Goal: Task Accomplishment & Management: Use online tool/utility

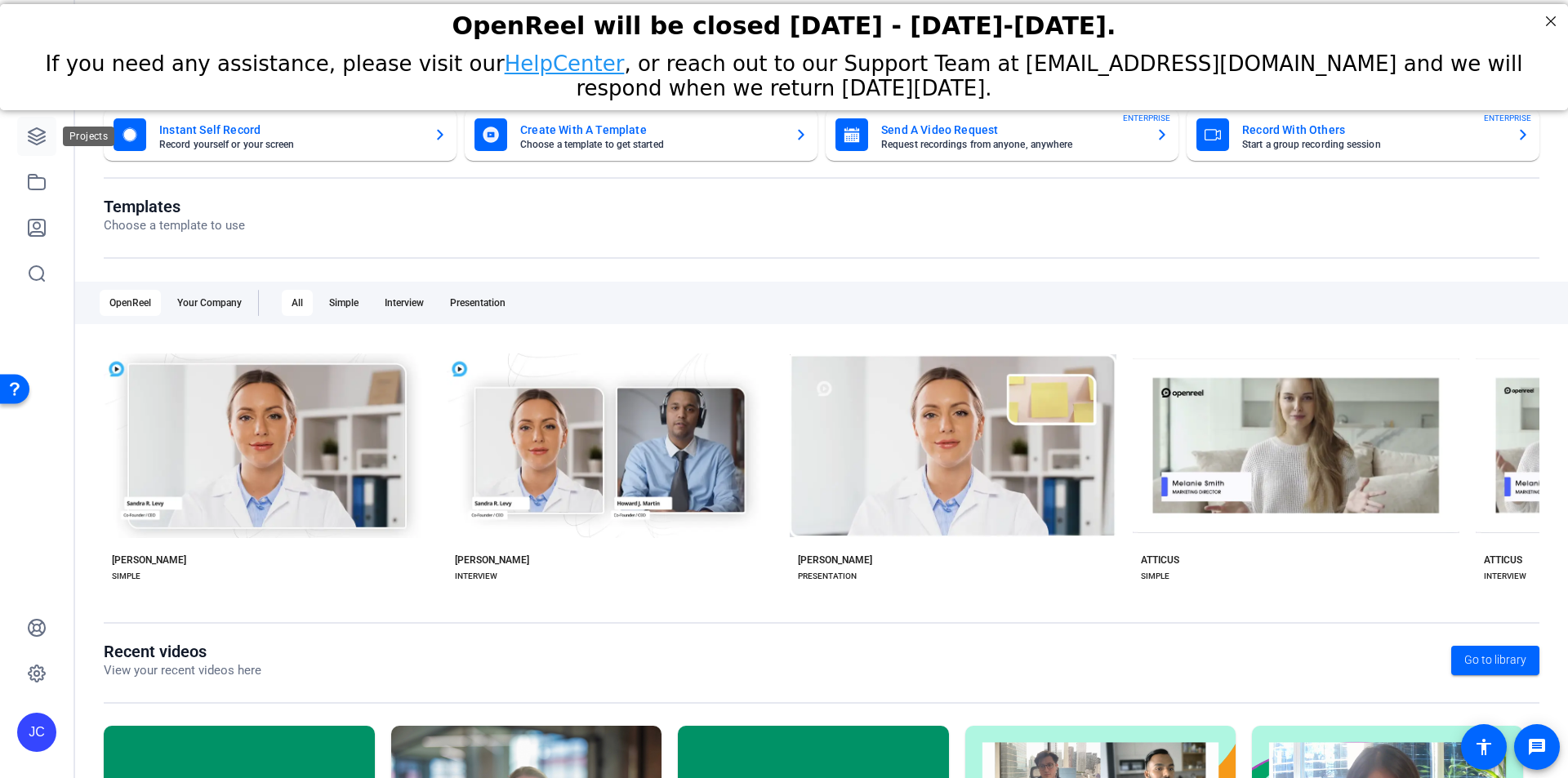
click at [35, 129] on icon at bounding box center [37, 136] width 16 height 16
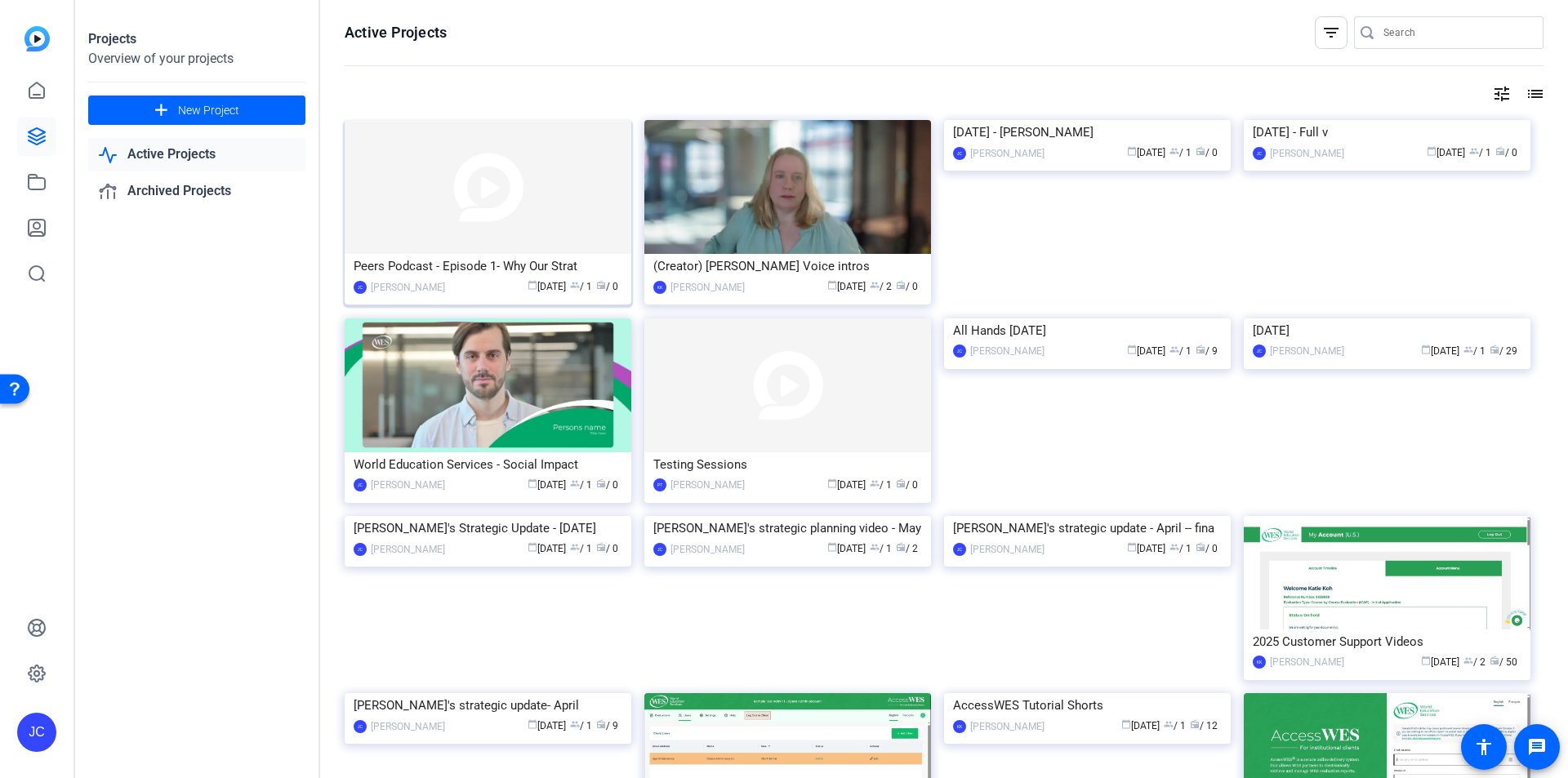
click at [458, 268] on div "Peers Podcast - Episode 1- Why Our Strat" at bounding box center [488, 265] width 268 height 24
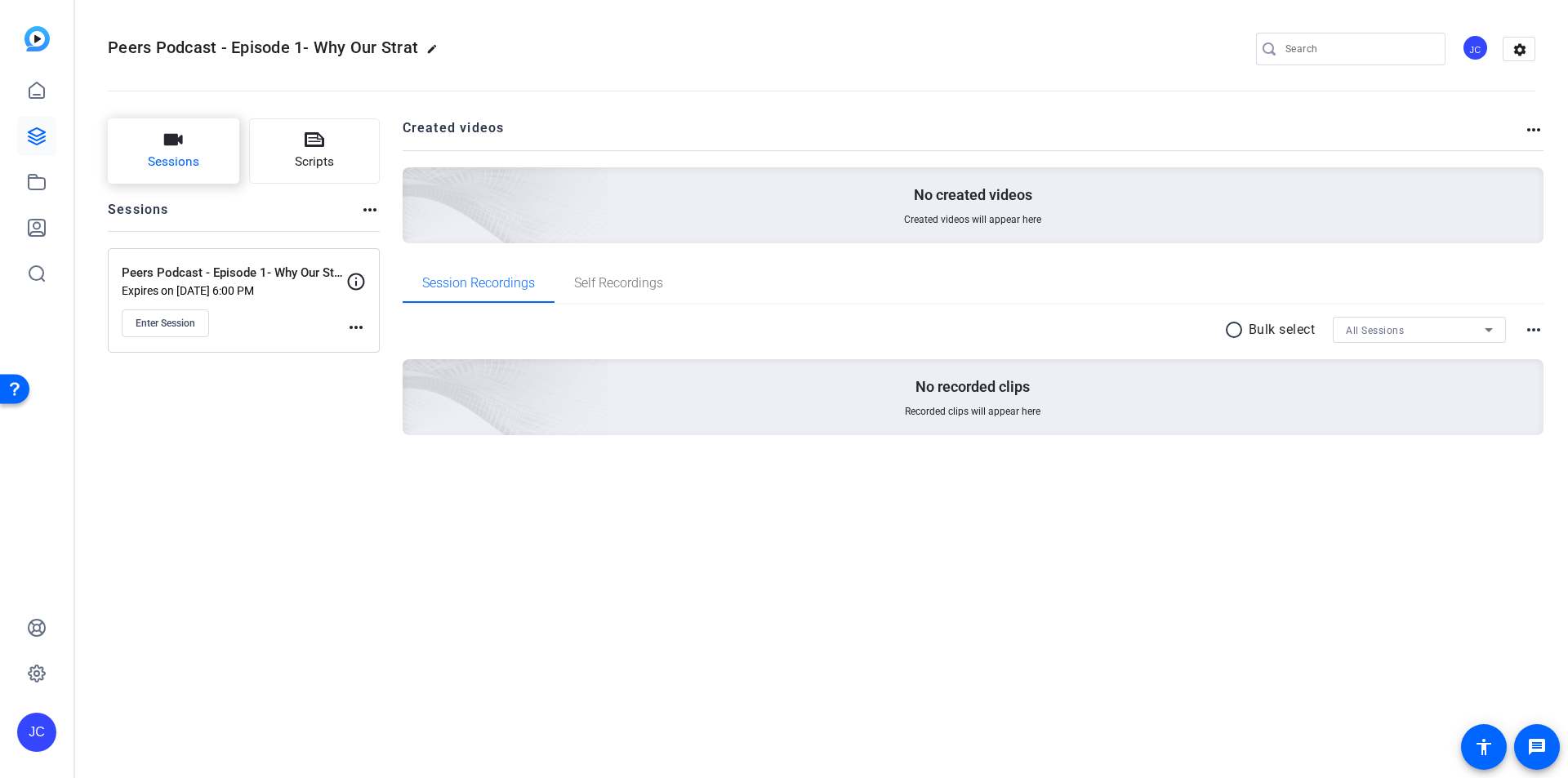
click at [171, 157] on span "Sessions" at bounding box center [173, 163] width 51 height 19
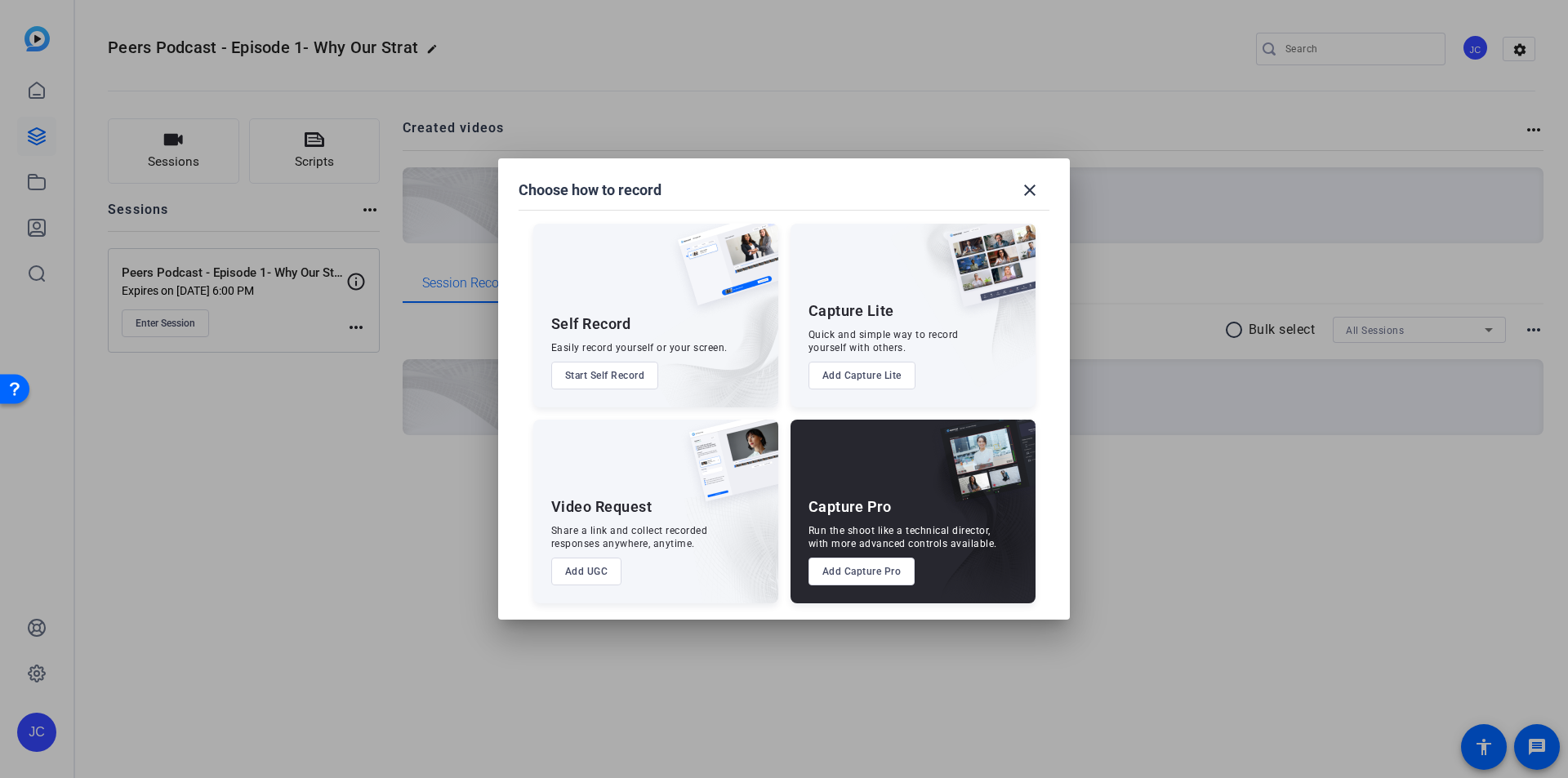
click at [865, 574] on button "Add Capture Pro" at bounding box center [862, 571] width 107 height 28
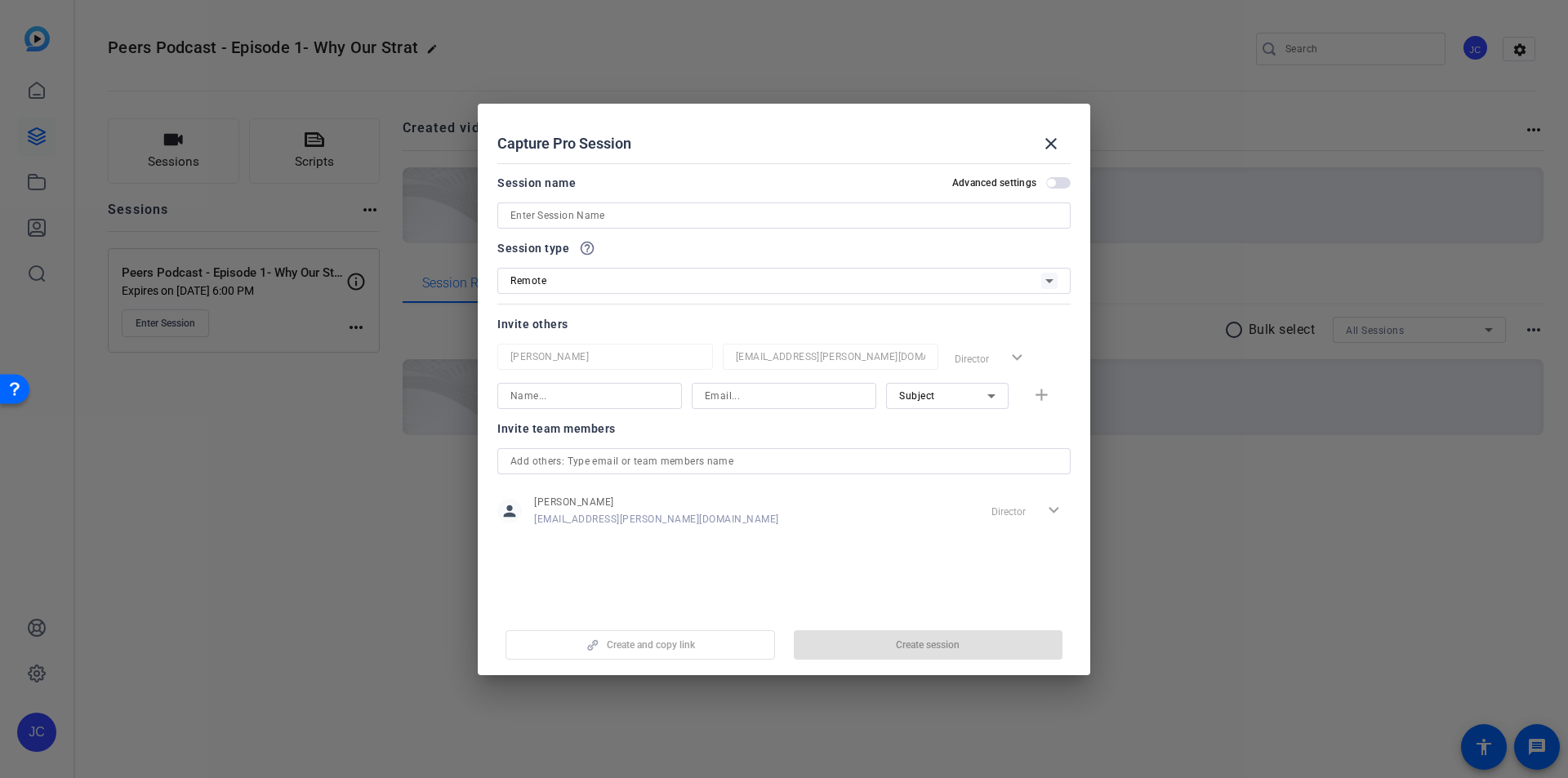
click at [641, 217] on input at bounding box center [784, 215] width 547 height 19
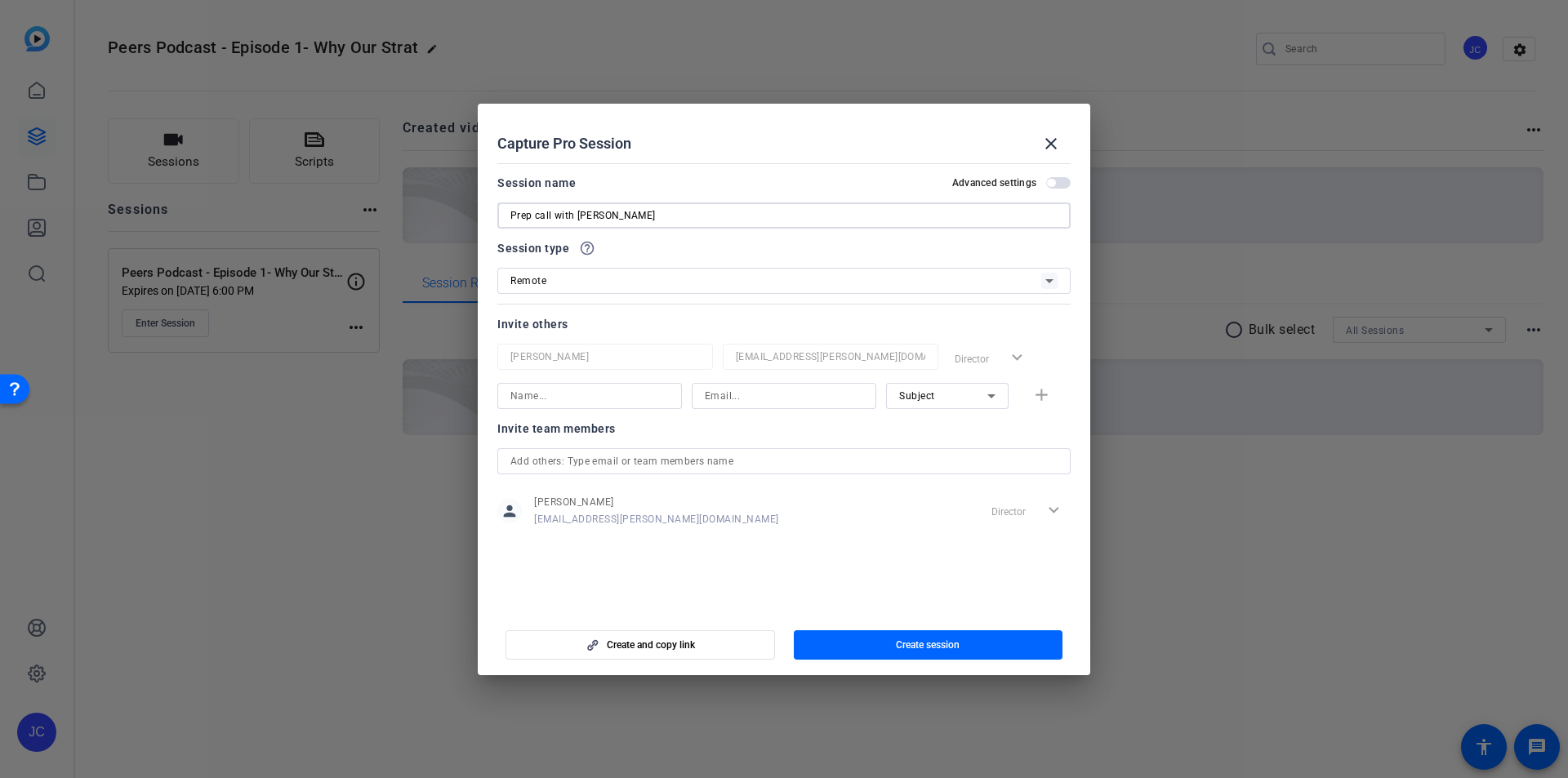
type input "Prep call with [PERSON_NAME]"
click at [1049, 180] on span "button" at bounding box center [1051, 183] width 8 height 8
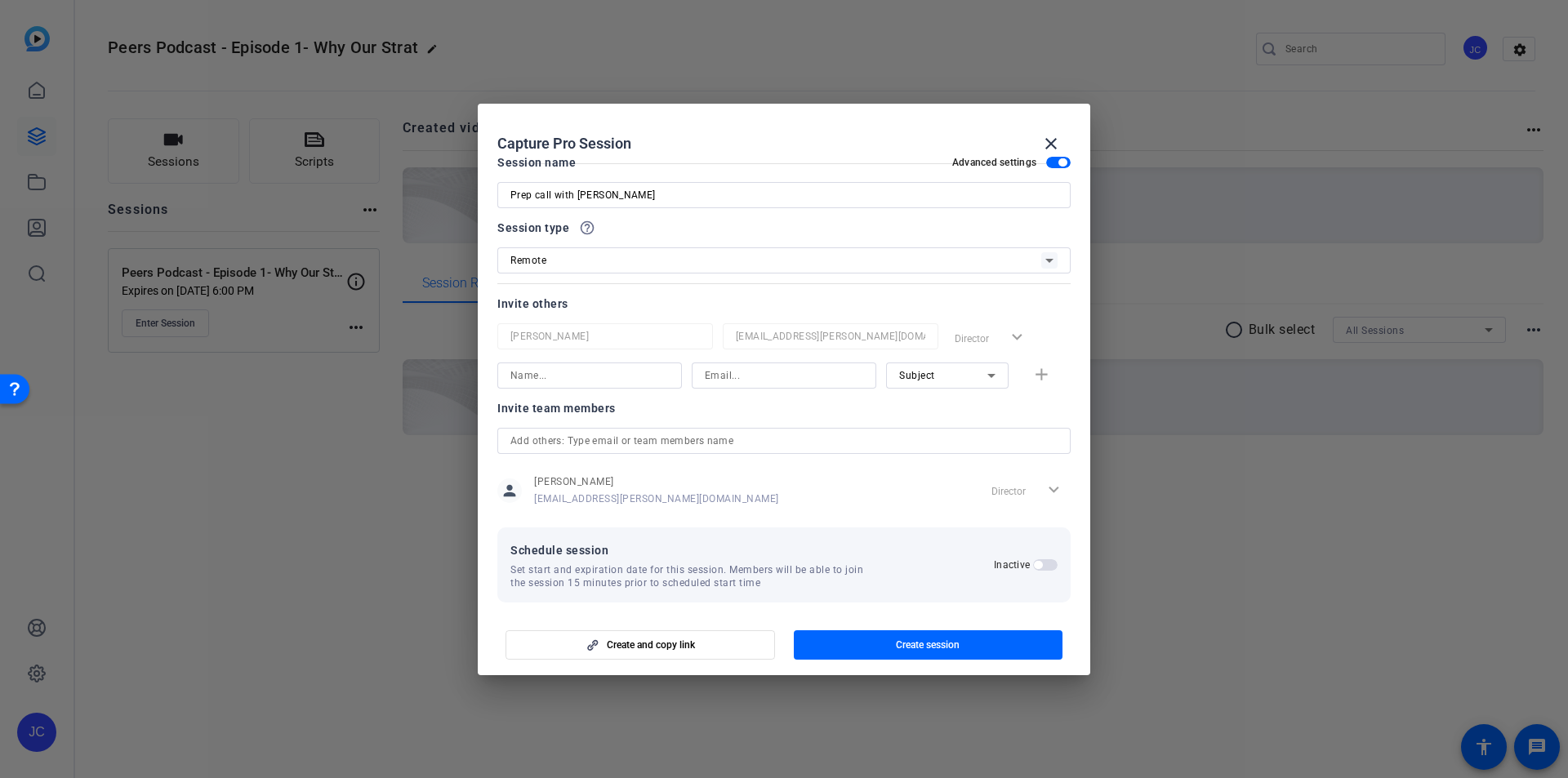
scroll to position [31, 0]
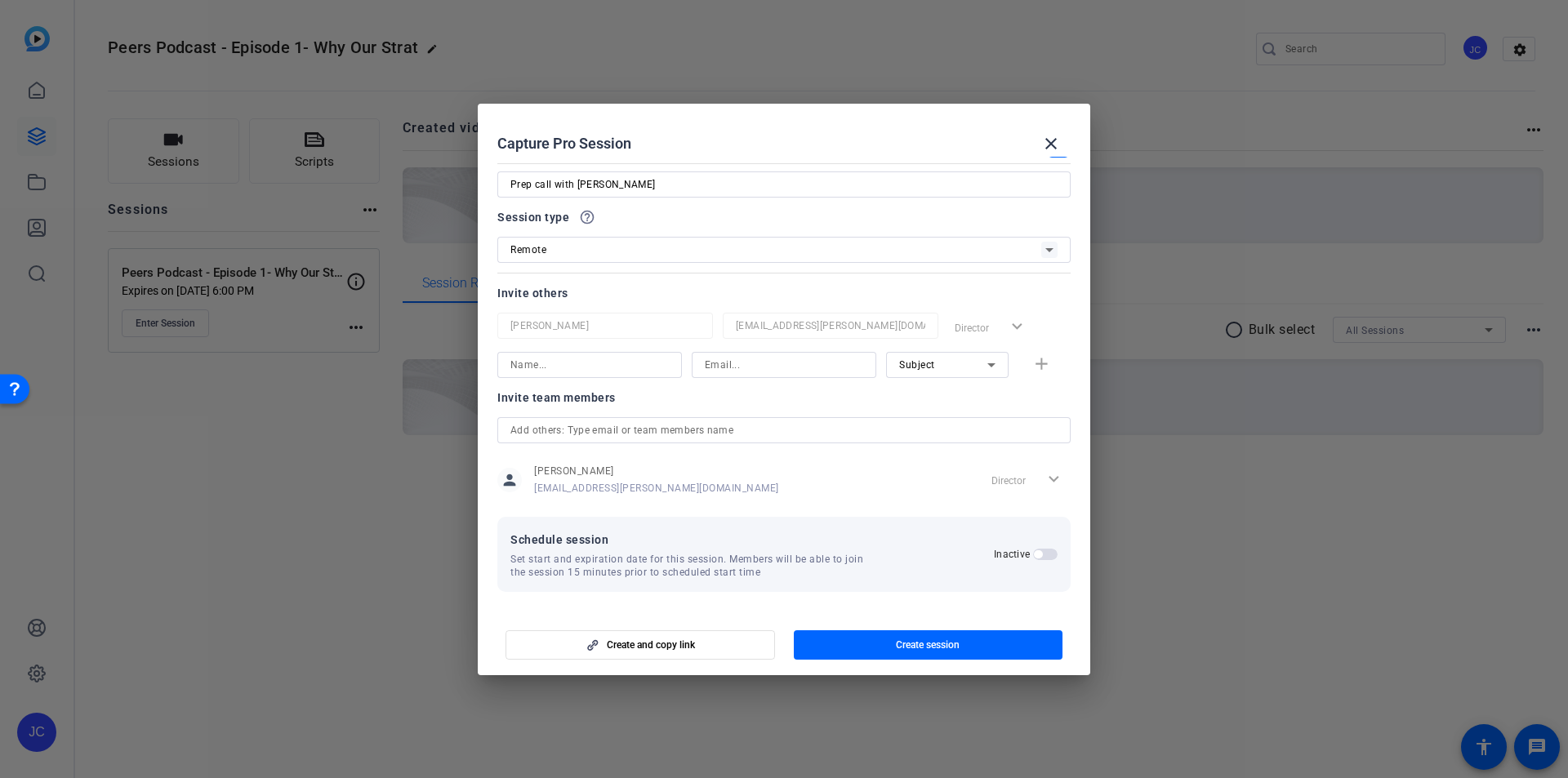
click at [1034, 556] on span "button" at bounding box center [1038, 554] width 8 height 8
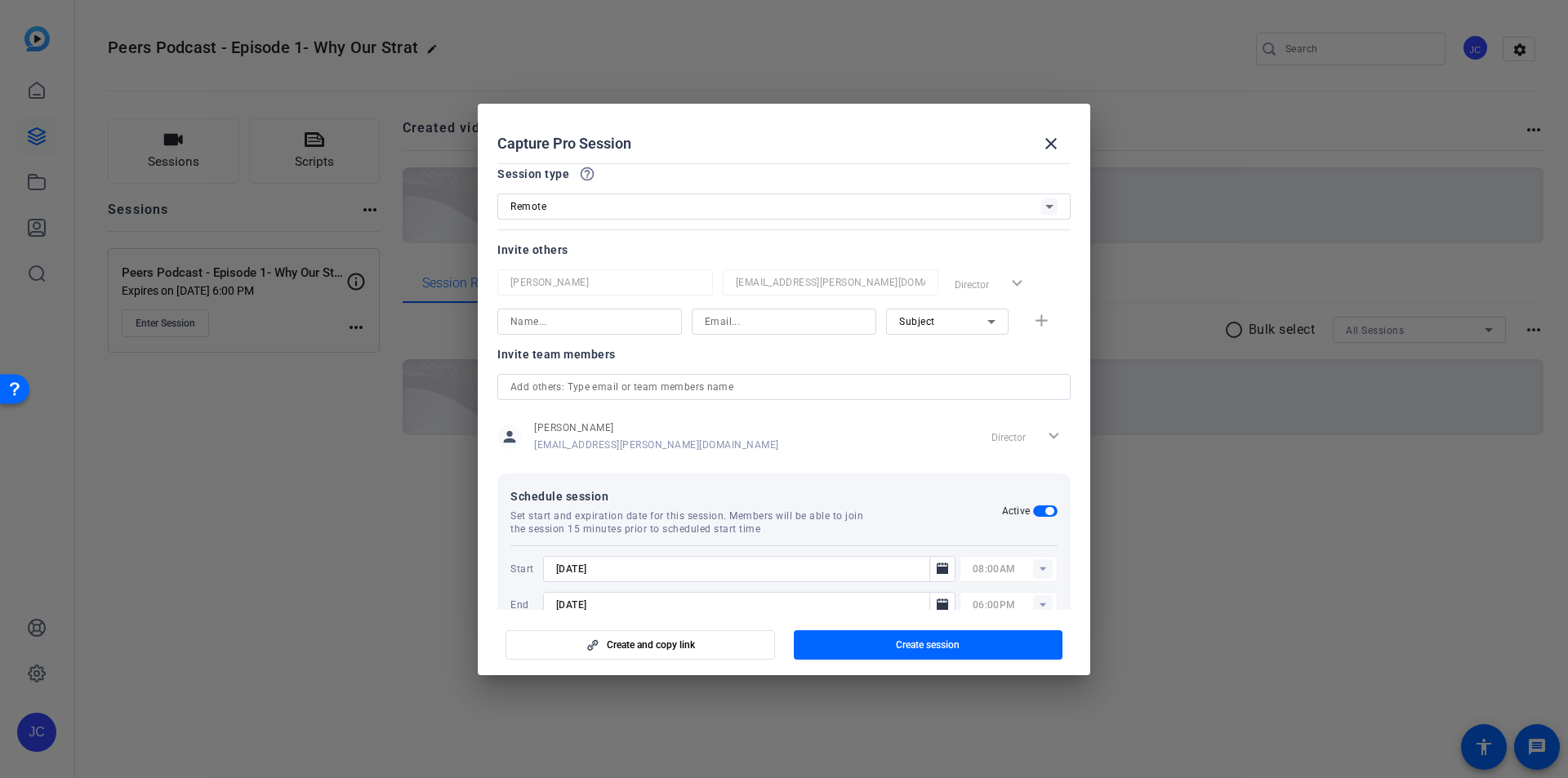
scroll to position [113, 0]
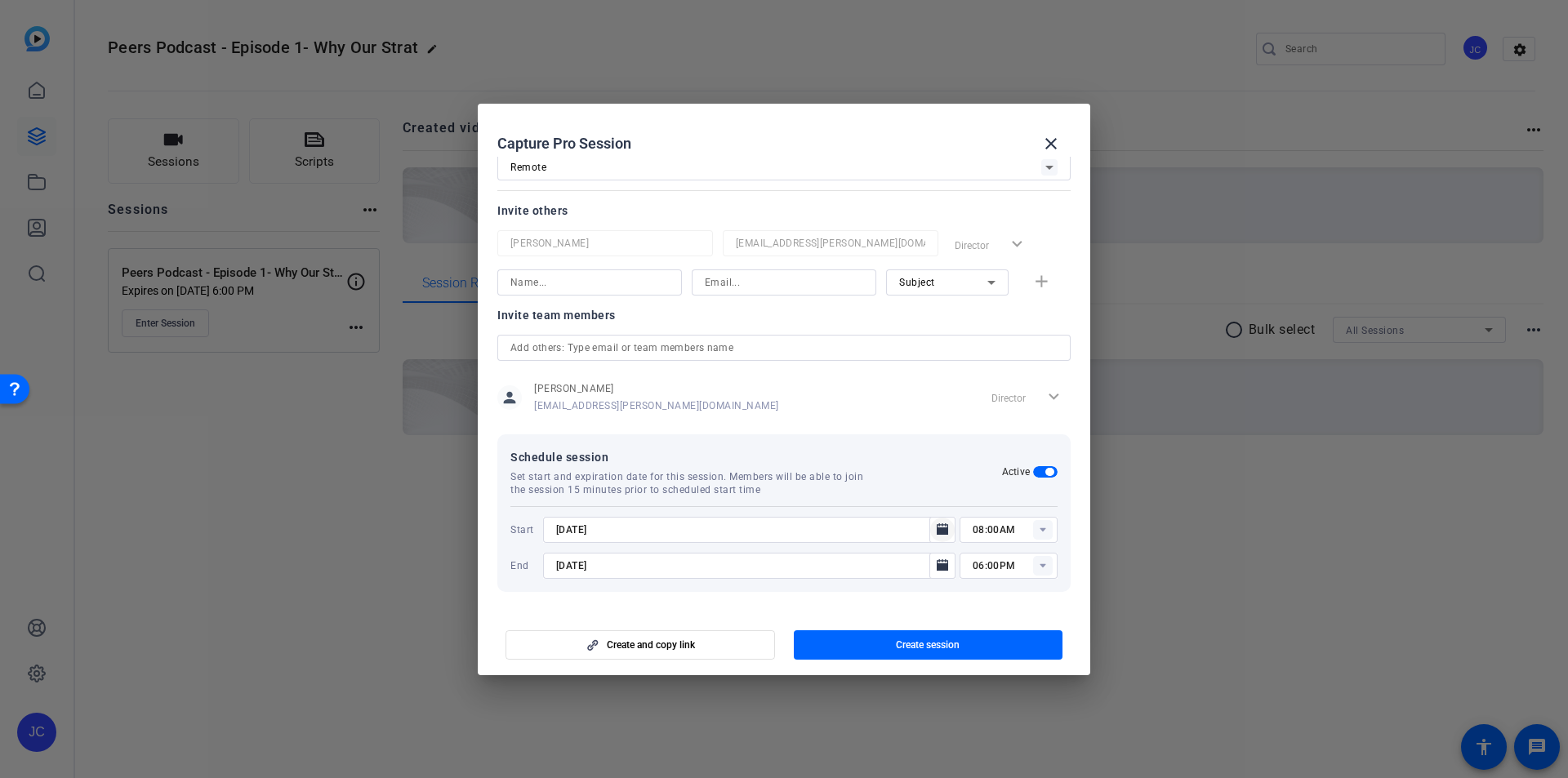
click at [937, 534] on icon "Open calendar" at bounding box center [943, 529] width 12 height 12
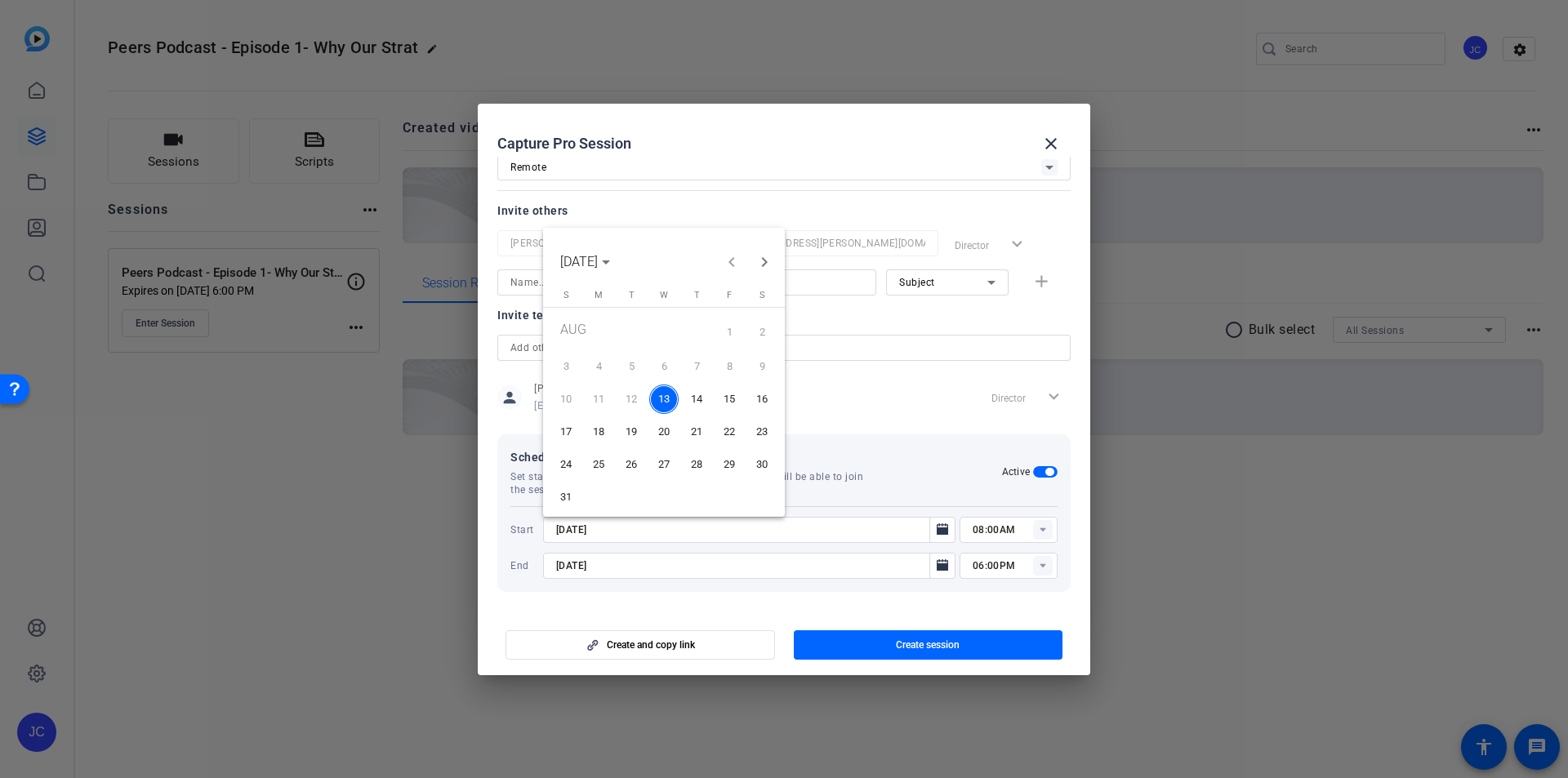
click at [703, 392] on span "14" at bounding box center [696, 399] width 30 height 30
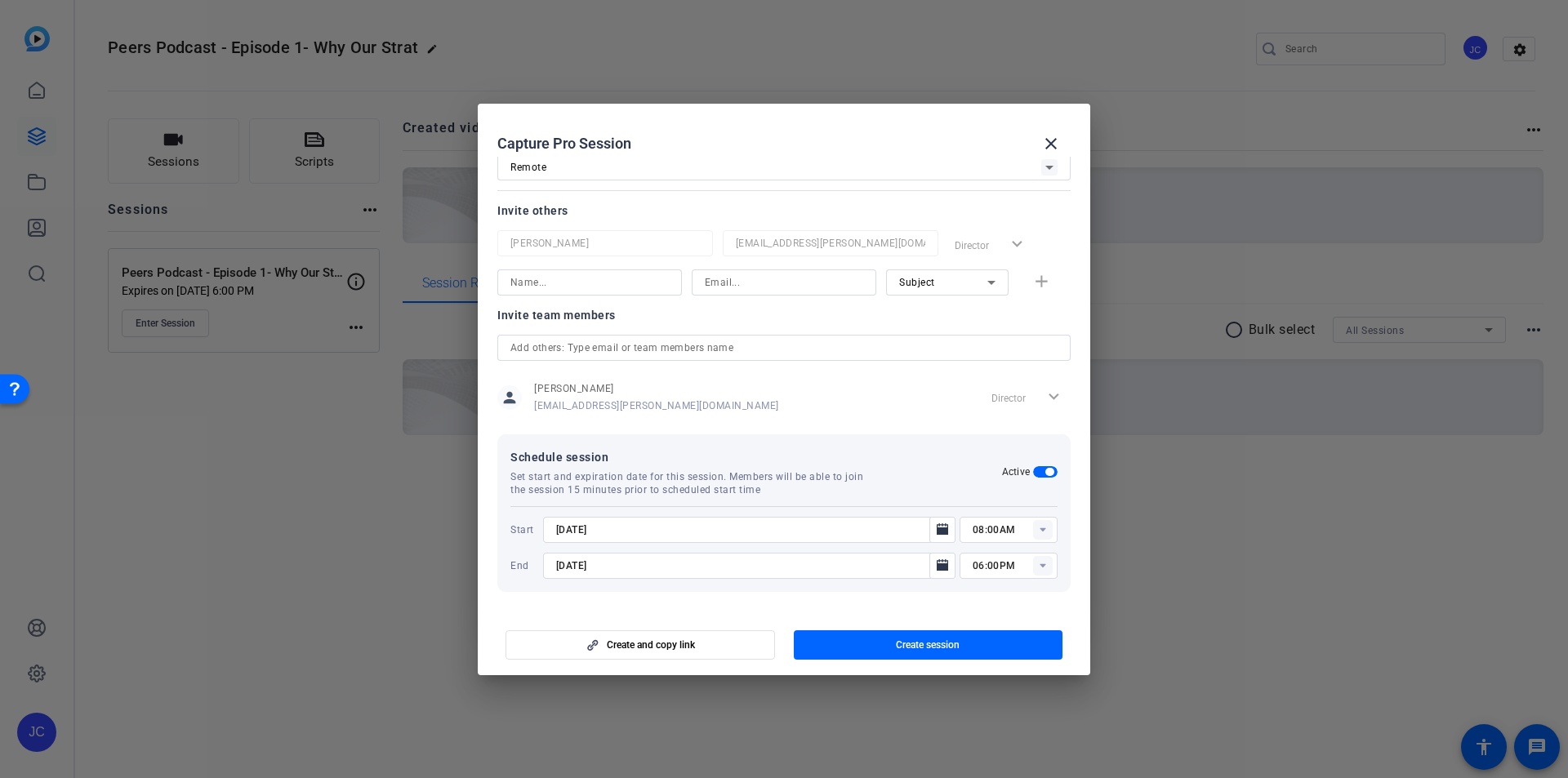
type input "8/14/2025"
click at [949, 641] on span "Create session" at bounding box center [928, 645] width 63 height 13
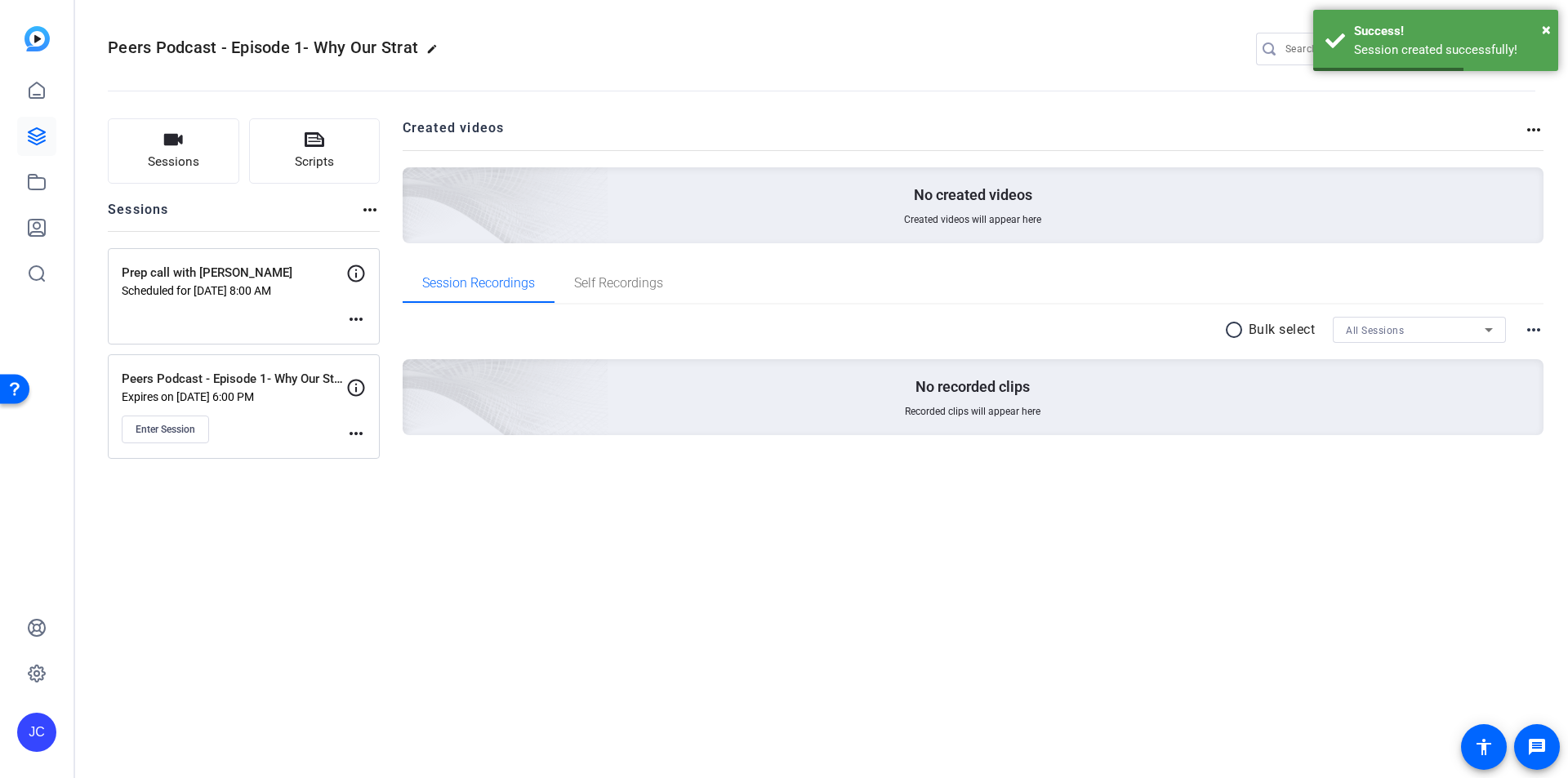
click at [348, 316] on mat-icon "more_horiz" at bounding box center [356, 319] width 19 height 19
click at [364, 342] on span "Edit Session" at bounding box center [396, 343] width 74 height 19
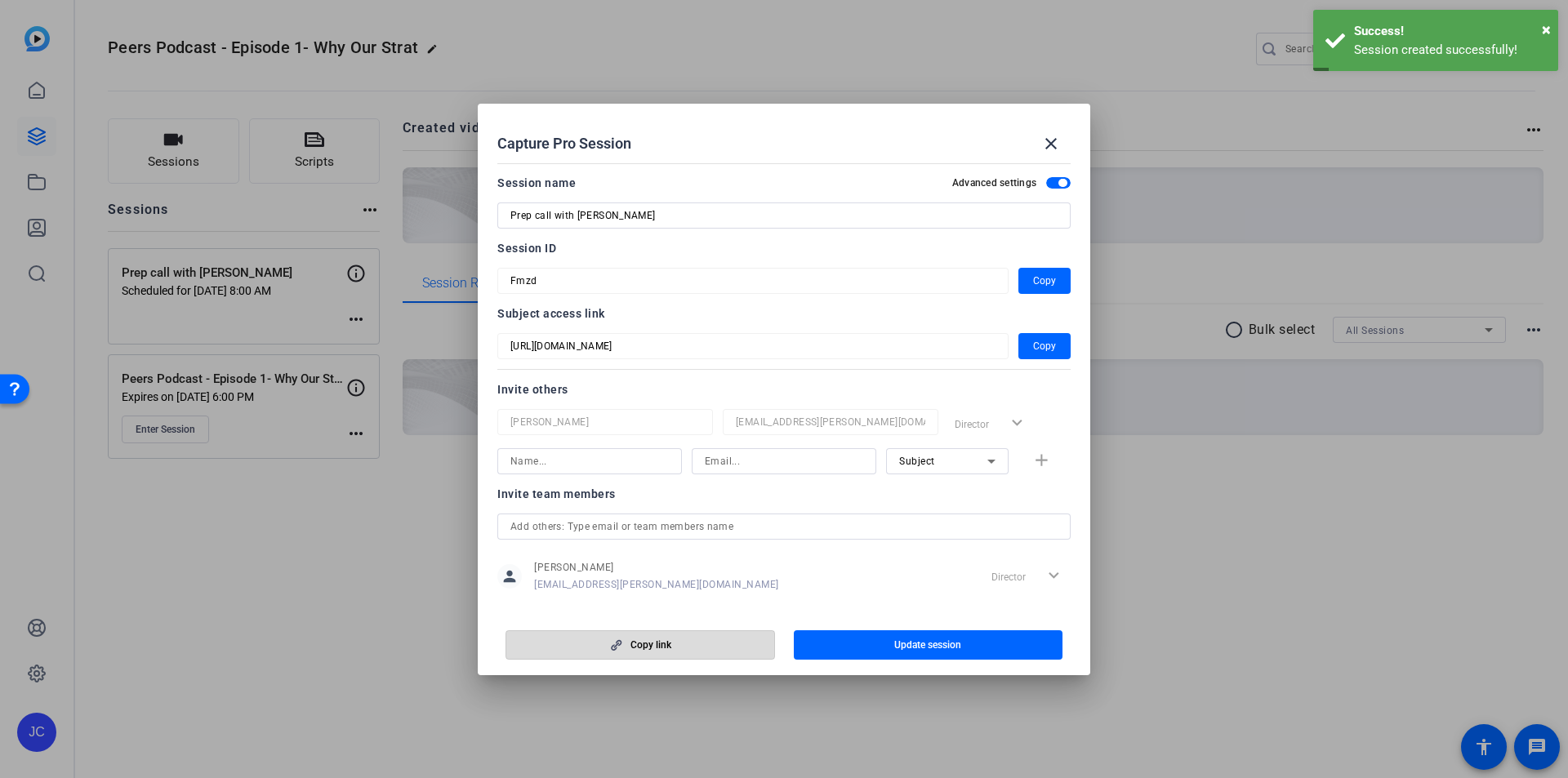
click at [679, 640] on span "button" at bounding box center [640, 644] width 268 height 39
click at [1048, 138] on mat-icon "close" at bounding box center [1051, 143] width 19 height 19
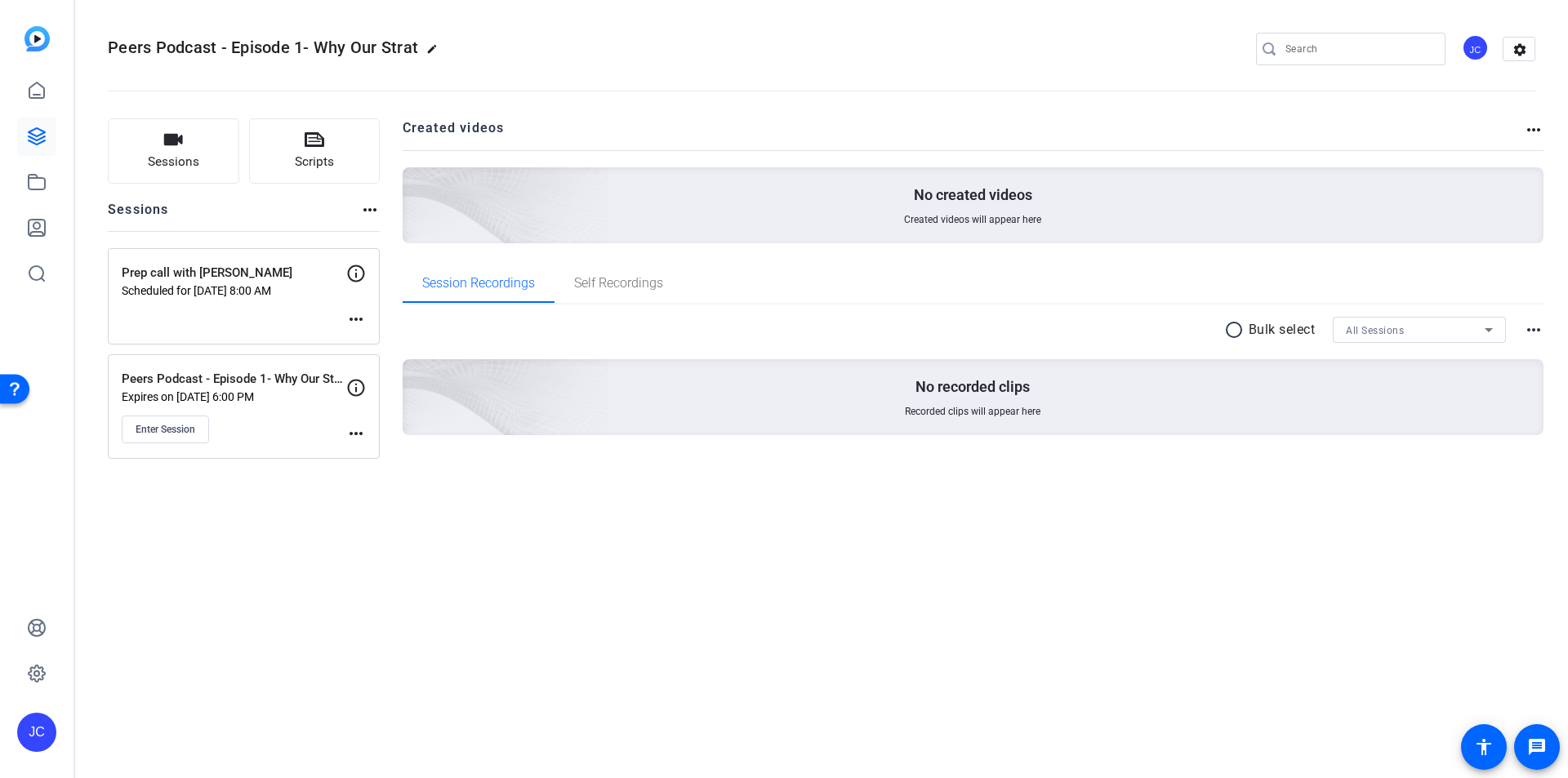
click at [361, 315] on mat-icon "more_horiz" at bounding box center [356, 319] width 19 height 19
click at [380, 339] on span "Edit Session" at bounding box center [396, 343] width 74 height 19
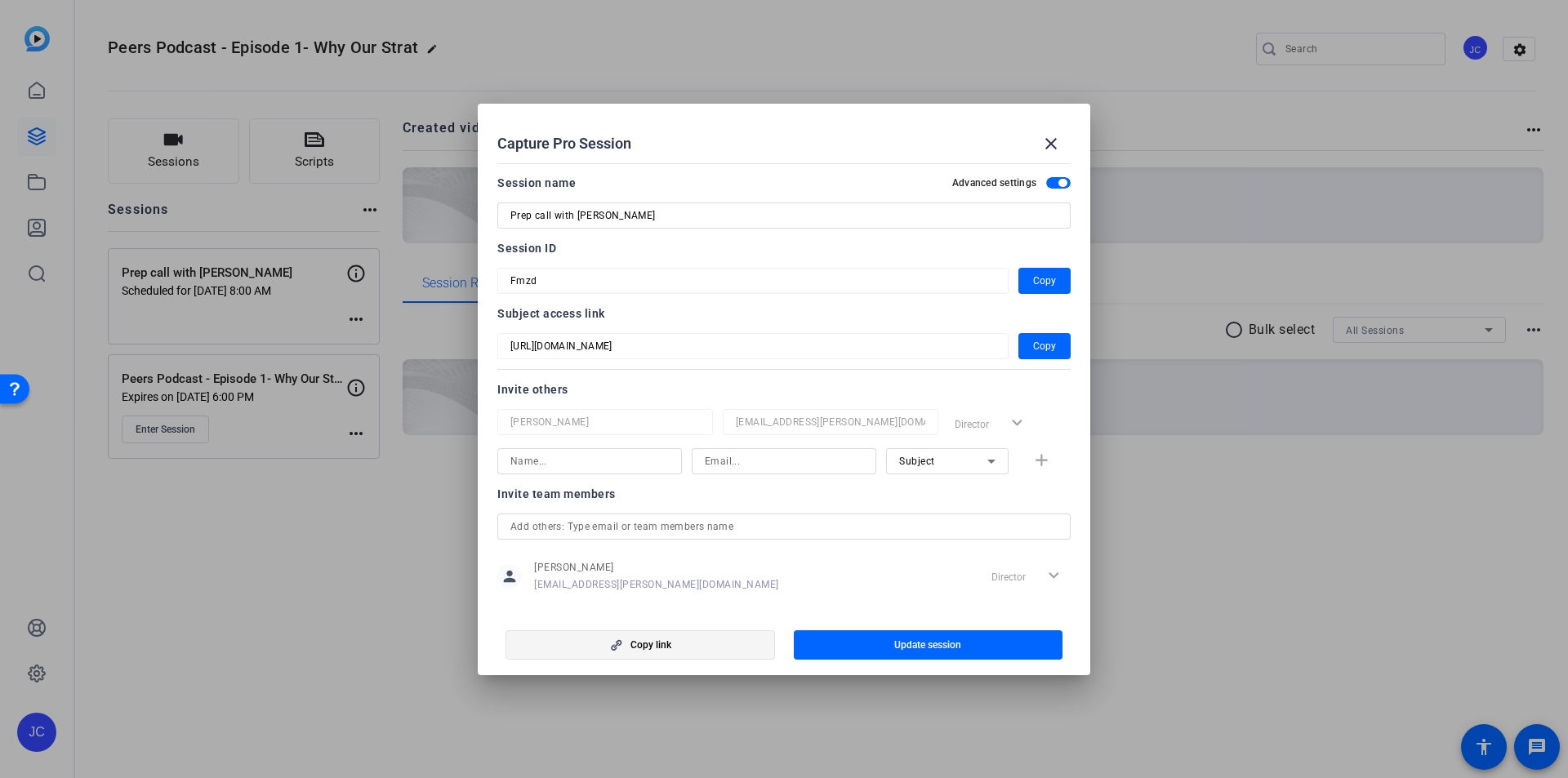
click at [723, 652] on span "button" at bounding box center [640, 644] width 268 height 39
click at [1042, 348] on span "Copy" at bounding box center [1045, 346] width 23 height 19
click at [1054, 143] on mat-icon "close" at bounding box center [1051, 143] width 19 height 19
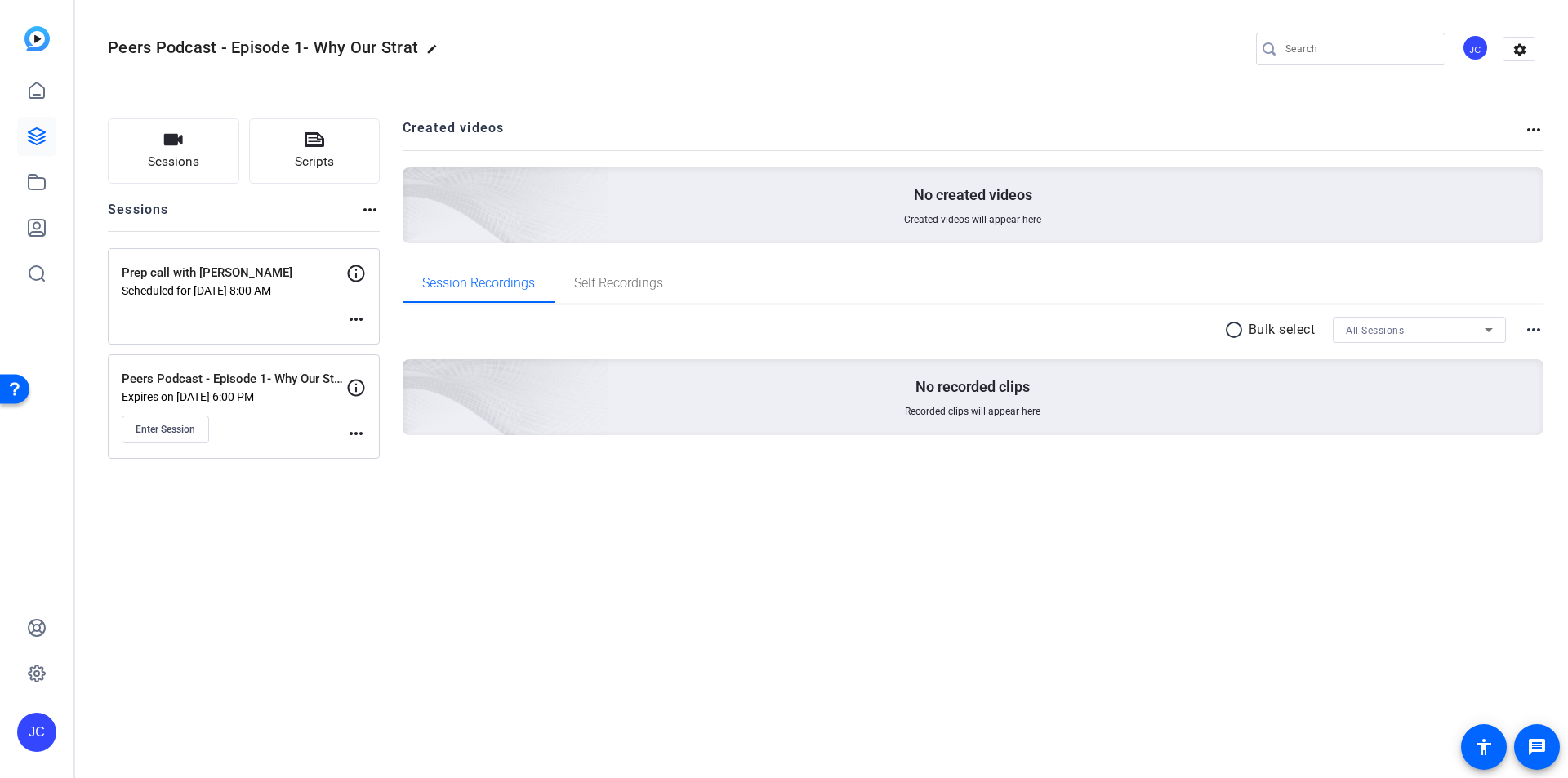
click at [365, 436] on mat-icon "more_horiz" at bounding box center [356, 434] width 19 height 19
click at [372, 454] on span "Edit Session" at bounding box center [396, 457] width 74 height 19
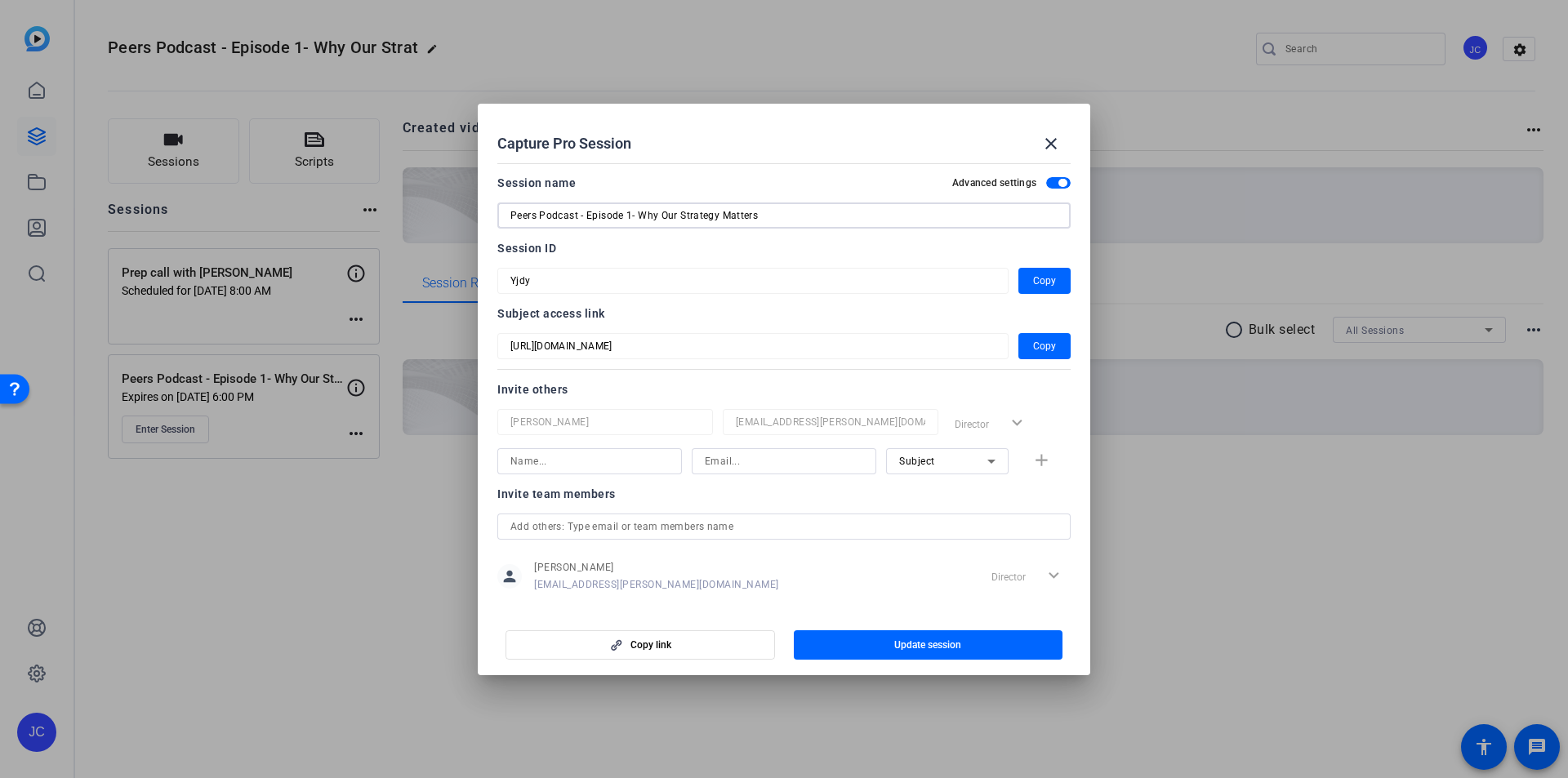
click at [769, 213] on input "Peers Podcast - Episode 1- Why Our Strategy Matters" at bounding box center [784, 215] width 547 height 19
drag, startPoint x: 773, startPoint y: 211, endPoint x: 588, endPoint y: 219, distance: 185.2
click at [588, 219] on input "Peers Podcast - Episode 1- Why Our Strategy Matters" at bounding box center [784, 215] width 547 height 19
type input "Peers Podcast - Lety"
click at [1036, 344] on span "Copy" at bounding box center [1045, 346] width 23 height 19
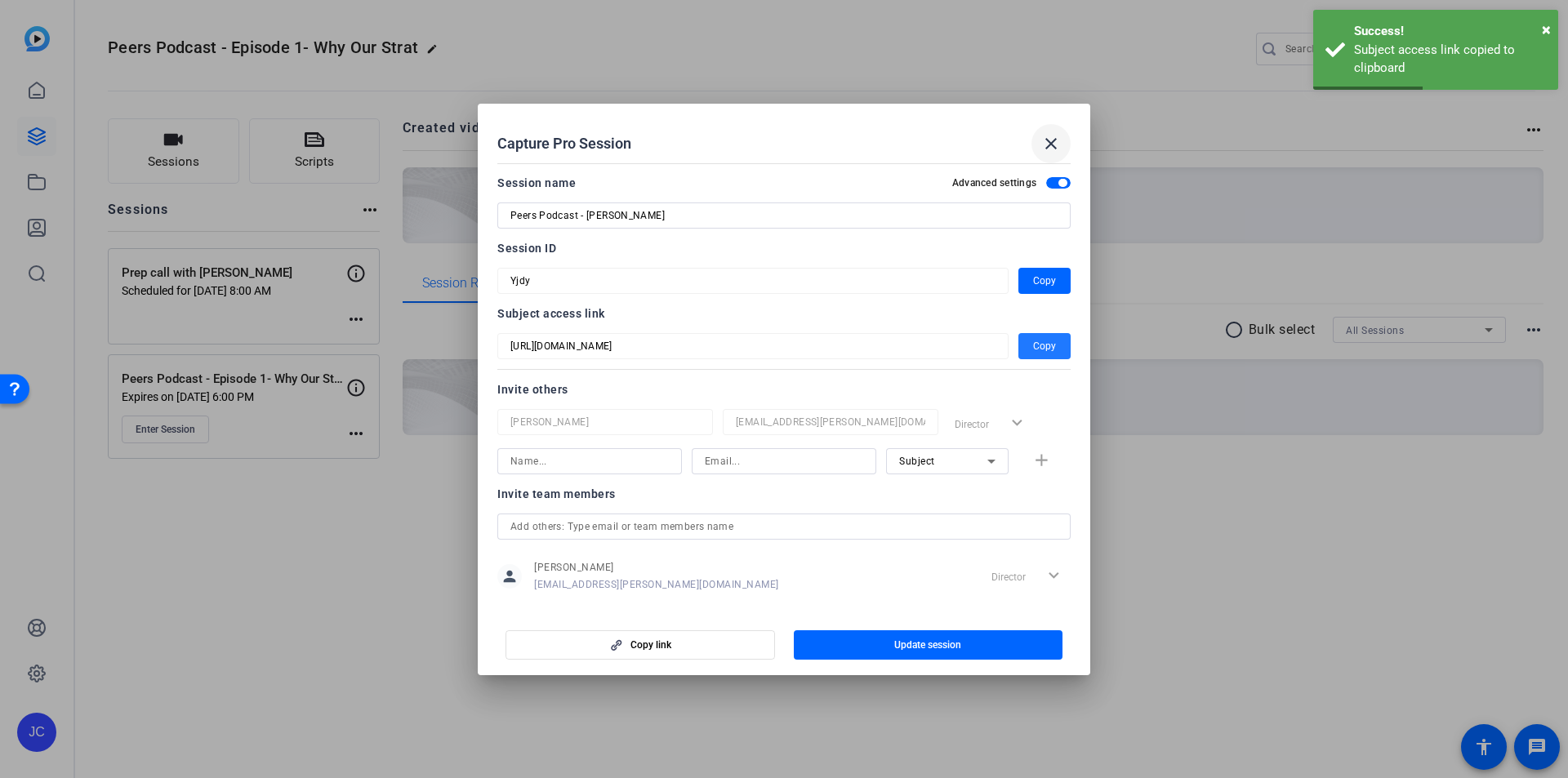
click at [1050, 144] on mat-icon "close" at bounding box center [1051, 143] width 19 height 19
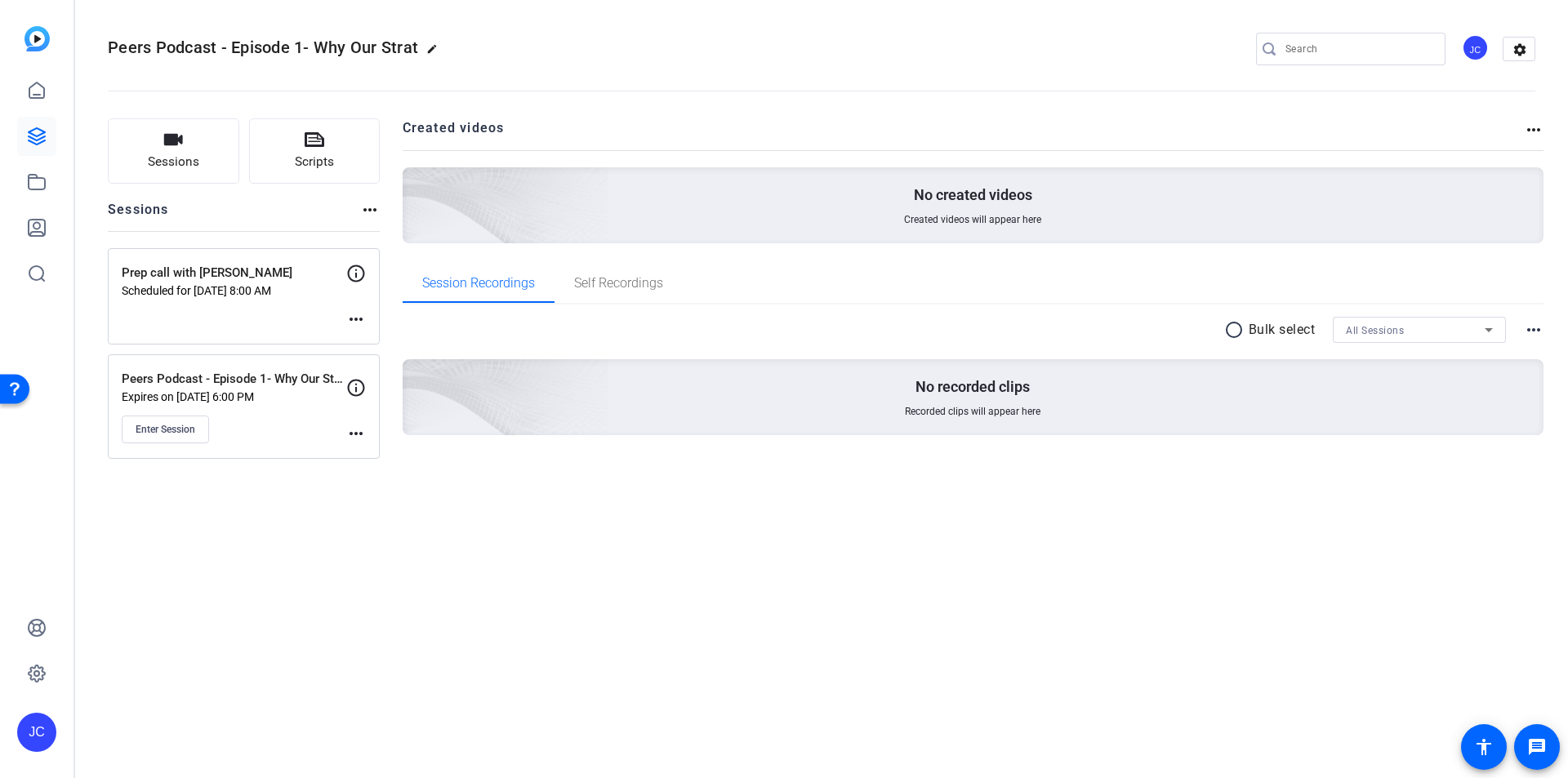
click at [287, 535] on div "Peers Podcast - Episode 1- Why Our Strat edit JC settings Sessions Scripts Sess…" at bounding box center [822, 389] width 1493 height 778
click at [158, 164] on span "Sessions" at bounding box center [173, 163] width 51 height 19
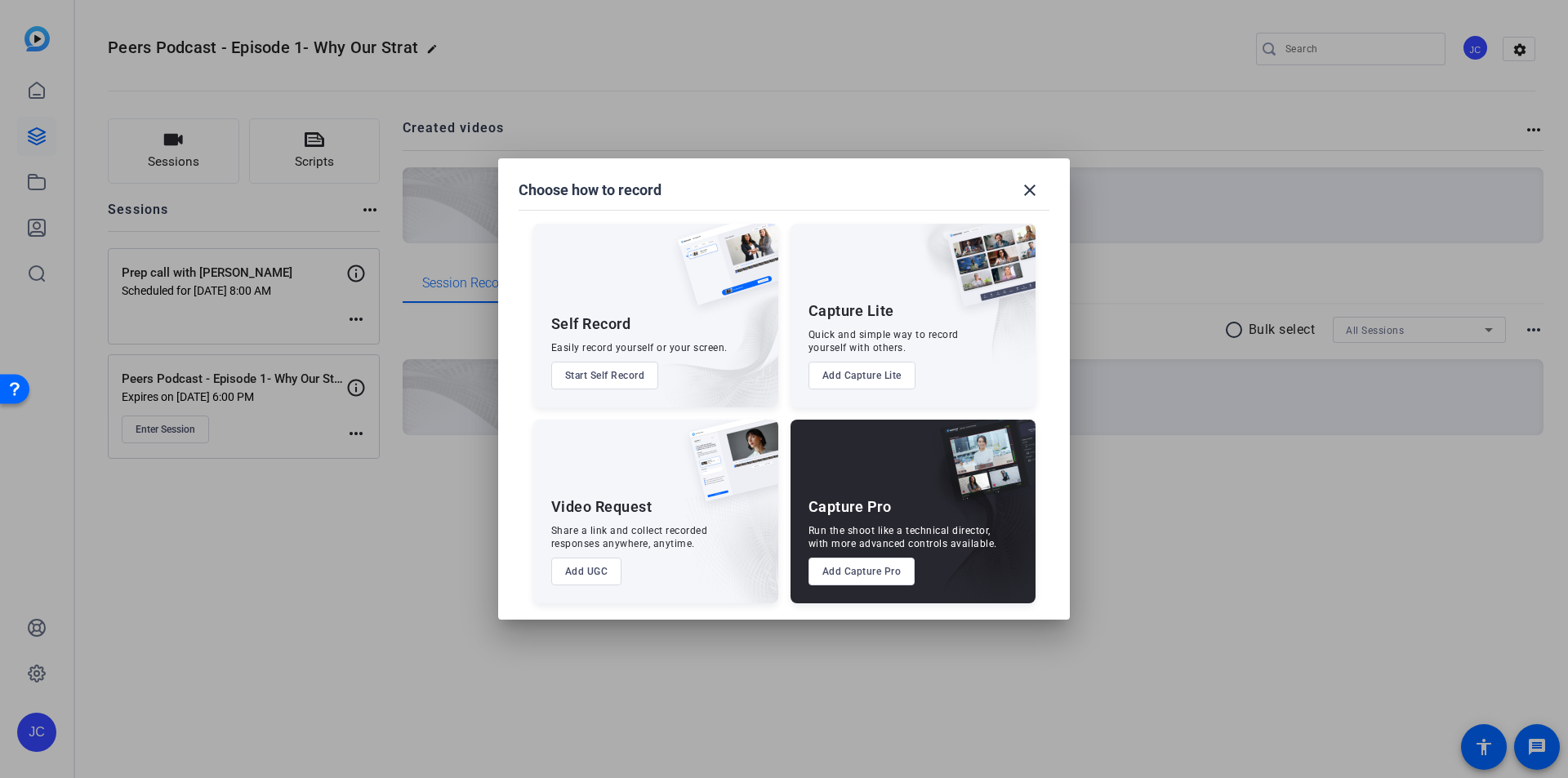
click at [902, 461] on div "Capture Pro Run the shoot like a technical director, with more advanced control…" at bounding box center [913, 511] width 245 height 184
click at [893, 568] on button "Add Capture Pro" at bounding box center [862, 571] width 107 height 28
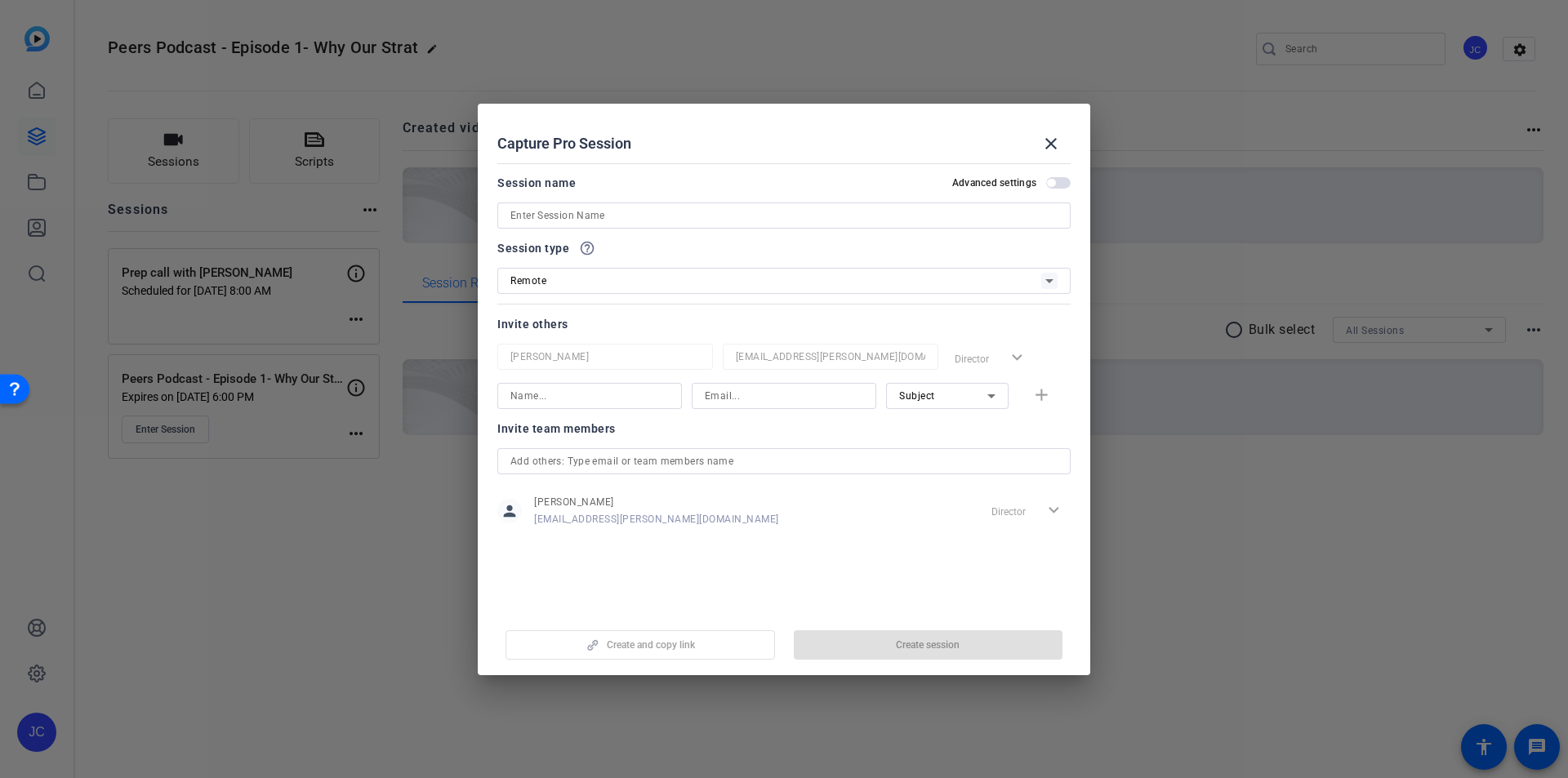
click at [622, 213] on input at bounding box center [784, 215] width 547 height 19
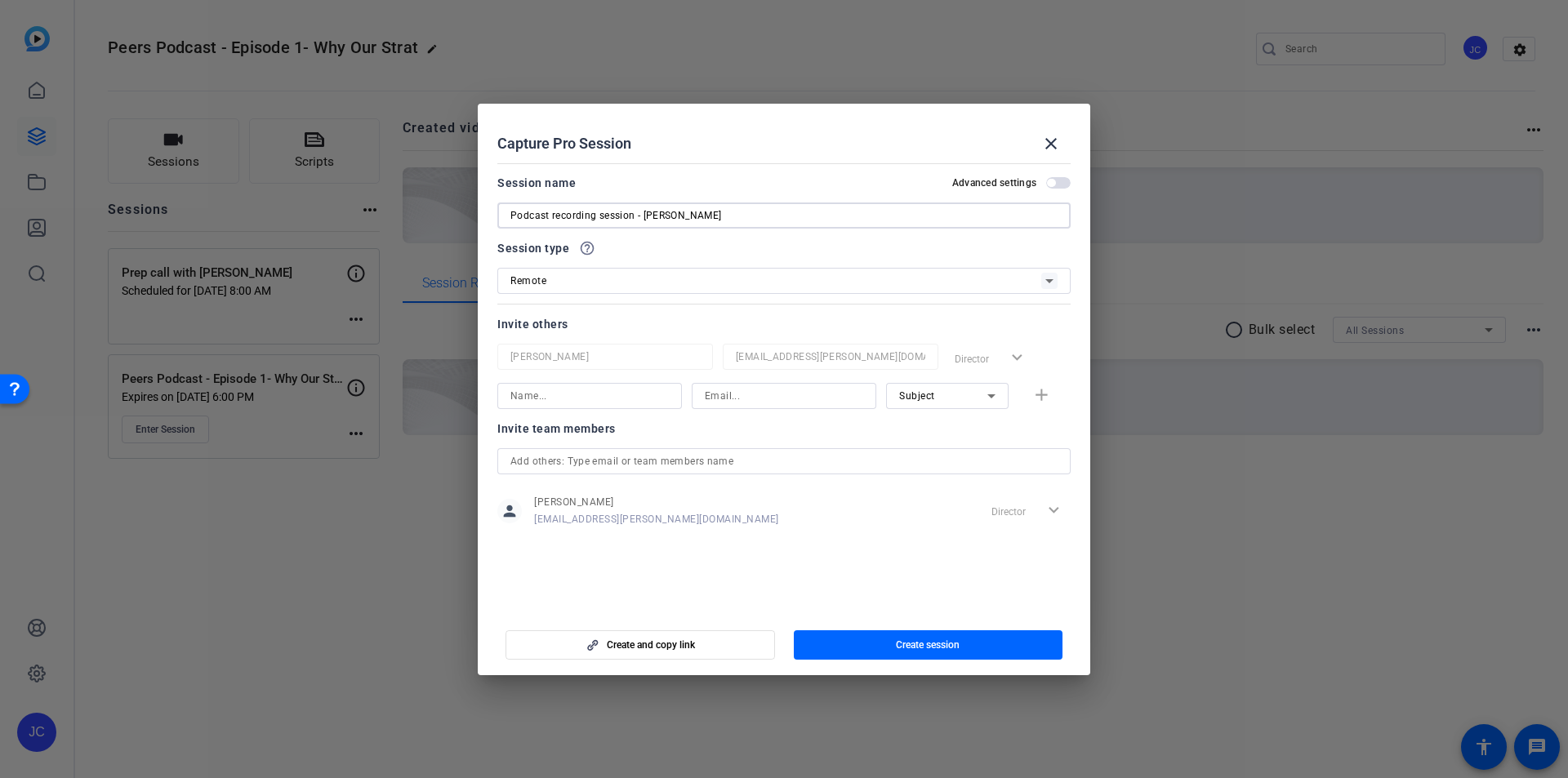
type input "Podcast recording session - [PERSON_NAME]"
click at [1050, 184] on span "button" at bounding box center [1051, 183] width 8 height 8
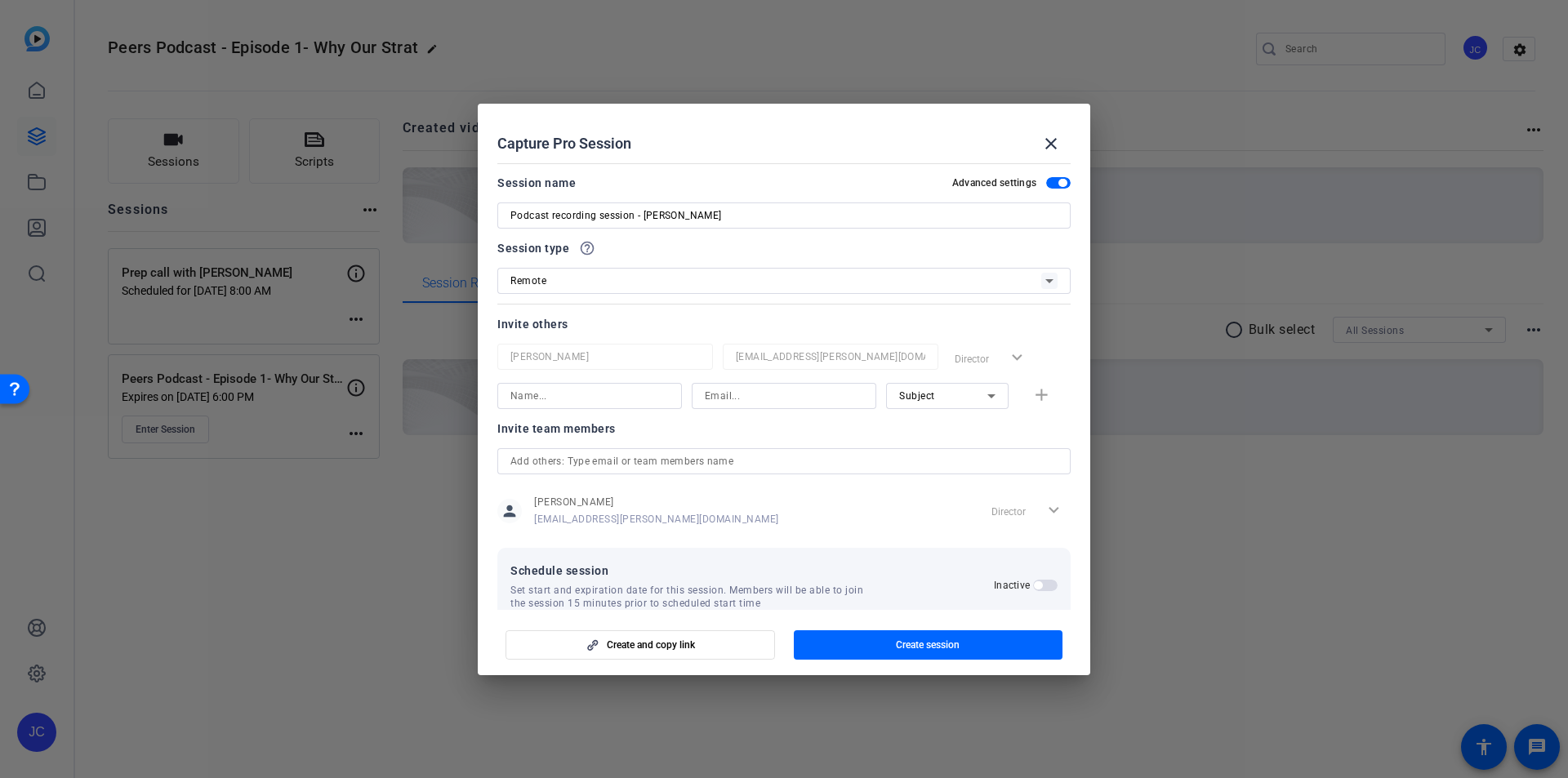
scroll to position [31, 0]
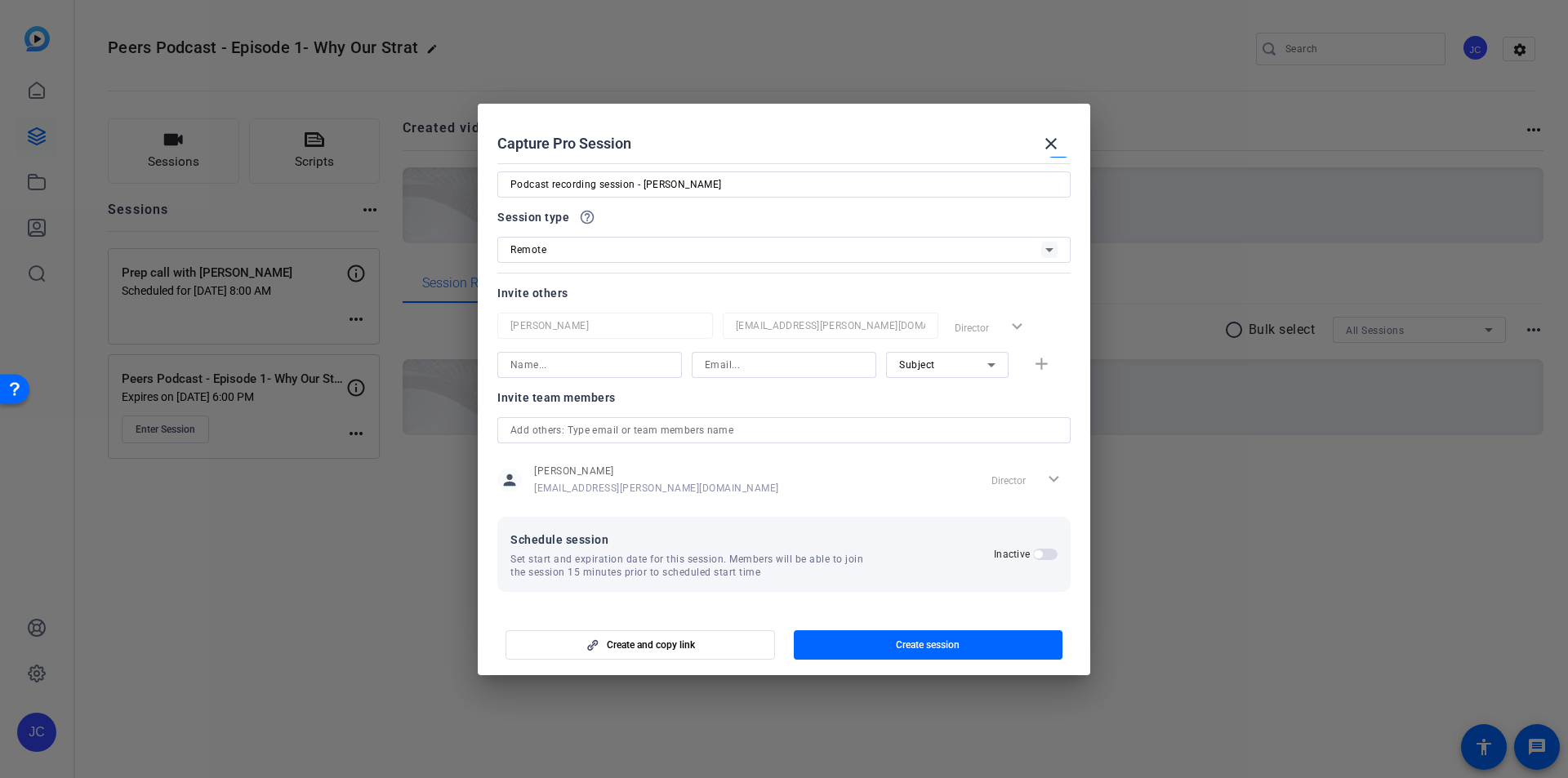
click at [1034, 551] on span "button" at bounding box center [1038, 554] width 8 height 8
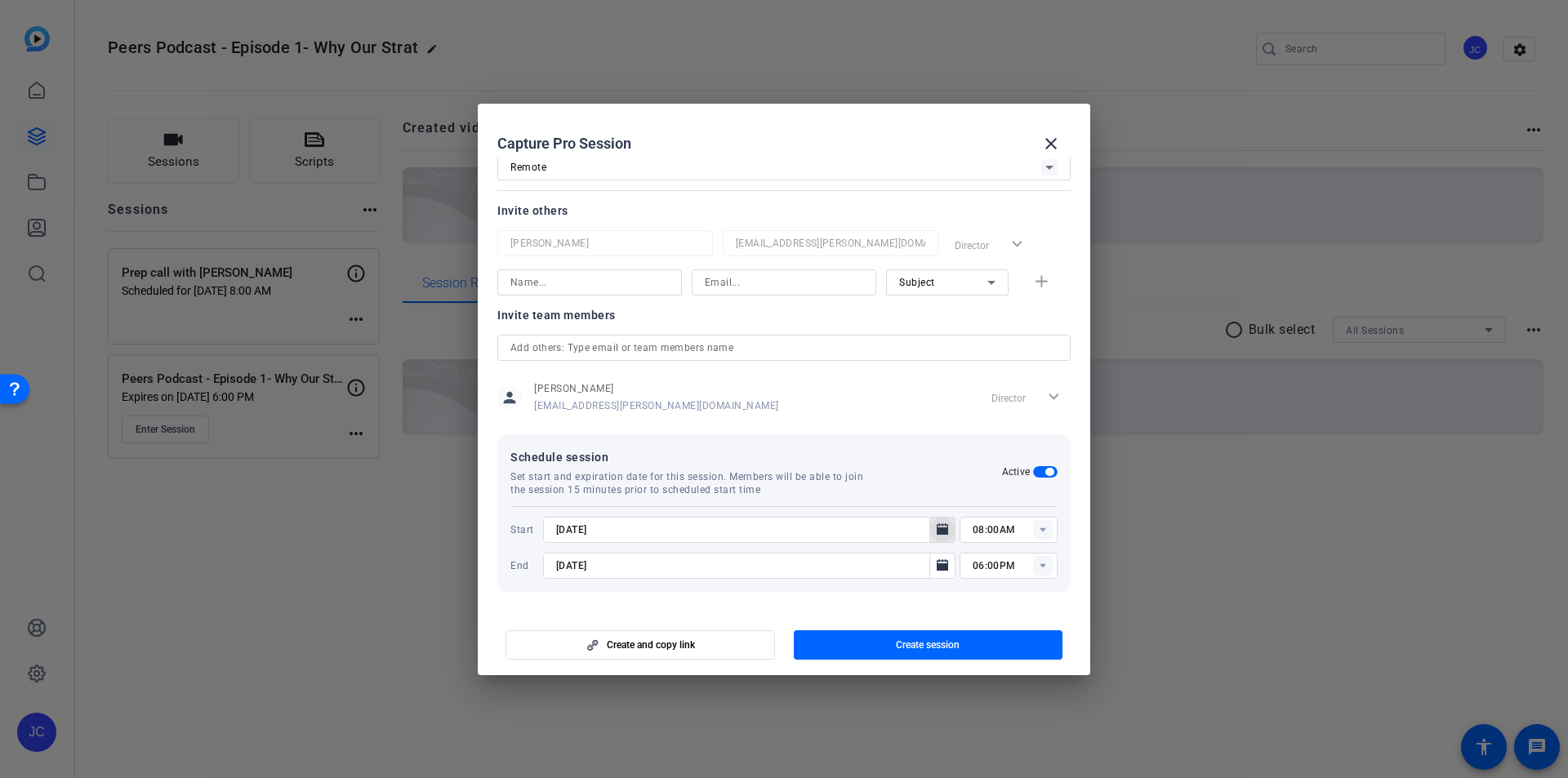
click at [939, 534] on icon "Open calendar" at bounding box center [943, 529] width 12 height 12
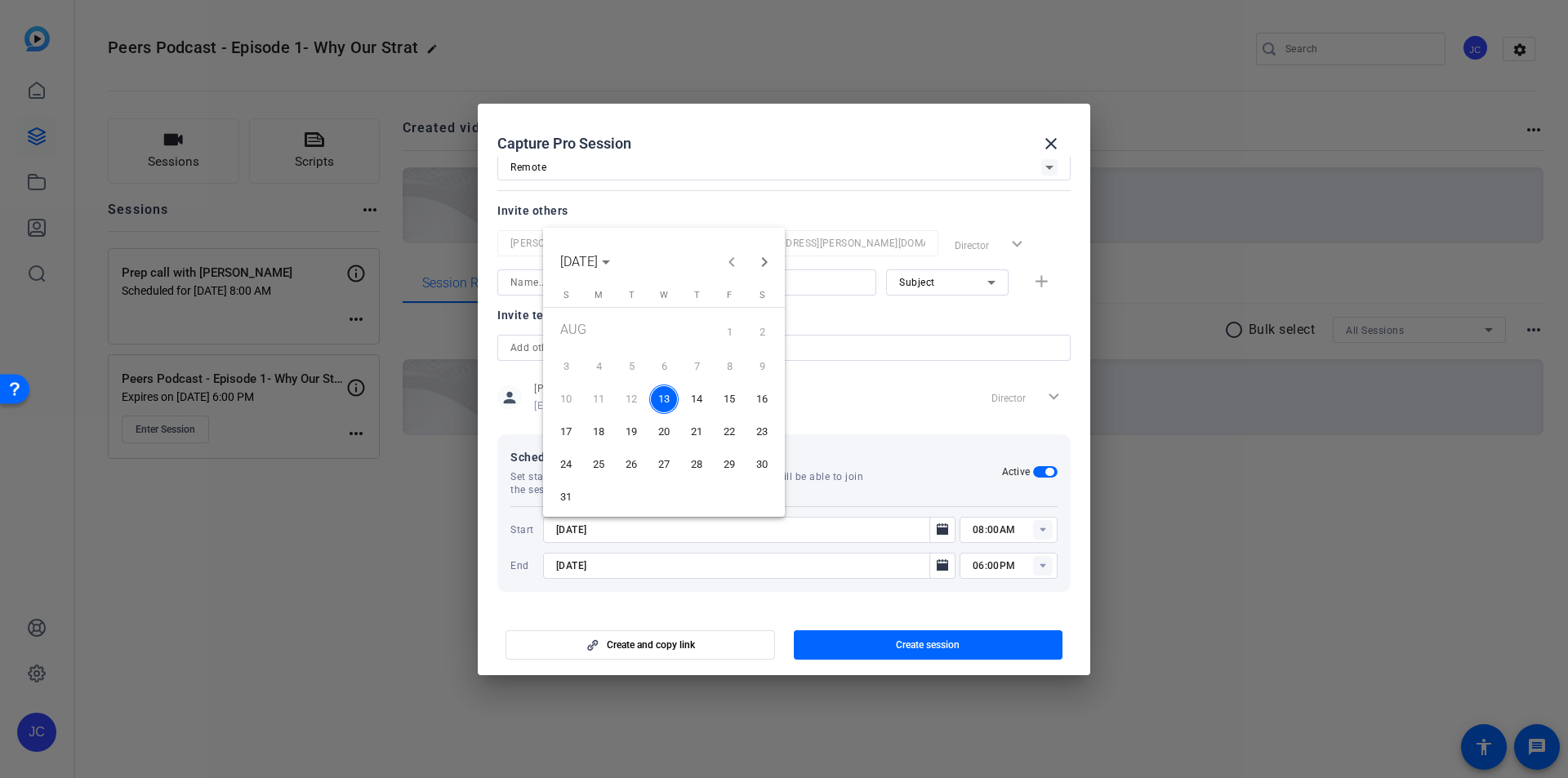
click at [736, 393] on span "15" at bounding box center [729, 399] width 30 height 30
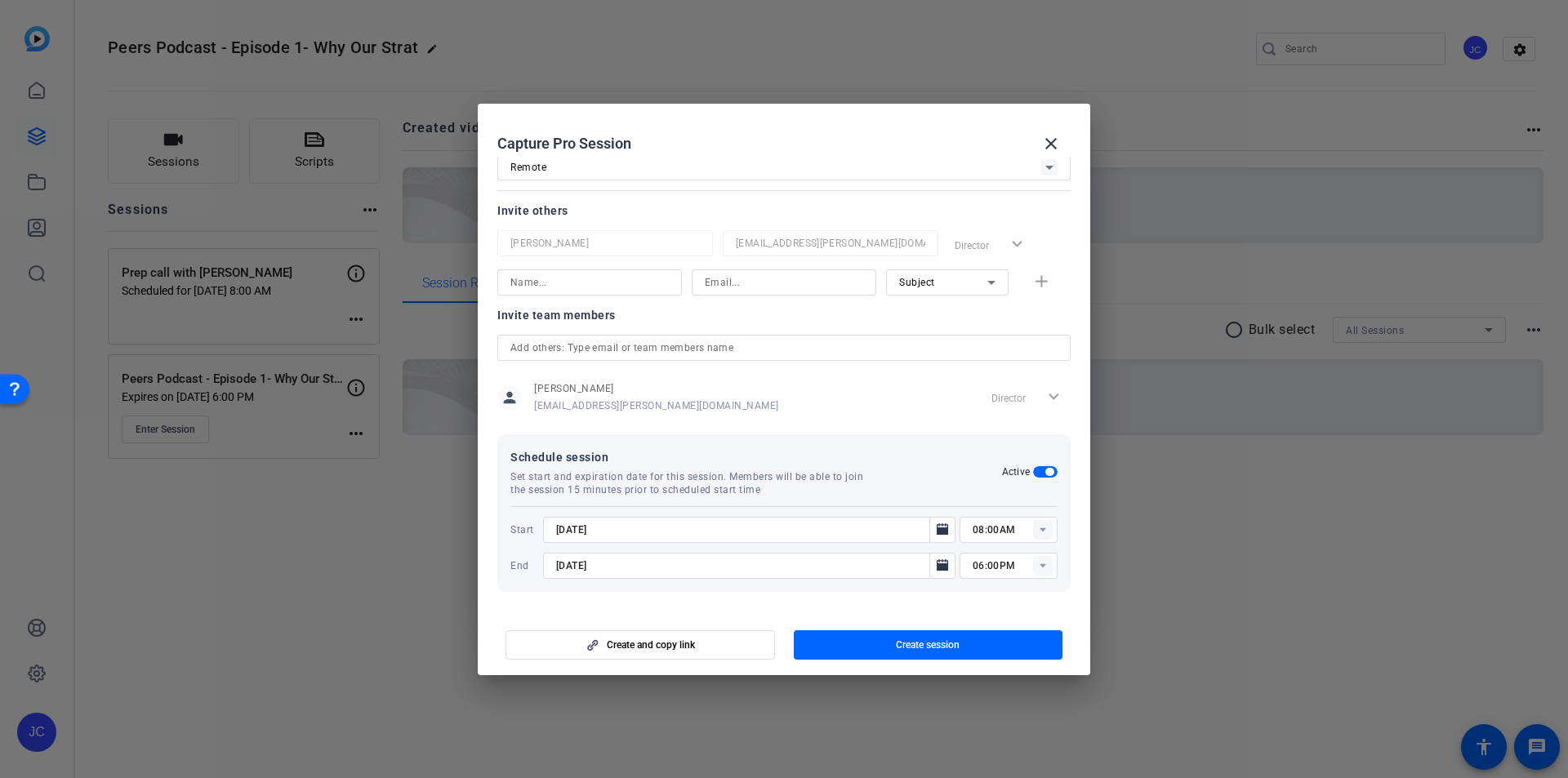
type input "8/15/2025"
click at [944, 646] on span "Create session" at bounding box center [928, 645] width 63 height 13
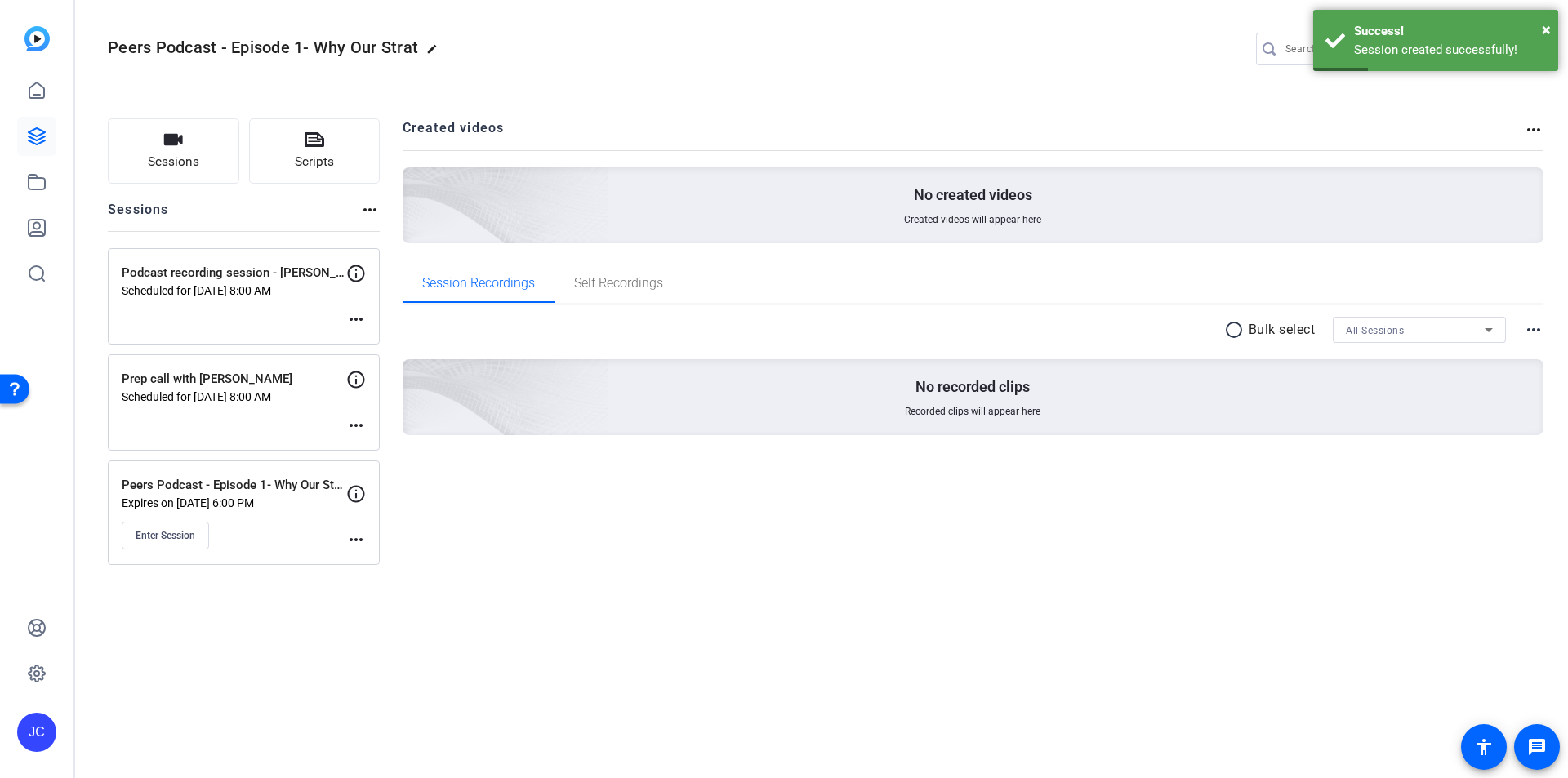
click at [355, 534] on mat-icon "more_horiz" at bounding box center [356, 540] width 19 height 19
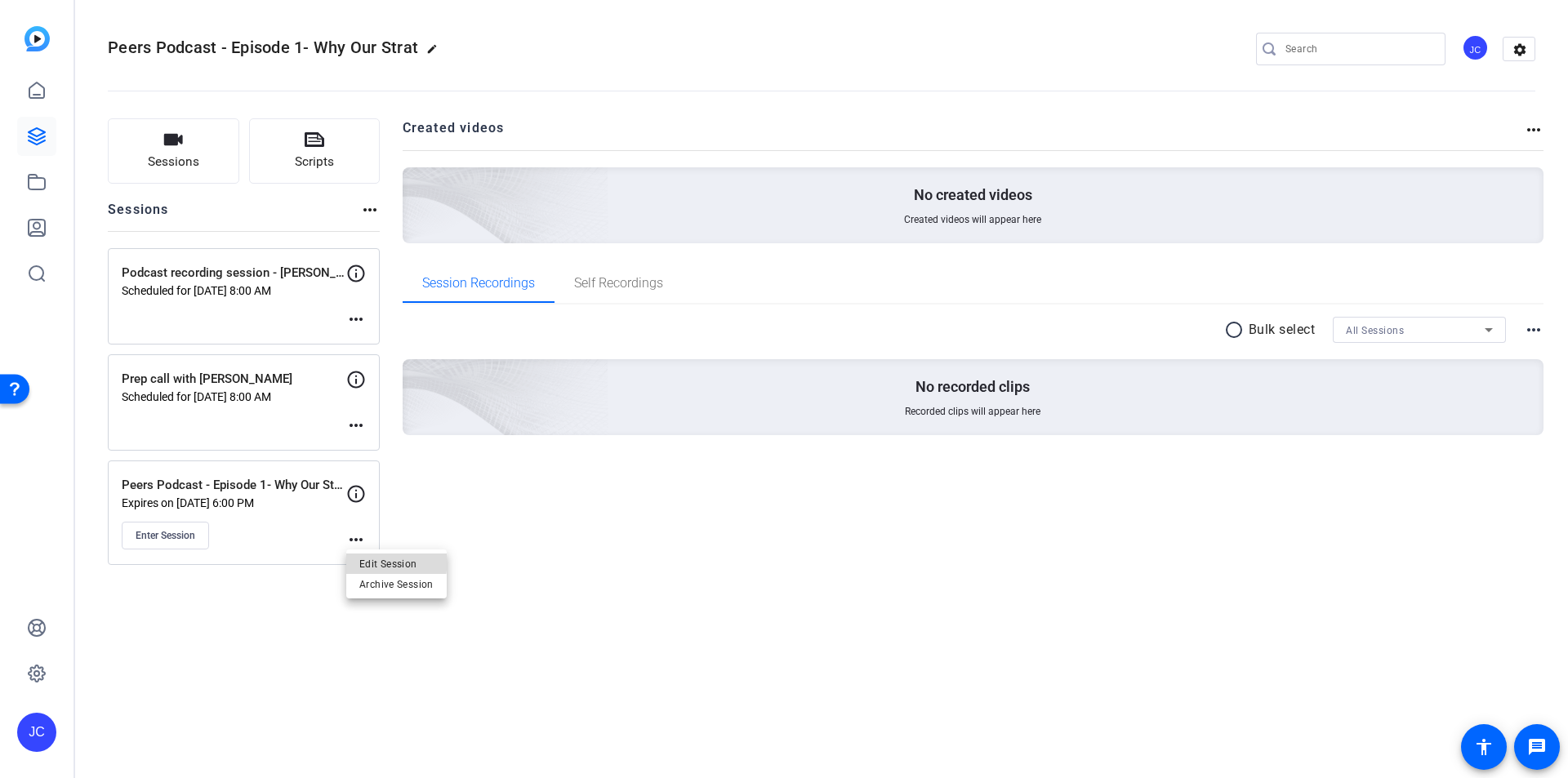
click at [371, 560] on span "Edit Session" at bounding box center [396, 564] width 74 height 19
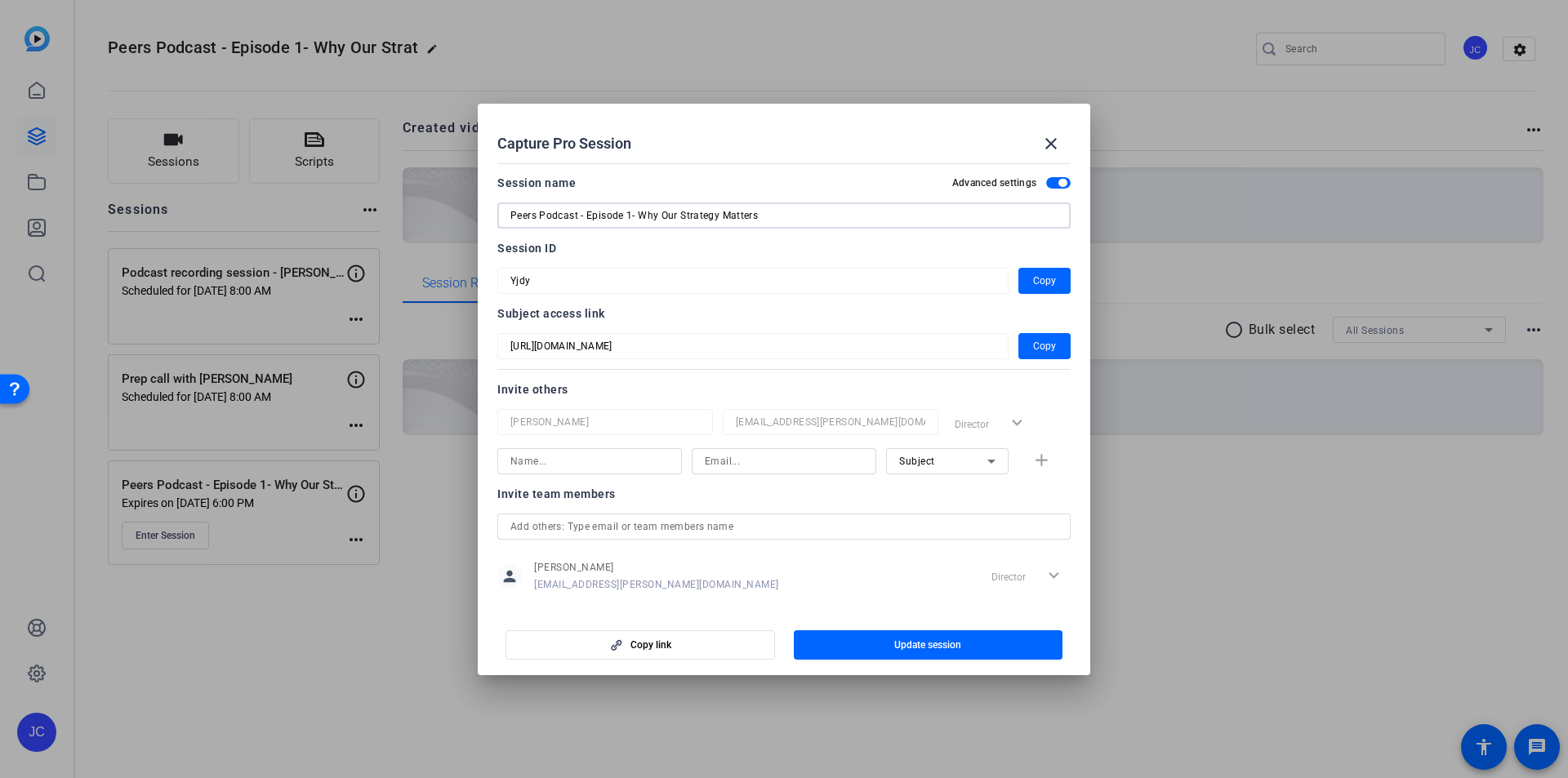
drag, startPoint x: 781, startPoint y: 213, endPoint x: 410, endPoint y: 219, distance: 371.0
click at [414, 218] on div "Capture Pro Session close Session name Advanced settings Peers Podcast - Episod…" at bounding box center [784, 389] width 1568 height 778
type input "Podcast recording session - Lety"
click at [880, 647] on span "button" at bounding box center [928, 644] width 269 height 39
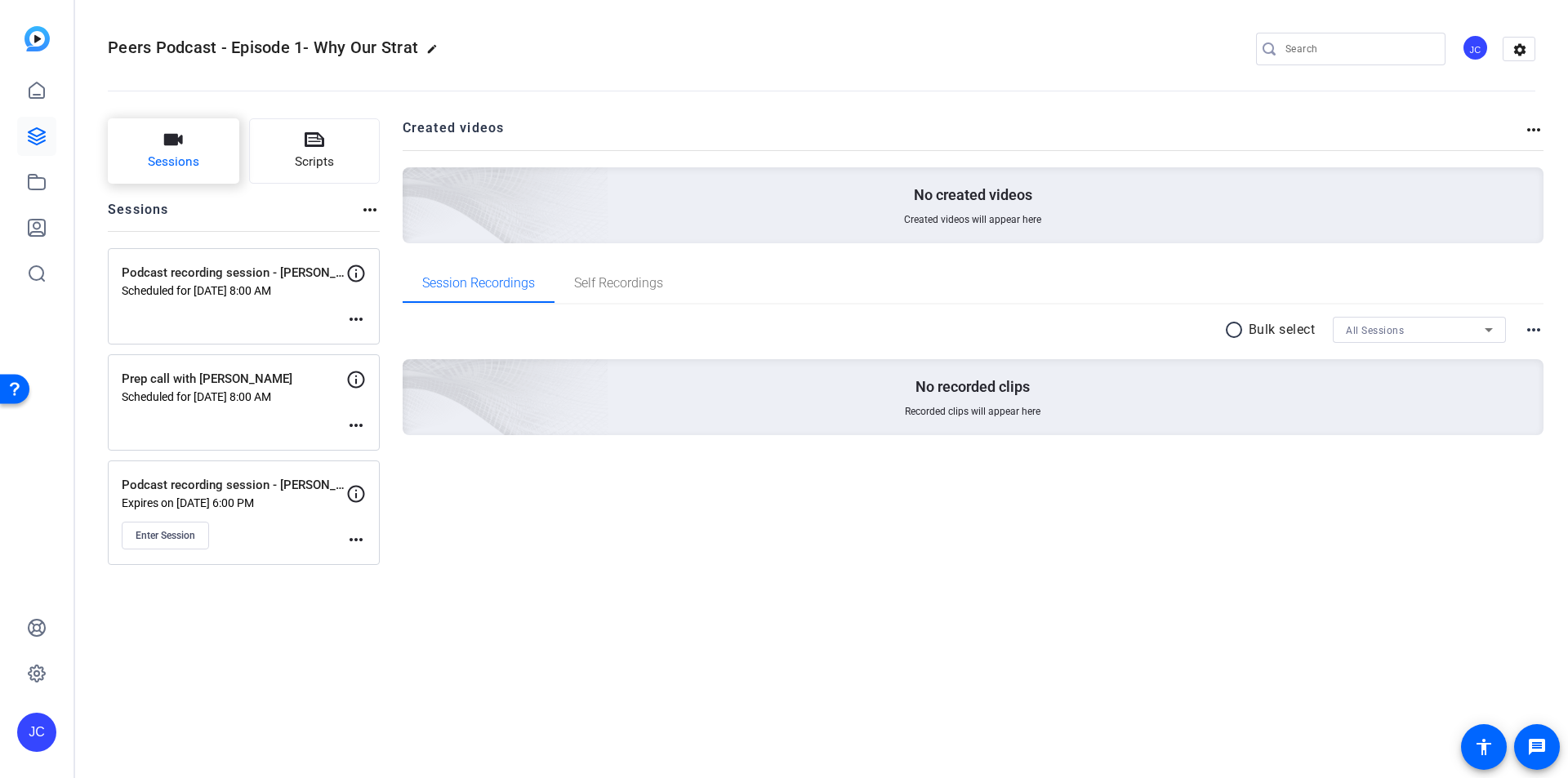
click at [194, 142] on button "Sessions" at bounding box center [173, 151] width 132 height 65
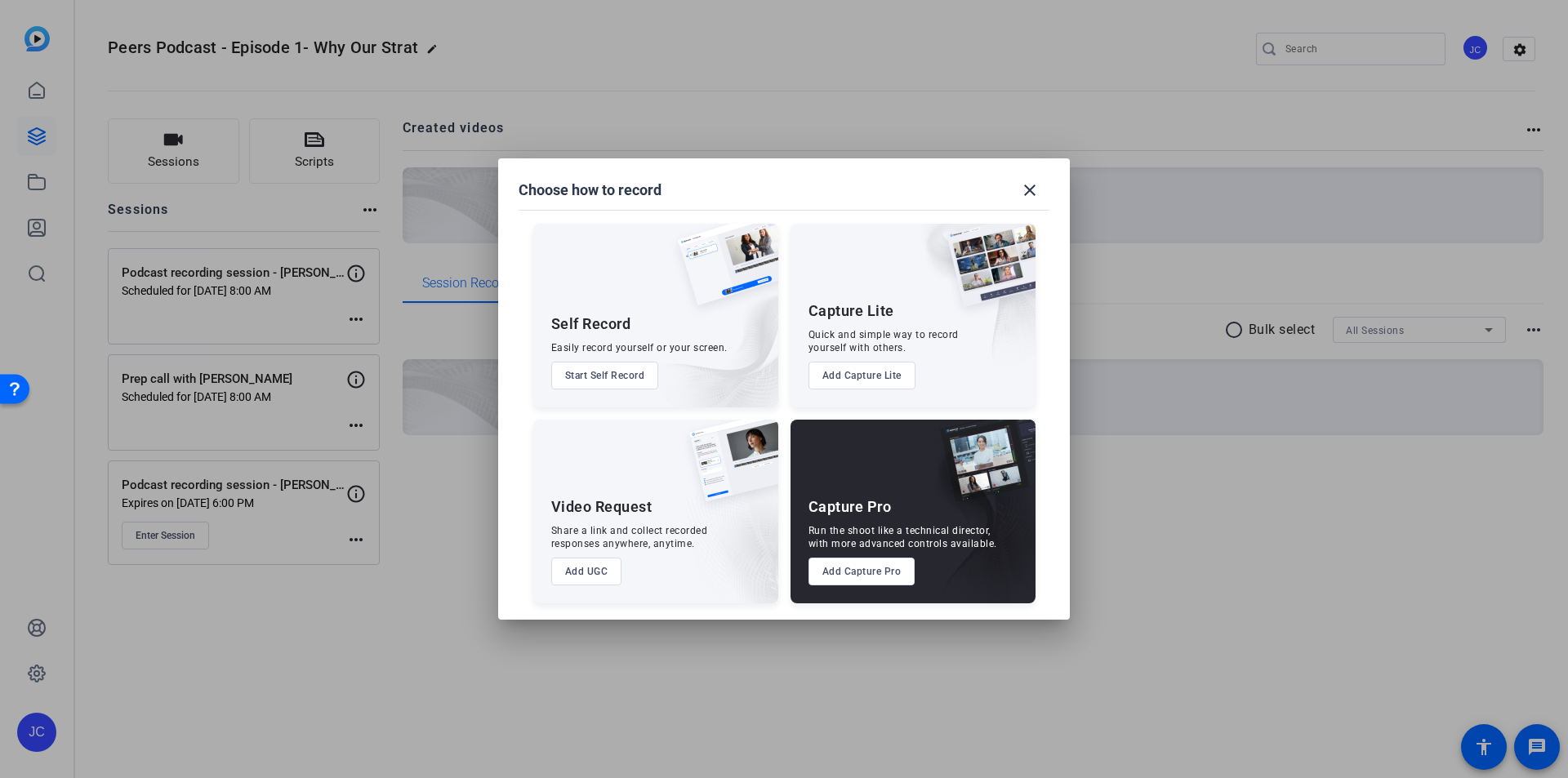
click at [891, 580] on button "Add Capture Pro" at bounding box center [862, 571] width 107 height 28
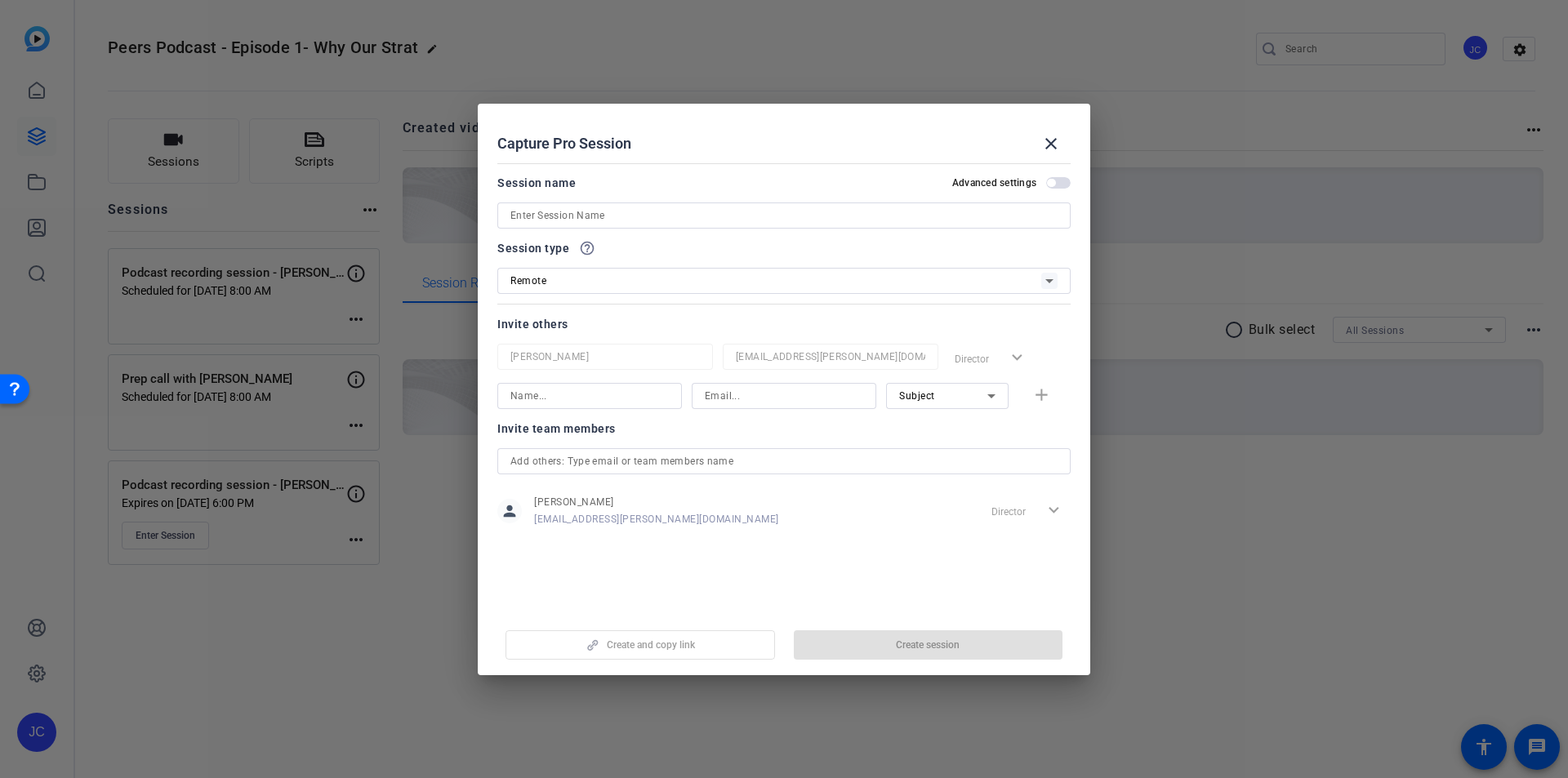
click at [611, 218] on input at bounding box center [784, 215] width 547 height 19
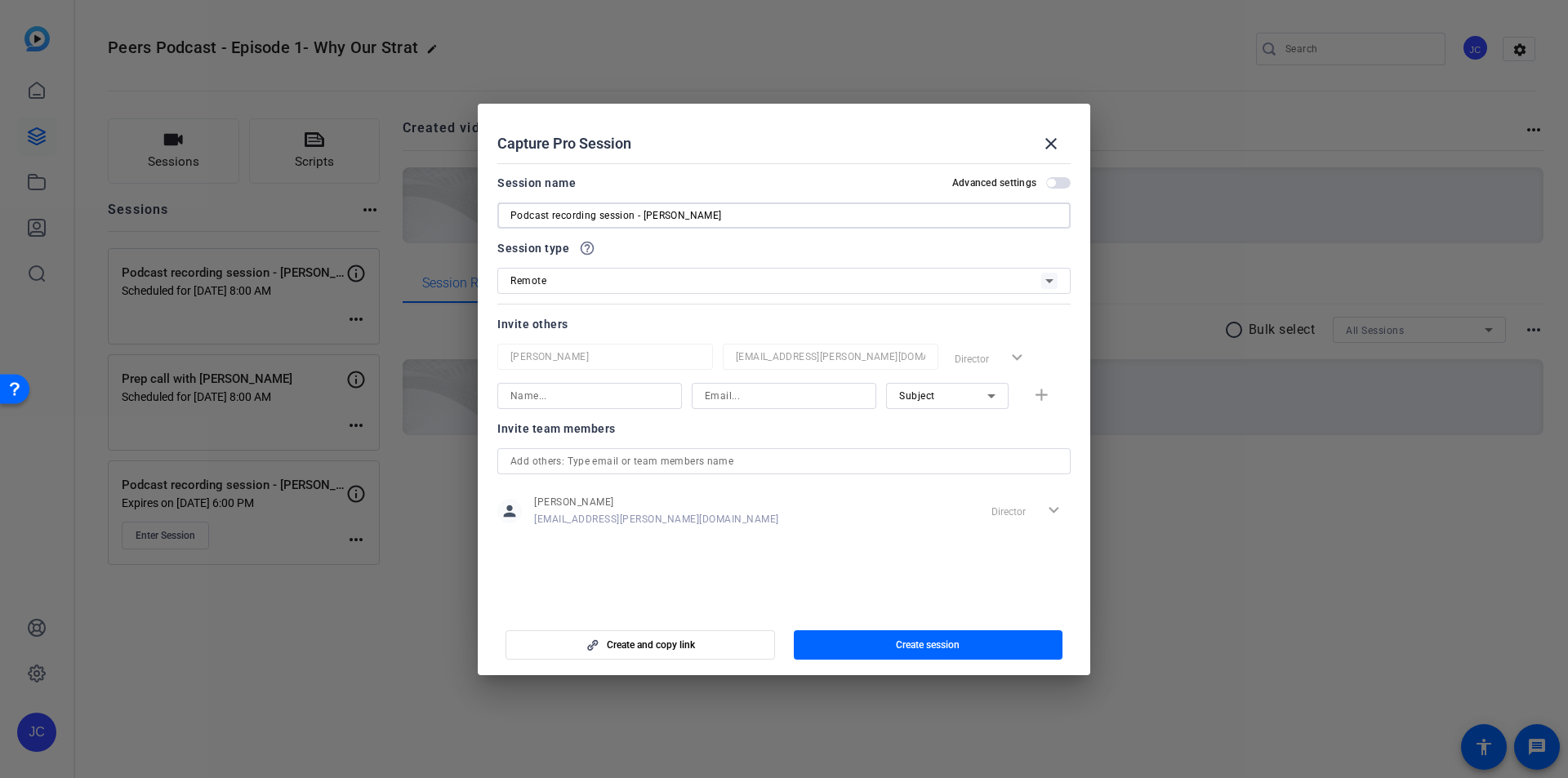
type input "Podcast recording session - Damien"
click at [1055, 185] on span "button" at bounding box center [1051, 183] width 8 height 8
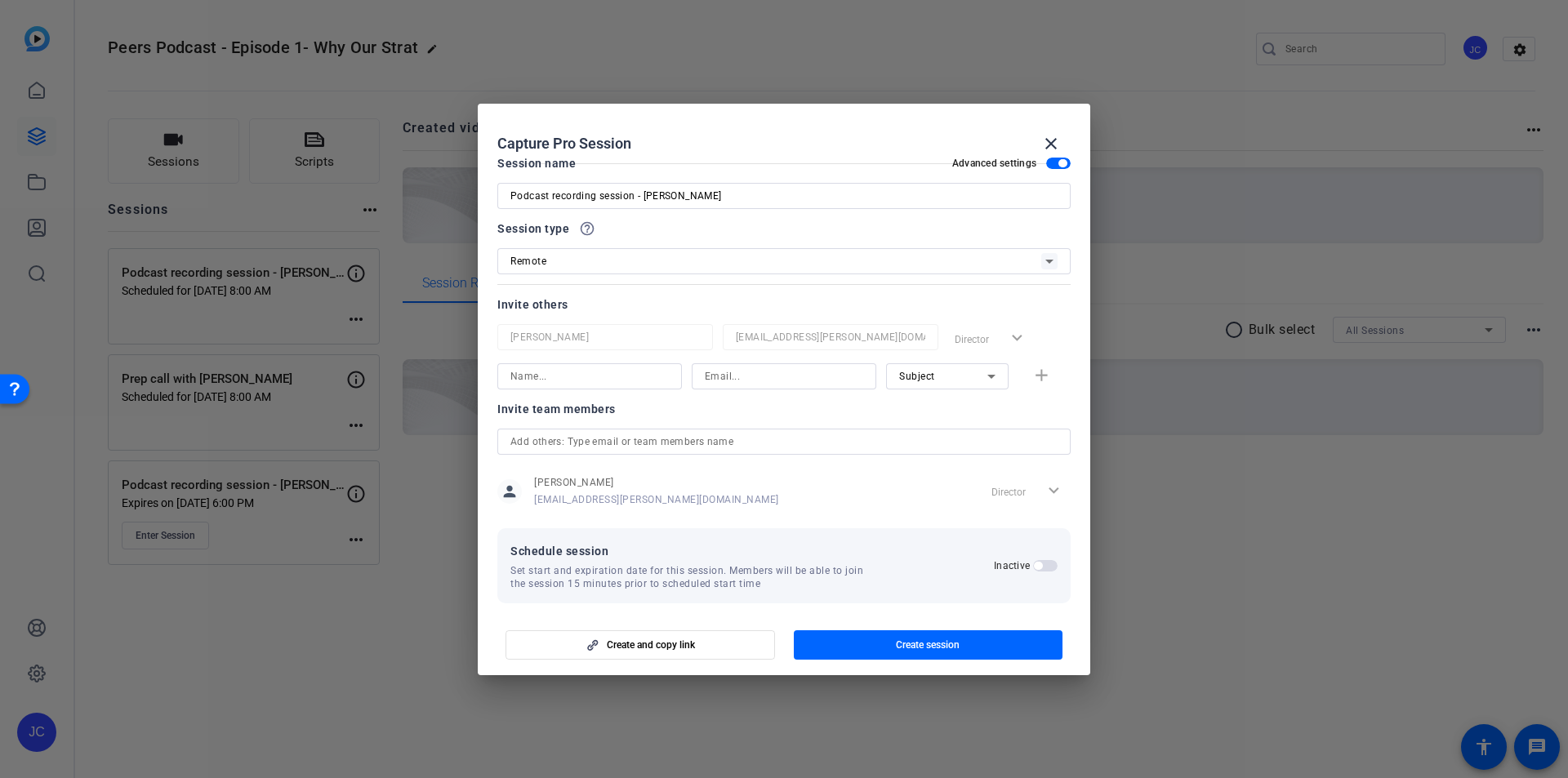
scroll to position [31, 0]
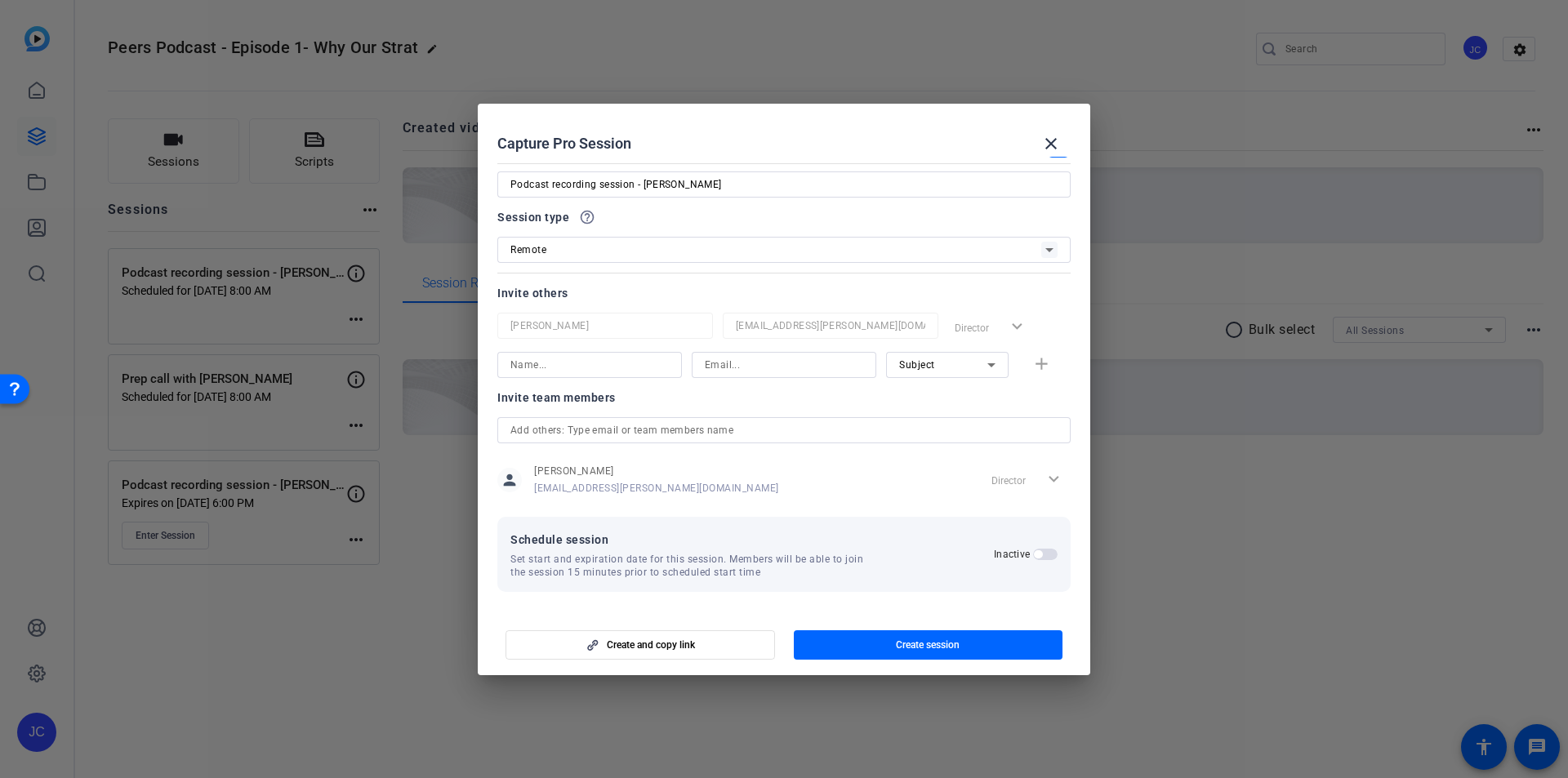
click at [1034, 553] on span "button" at bounding box center [1038, 554] width 8 height 8
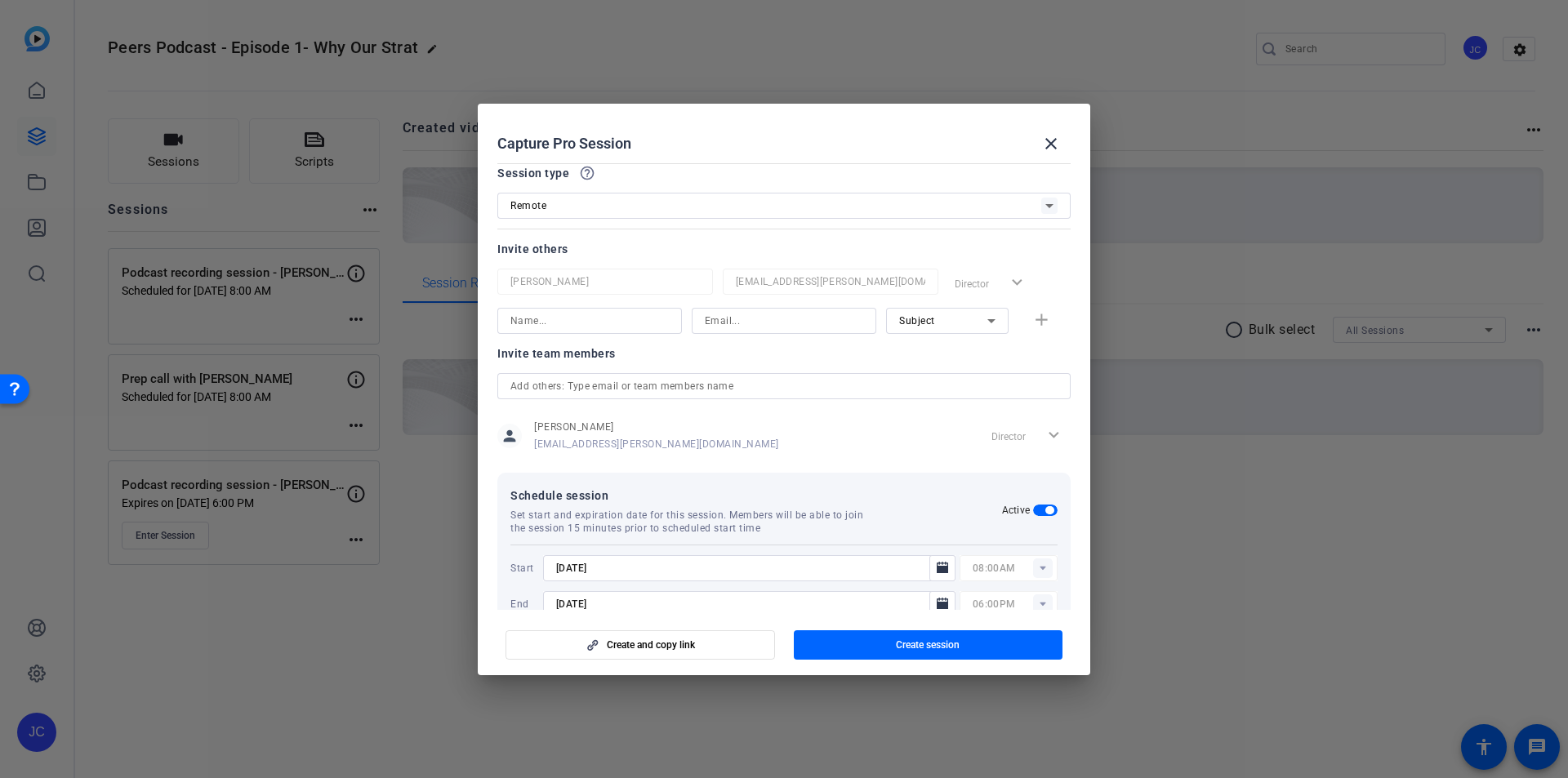
scroll to position [113, 0]
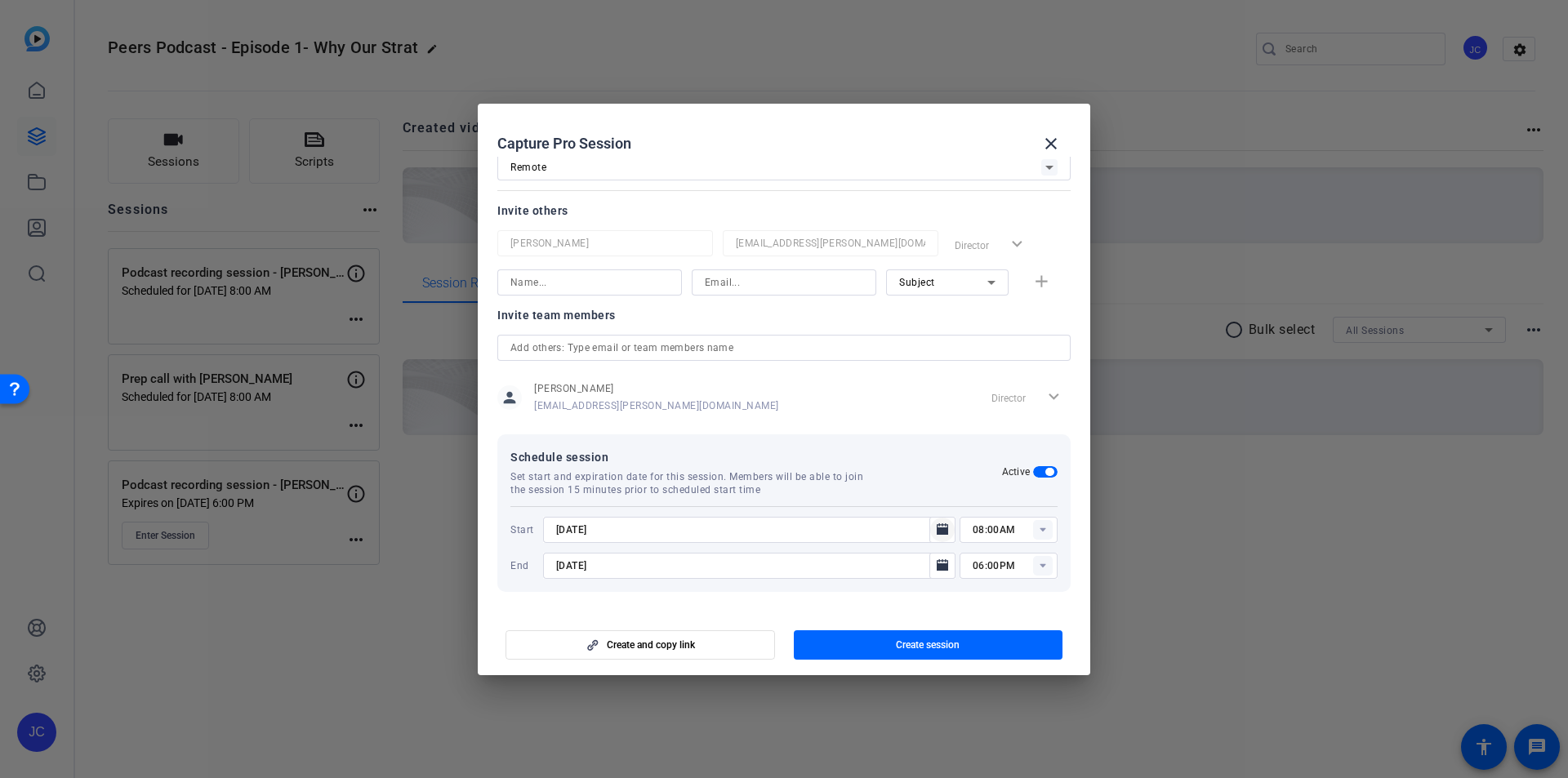
click at [937, 529] on icon "Open calendar" at bounding box center [943, 529] width 12 height 12
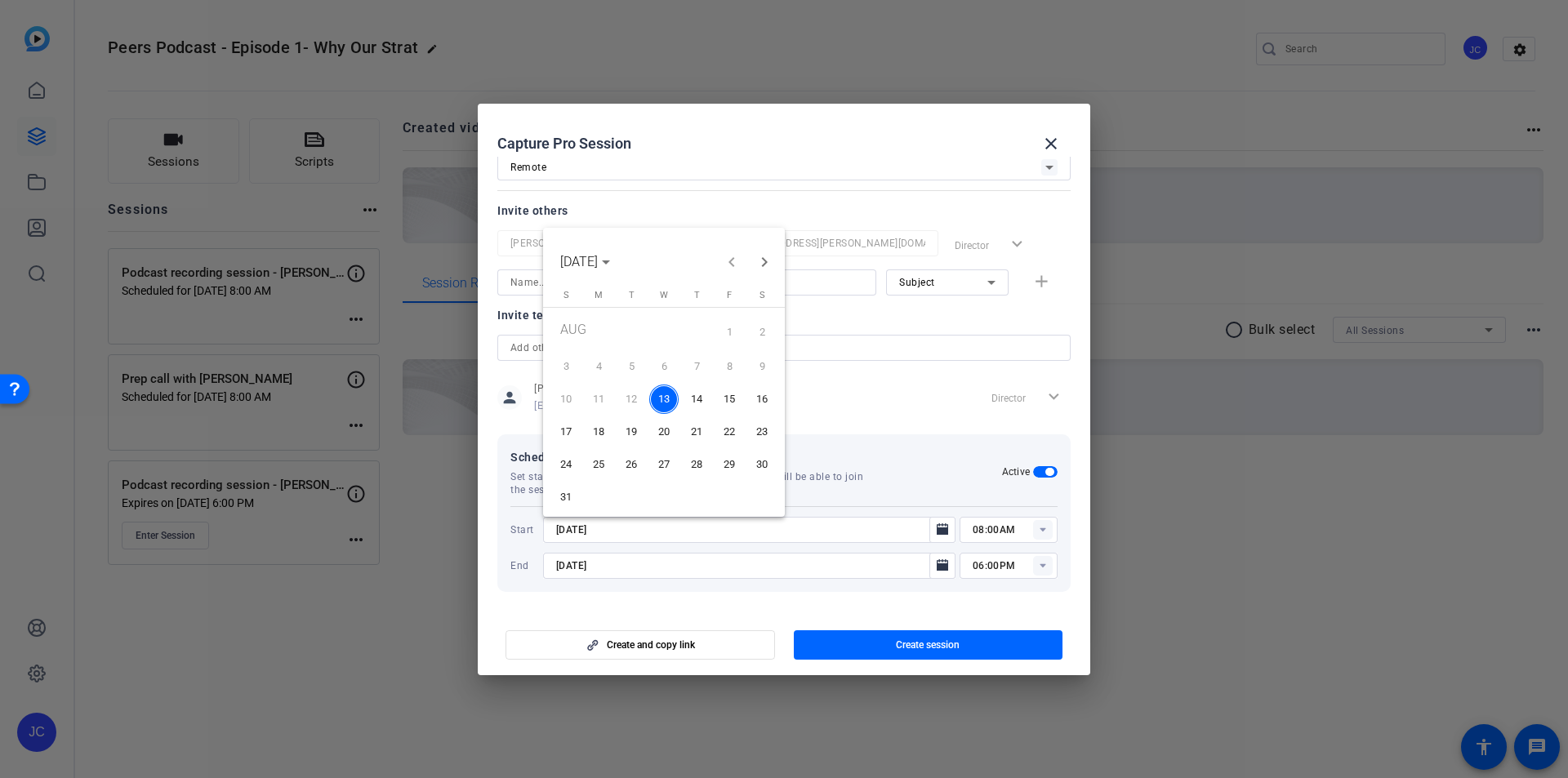
click at [728, 397] on span "15" at bounding box center [729, 399] width 30 height 30
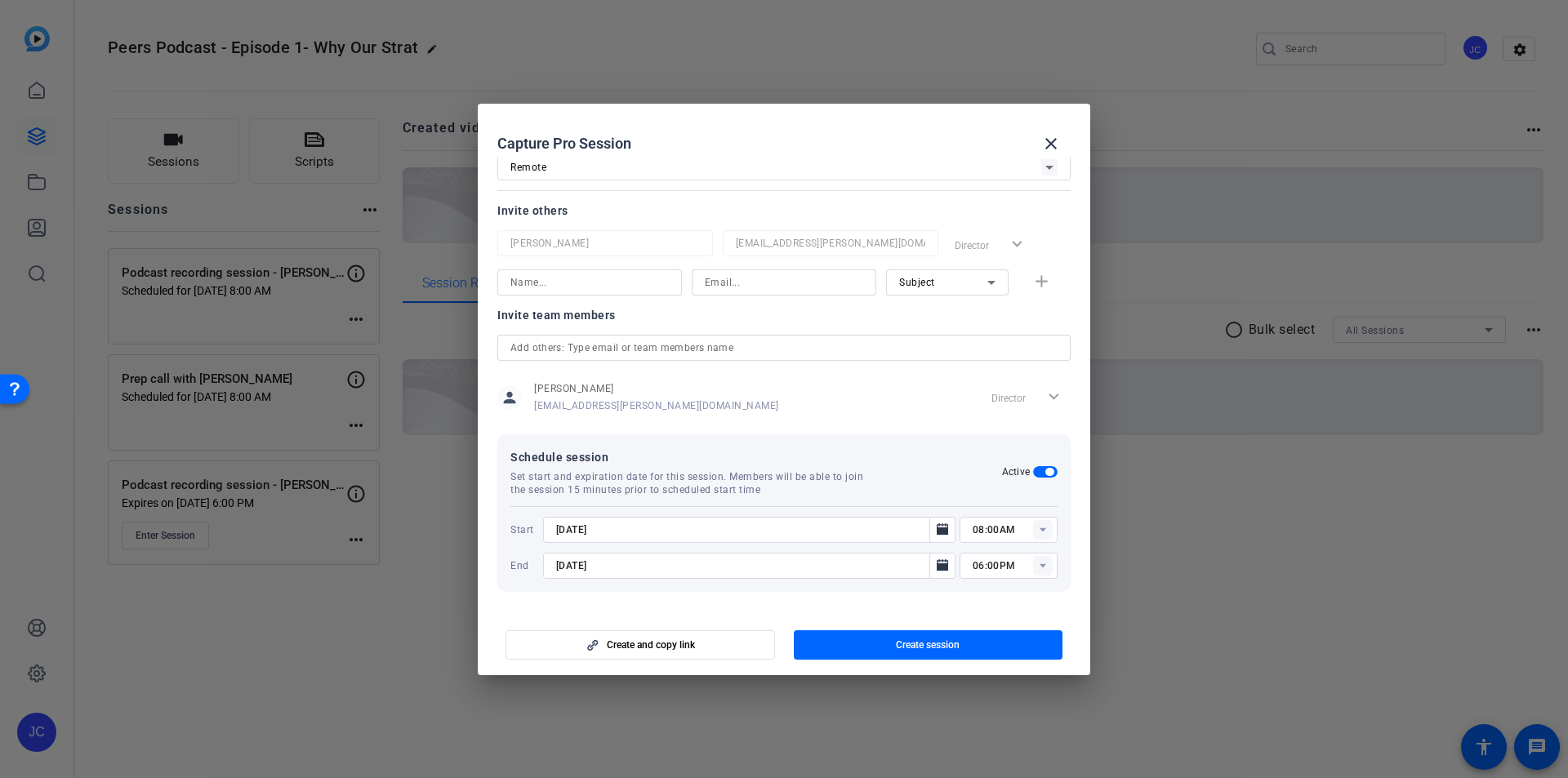
type input "8/15/2025"
click at [889, 642] on span "button" at bounding box center [928, 644] width 269 height 39
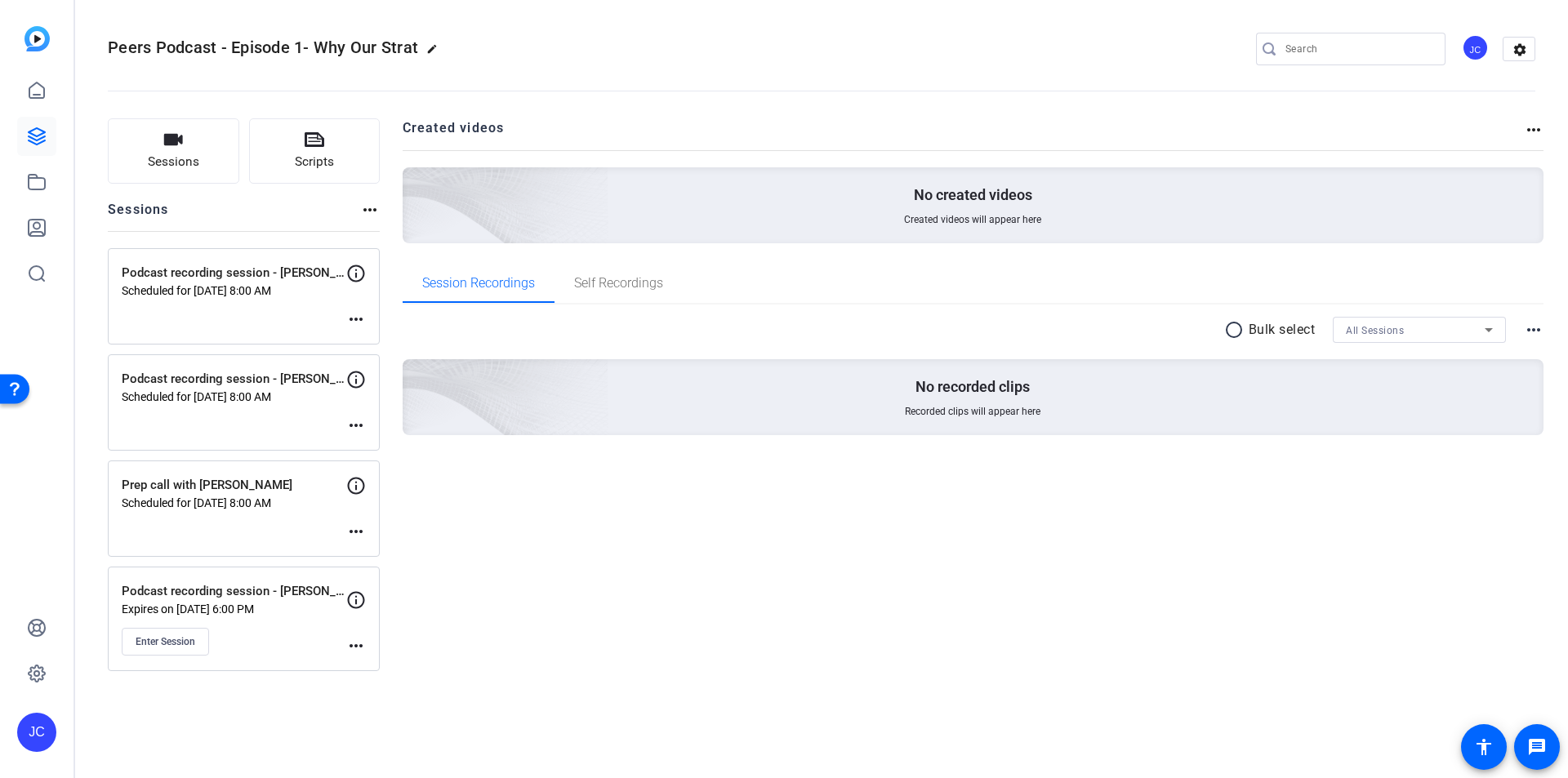
click at [352, 420] on mat-icon "more_horiz" at bounding box center [356, 425] width 19 height 19
click at [370, 444] on span "Edit Session" at bounding box center [396, 450] width 74 height 19
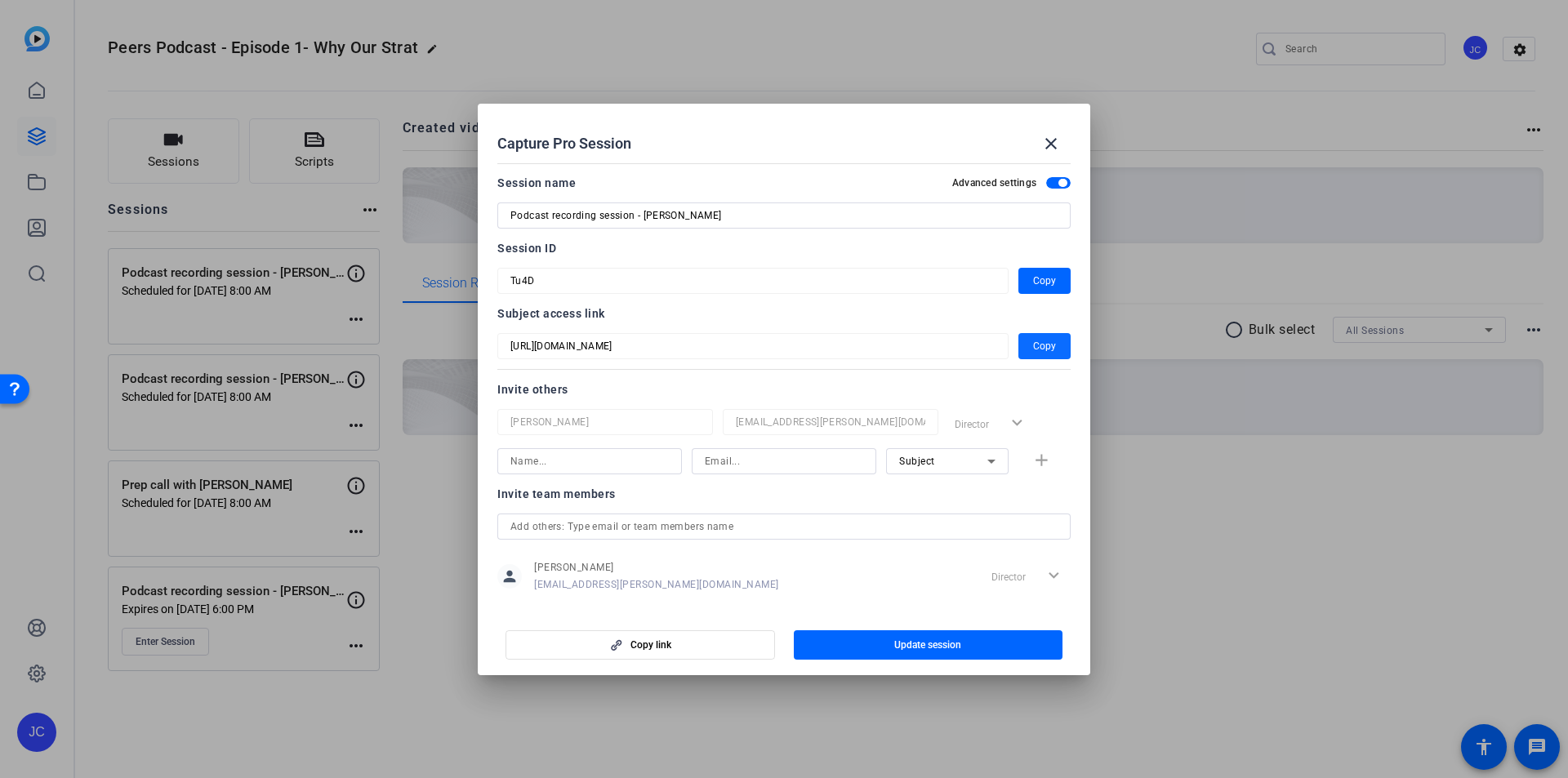
click at [1033, 345] on span "Copy" at bounding box center [1045, 346] width 23 height 19
click at [1052, 143] on mat-icon "close" at bounding box center [1051, 143] width 19 height 19
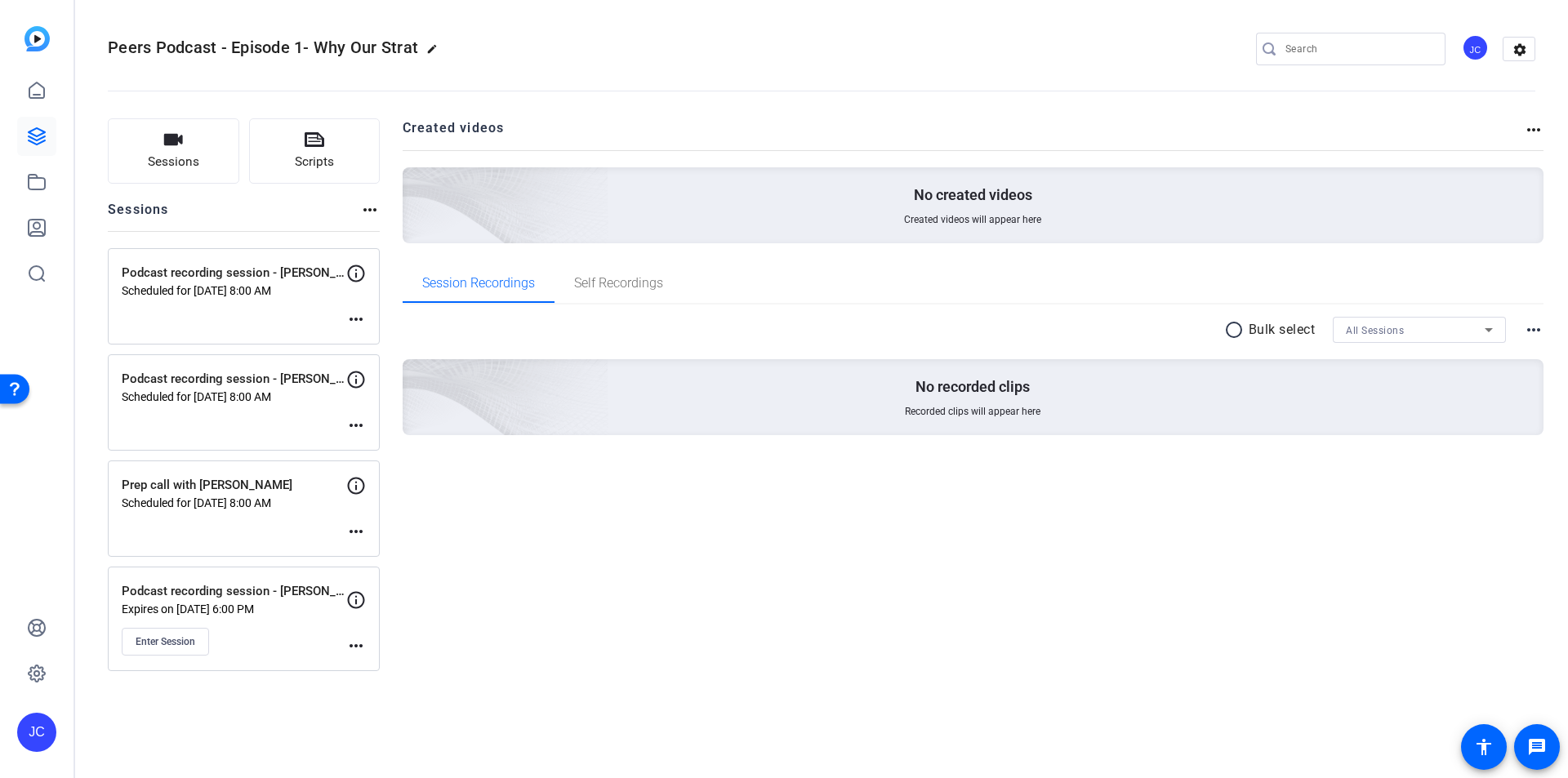
click at [360, 315] on mat-icon "more_horiz" at bounding box center [356, 319] width 19 height 19
click at [369, 343] on span "Edit Session" at bounding box center [396, 343] width 74 height 19
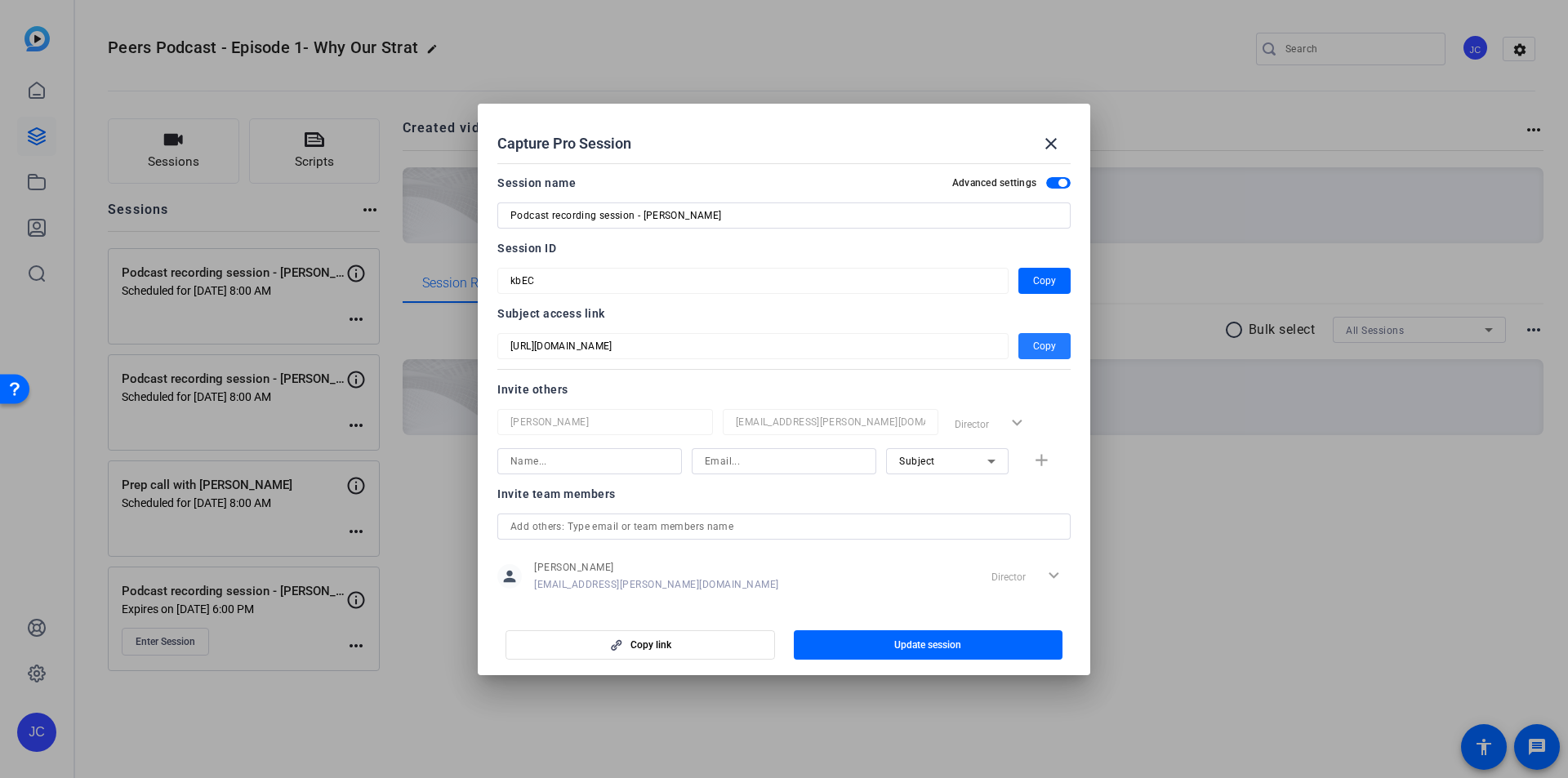
click at [1033, 346] on span "Copy" at bounding box center [1045, 346] width 23 height 19
click at [1051, 143] on mat-icon "close" at bounding box center [1051, 143] width 19 height 19
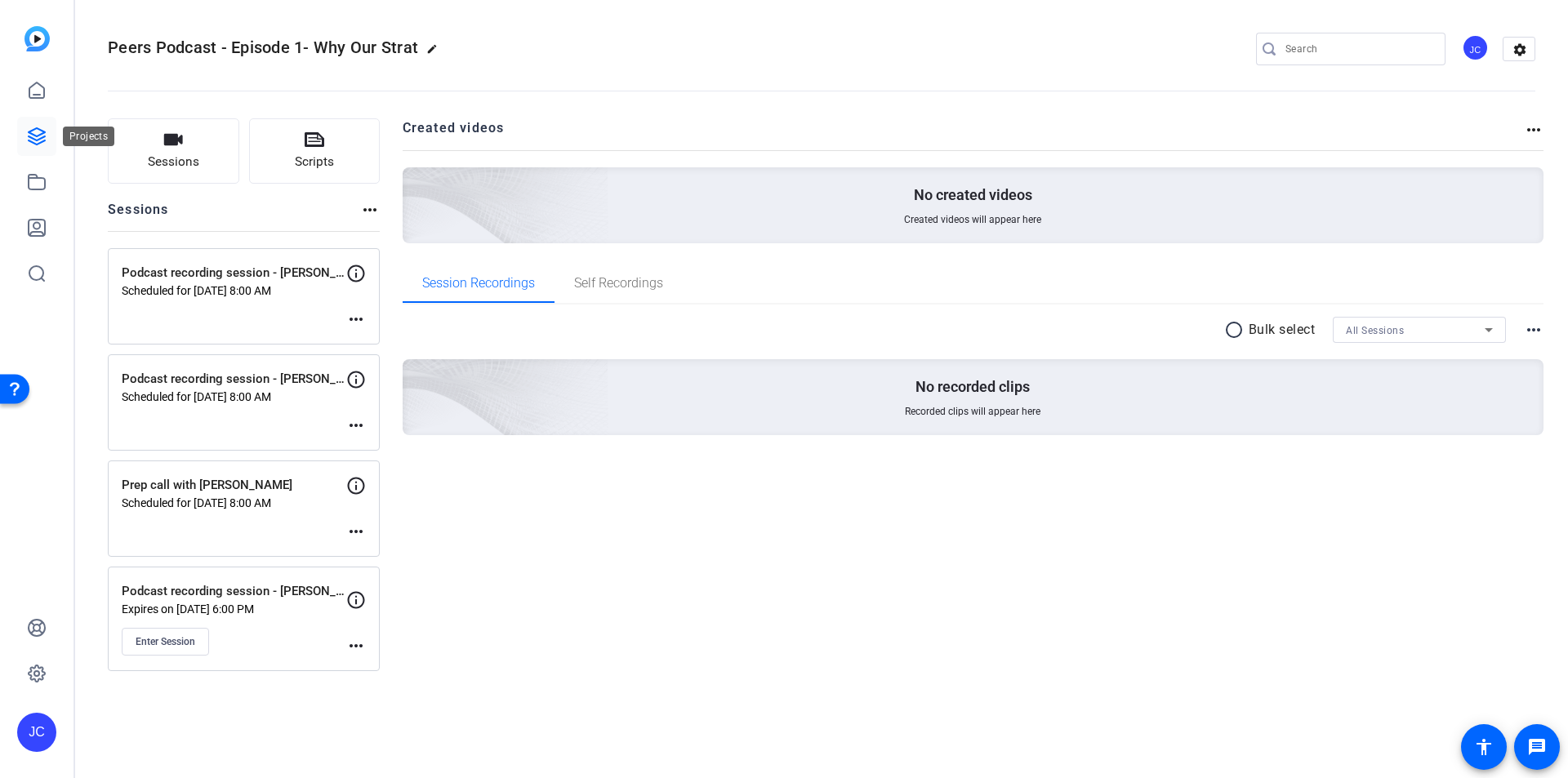
click at [27, 139] on icon at bounding box center [37, 137] width 19 height 19
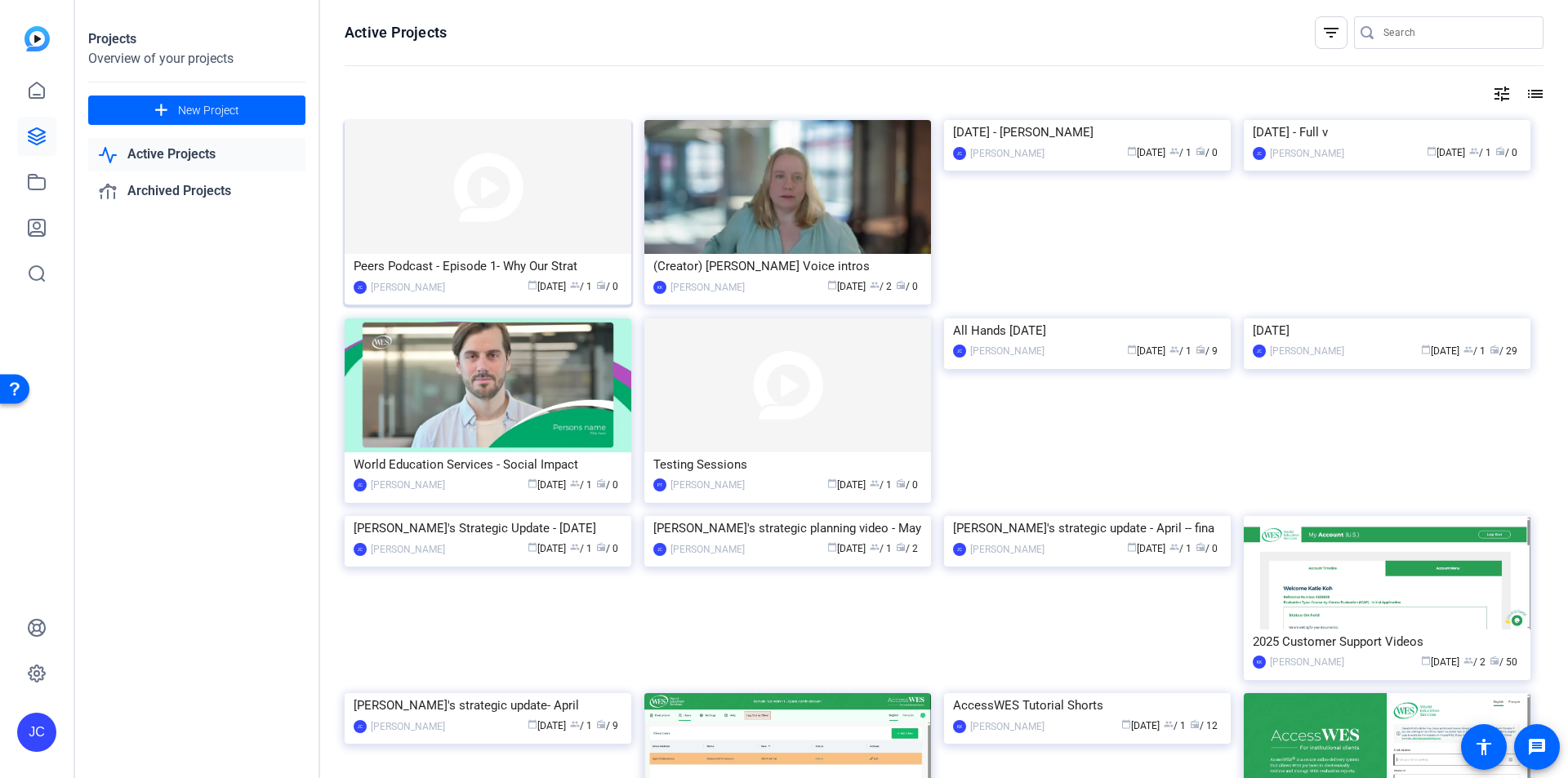
click at [500, 217] on img at bounding box center [488, 187] width 287 height 134
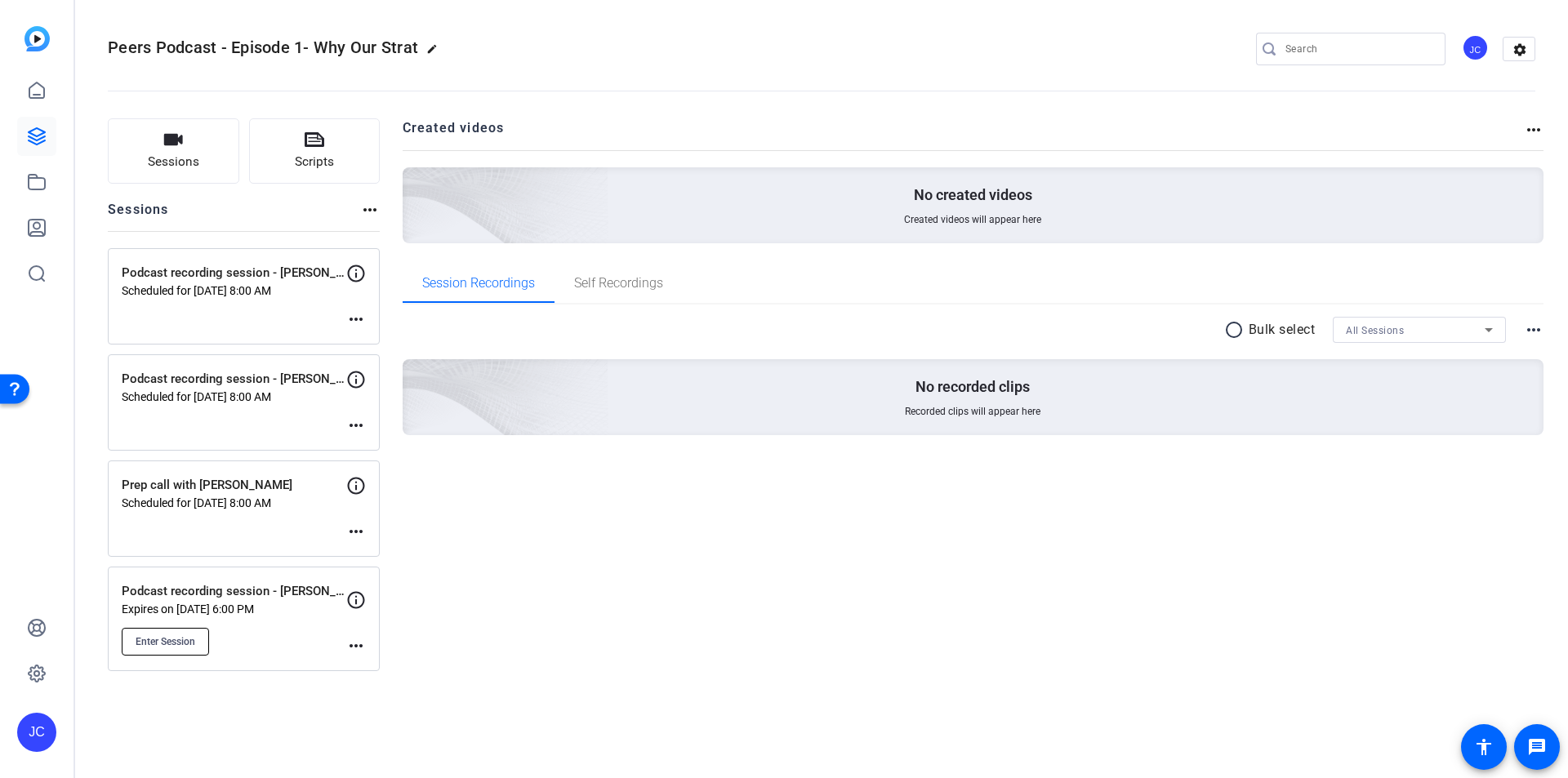
click at [186, 647] on span "Enter Session" at bounding box center [165, 642] width 60 height 13
click at [358, 646] on mat-icon "more_horiz" at bounding box center [356, 646] width 19 height 19
click at [372, 670] on span "Edit Session" at bounding box center [396, 669] width 74 height 19
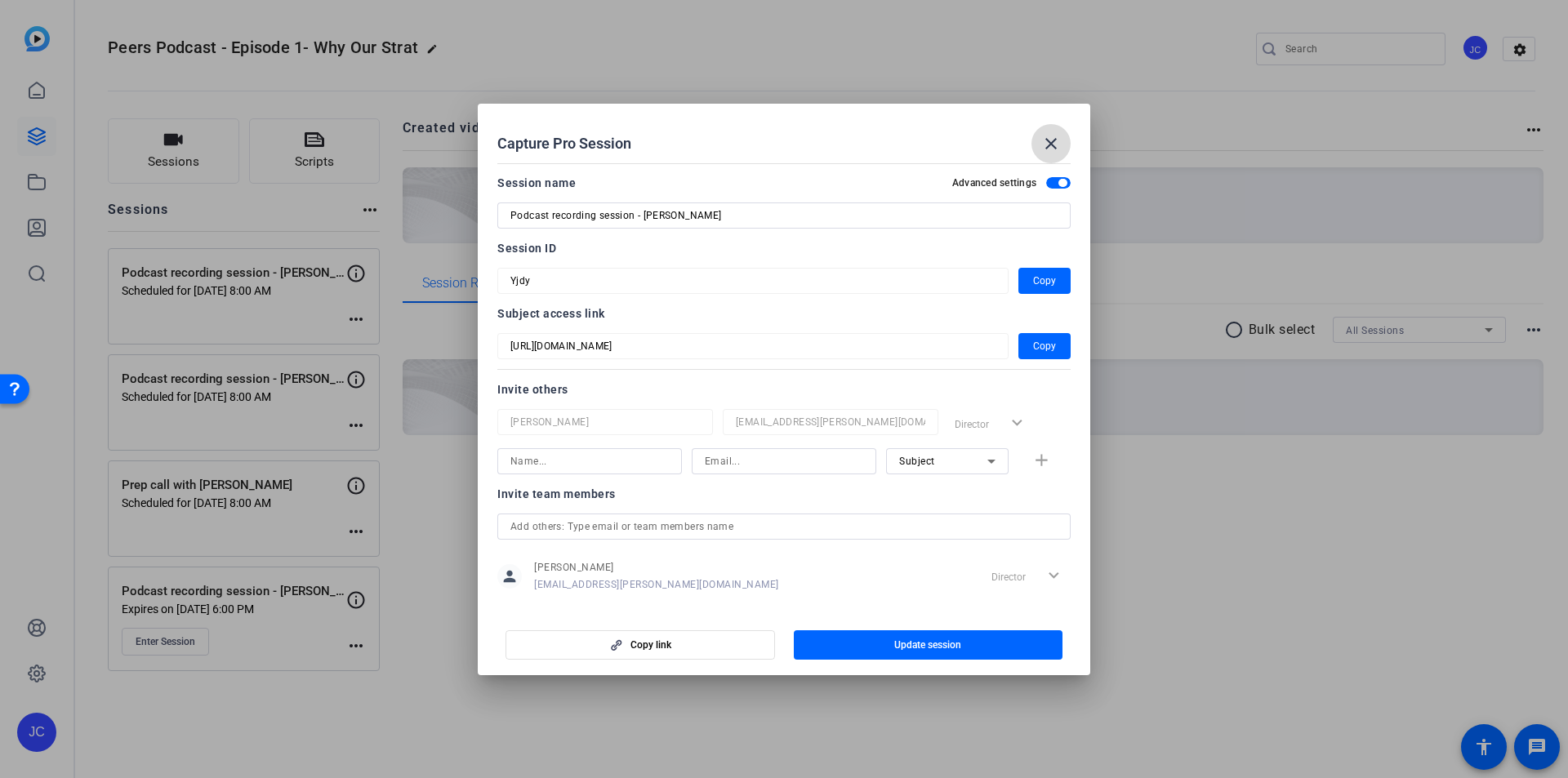
click at [1042, 147] on mat-icon "close" at bounding box center [1051, 143] width 19 height 19
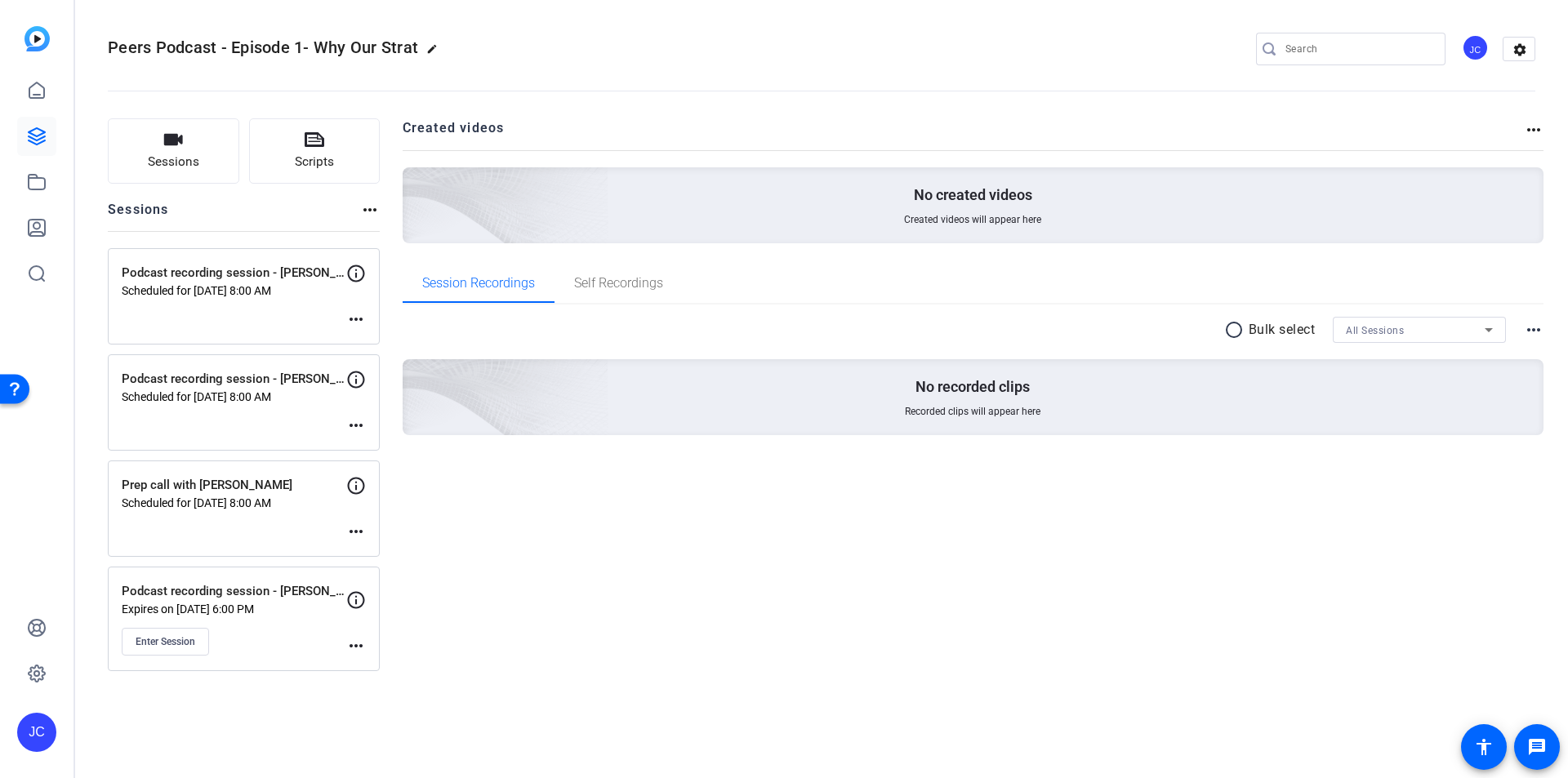
click at [353, 646] on mat-icon "more_horiz" at bounding box center [356, 646] width 19 height 19
click at [370, 662] on span "Edit Session" at bounding box center [396, 669] width 74 height 19
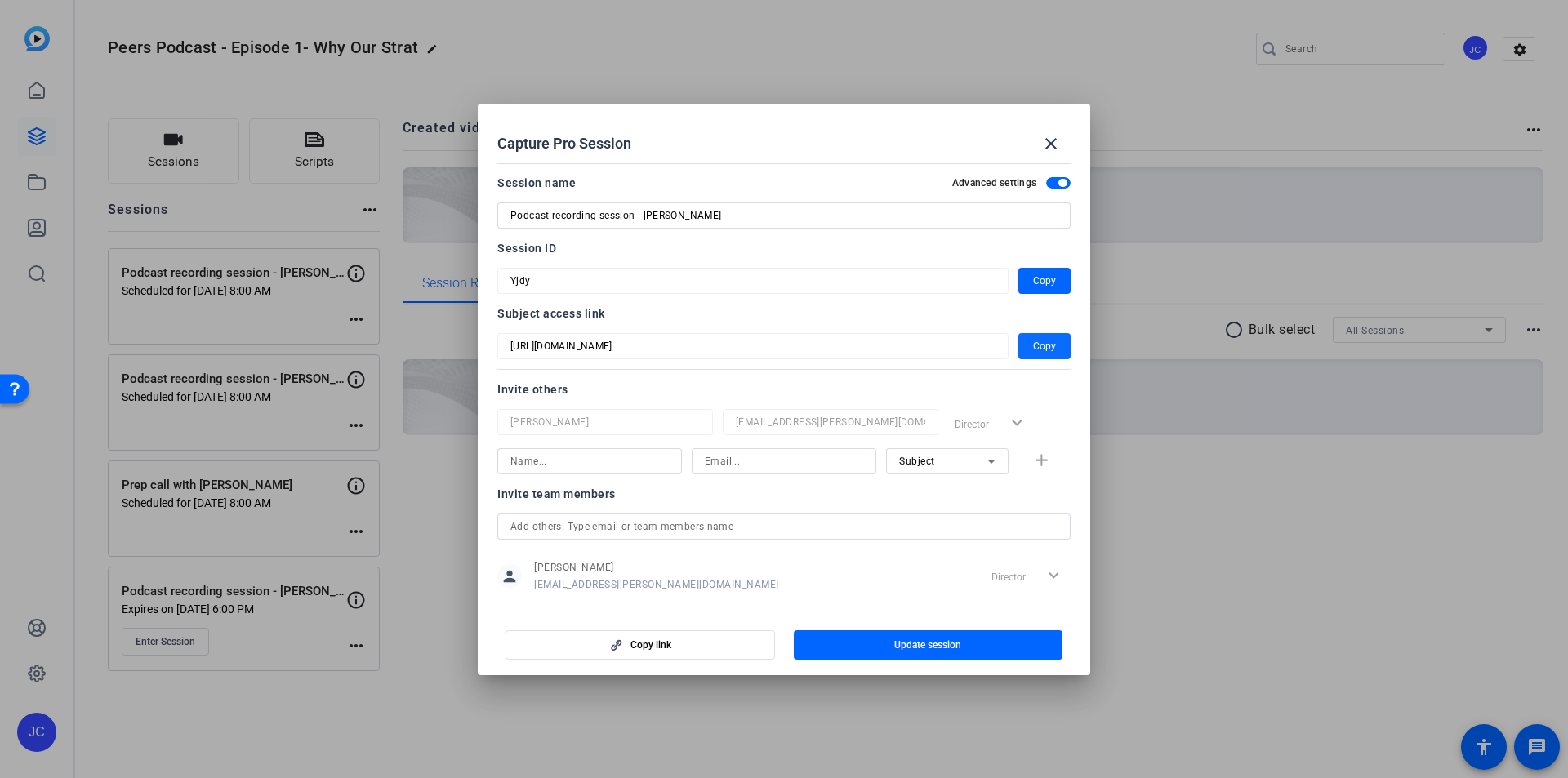
click at [1043, 339] on span "Copy" at bounding box center [1045, 346] width 23 height 19
click at [1053, 143] on mat-icon "close" at bounding box center [1051, 143] width 19 height 19
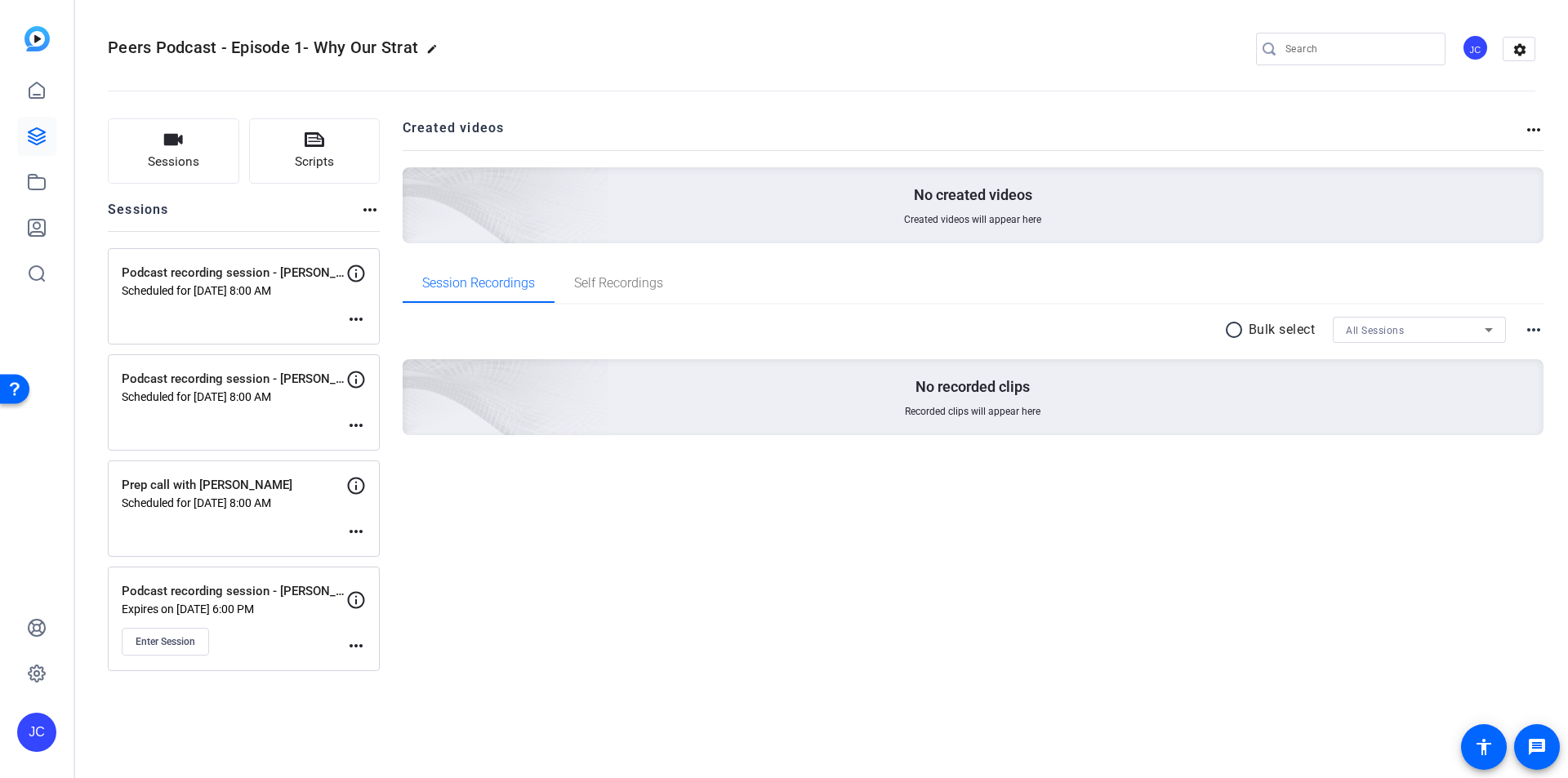
click at [920, 468] on div "radio_button_unchecked Bulk select All Sessions more_horiz No recorded clips Re…" at bounding box center [974, 396] width 1142 height 183
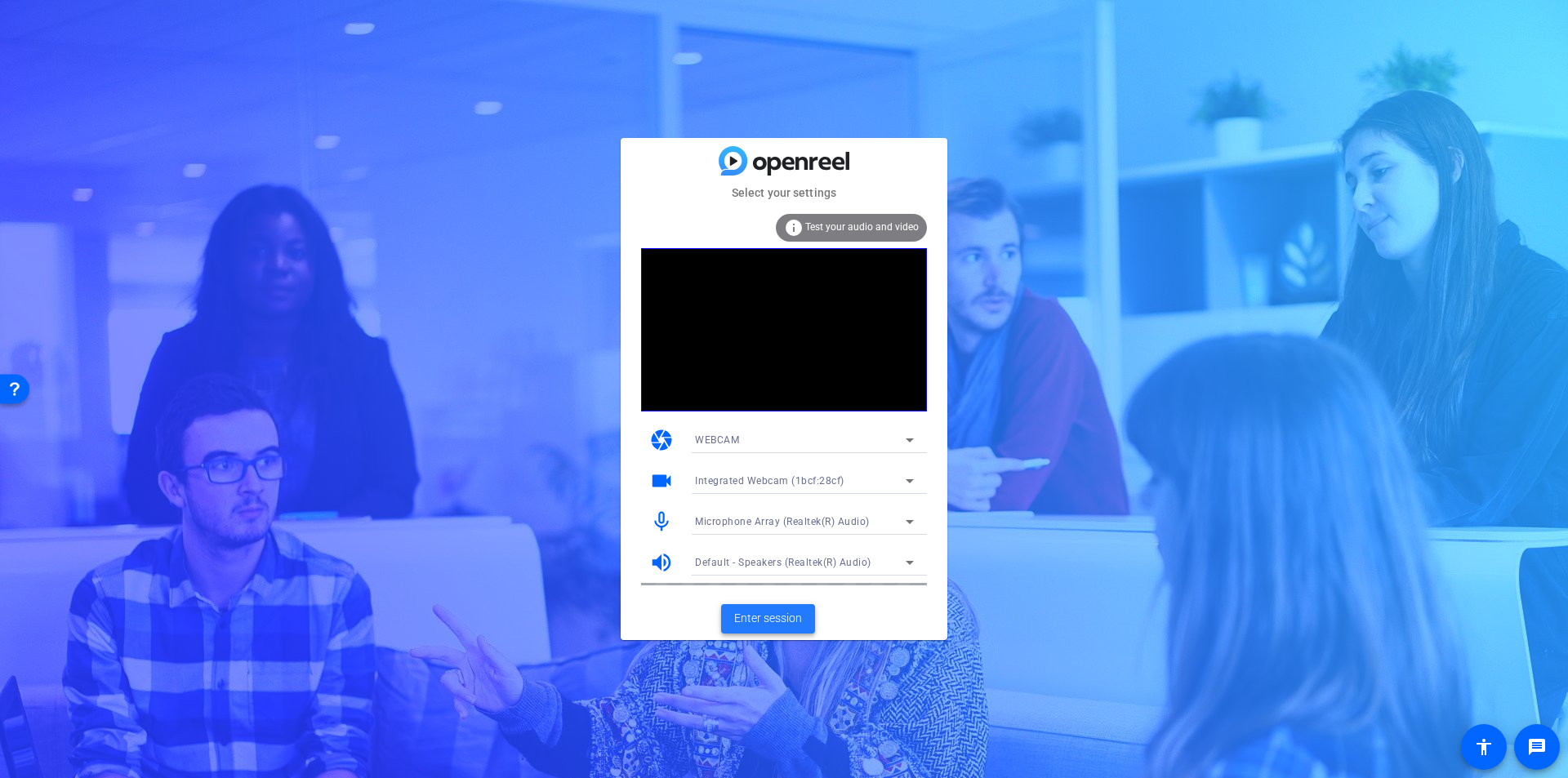
click at [775, 620] on span "Enter session" at bounding box center [768, 618] width 67 height 17
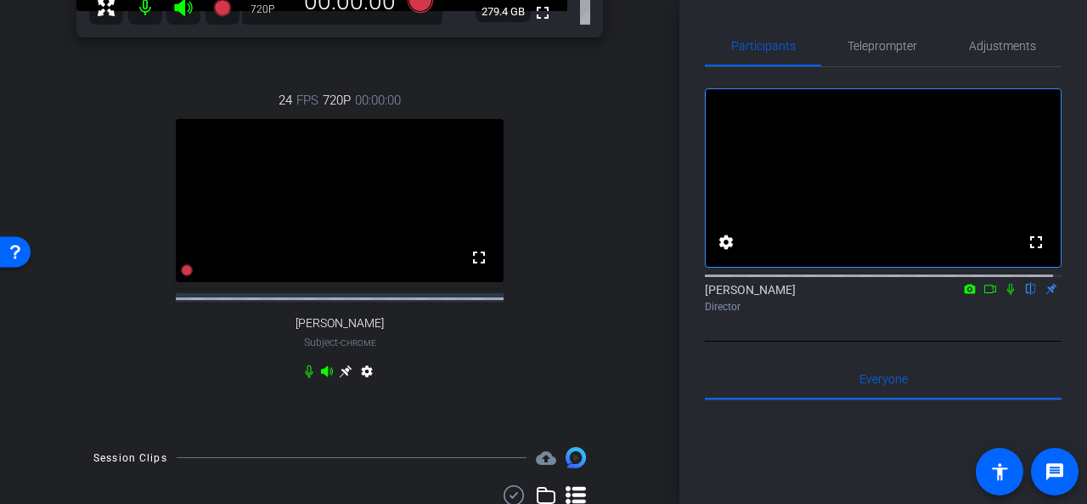
scroll to position [501, 0]
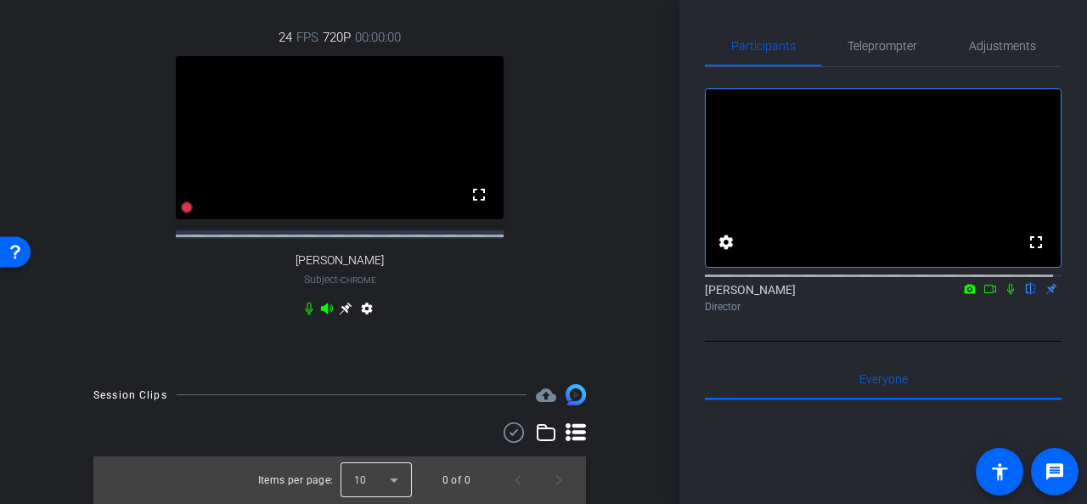
click at [392, 485] on div at bounding box center [376, 479] width 71 height 41
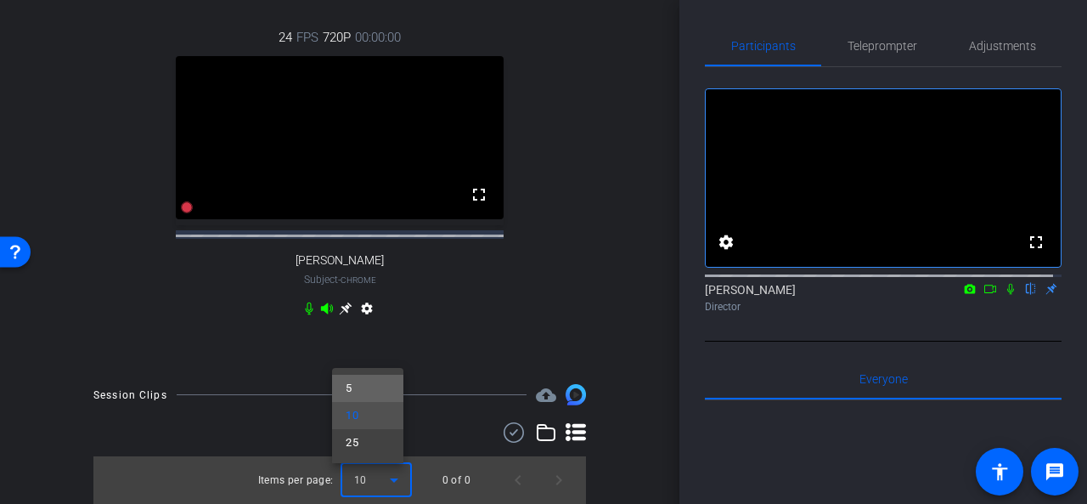
click at [368, 391] on mat-option "5" at bounding box center [367, 387] width 71 height 27
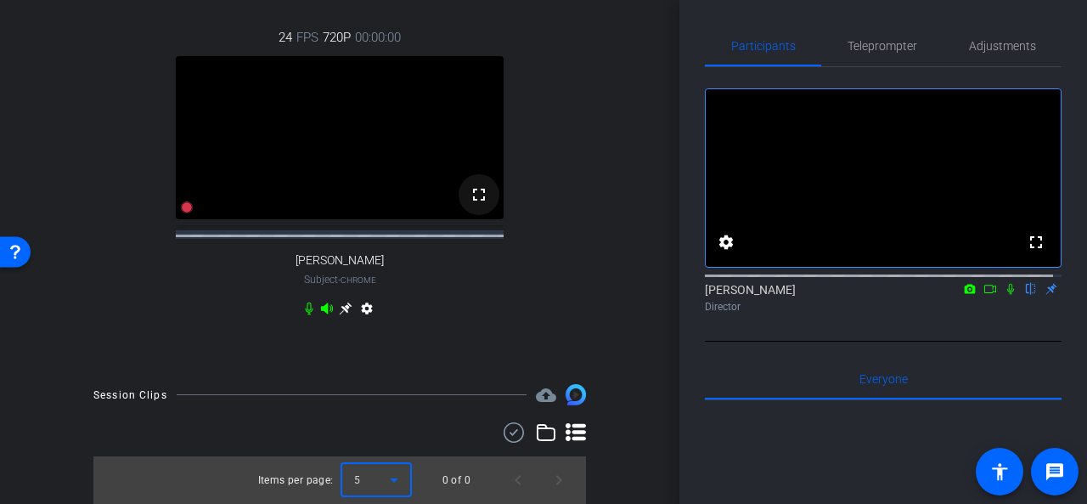
click at [477, 201] on mat-icon "fullscreen" at bounding box center [479, 194] width 20 height 20
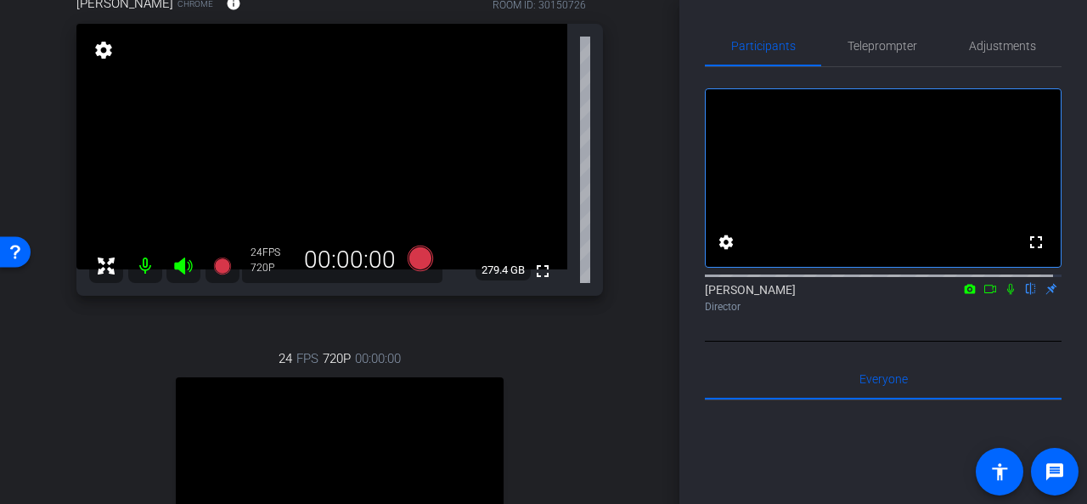
scroll to position [170, 0]
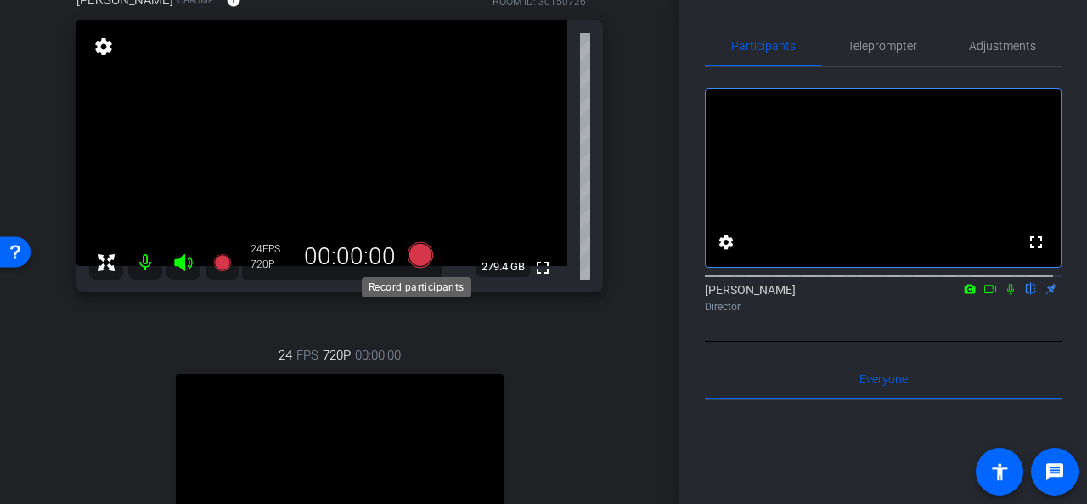
click at [414, 256] on icon at bounding box center [420, 253] width 25 height 25
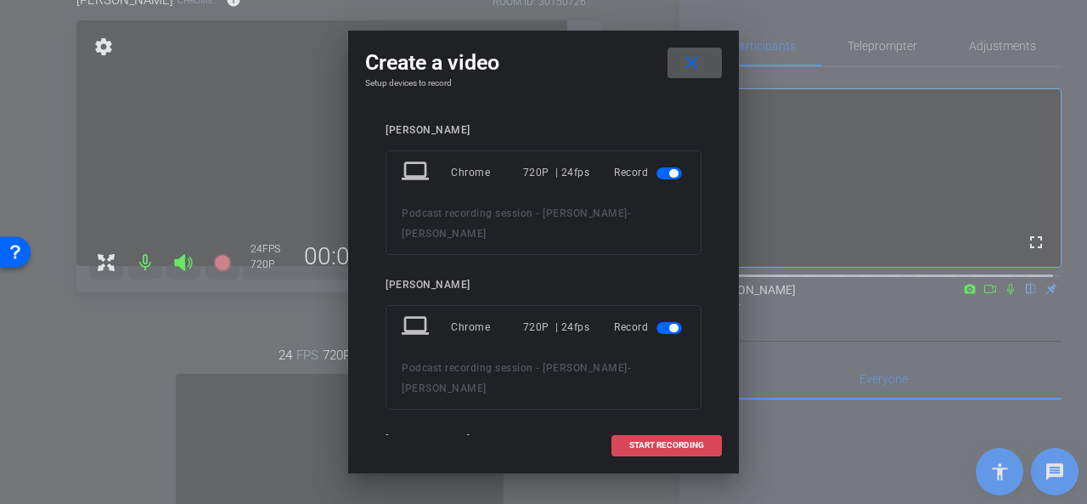
click at [667, 441] on span "START RECORDING" at bounding box center [666, 445] width 75 height 8
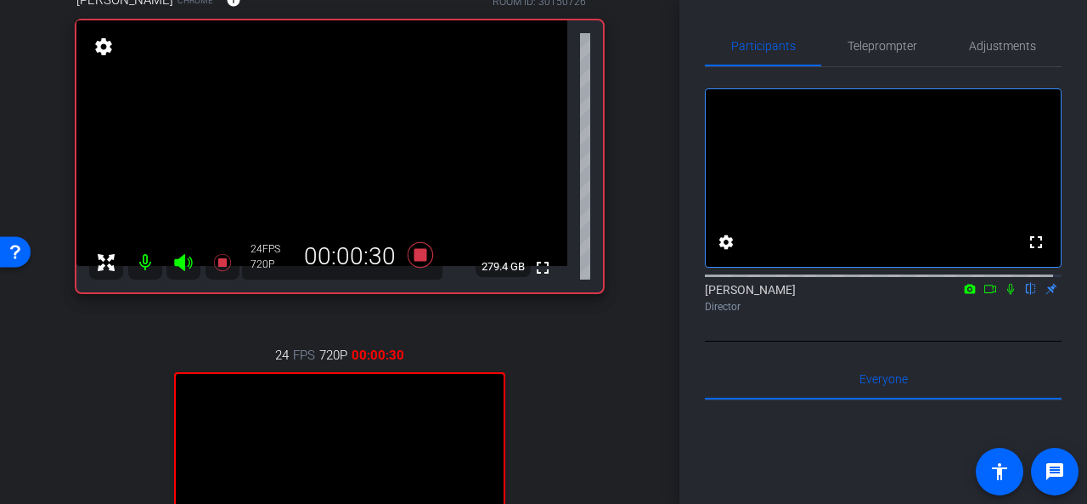
scroll to position [255, 0]
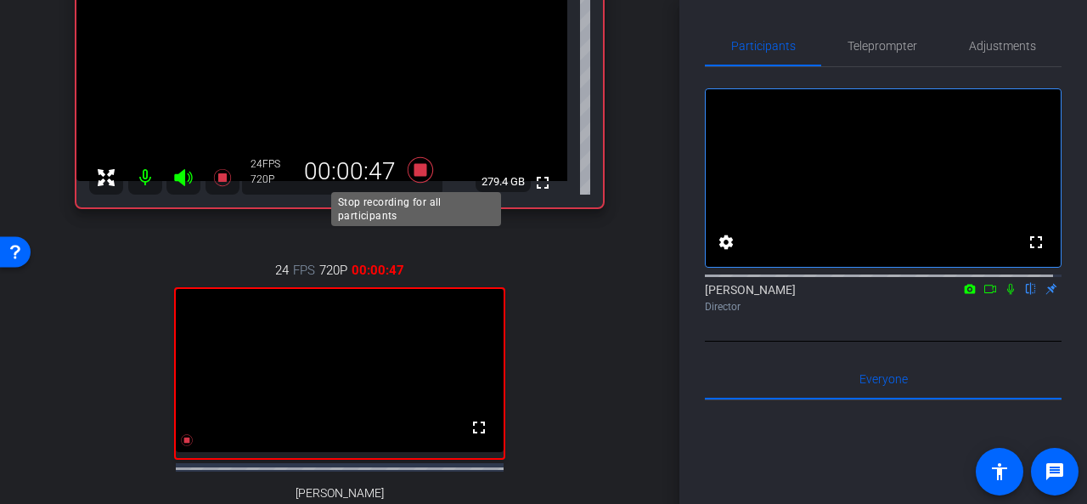
click at [418, 167] on icon at bounding box center [420, 168] width 25 height 25
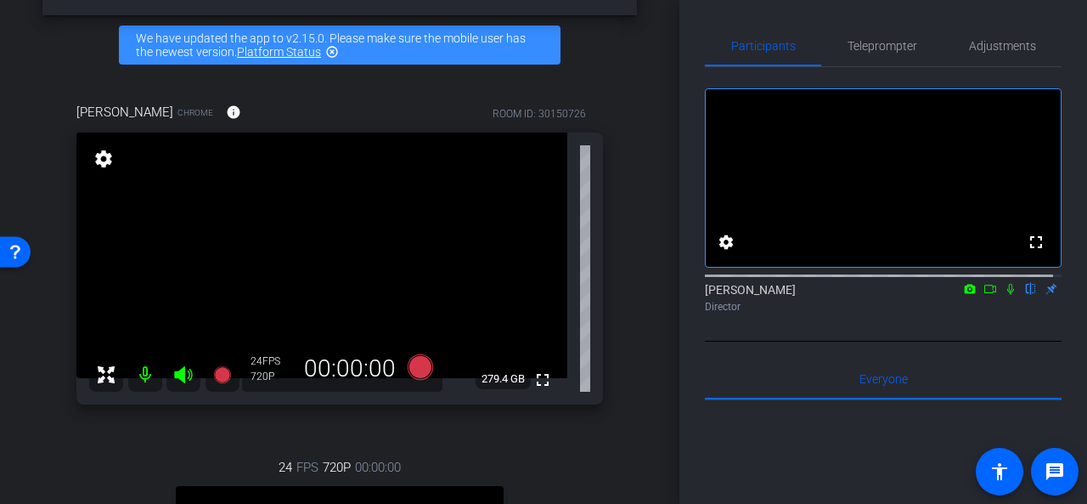
scroll to position [85, 0]
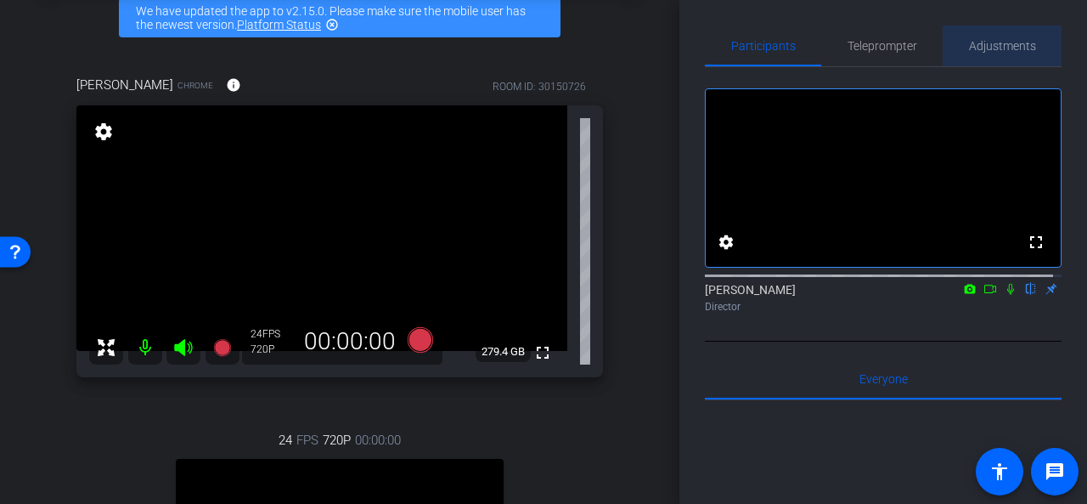
click at [1004, 48] on span "Adjustments" at bounding box center [1002, 46] width 67 height 12
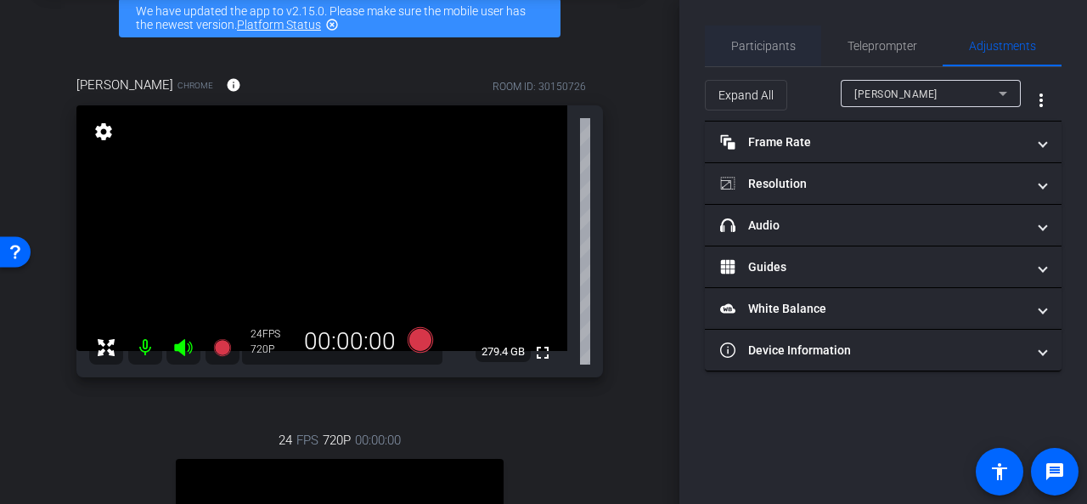
click at [774, 50] on span "Participants" at bounding box center [763, 46] width 65 height 12
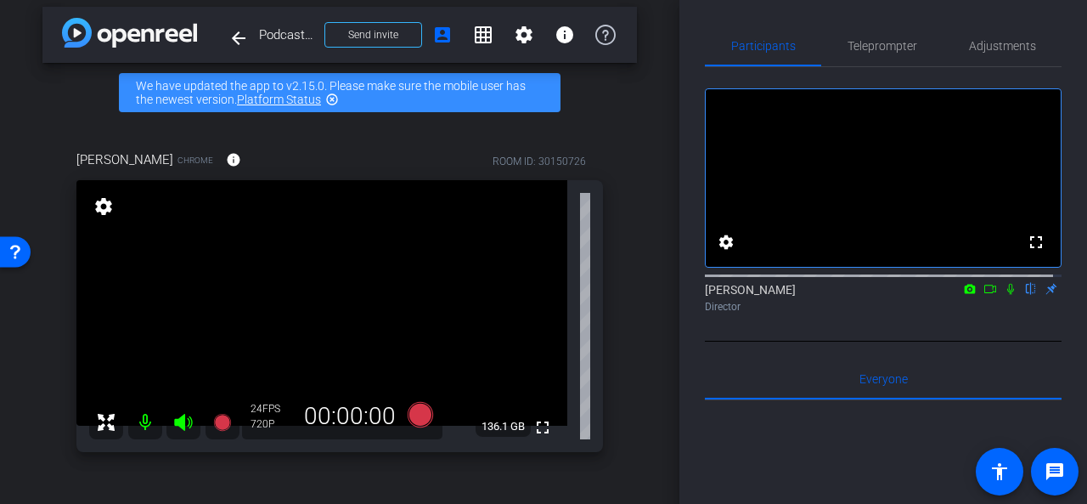
scroll to position [0, 0]
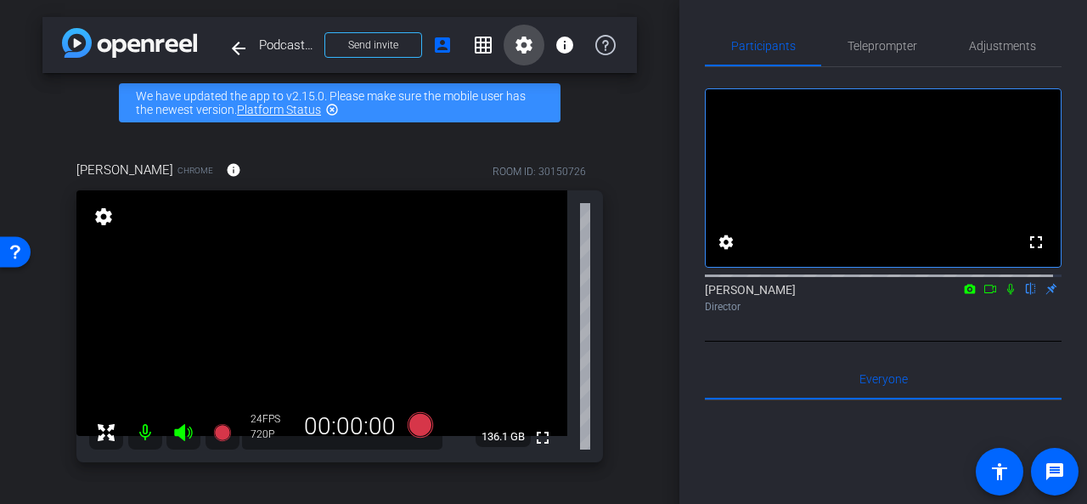
click at [517, 47] on mat-icon "settings" at bounding box center [524, 45] width 20 height 20
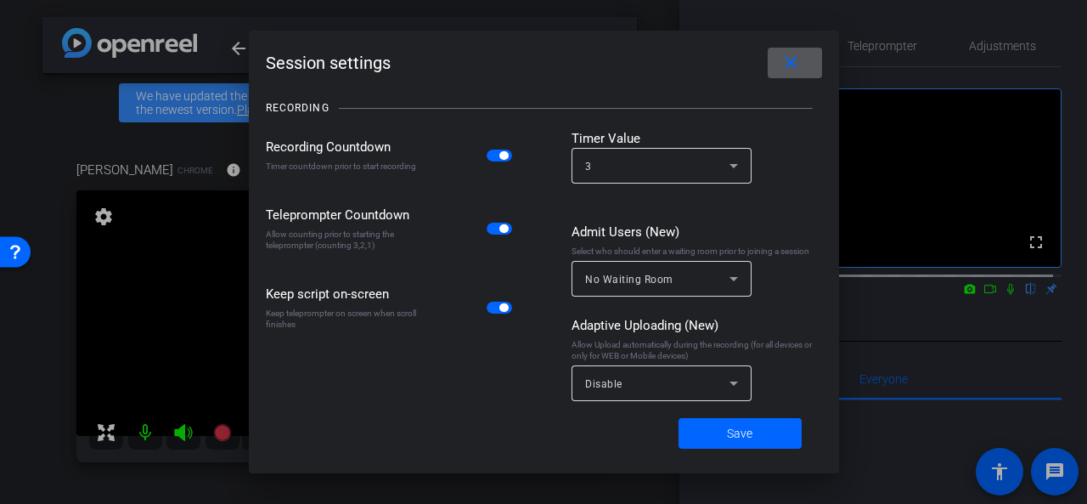
click at [790, 59] on mat-icon "close" at bounding box center [790, 63] width 21 height 21
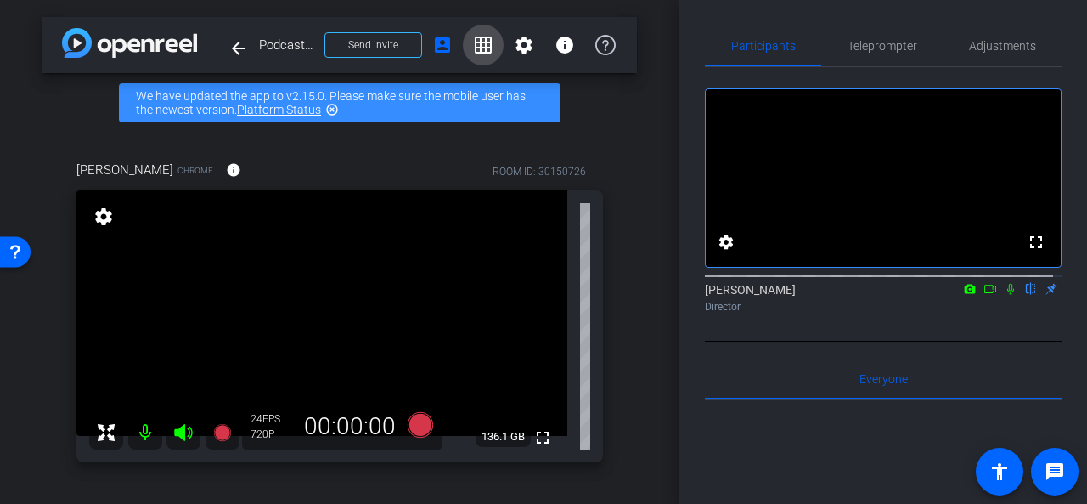
click at [474, 43] on mat-icon "grid_on" at bounding box center [483, 45] width 20 height 20
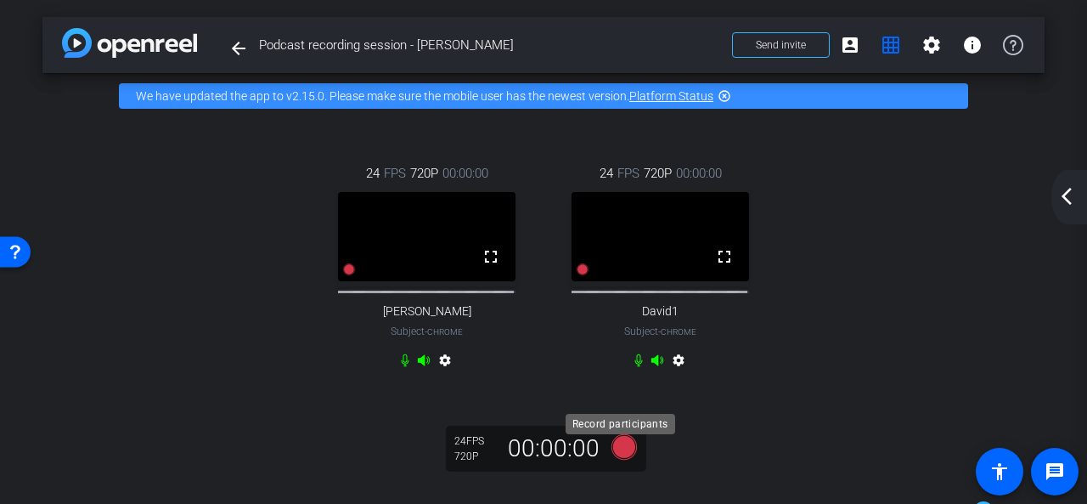
click at [621, 453] on icon at bounding box center [623, 445] width 25 height 25
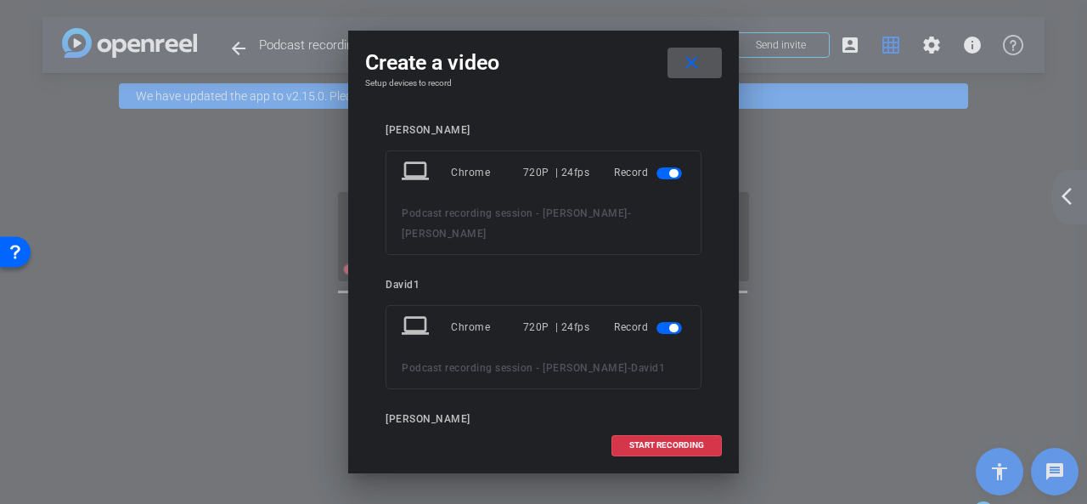
scroll to position [71, 0]
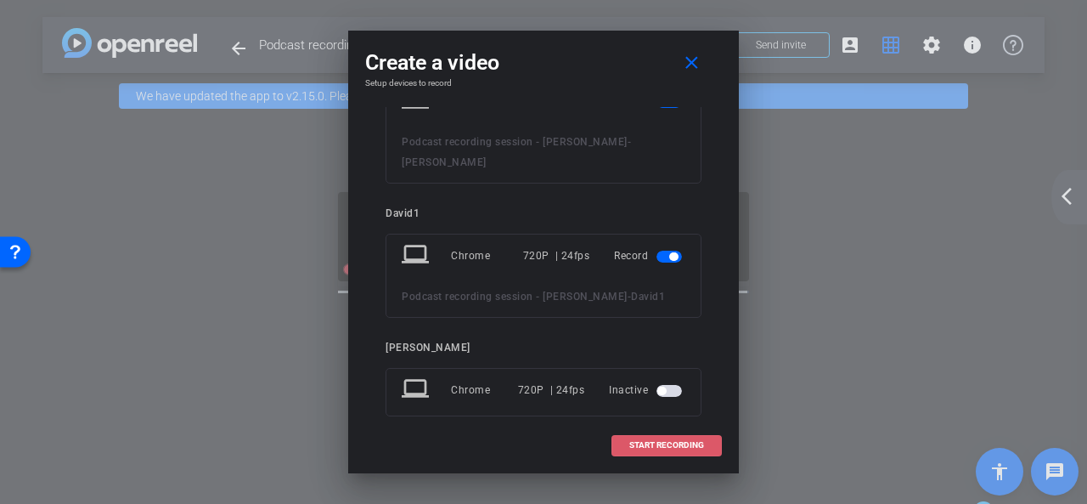
click at [651, 443] on span "START RECORDING" at bounding box center [666, 445] width 75 height 8
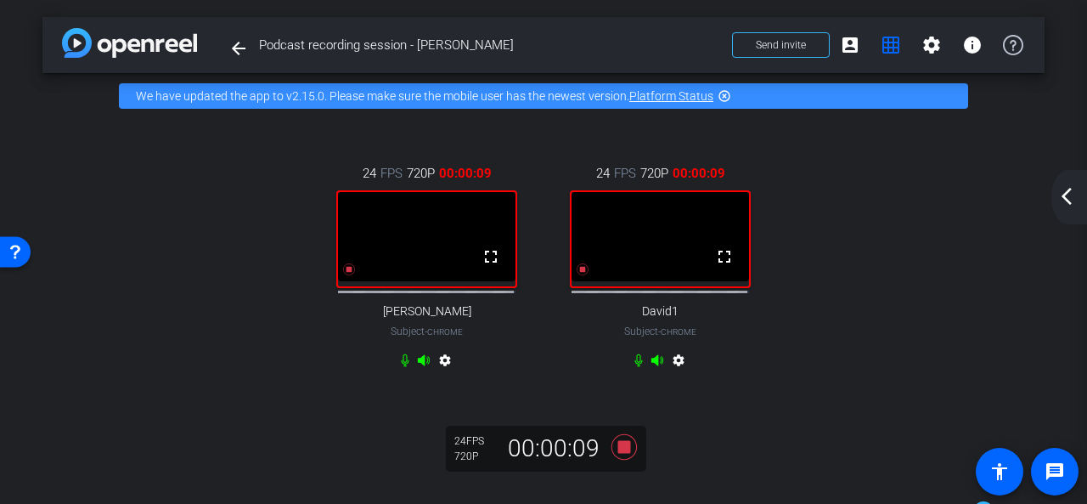
click at [1063, 197] on mat-icon "arrow_back_ios_new" at bounding box center [1066, 196] width 20 height 20
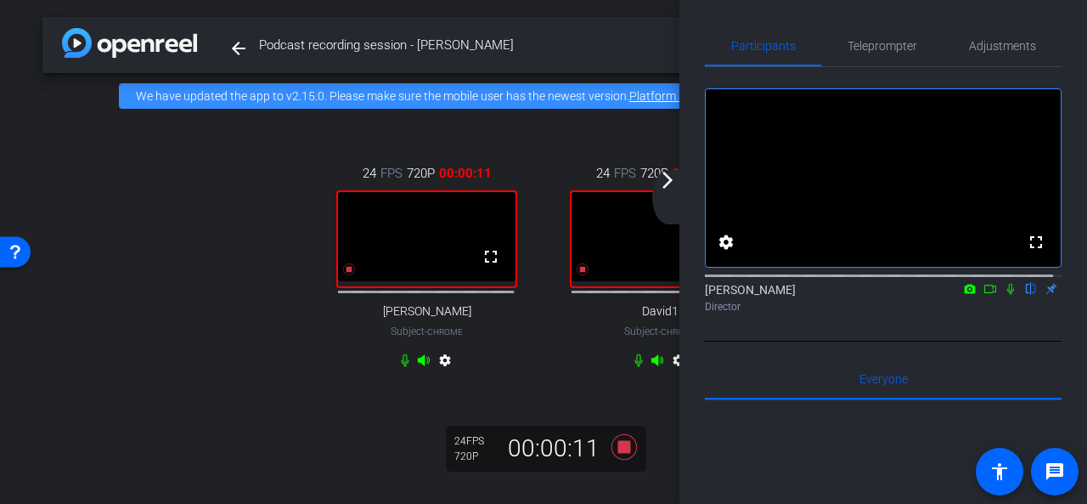
click at [673, 186] on mat-icon "arrow_forward_ios" at bounding box center [667, 180] width 20 height 20
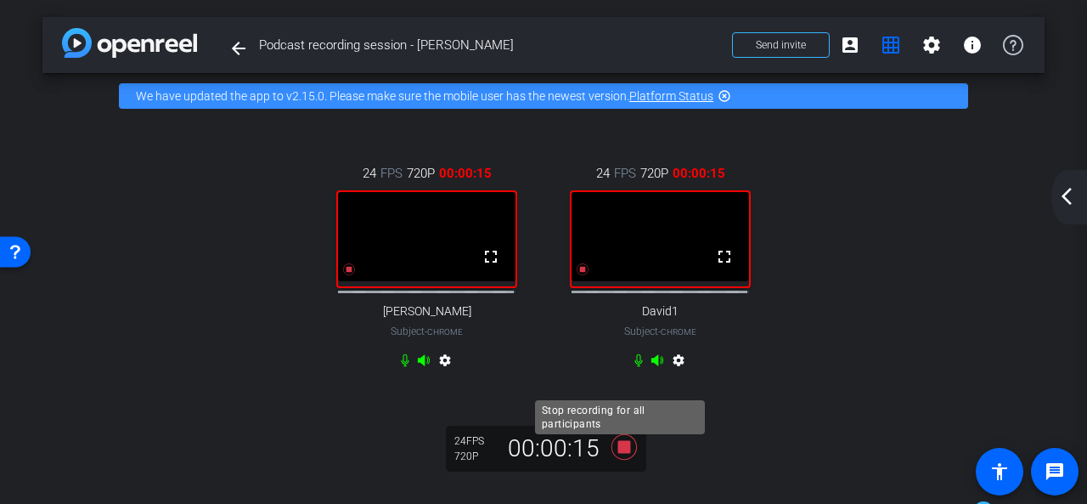
click at [625, 454] on icon at bounding box center [623, 445] width 25 height 25
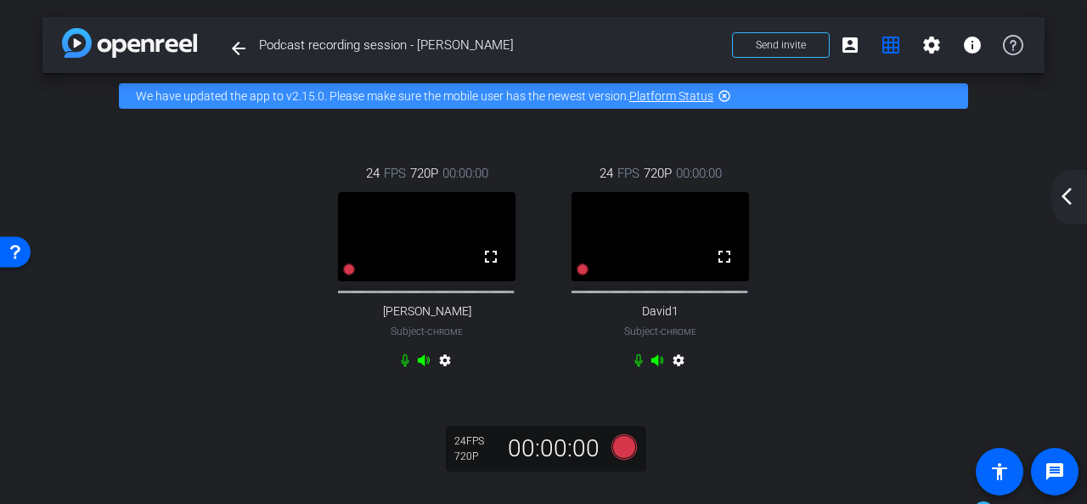
click at [1069, 191] on mat-icon "arrow_back_ios_new" at bounding box center [1066, 196] width 20 height 20
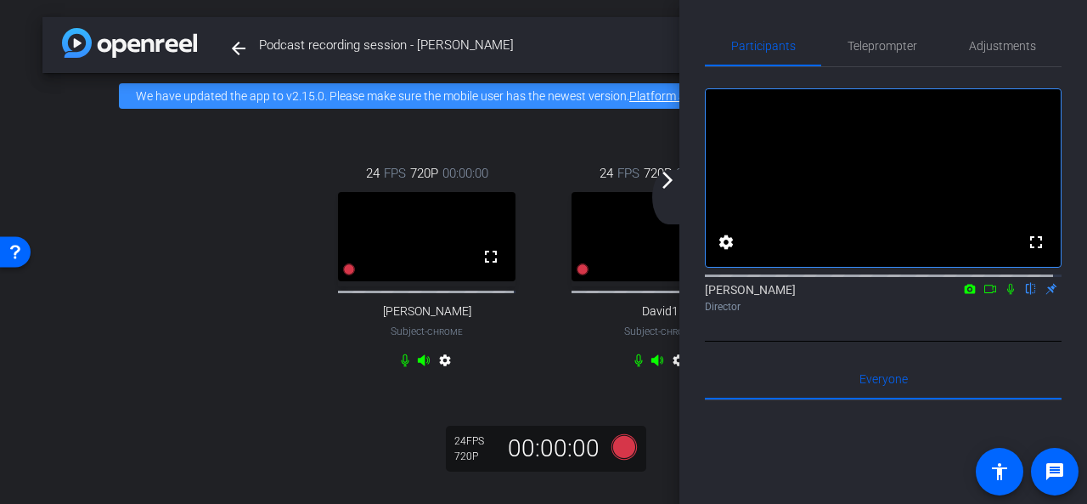
click at [190, 262] on div "24 FPS 720P 00:00:00 fullscreen Matilda Young Subject - Chrome settings 24 FPS …" at bounding box center [543, 269] width 934 height 266
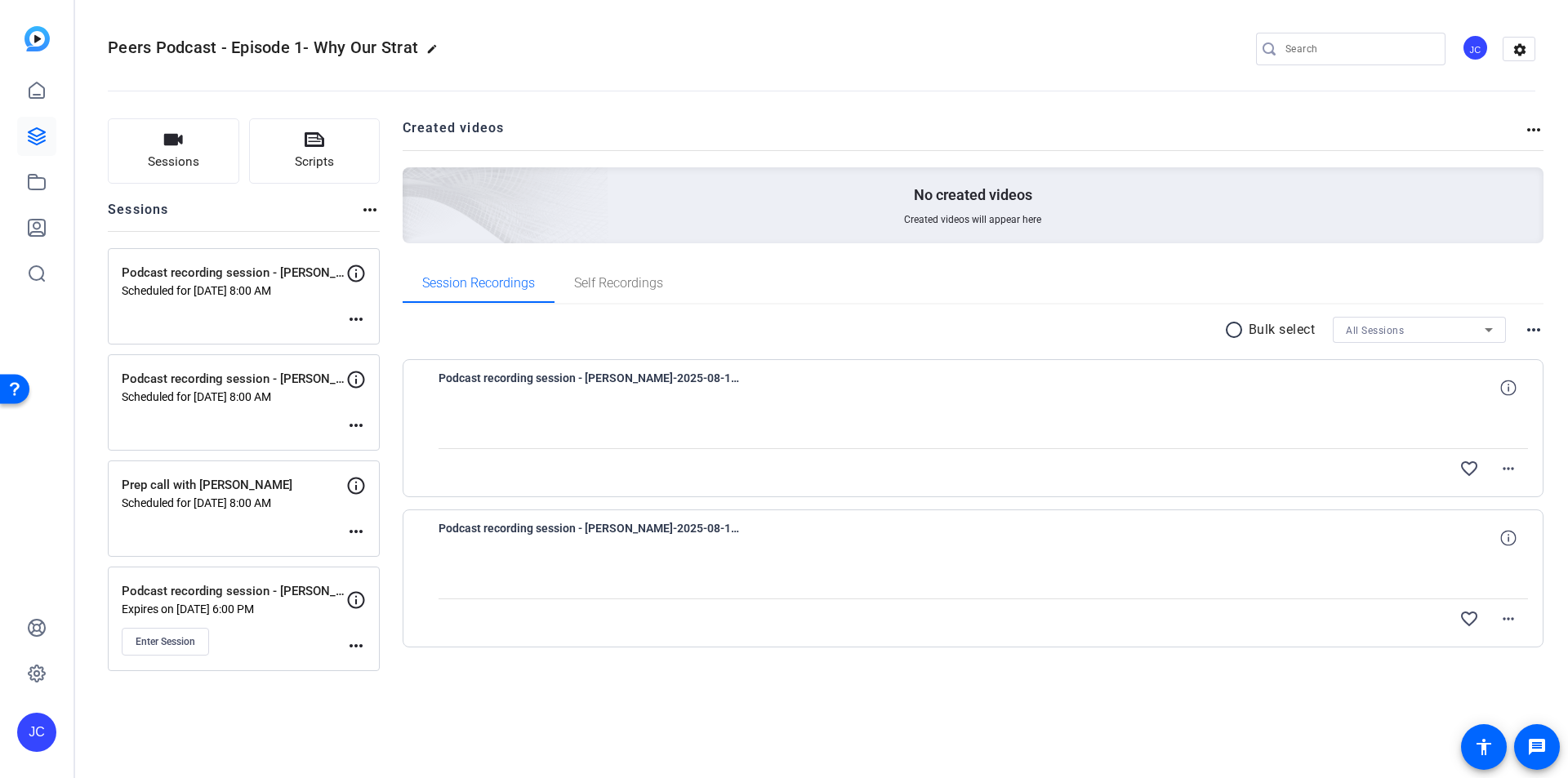
click at [701, 412] on div at bounding box center [984, 428] width 1091 height 40
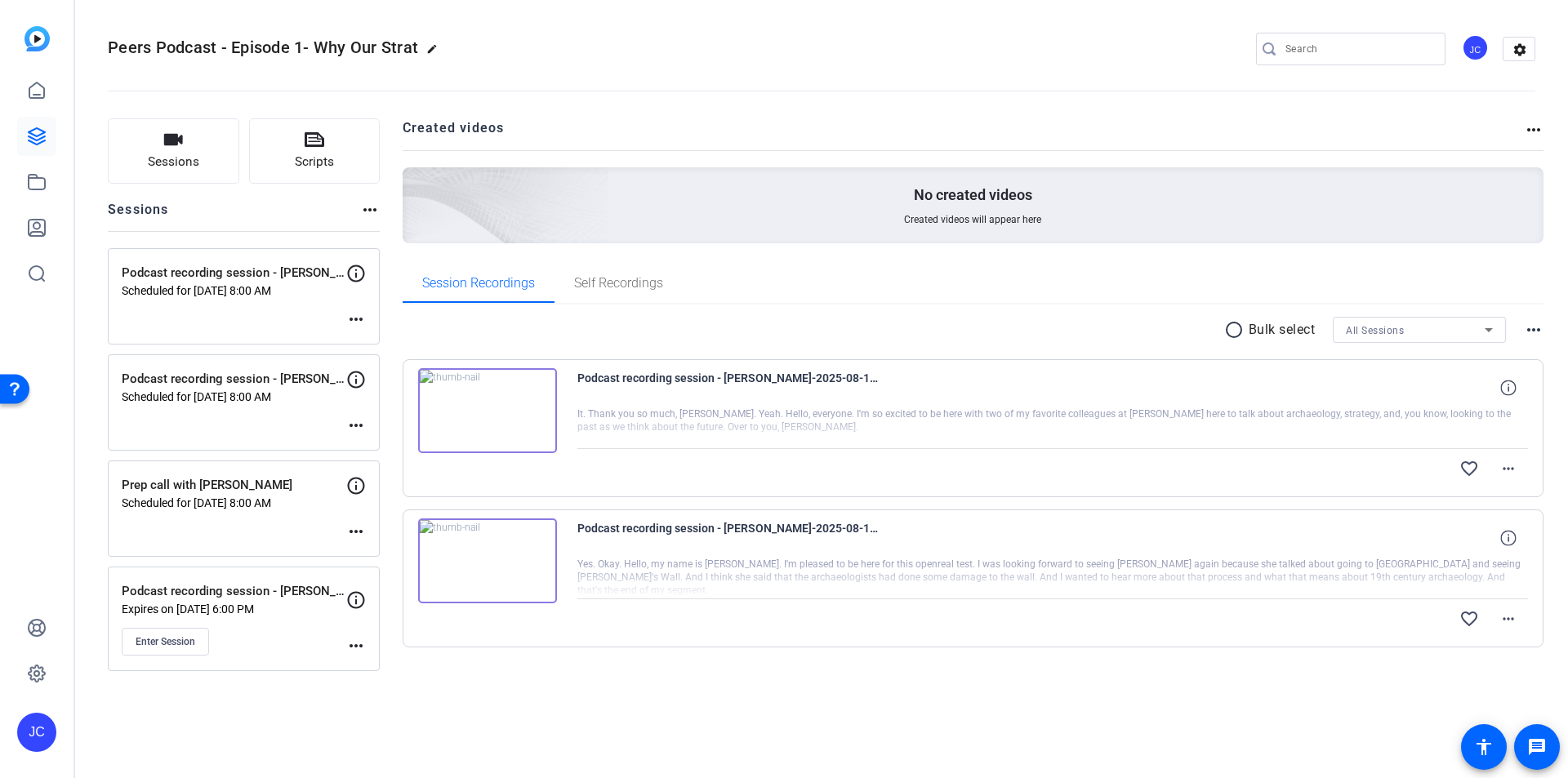
click at [485, 560] on img at bounding box center [488, 561] width 139 height 85
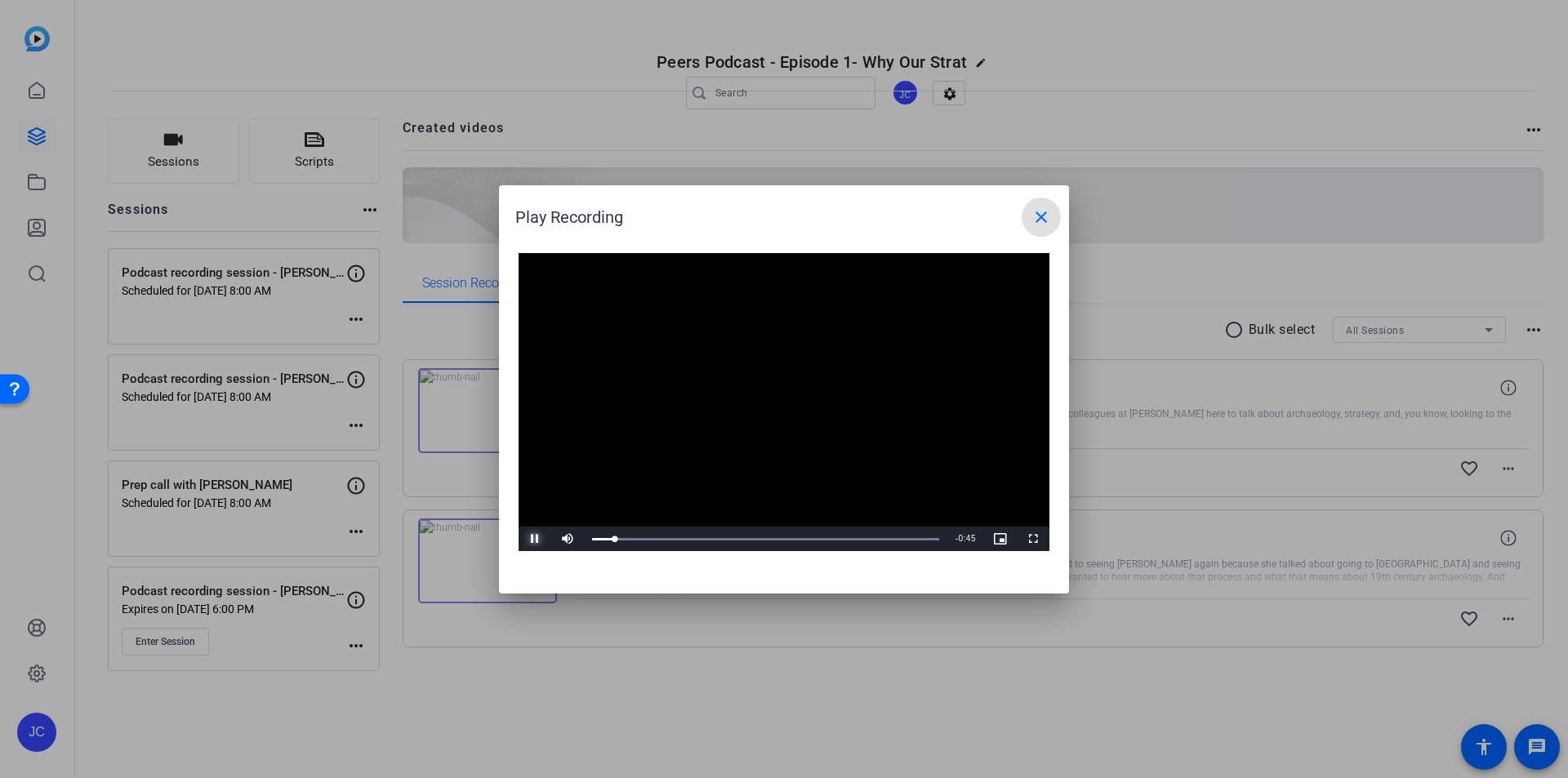
click at [534, 539] on span "Video Player" at bounding box center [535, 539] width 33 height 0
click at [1041, 215] on mat-icon "close" at bounding box center [1042, 217] width 19 height 19
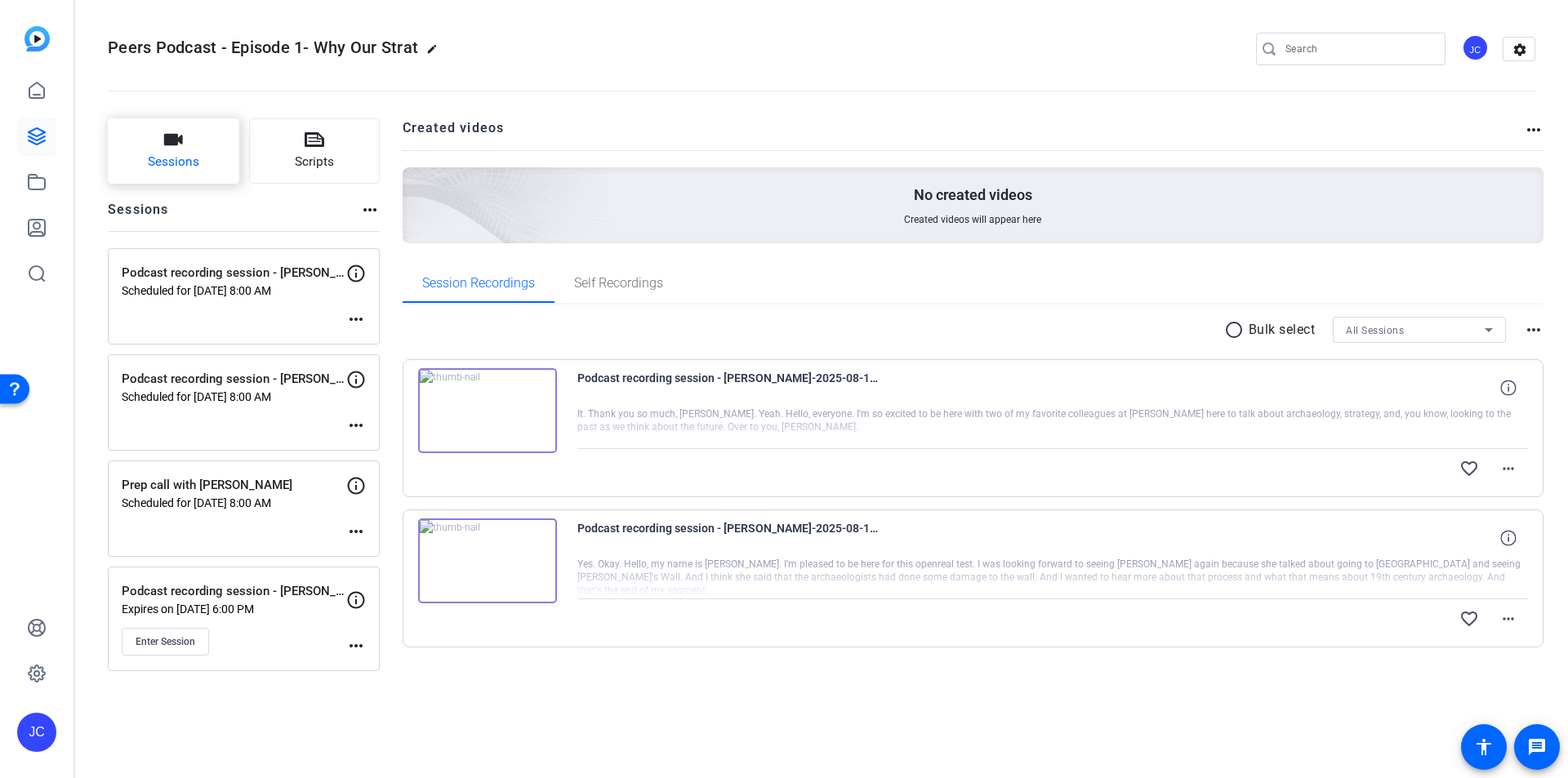
click at [163, 143] on button "Sessions" at bounding box center [173, 151] width 132 height 65
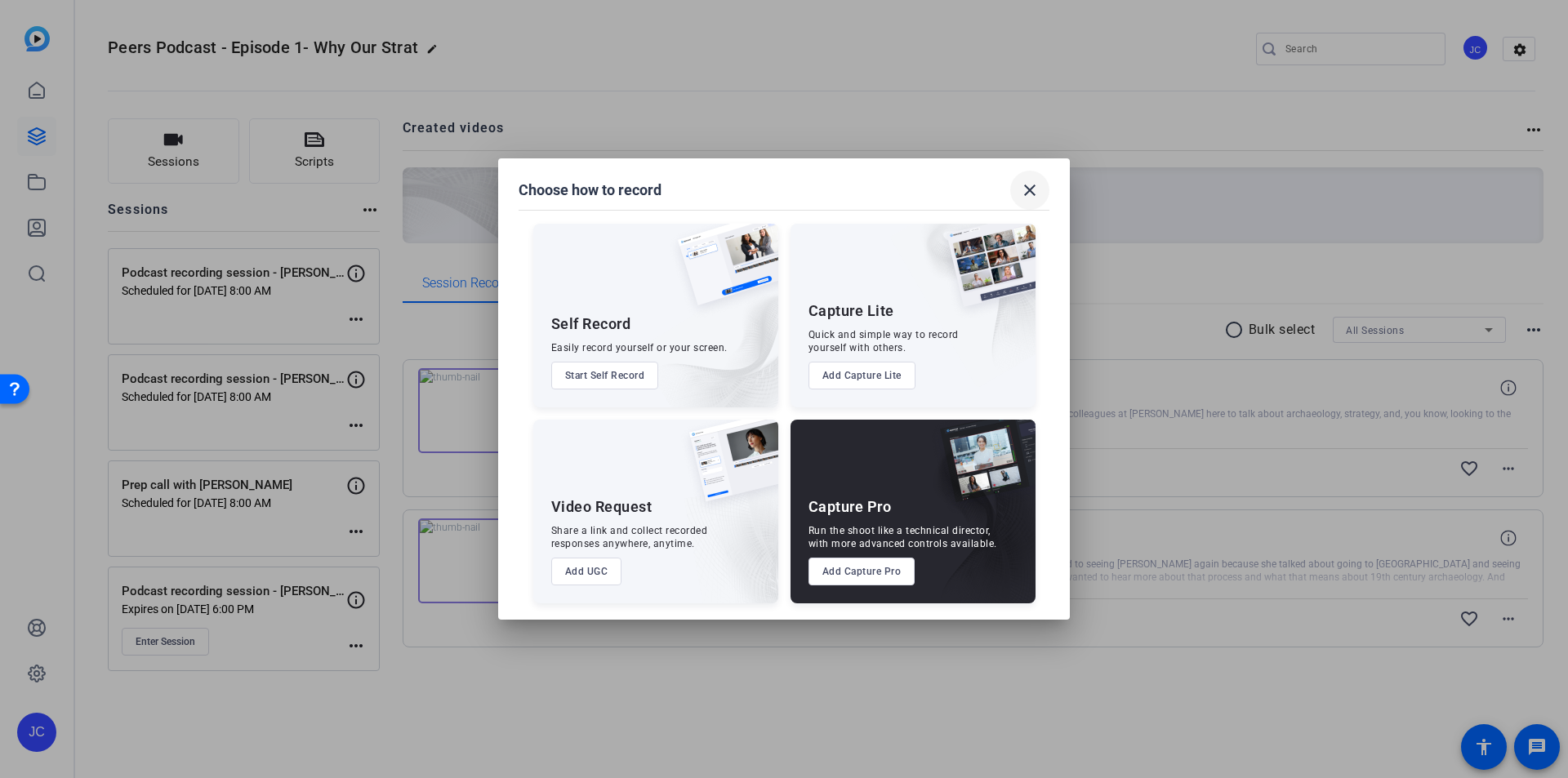
click at [1036, 186] on mat-icon "close" at bounding box center [1030, 190] width 19 height 19
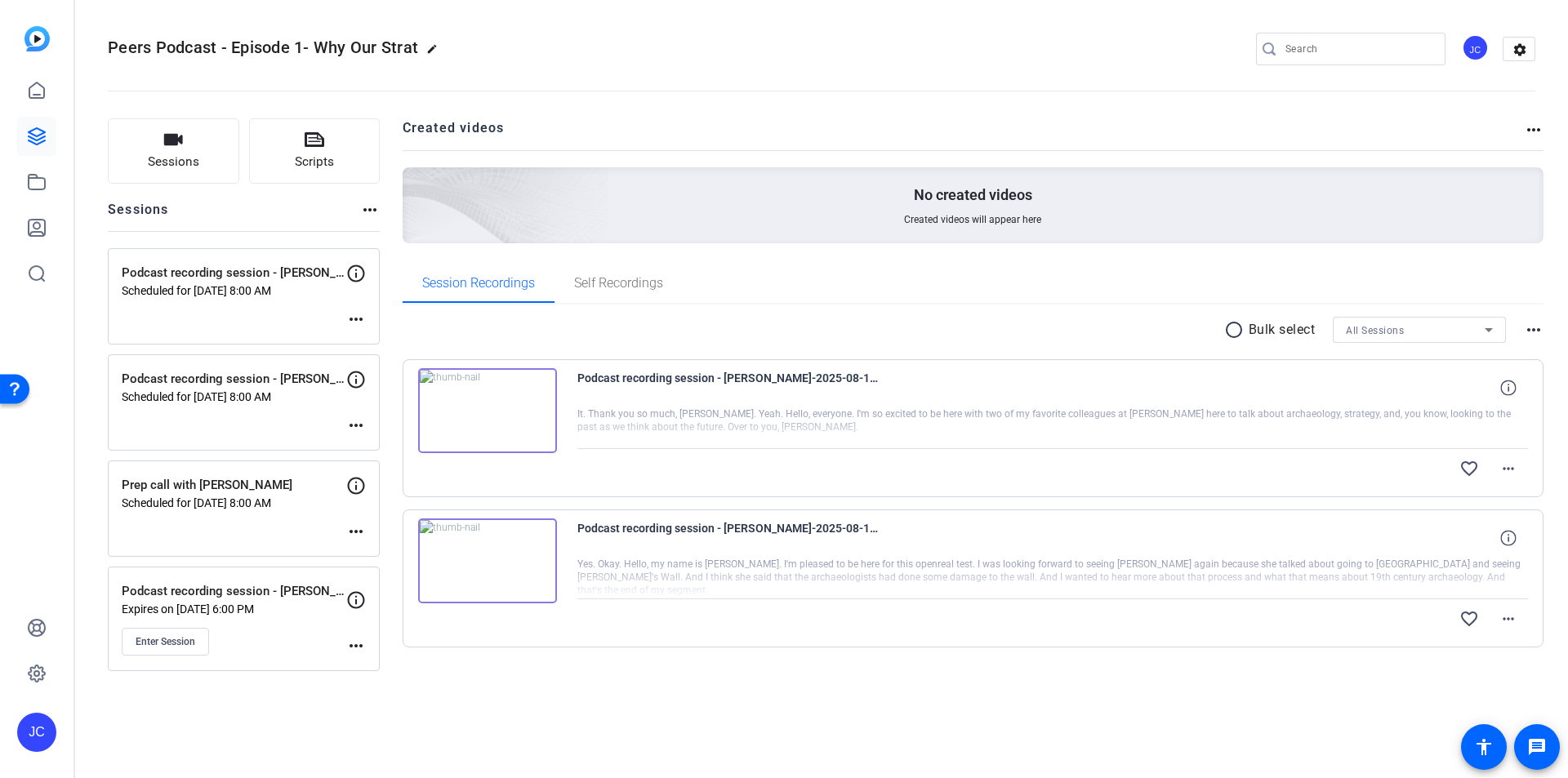
click at [483, 408] on img at bounding box center [488, 411] width 139 height 85
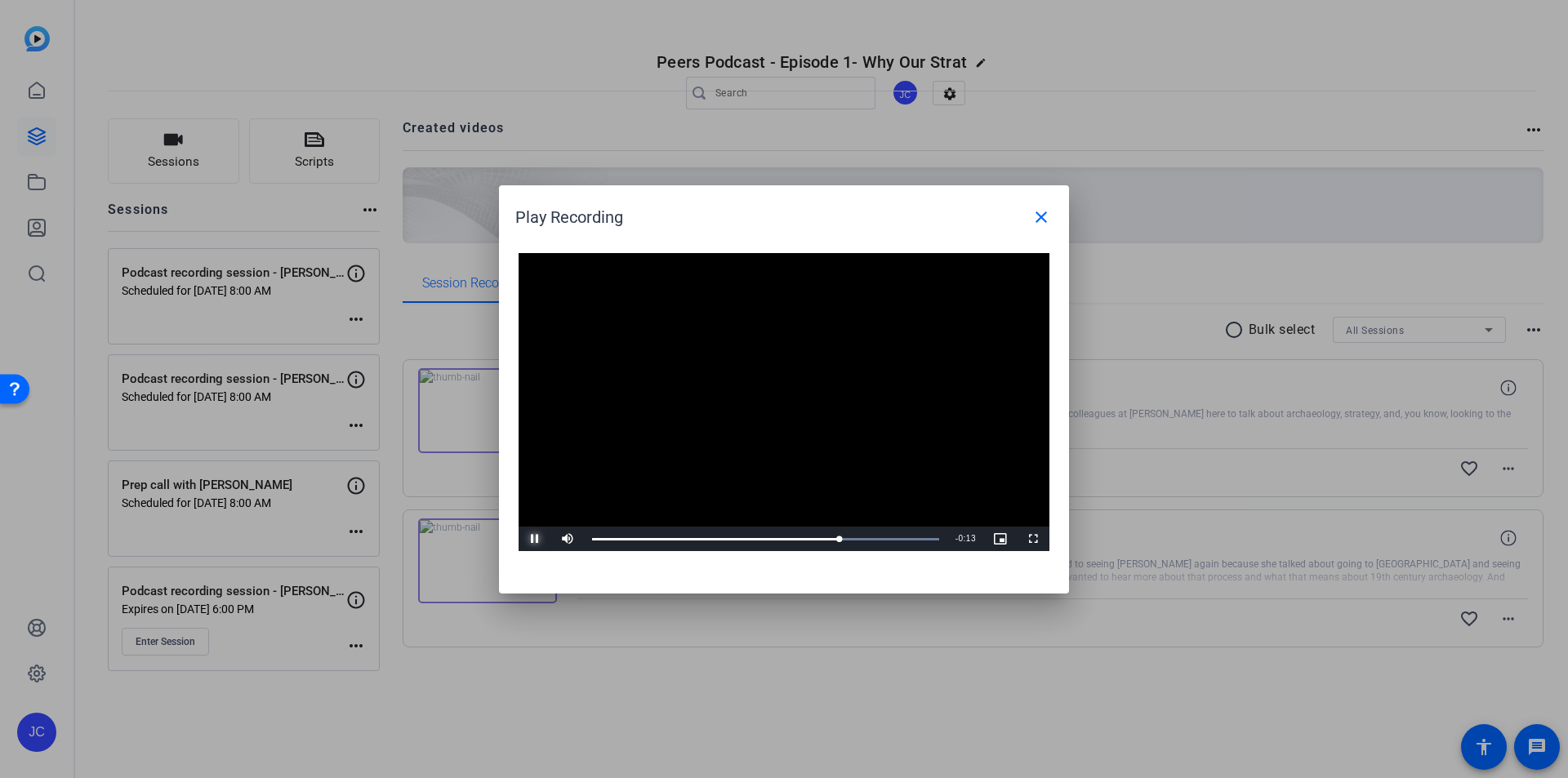
click at [533, 539] on span "Video Player" at bounding box center [535, 539] width 33 height 0
click at [1047, 216] on mat-icon "close" at bounding box center [1042, 217] width 19 height 19
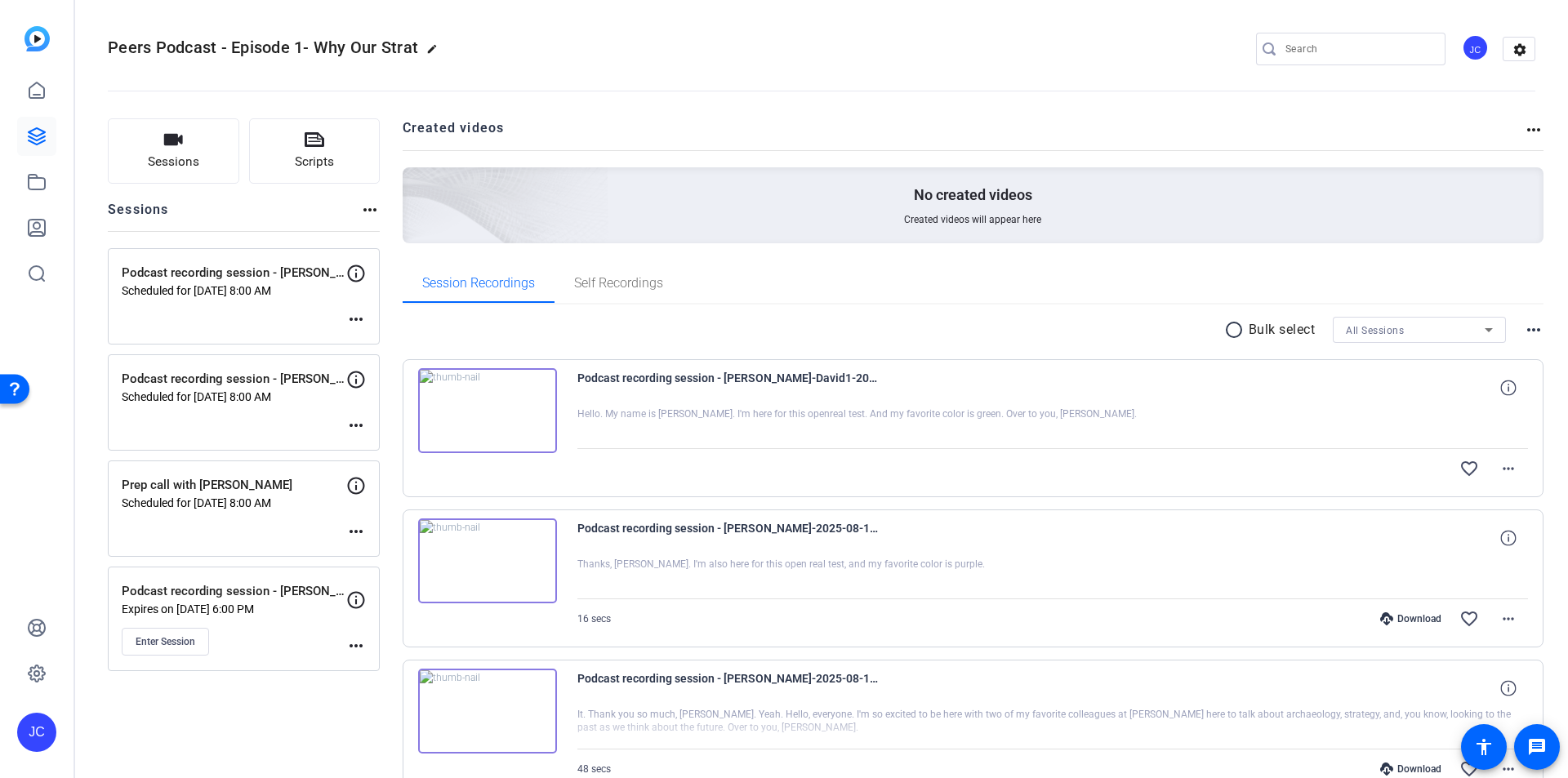
click at [481, 408] on img at bounding box center [488, 411] width 139 height 85
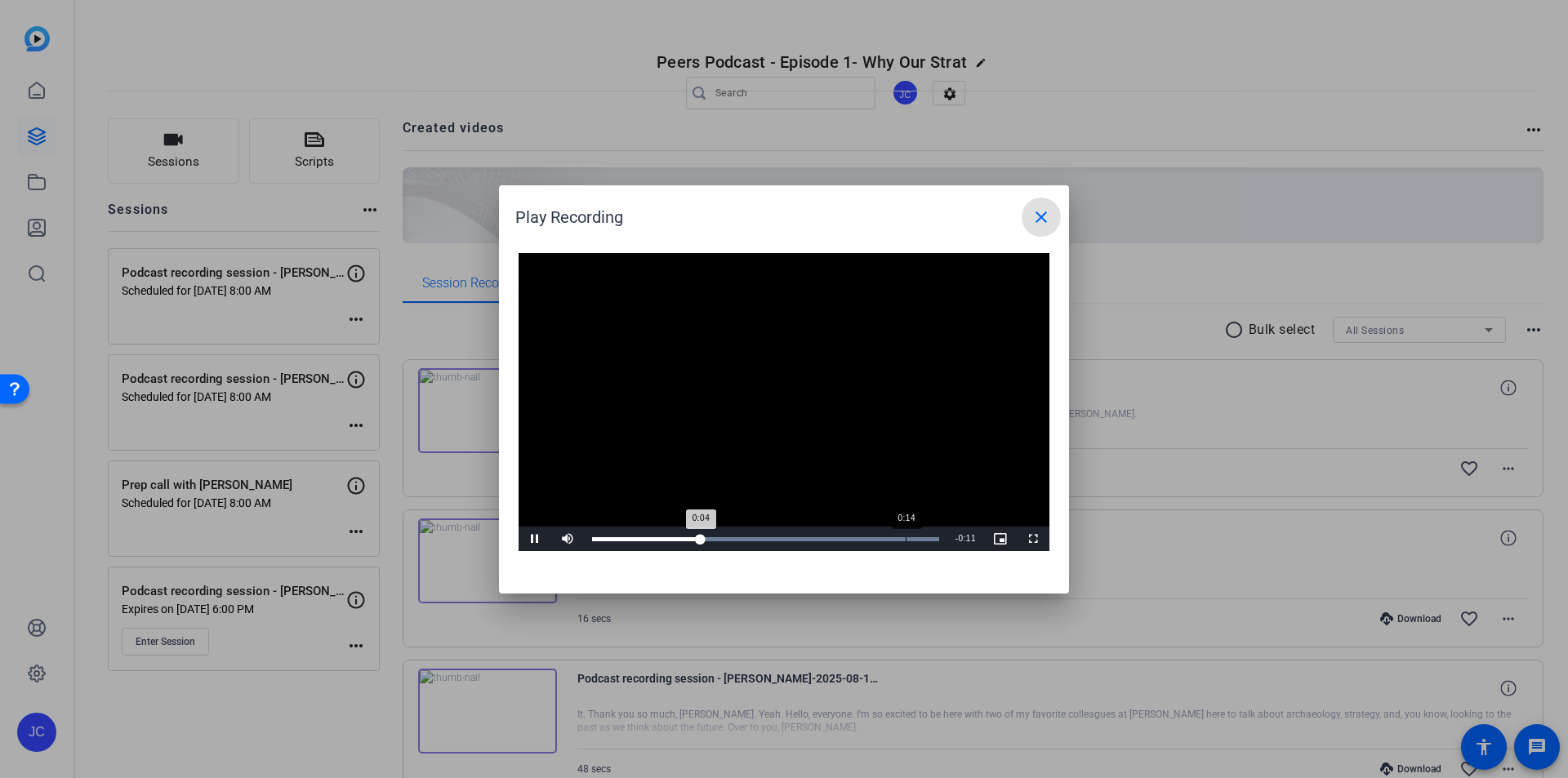
click at [906, 535] on div "Loaded : 100.00% 0:14 0:04" at bounding box center [766, 539] width 364 height 24
click at [1040, 218] on mat-icon "close" at bounding box center [1042, 217] width 19 height 19
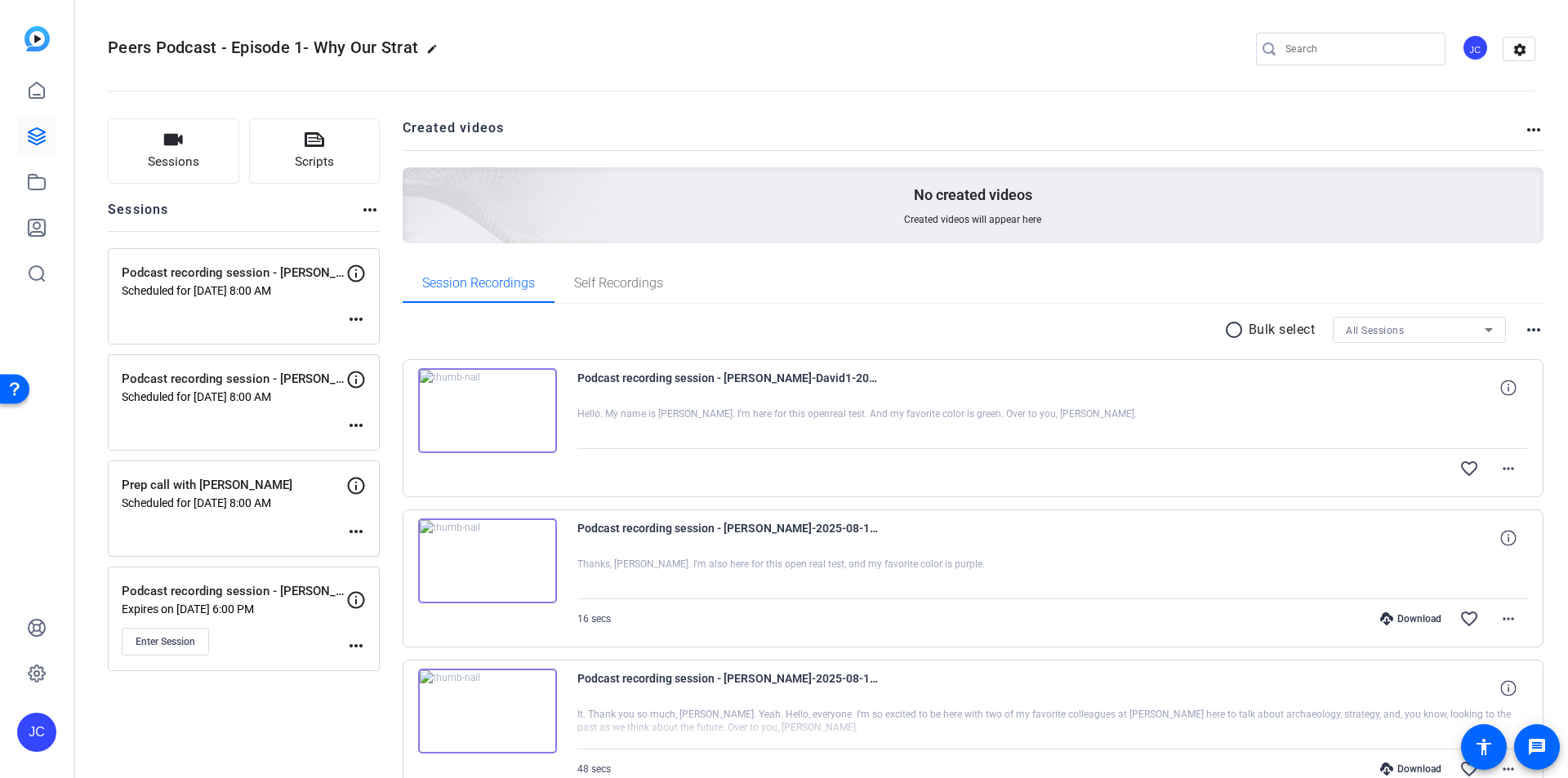
click at [479, 559] on img at bounding box center [488, 561] width 139 height 85
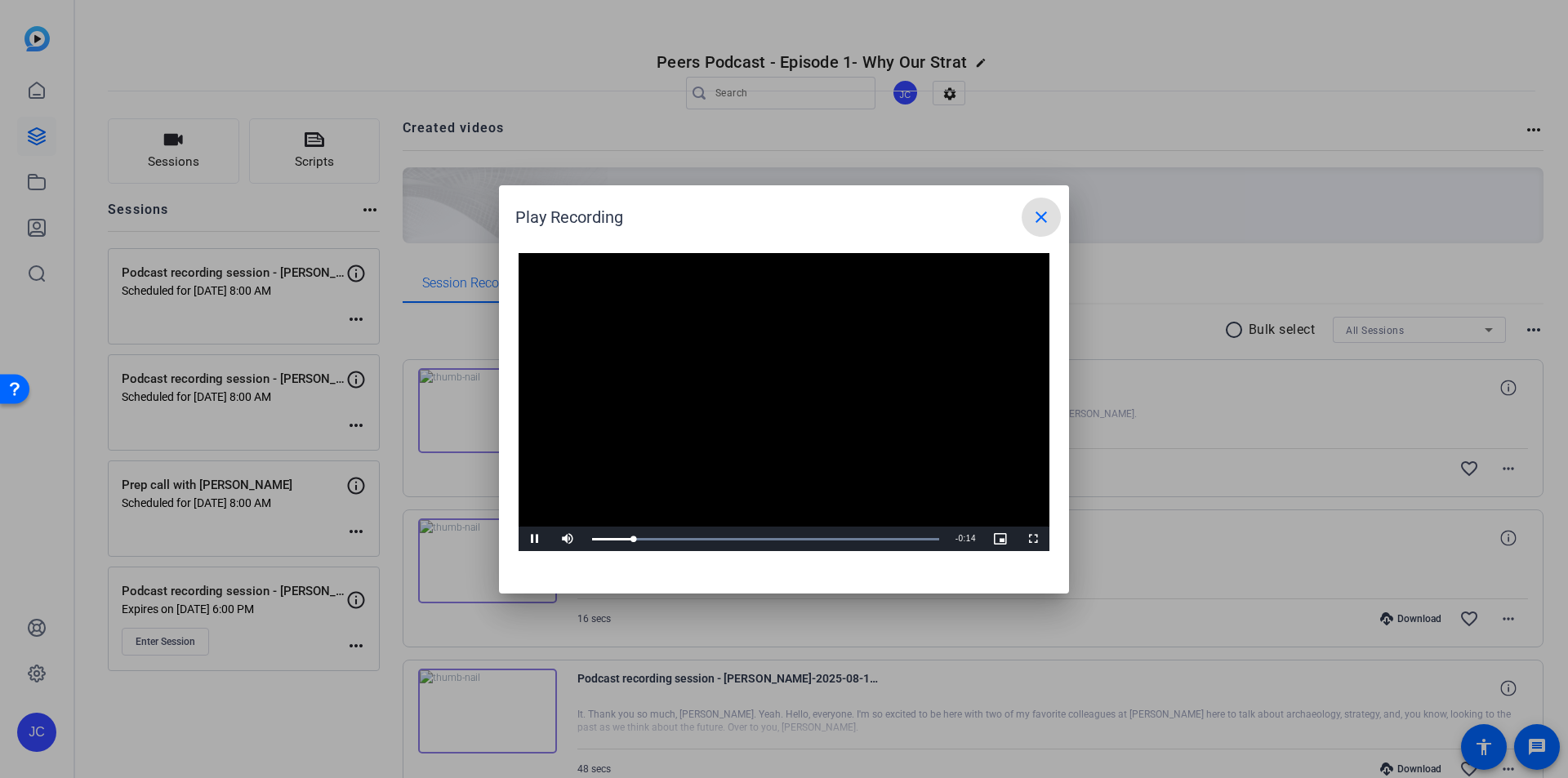
click at [1045, 219] on mat-icon "close" at bounding box center [1042, 217] width 19 height 19
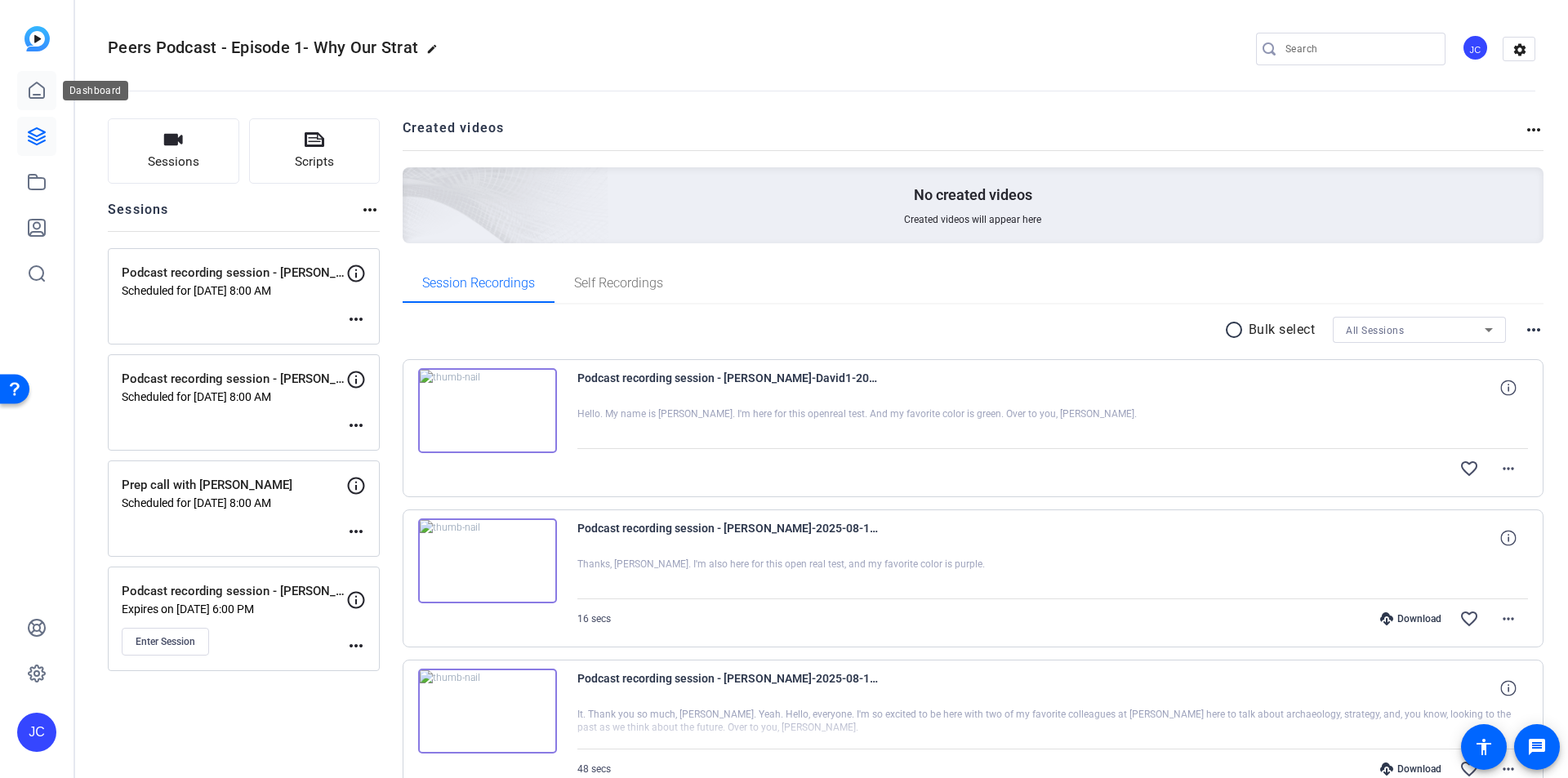
click at [34, 91] on icon at bounding box center [37, 90] width 19 height 19
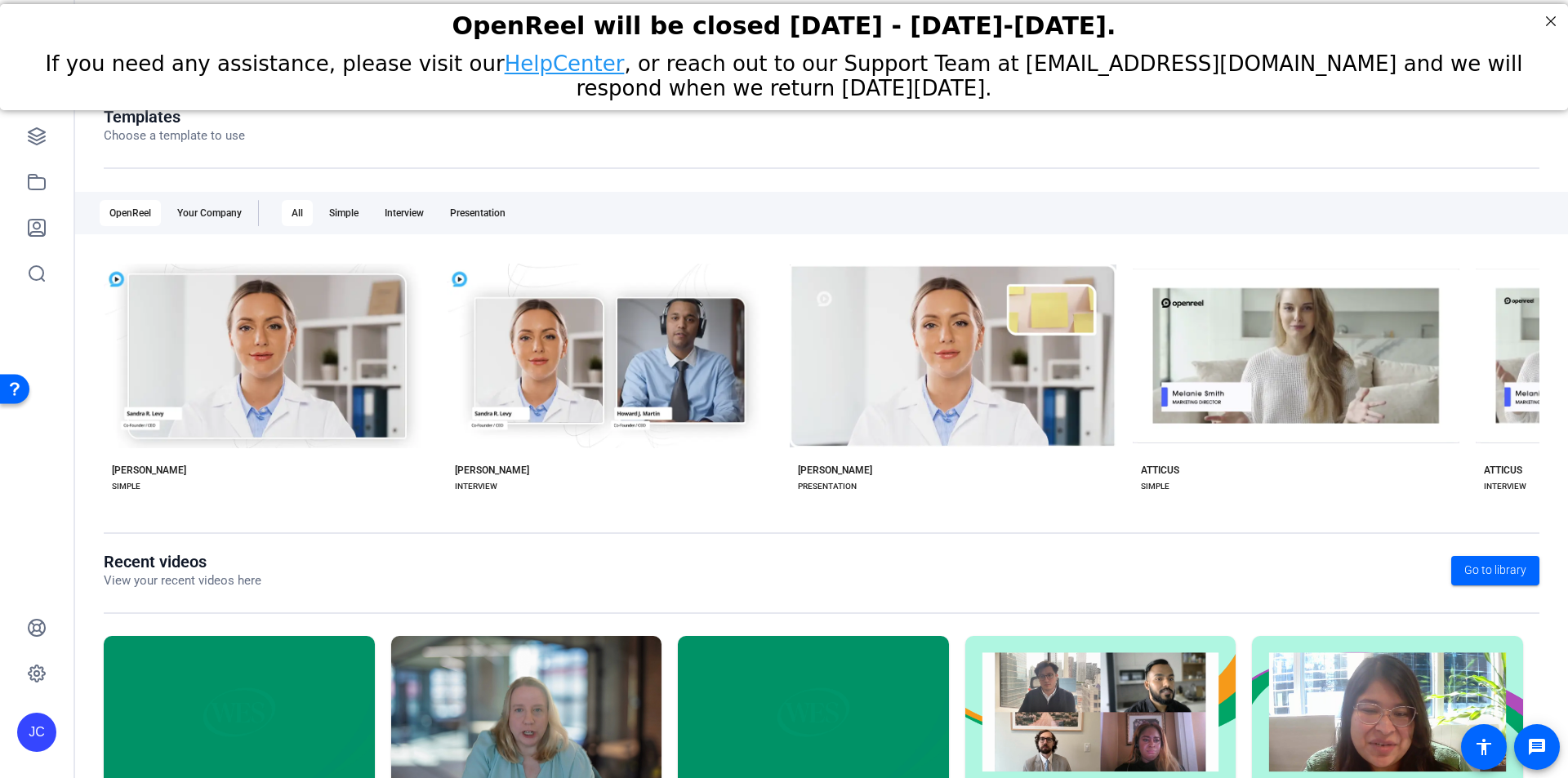
scroll to position [187, 0]
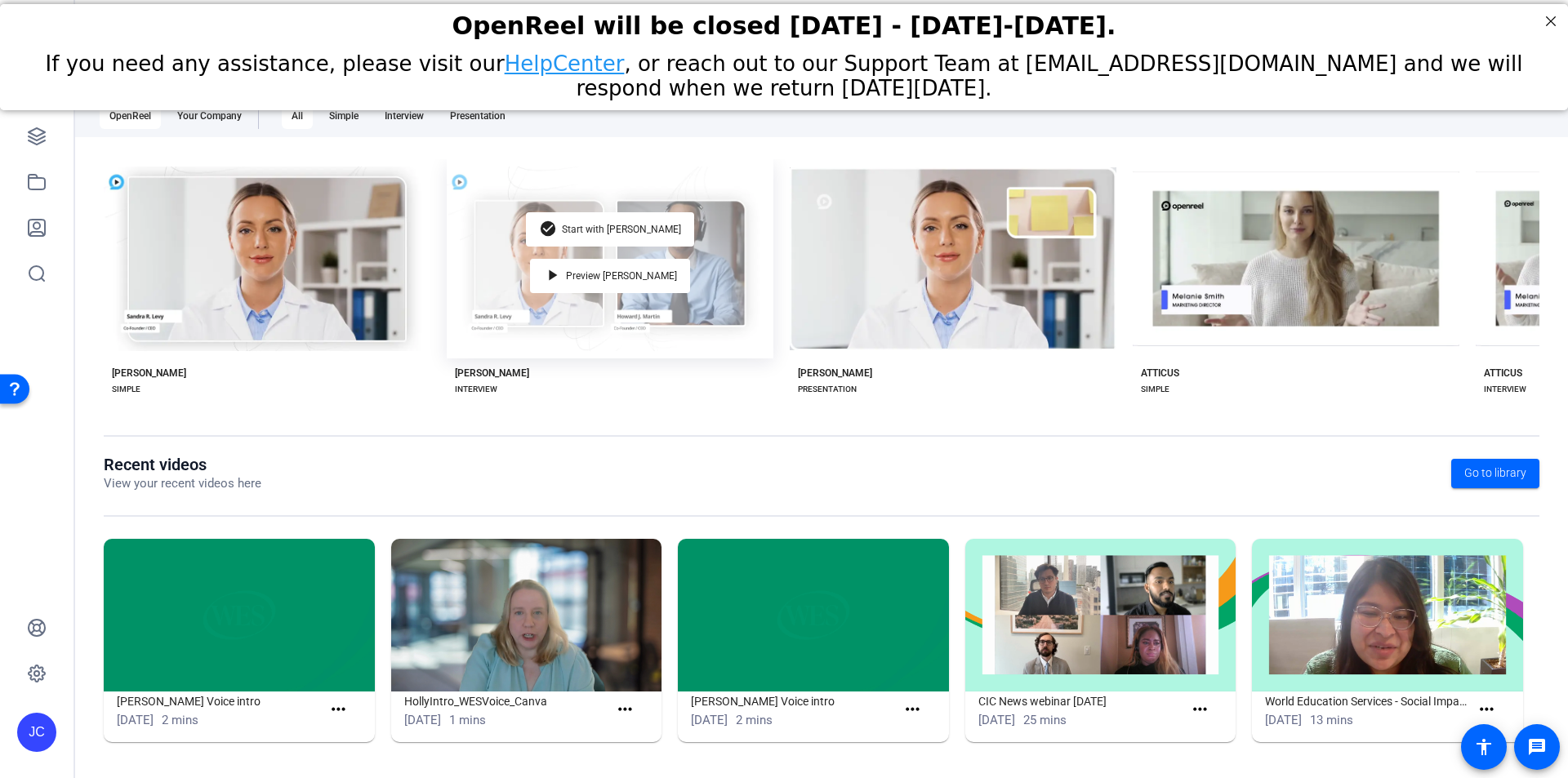
click at [511, 284] on div "check_circle Start with Matti play_arrow Preview Matti" at bounding box center [611, 259] width 327 height 199
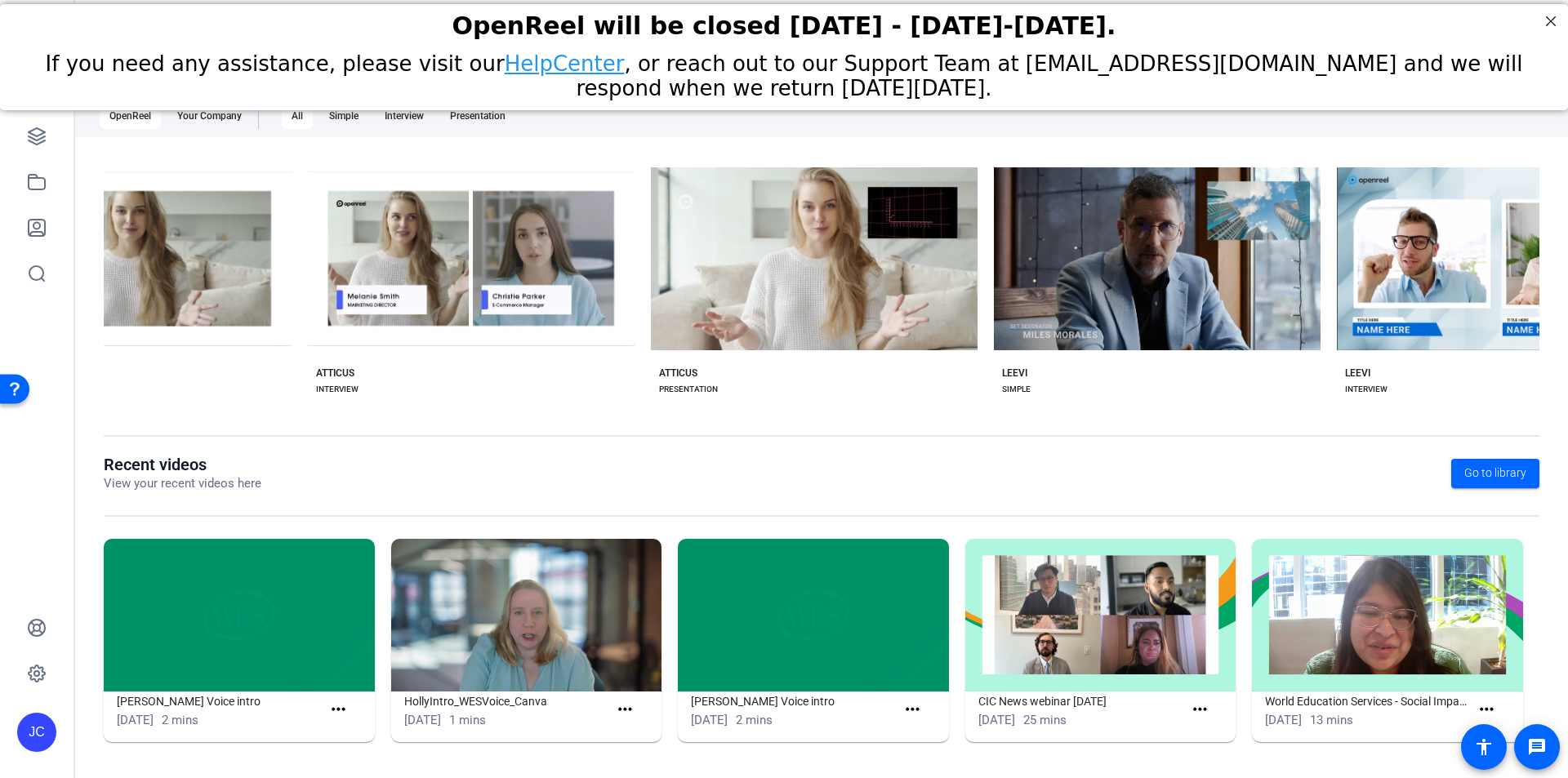
scroll to position [0, 0]
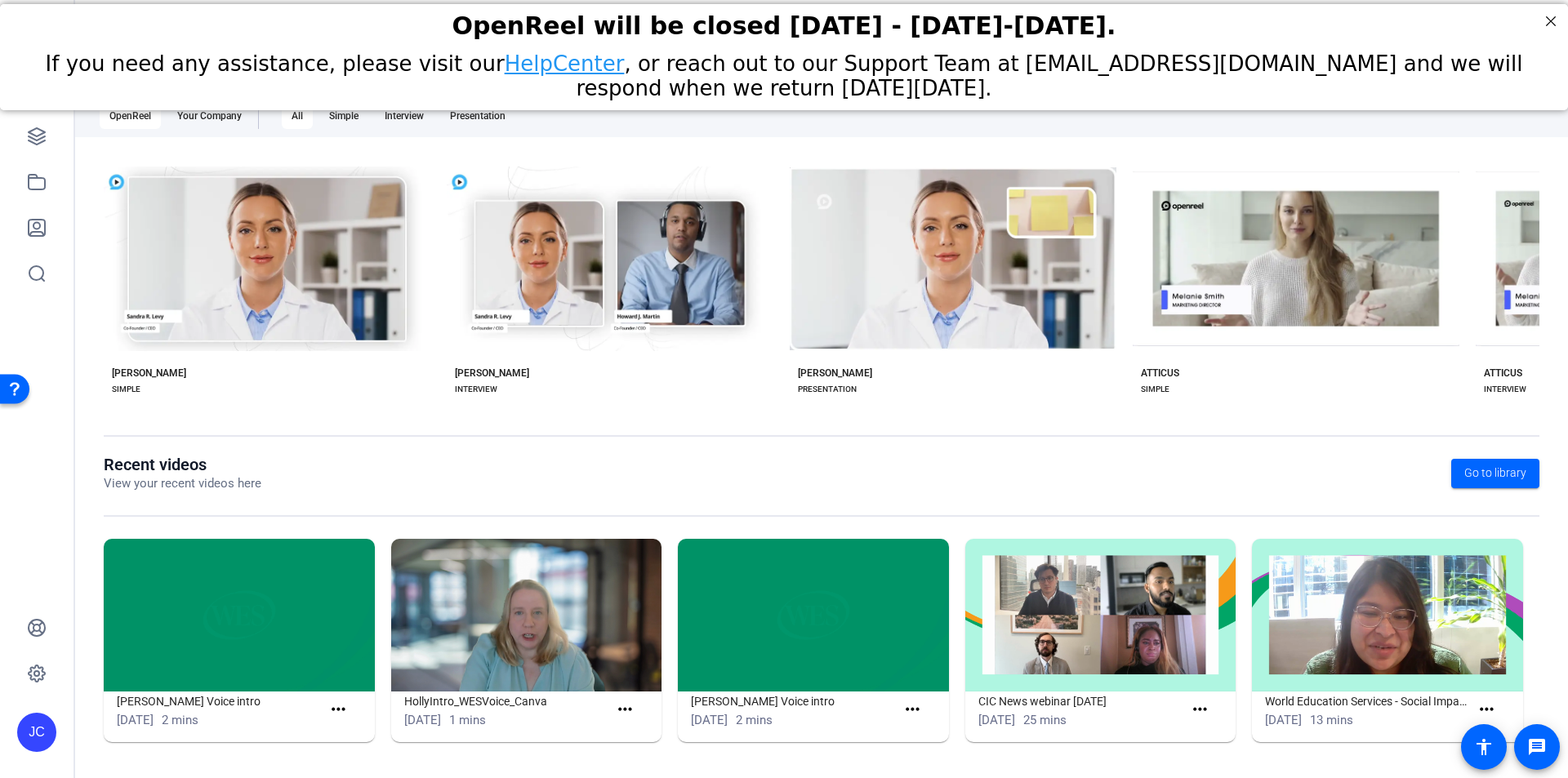
click at [1034, 645] on img at bounding box center [1101, 615] width 271 height 153
click at [1080, 680] on img at bounding box center [1101, 615] width 271 height 153
click at [1062, 627] on img at bounding box center [1101, 615] width 271 height 153
click at [1061, 599] on img at bounding box center [1101, 615] width 271 height 153
click at [1119, 601] on img at bounding box center [1101, 615] width 271 height 153
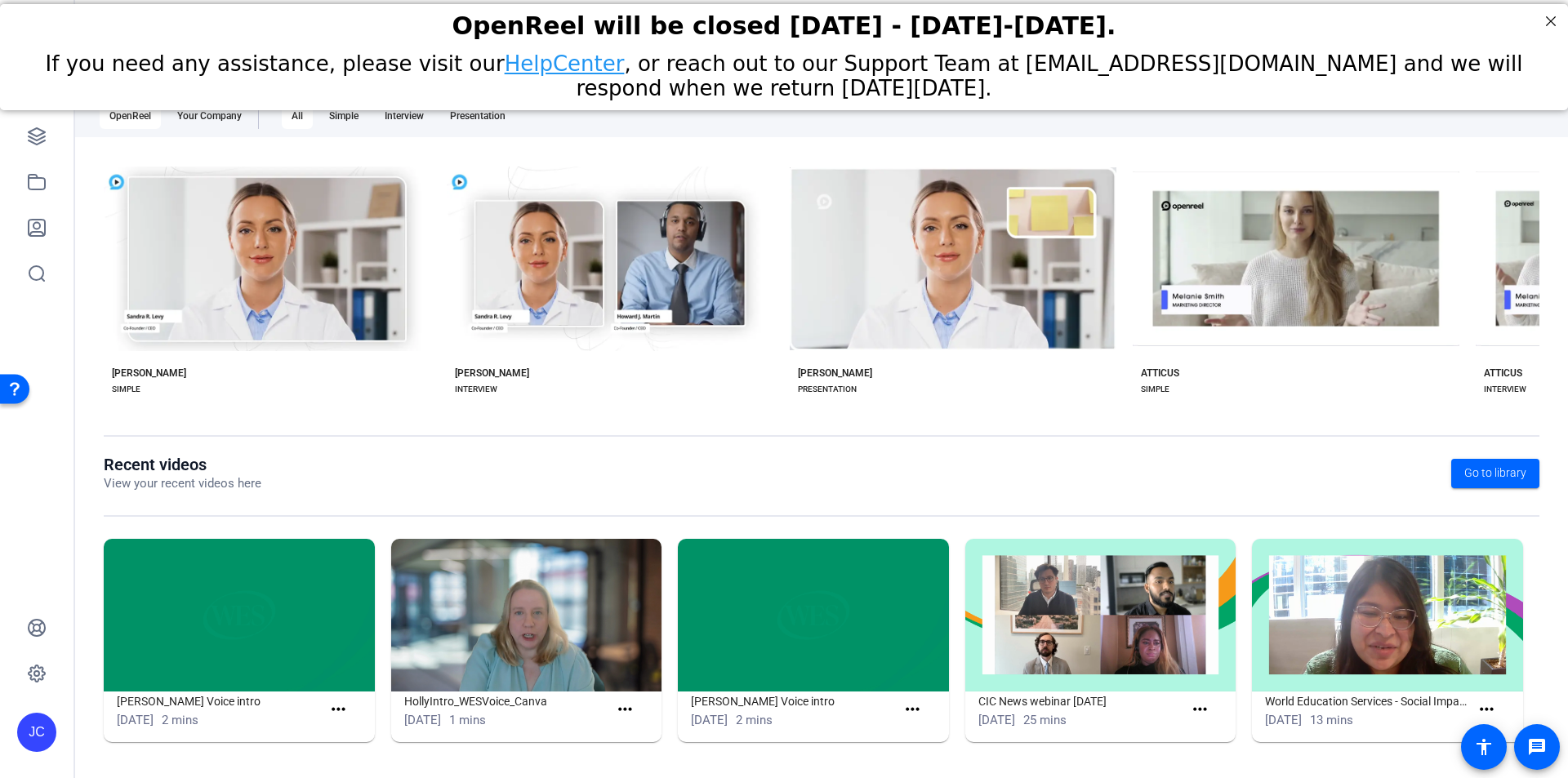
click at [1119, 602] on img at bounding box center [1101, 615] width 271 height 153
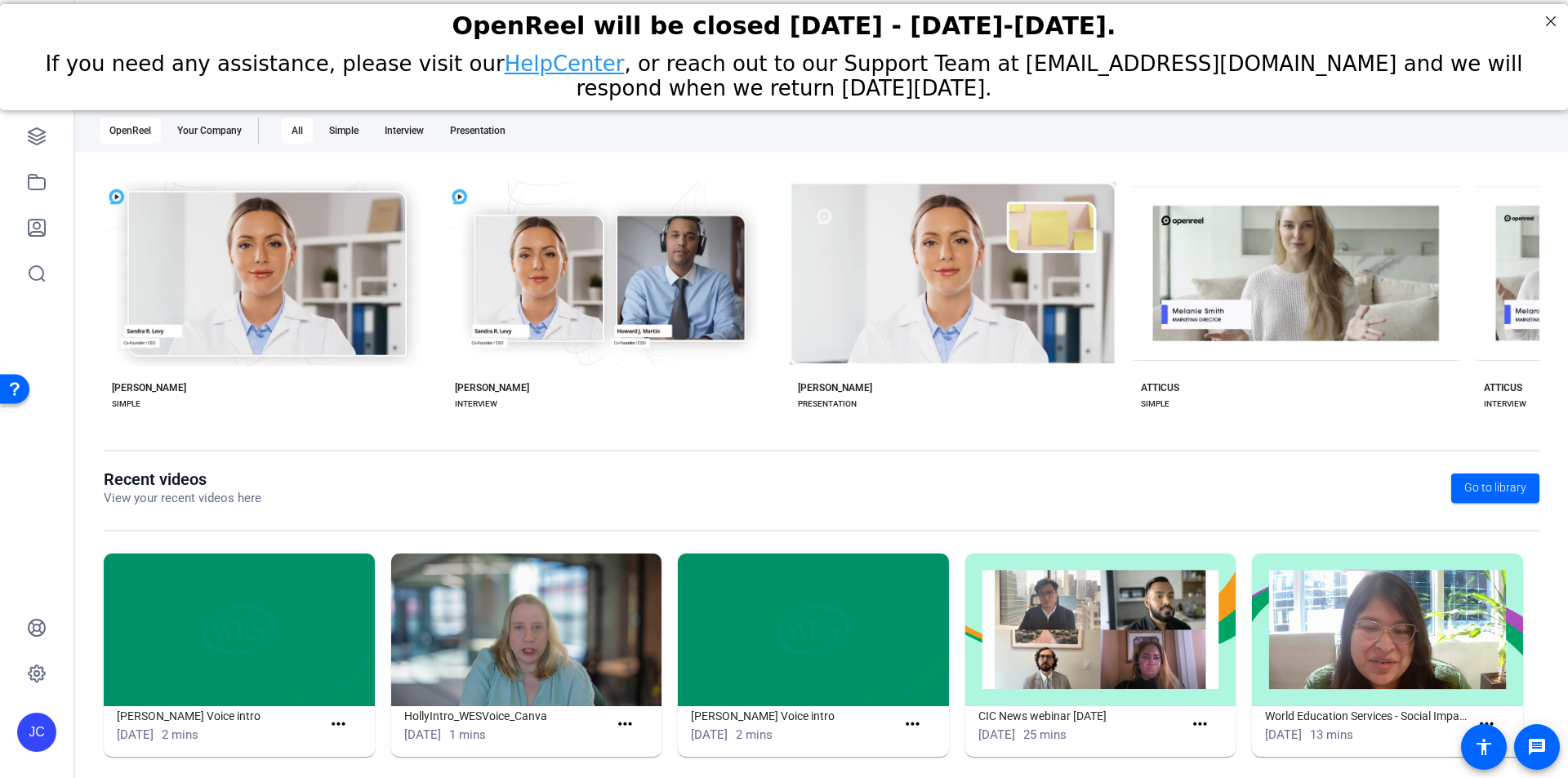
scroll to position [187, 0]
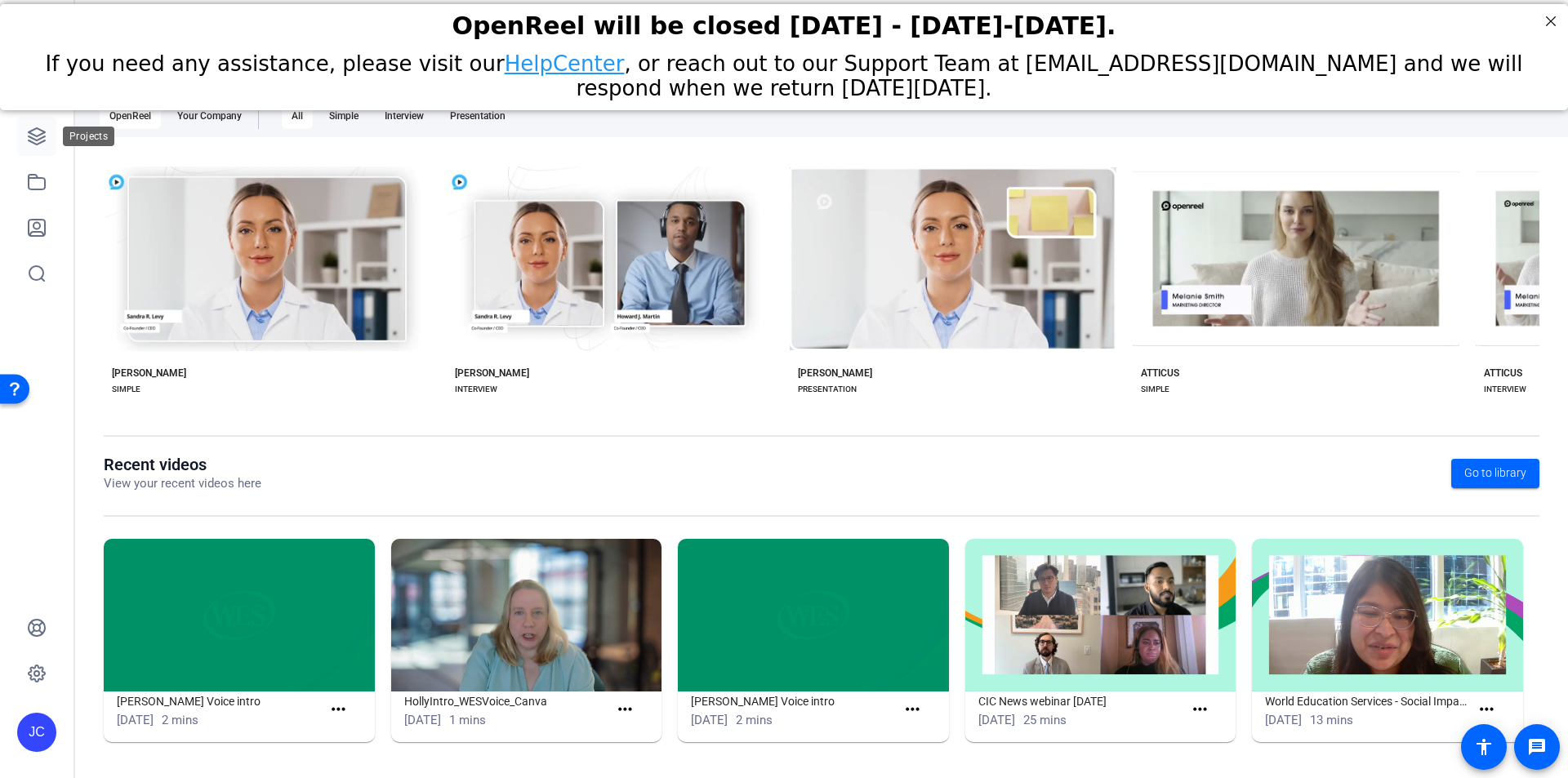
click at [38, 125] on link at bounding box center [37, 136] width 39 height 39
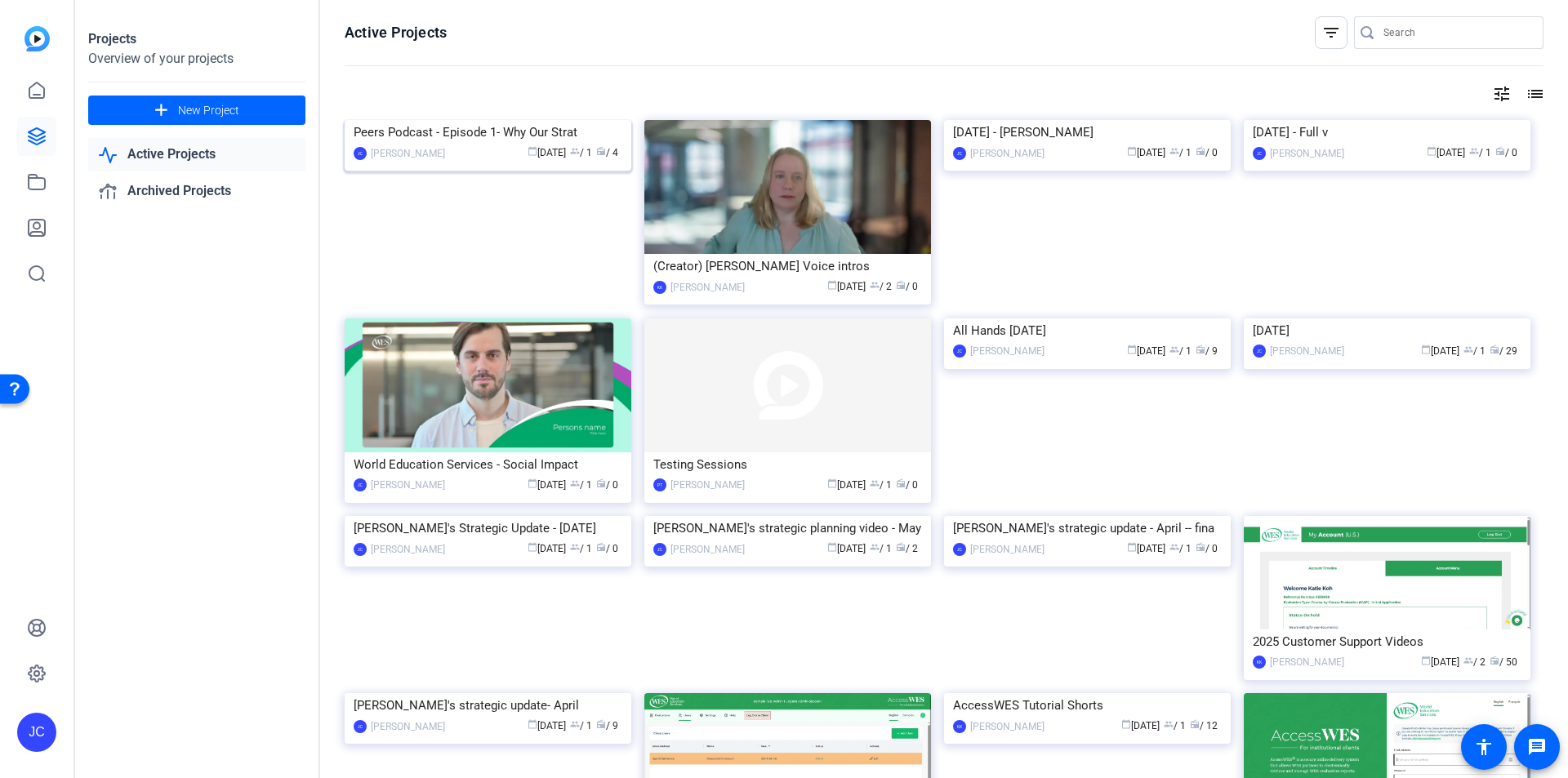
click at [538, 120] on img at bounding box center [488, 120] width 287 height 0
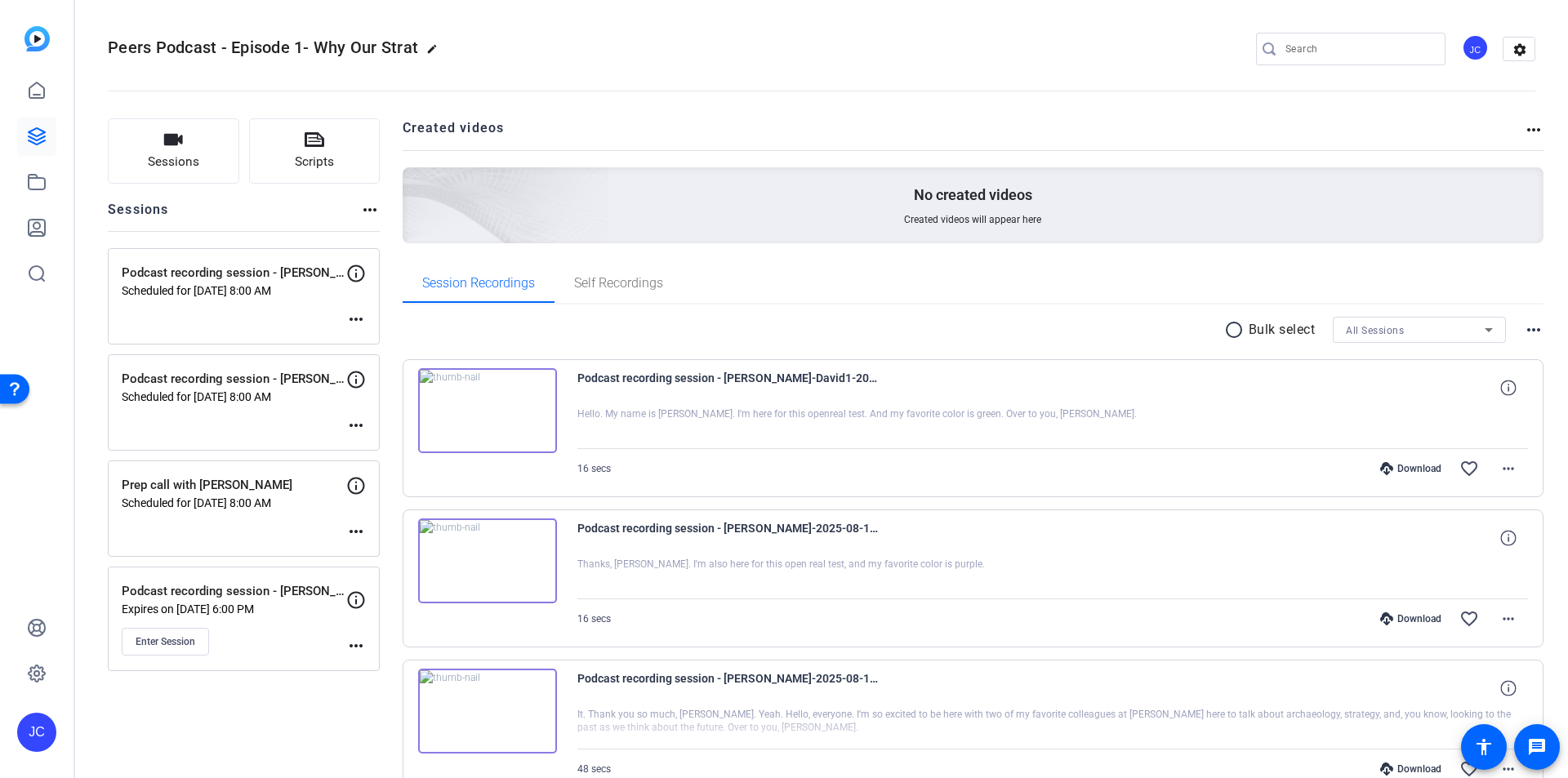
click at [511, 715] on img at bounding box center [488, 711] width 139 height 85
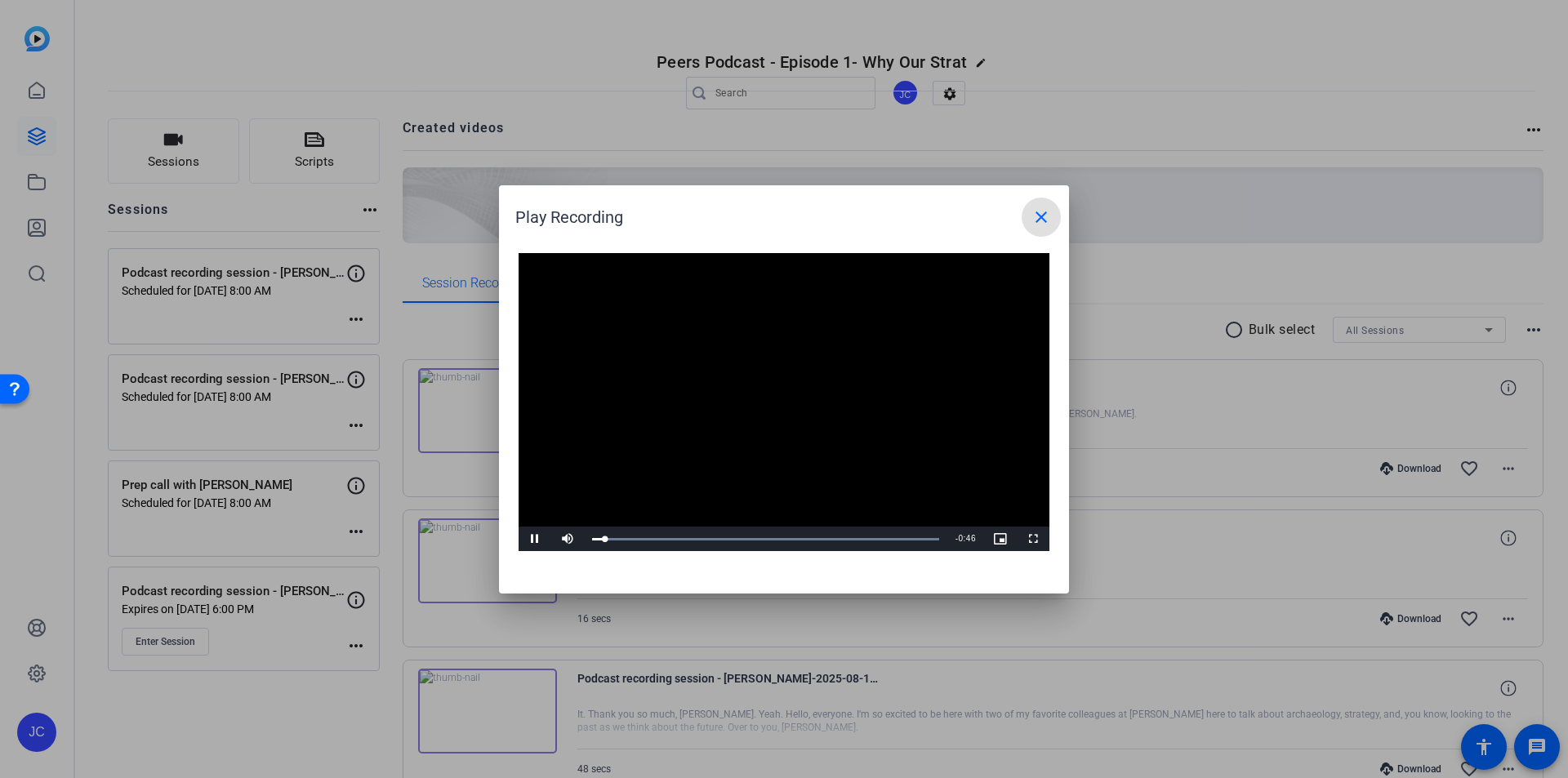
click at [1041, 209] on mat-icon "close" at bounding box center [1042, 217] width 19 height 19
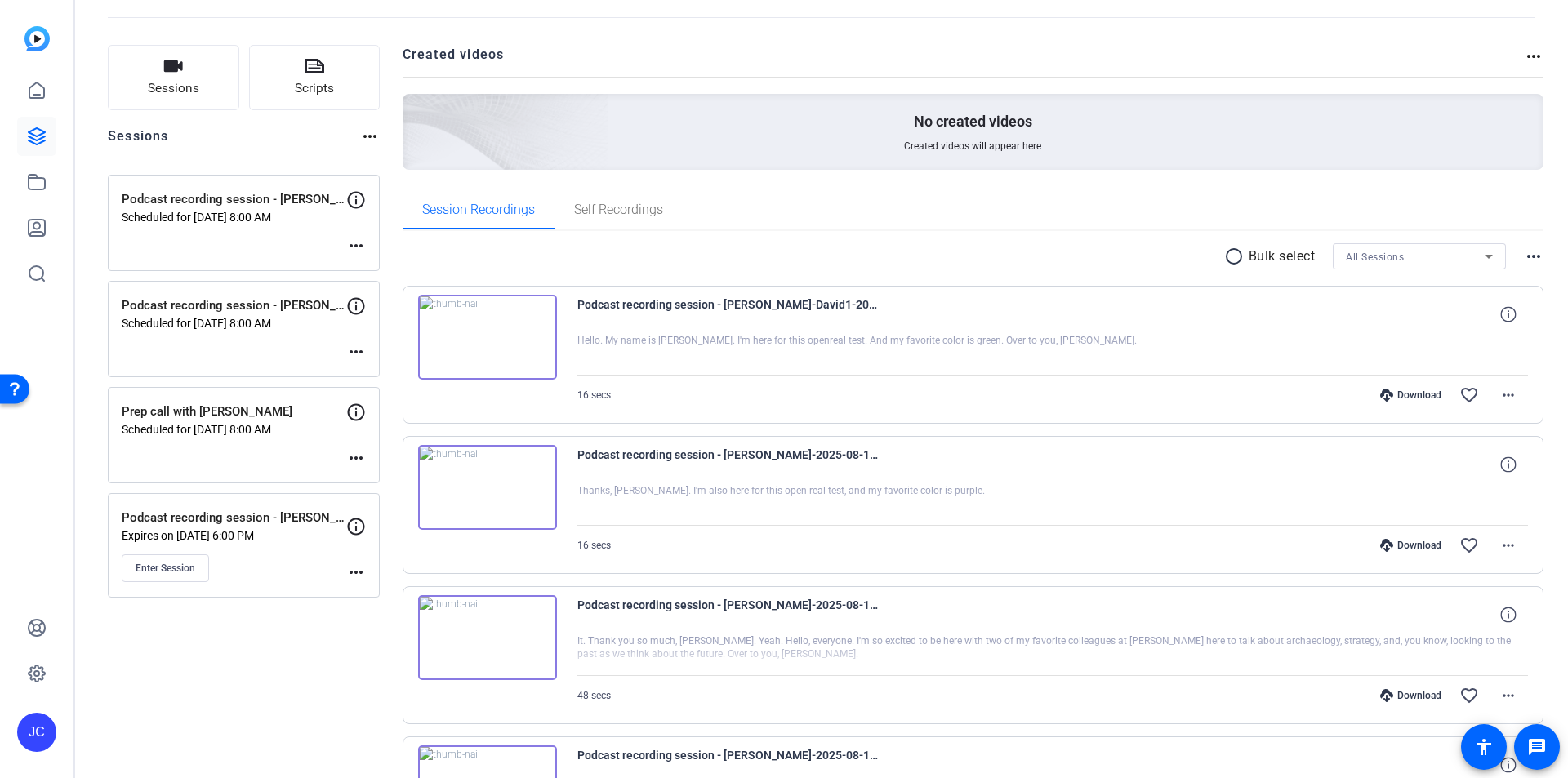
scroll to position [163, 0]
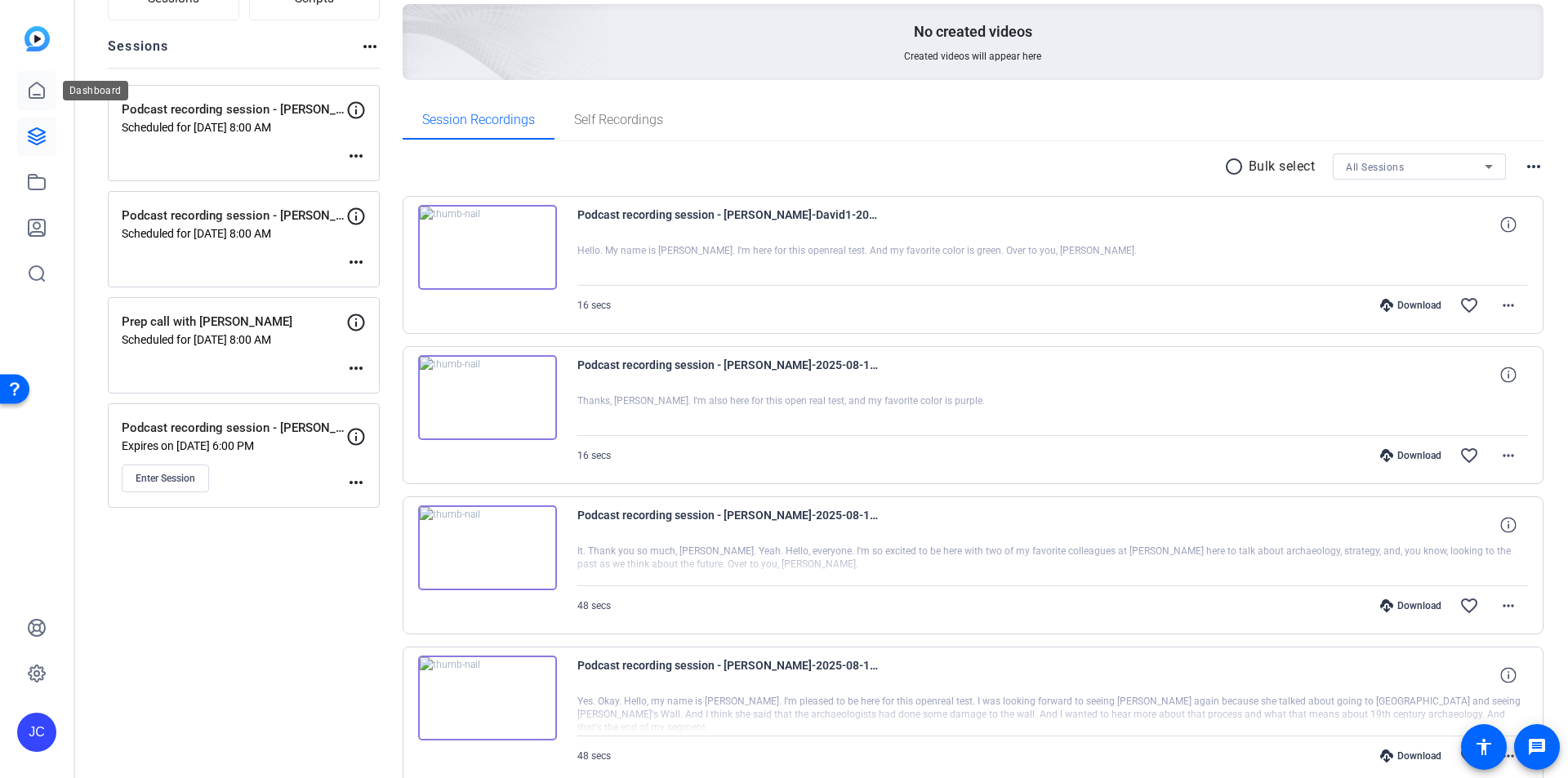
click at [34, 89] on icon at bounding box center [37, 90] width 19 height 19
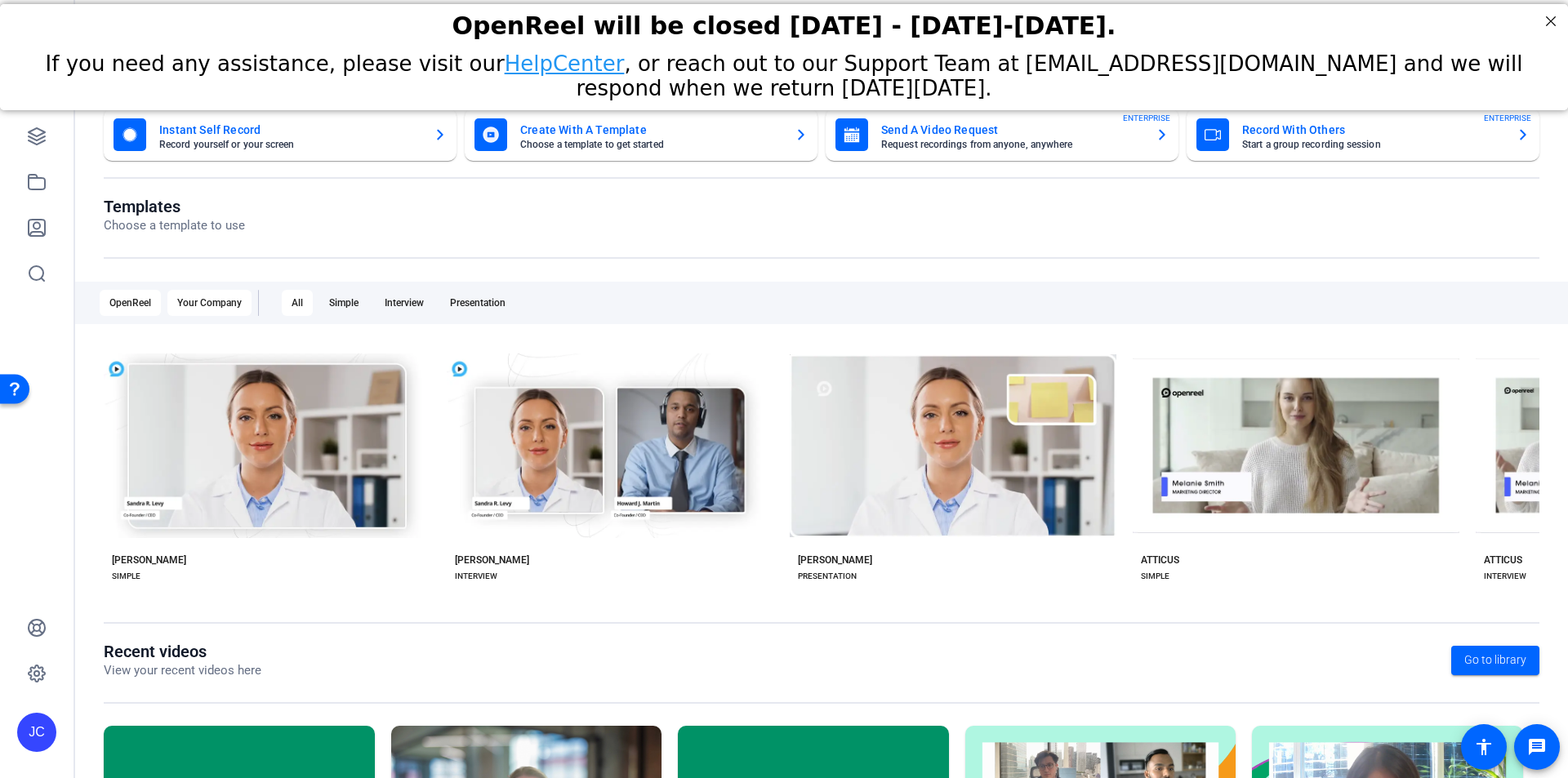
click at [211, 296] on div "Your Company" at bounding box center [209, 302] width 84 height 26
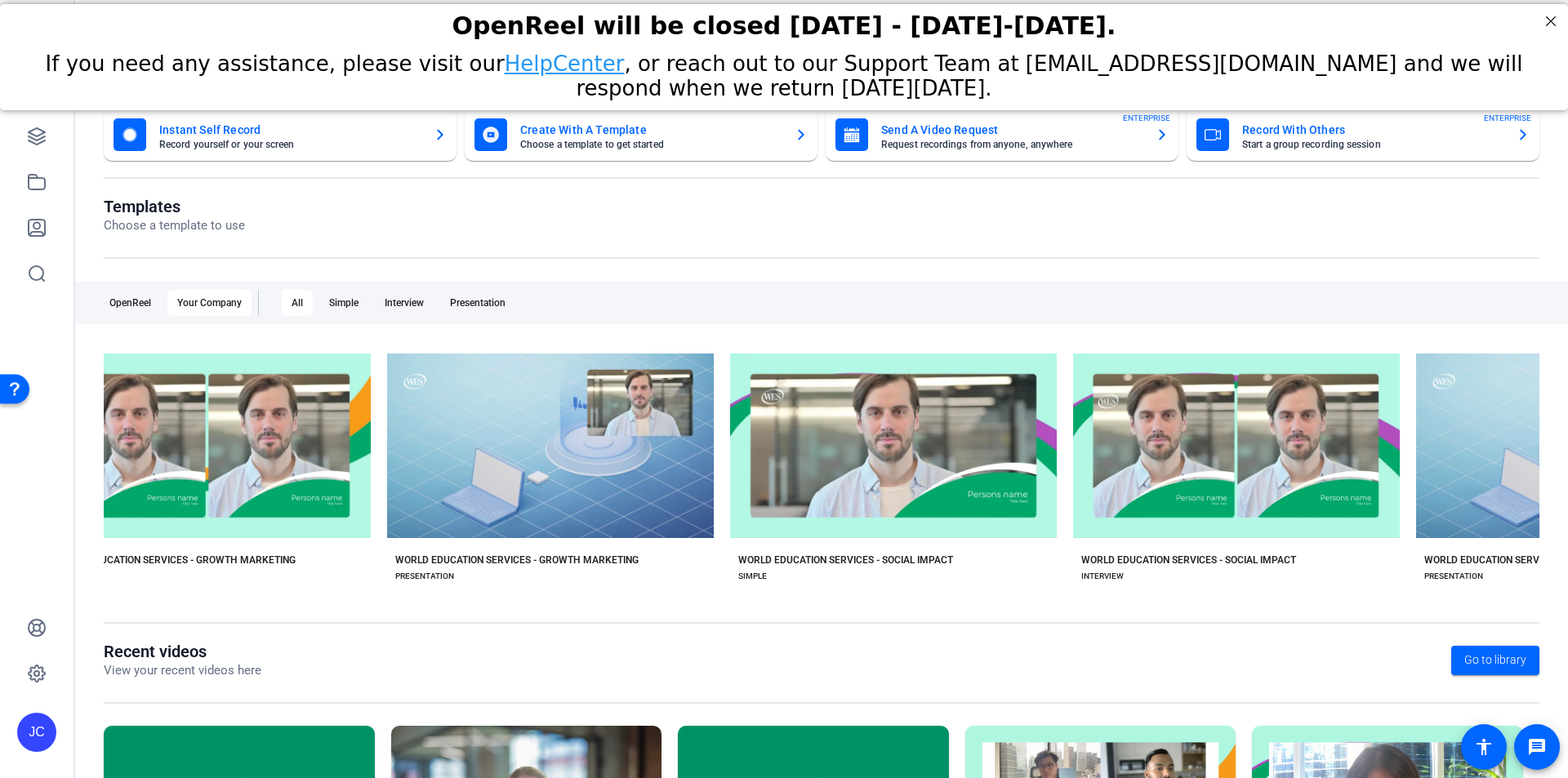
scroll to position [0, 1462]
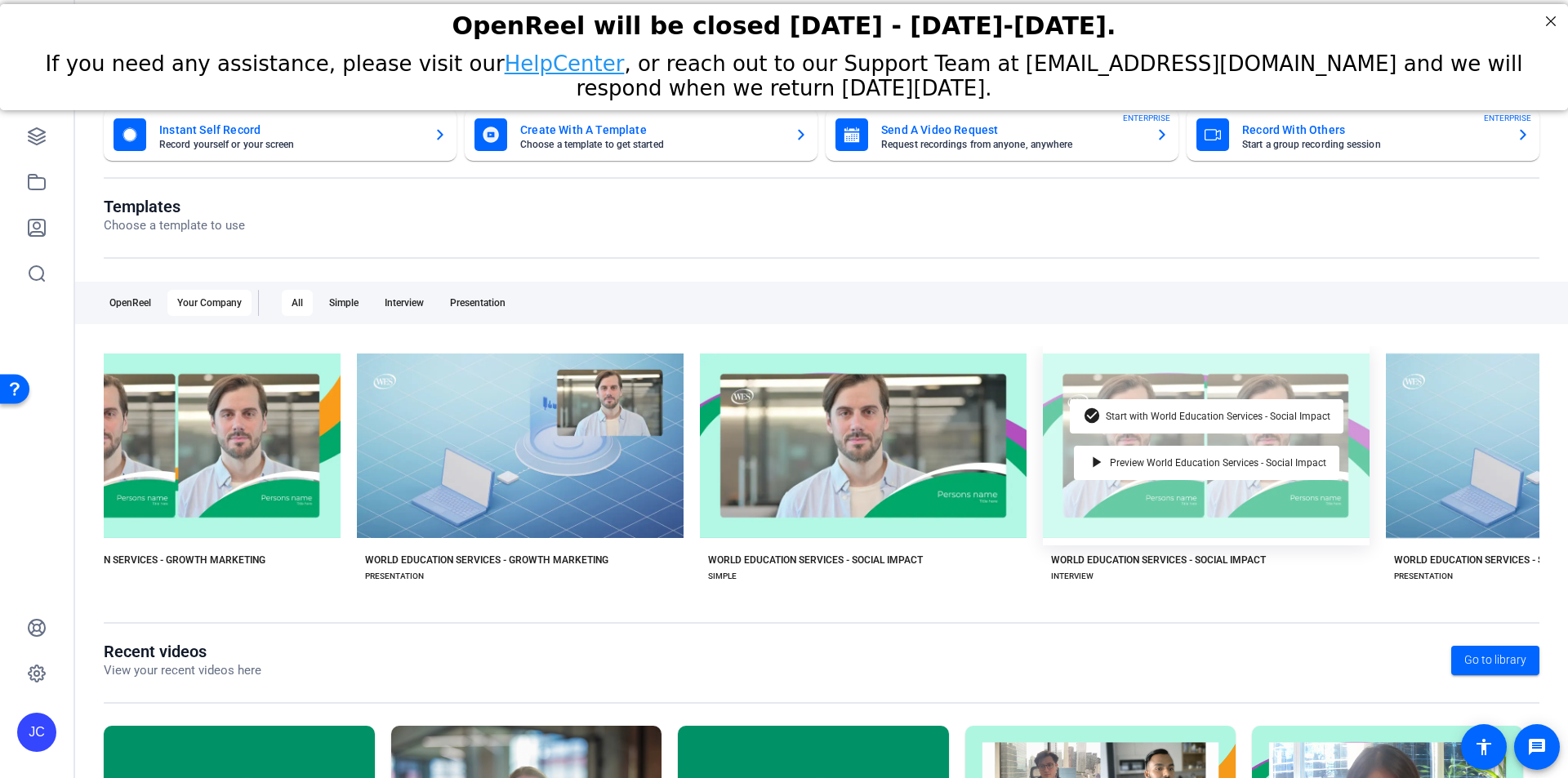
click at [1195, 514] on div "check_circle Start with World Education Services - Social Impact play_arrow Pre…" at bounding box center [1206, 445] width 327 height 199
click at [1171, 412] on span "Start with World Education Services - Social Impact" at bounding box center [1219, 416] width 225 height 10
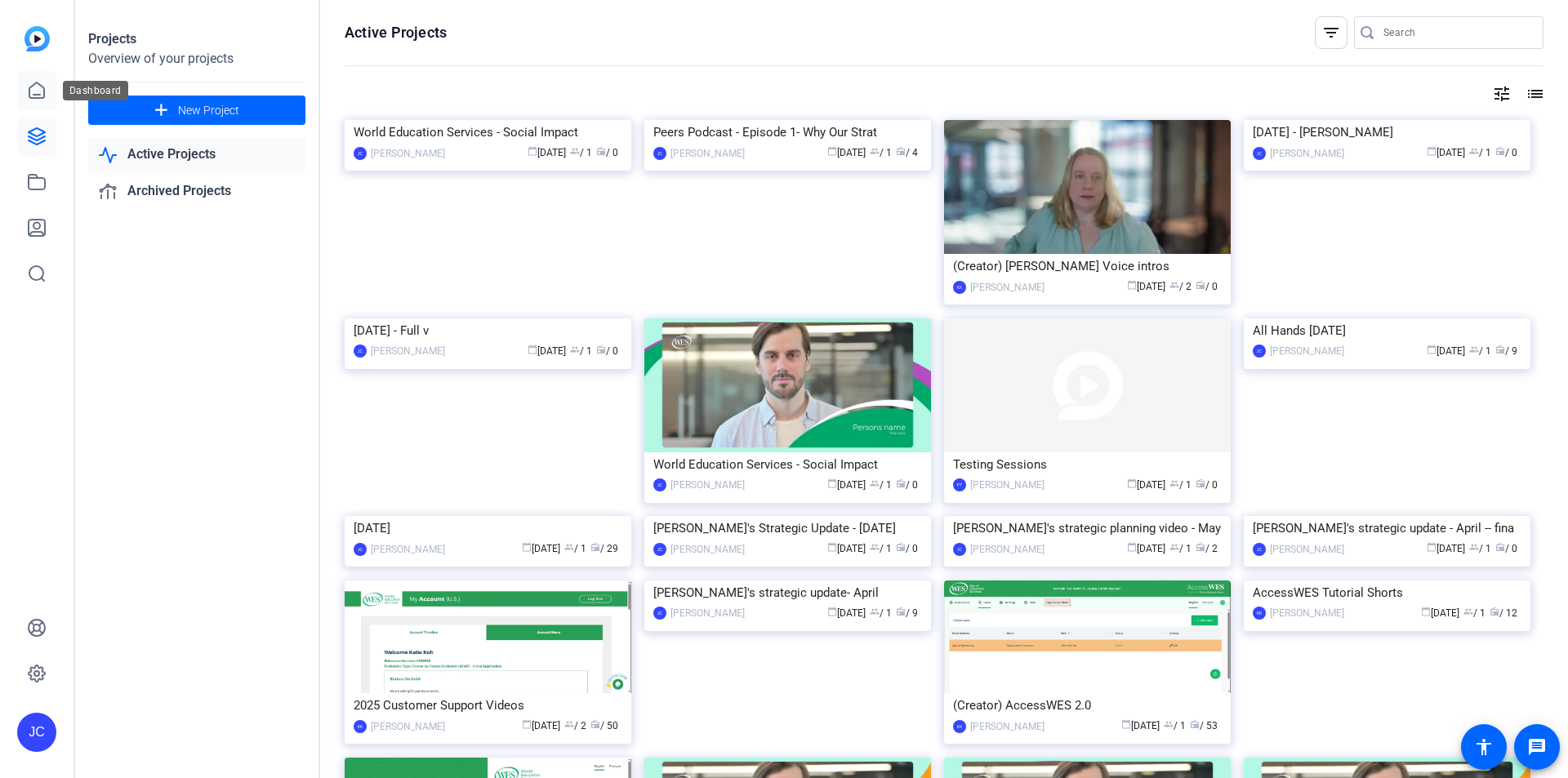
click at [46, 86] on link at bounding box center [37, 90] width 39 height 39
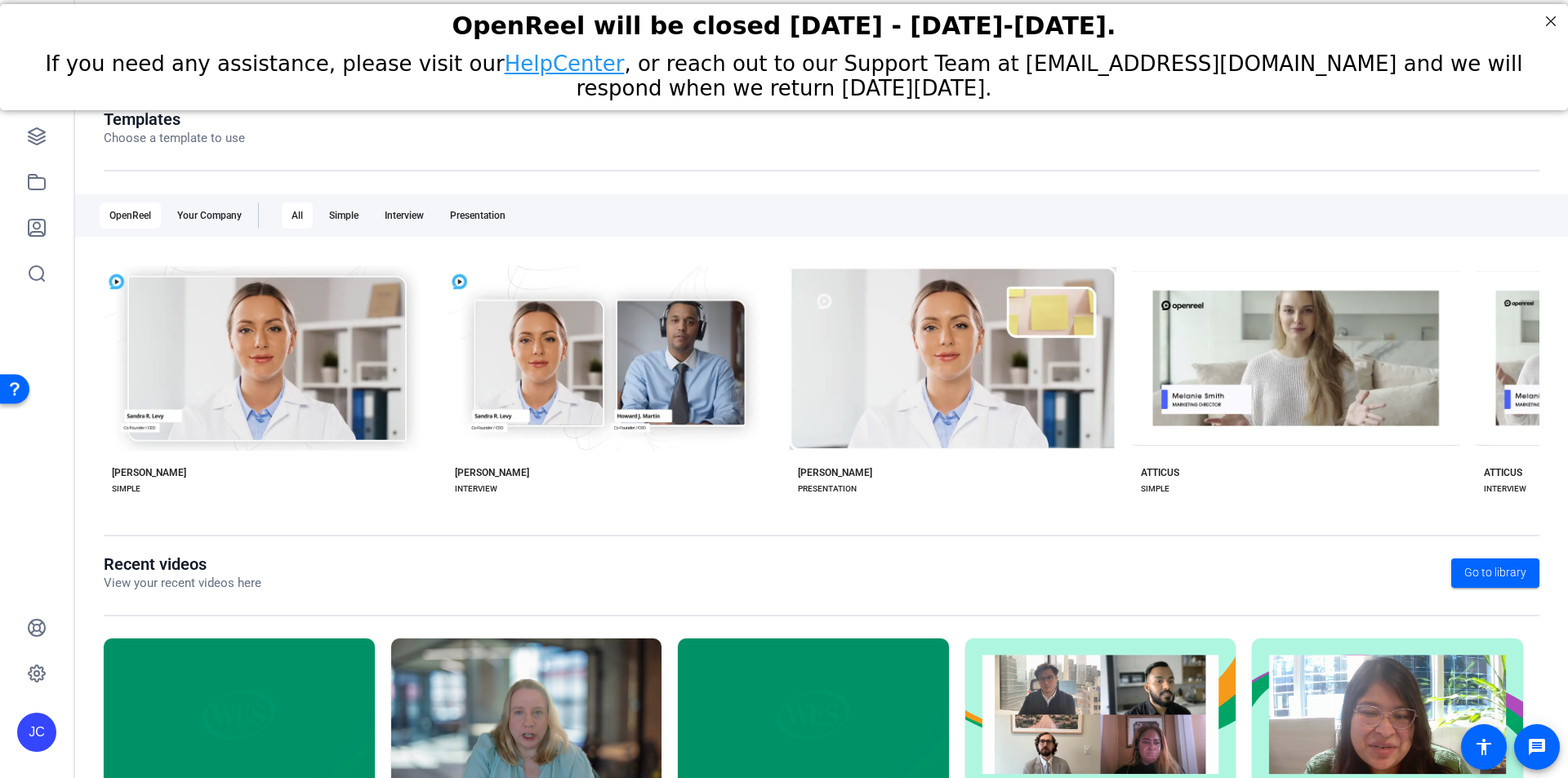
scroll to position [187, 0]
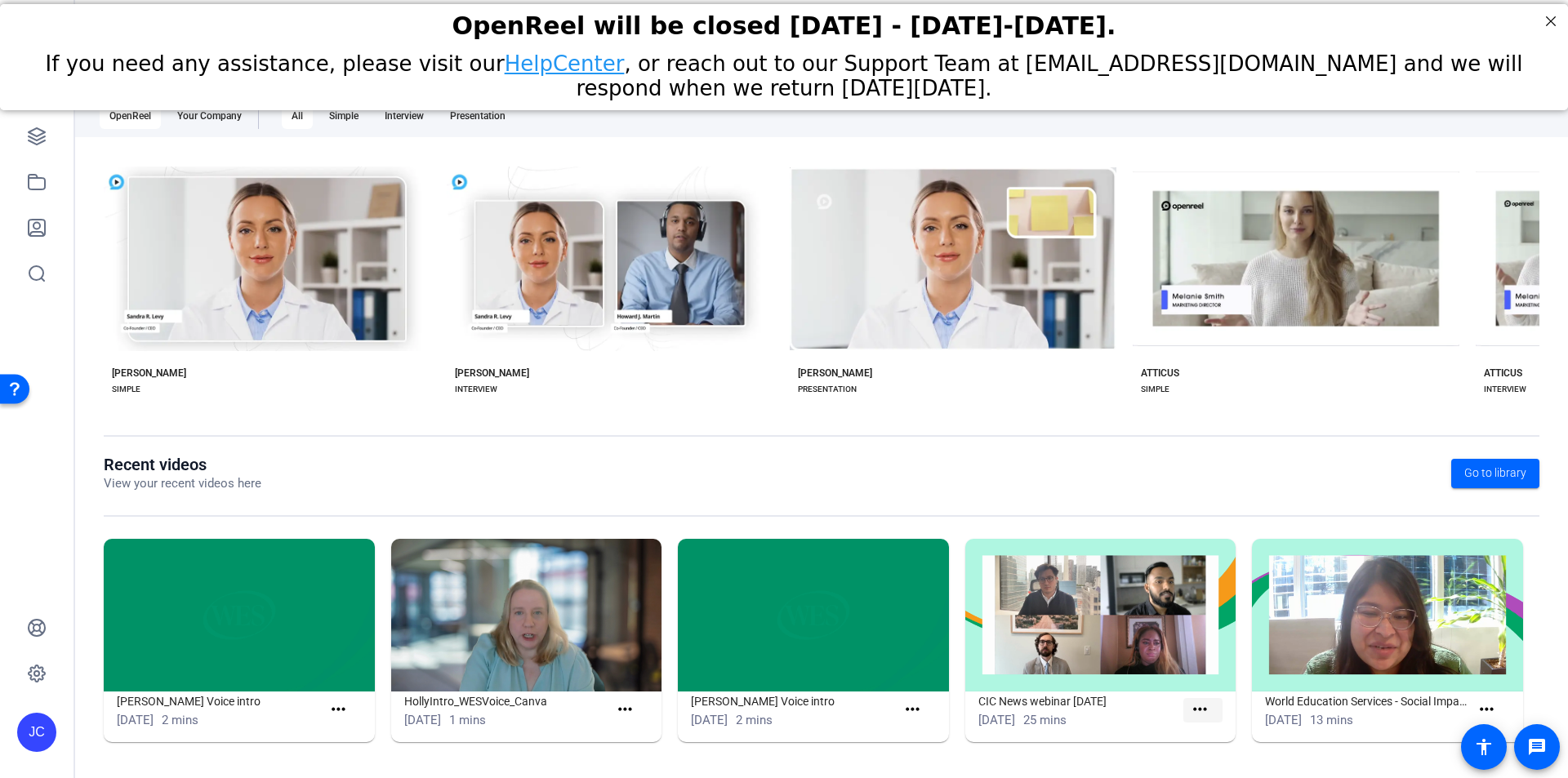
click at [1195, 710] on mat-icon "more_horiz" at bounding box center [1200, 710] width 20 height 20
click at [1202, 727] on span "View" at bounding box center [1229, 734] width 65 height 19
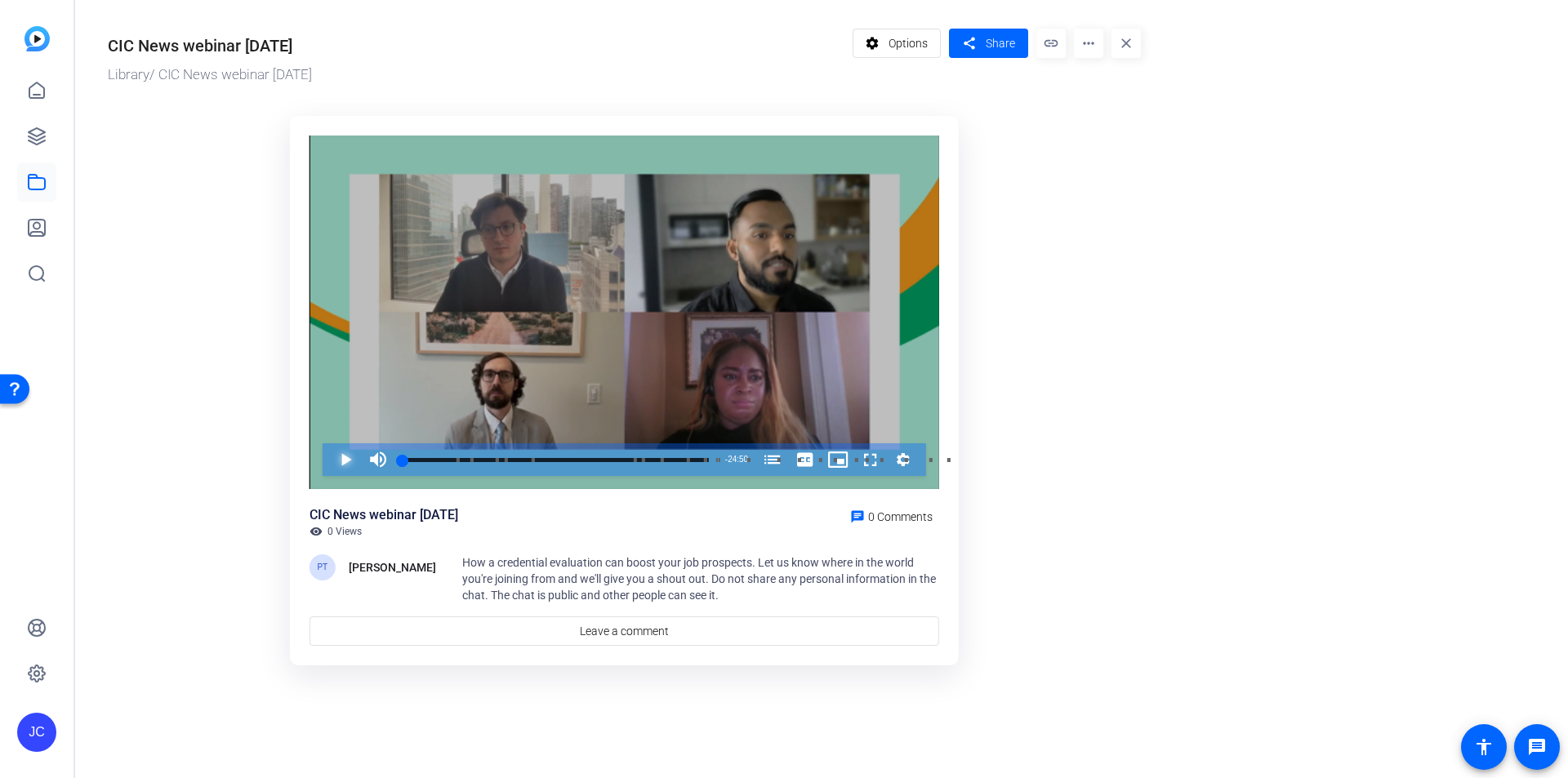
click at [329, 458] on span "Video Player" at bounding box center [329, 460] width 0 height 33
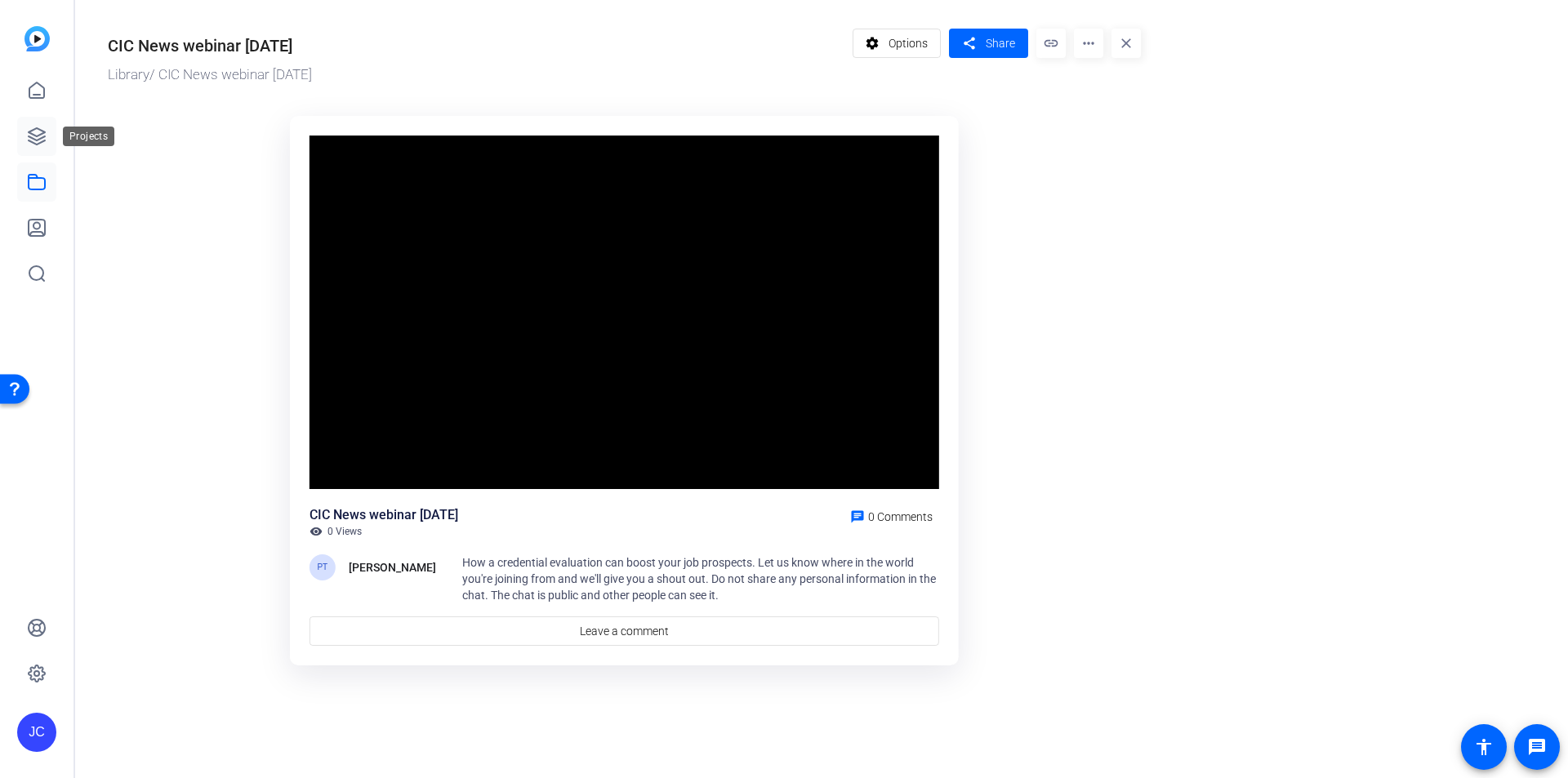
click at [36, 138] on icon at bounding box center [37, 137] width 19 height 19
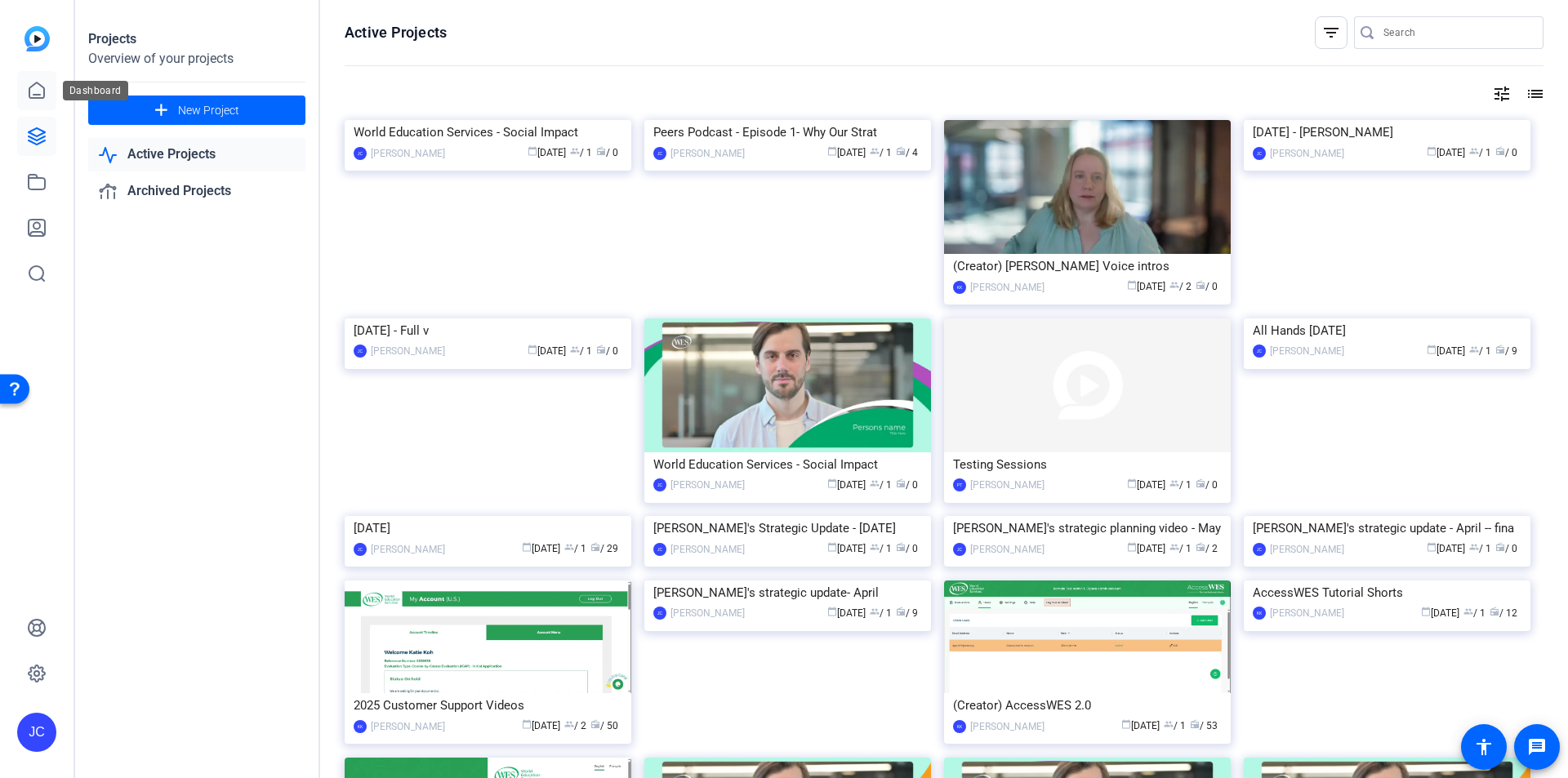
click at [38, 83] on icon at bounding box center [37, 90] width 14 height 15
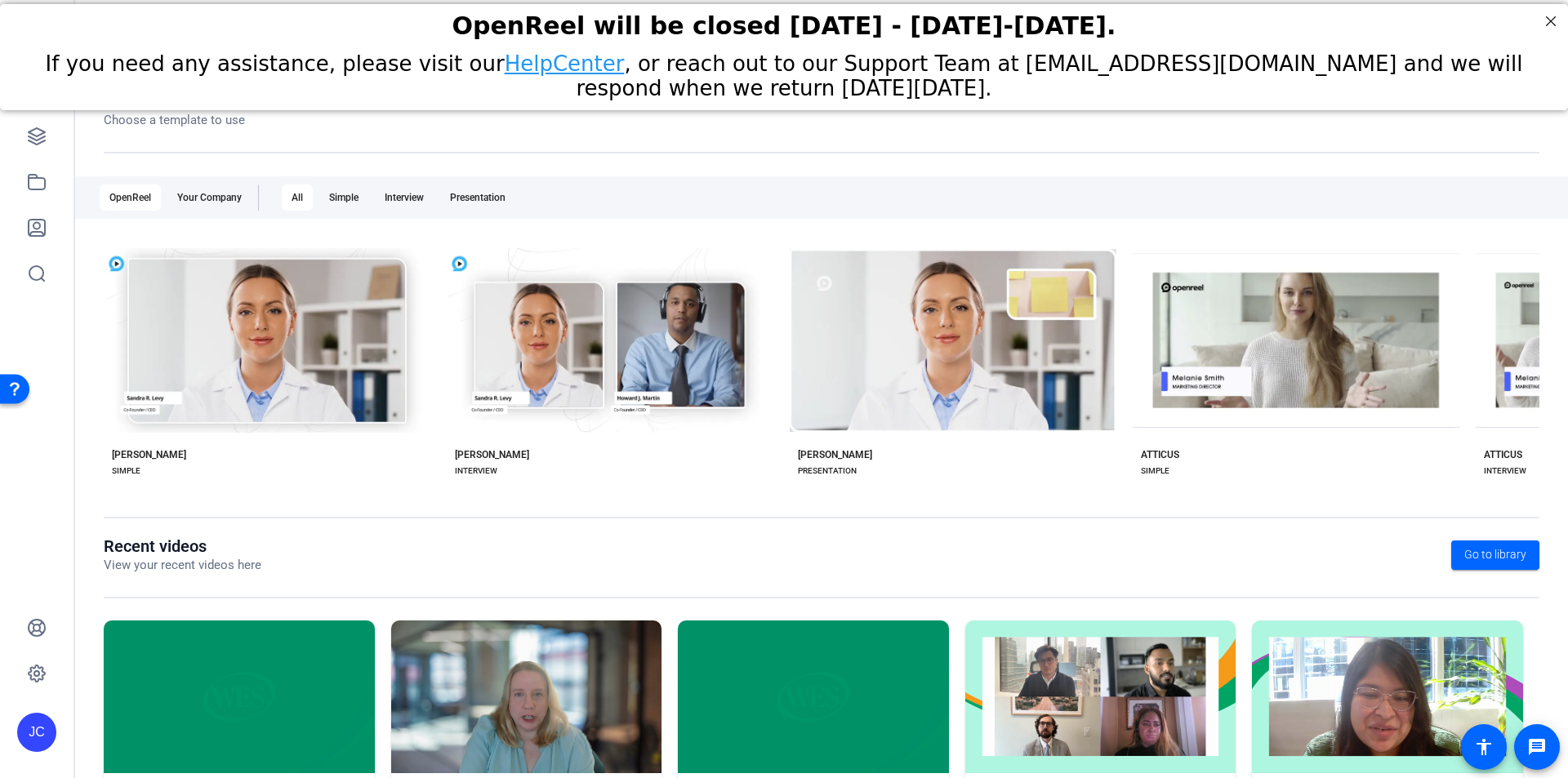
scroll to position [187, 0]
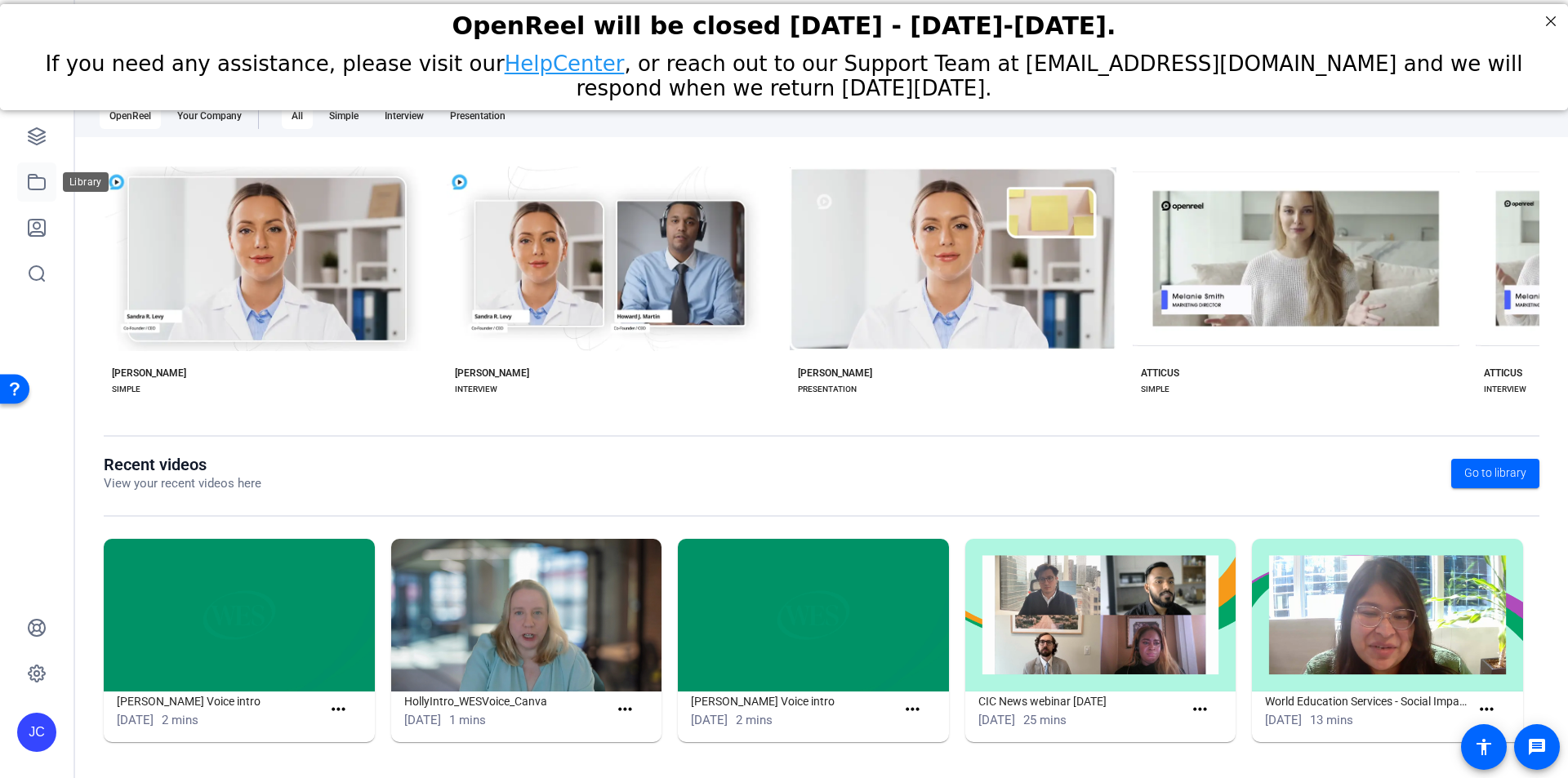
click at [30, 182] on icon at bounding box center [37, 182] width 16 height 14
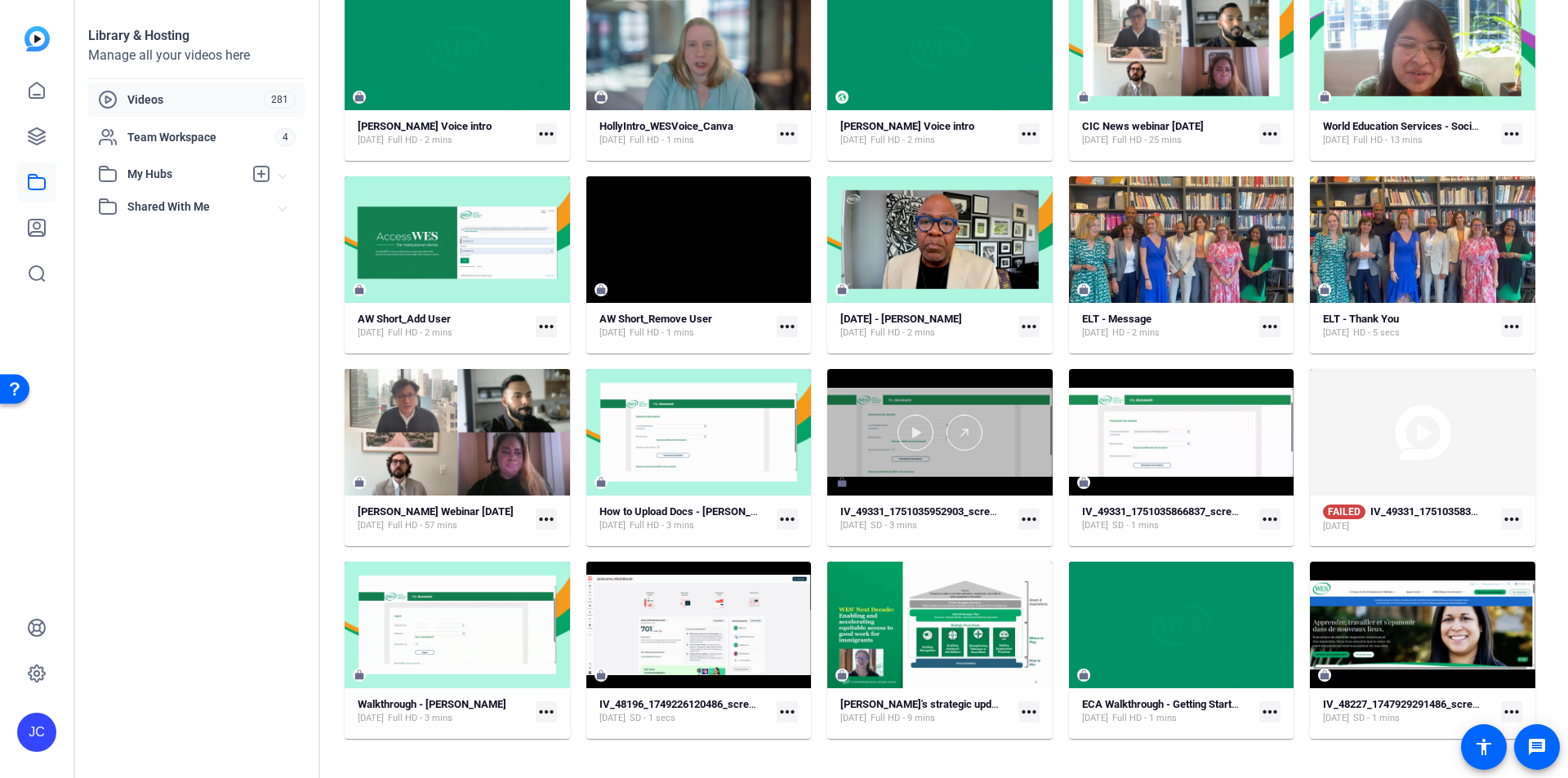
scroll to position [163, 0]
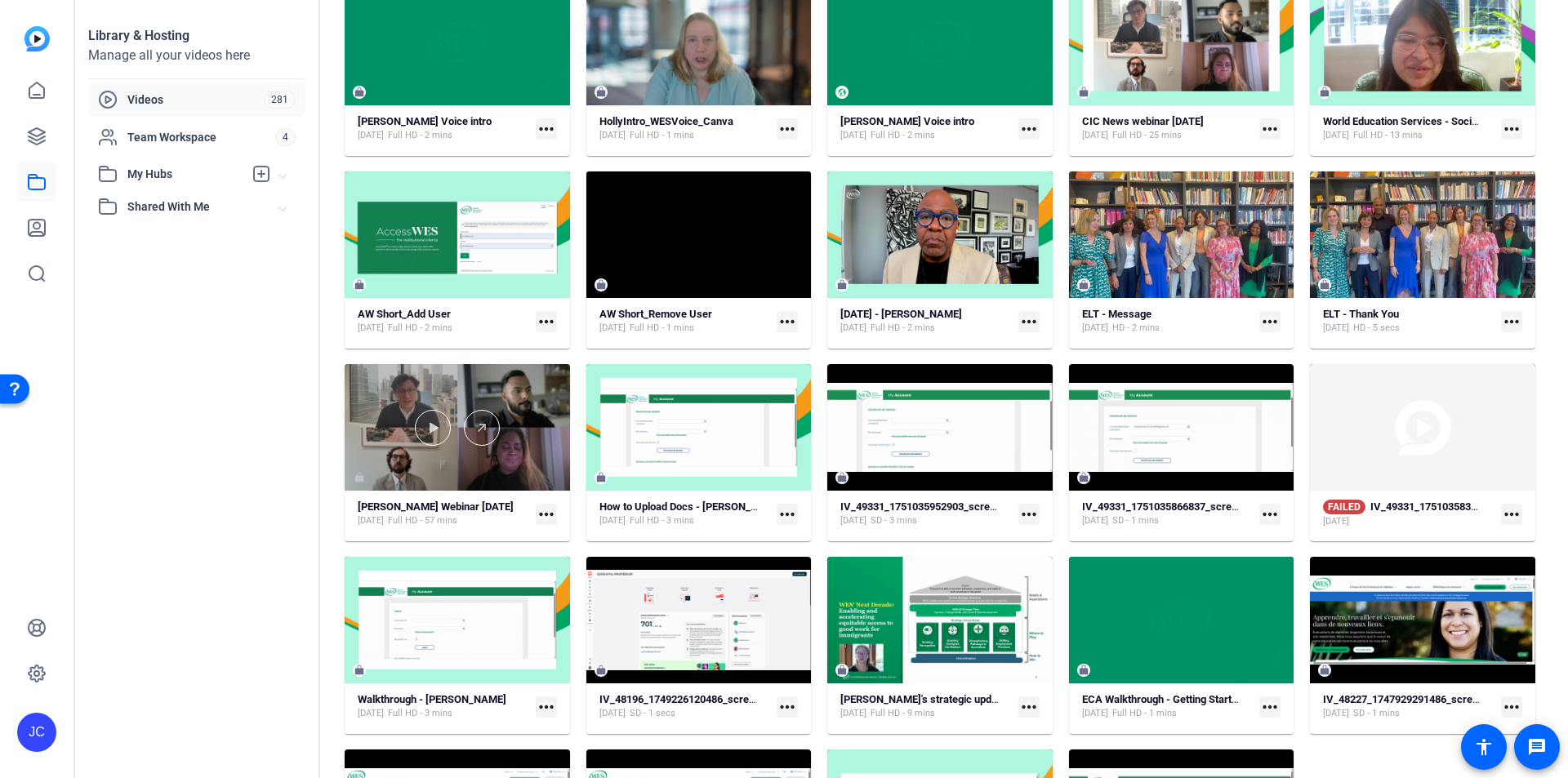
click at [490, 478] on div at bounding box center [457, 428] width 225 height 127
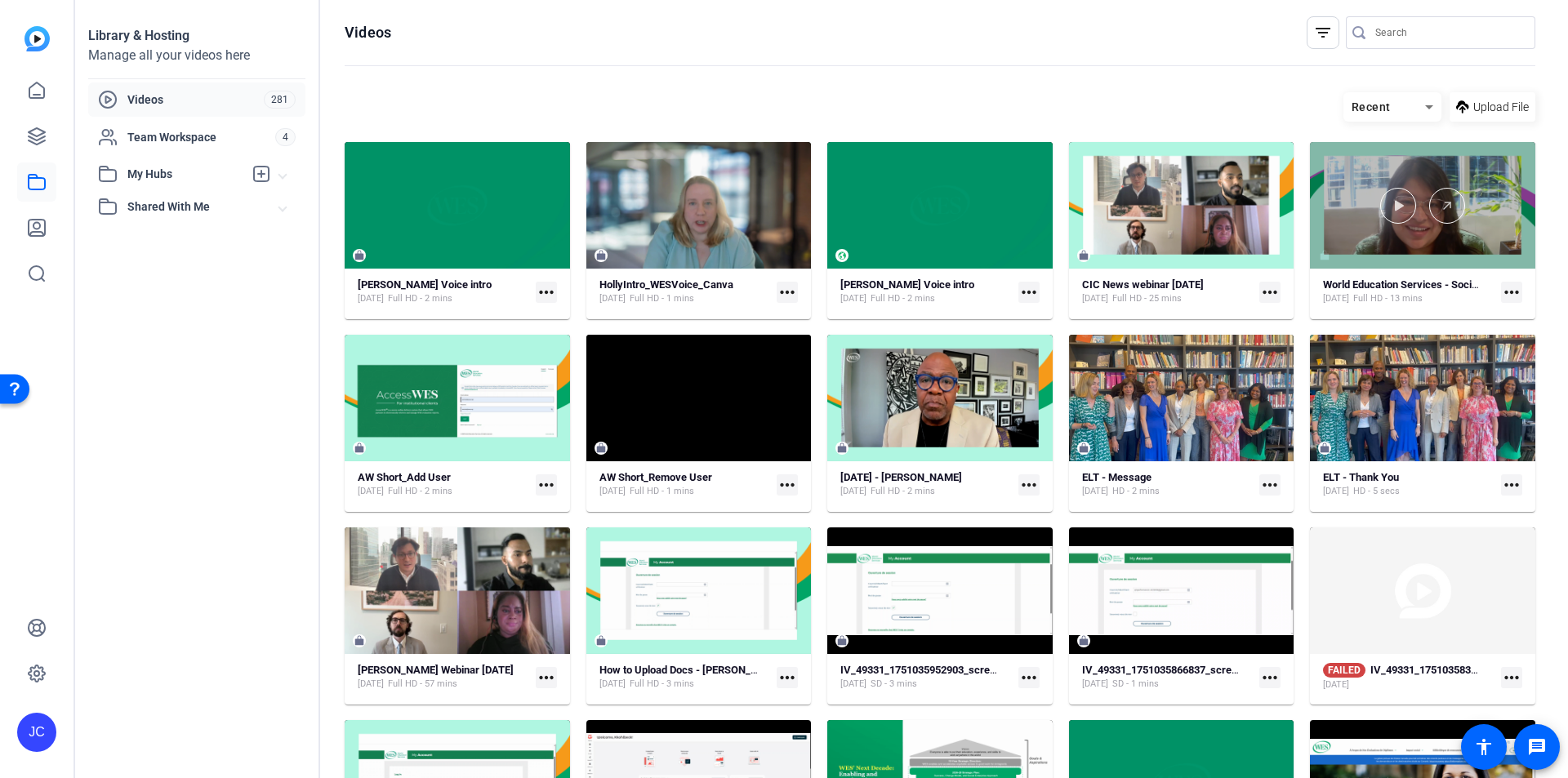
click at [1379, 227] on div at bounding box center [1423, 206] width 225 height 127
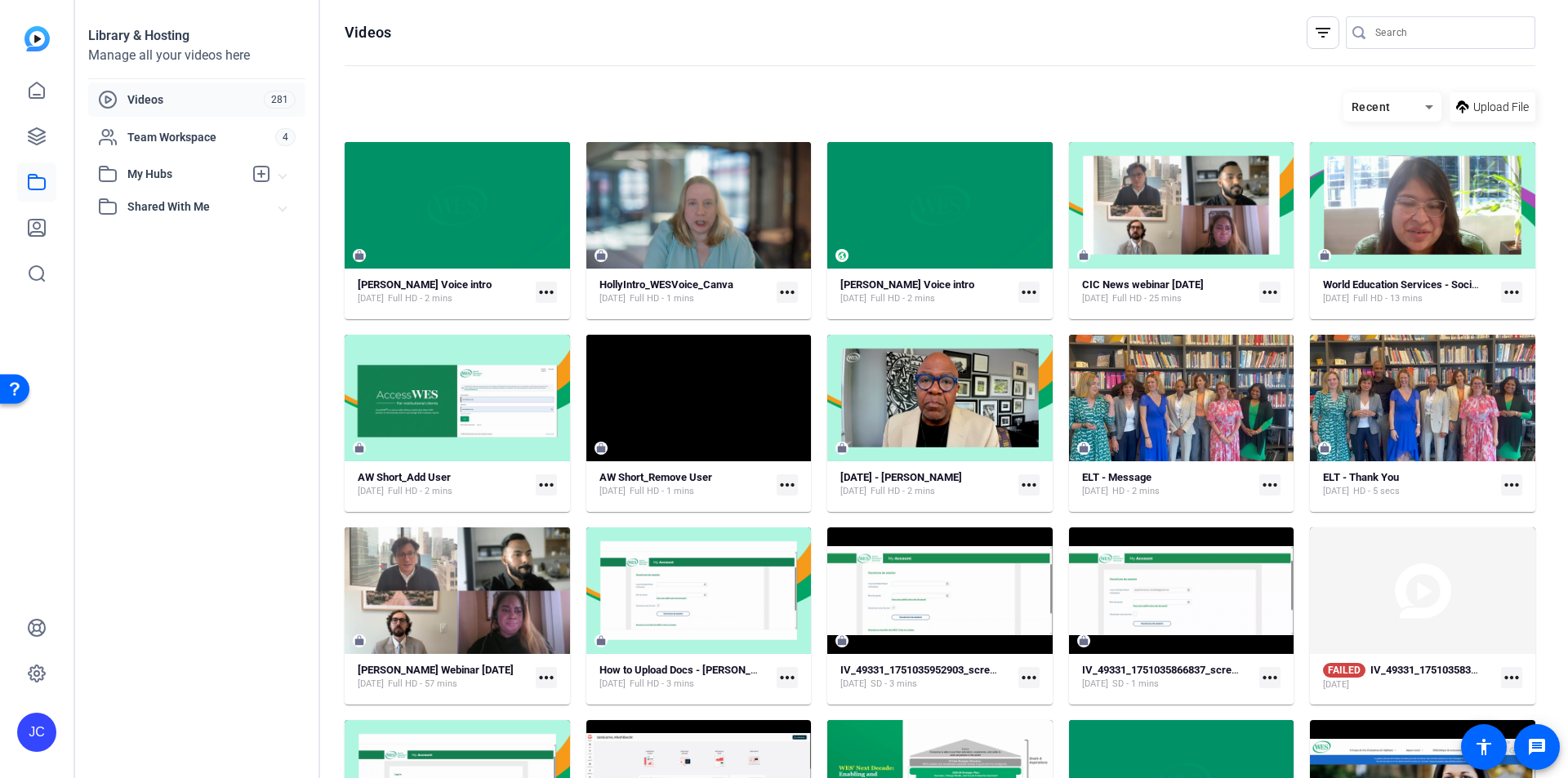
click at [552, 676] on mat-icon "more_horiz" at bounding box center [546, 678] width 21 height 21
click at [486, 580] on div at bounding box center [784, 389] width 1568 height 778
click at [30, 84] on icon at bounding box center [37, 90] width 19 height 19
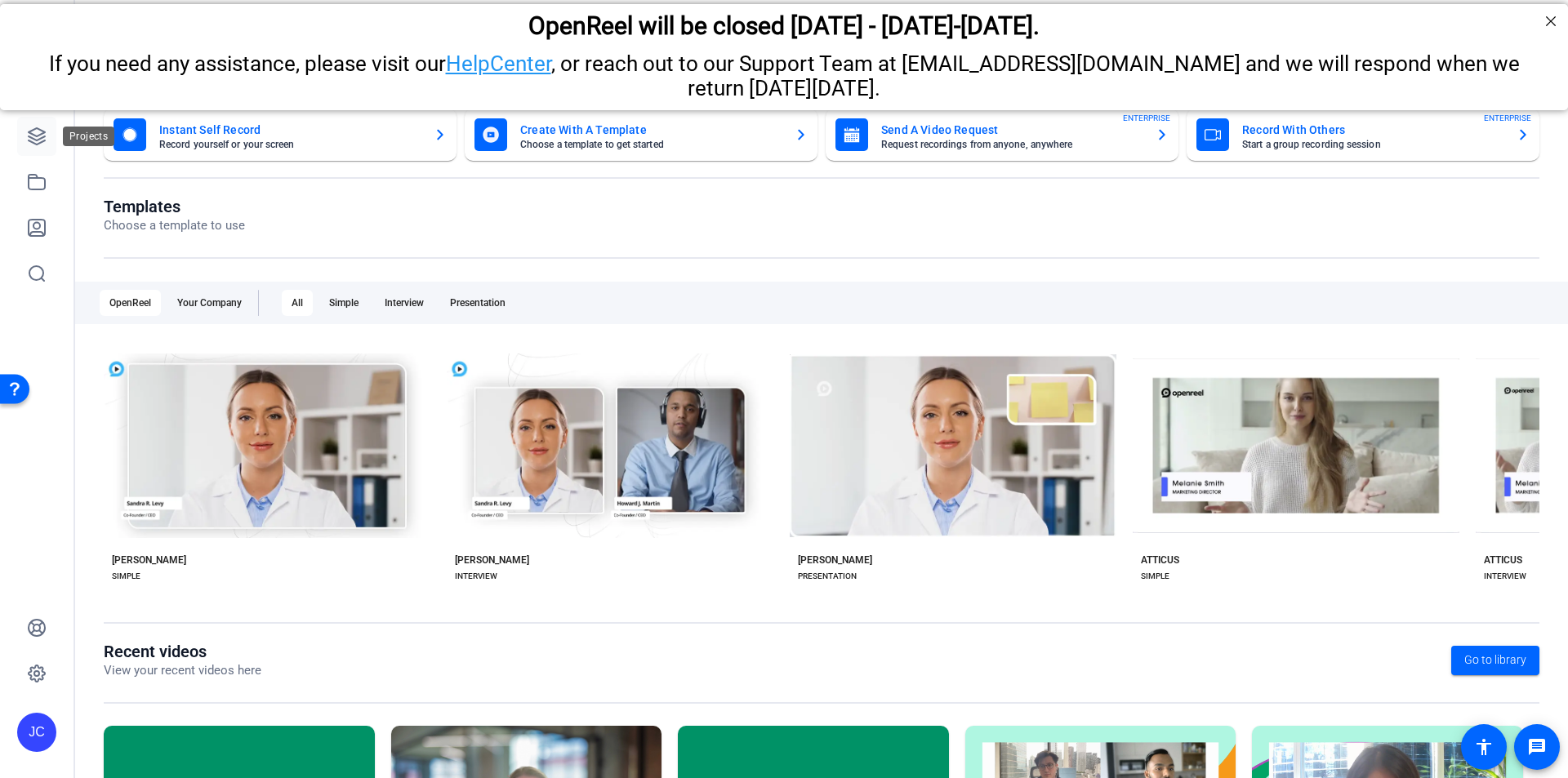
click at [30, 137] on icon at bounding box center [37, 136] width 16 height 16
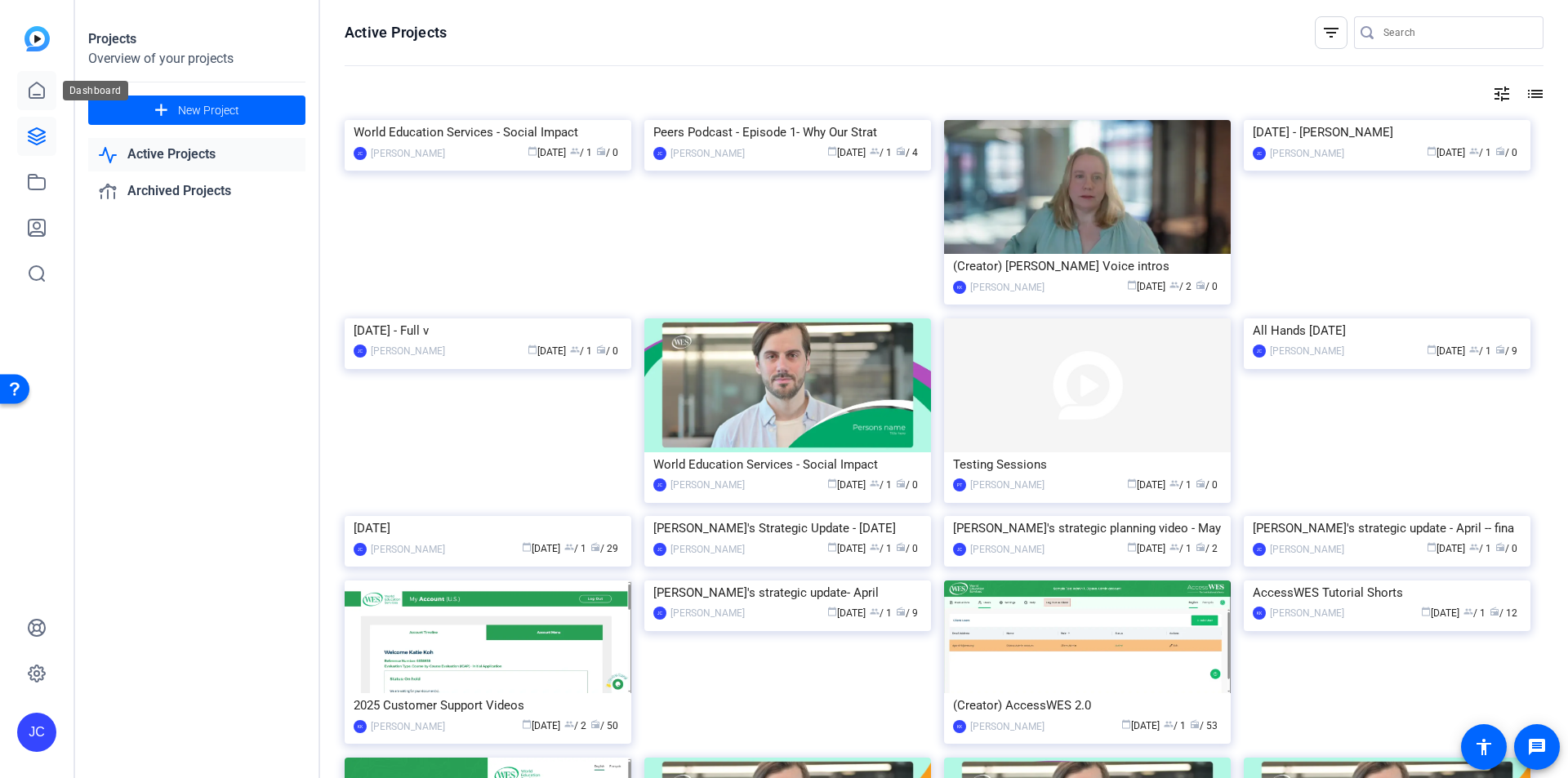
click at [35, 88] on icon at bounding box center [37, 90] width 19 height 19
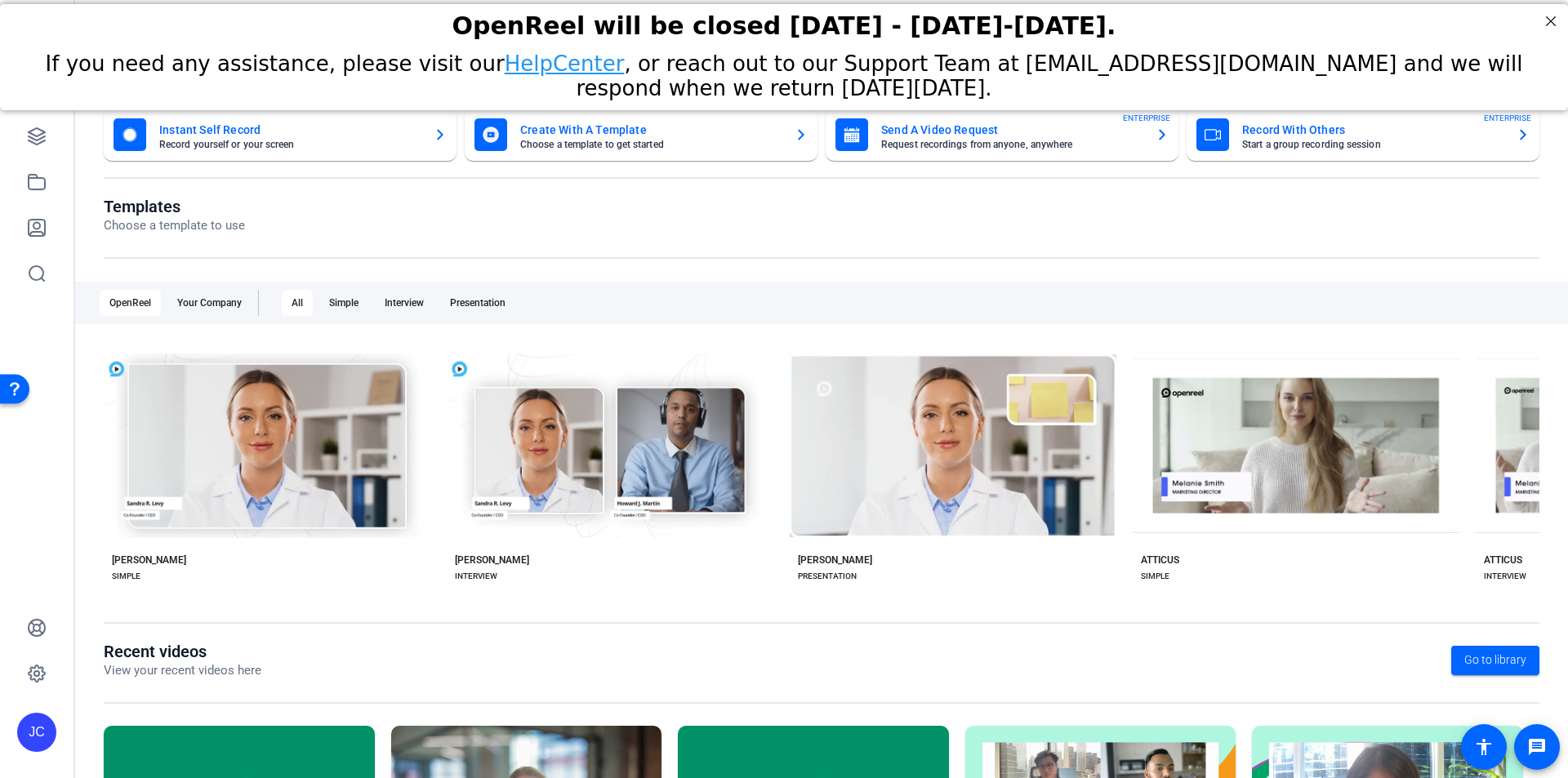
click at [582, 145] on mat-card-subtitle "Choose a template to get started" at bounding box center [651, 144] width 262 height 10
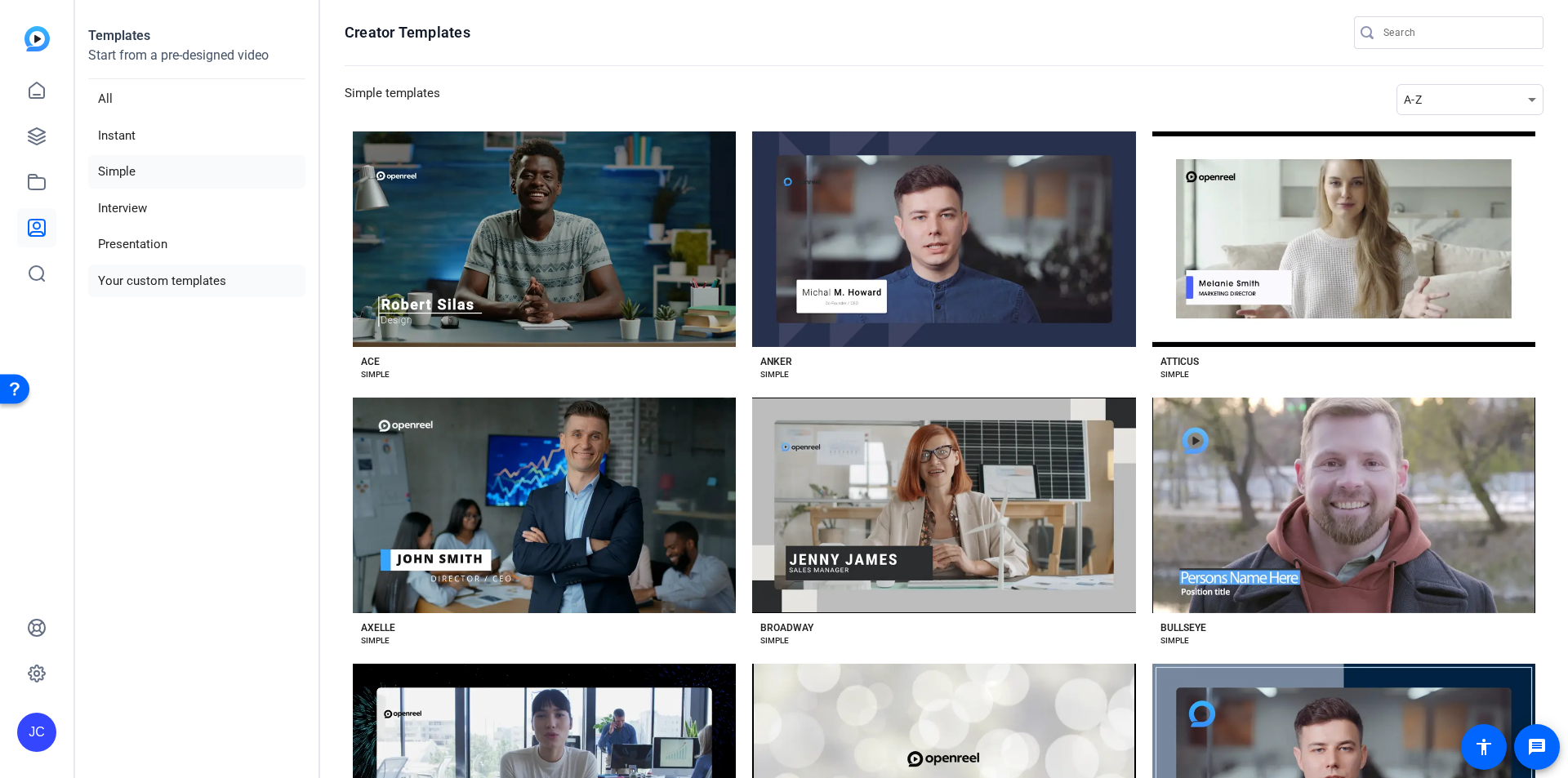
click at [183, 281] on li "Your custom templates" at bounding box center [197, 281] width 217 height 34
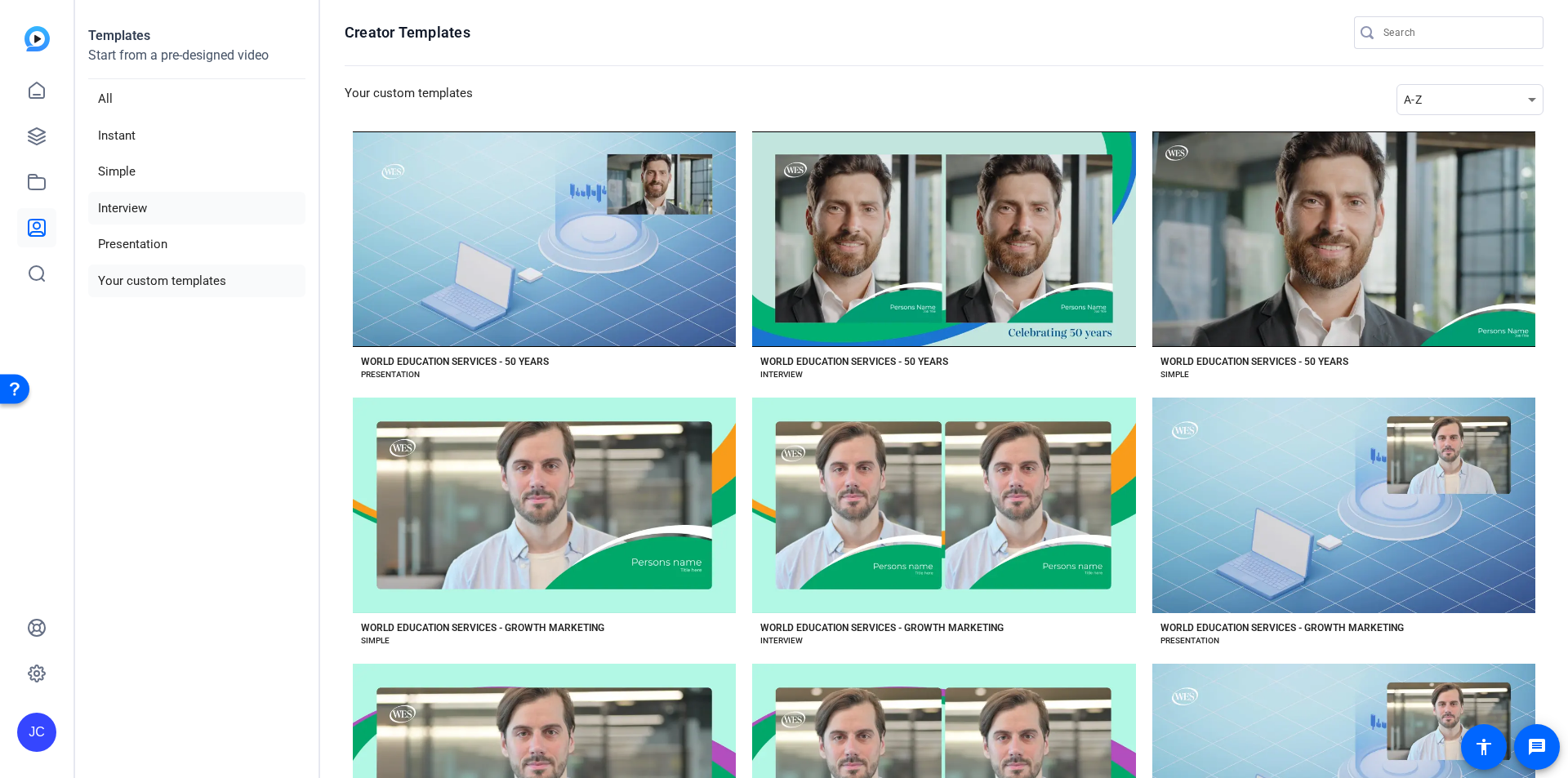
click at [141, 205] on li "Interview" at bounding box center [197, 209] width 217 height 34
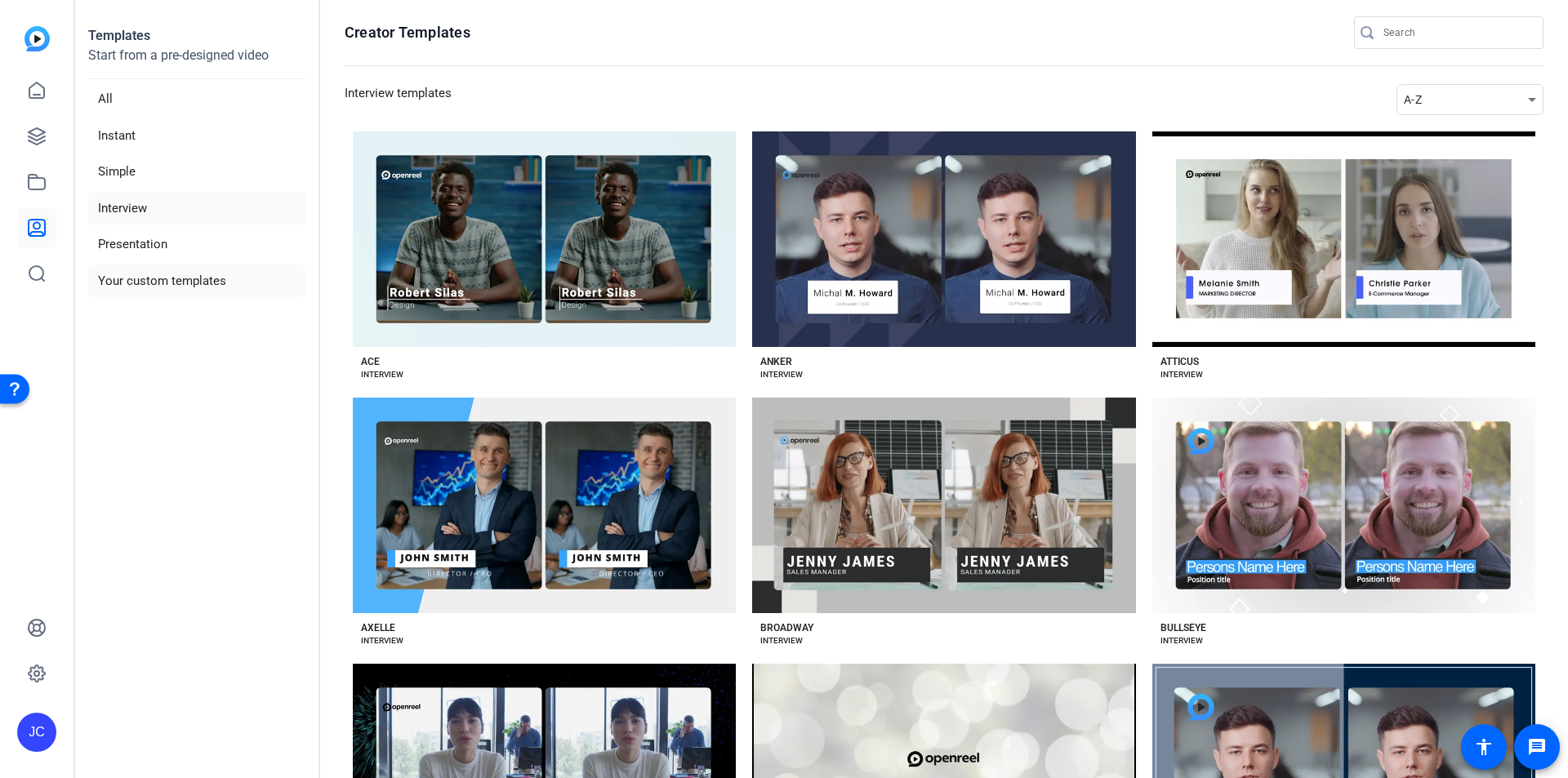
click at [142, 277] on li "Your custom templates" at bounding box center [197, 281] width 217 height 34
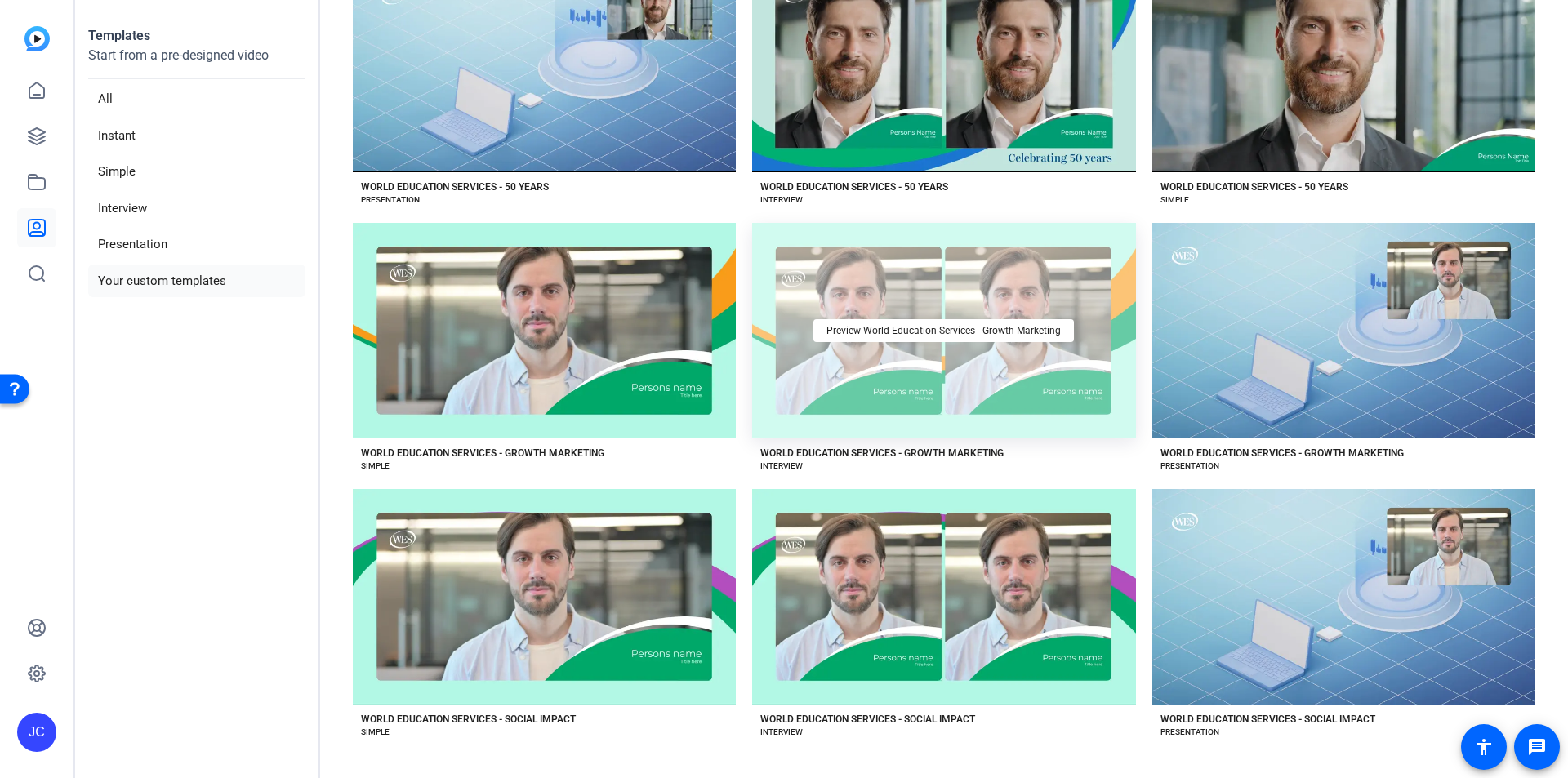
scroll to position [176, 0]
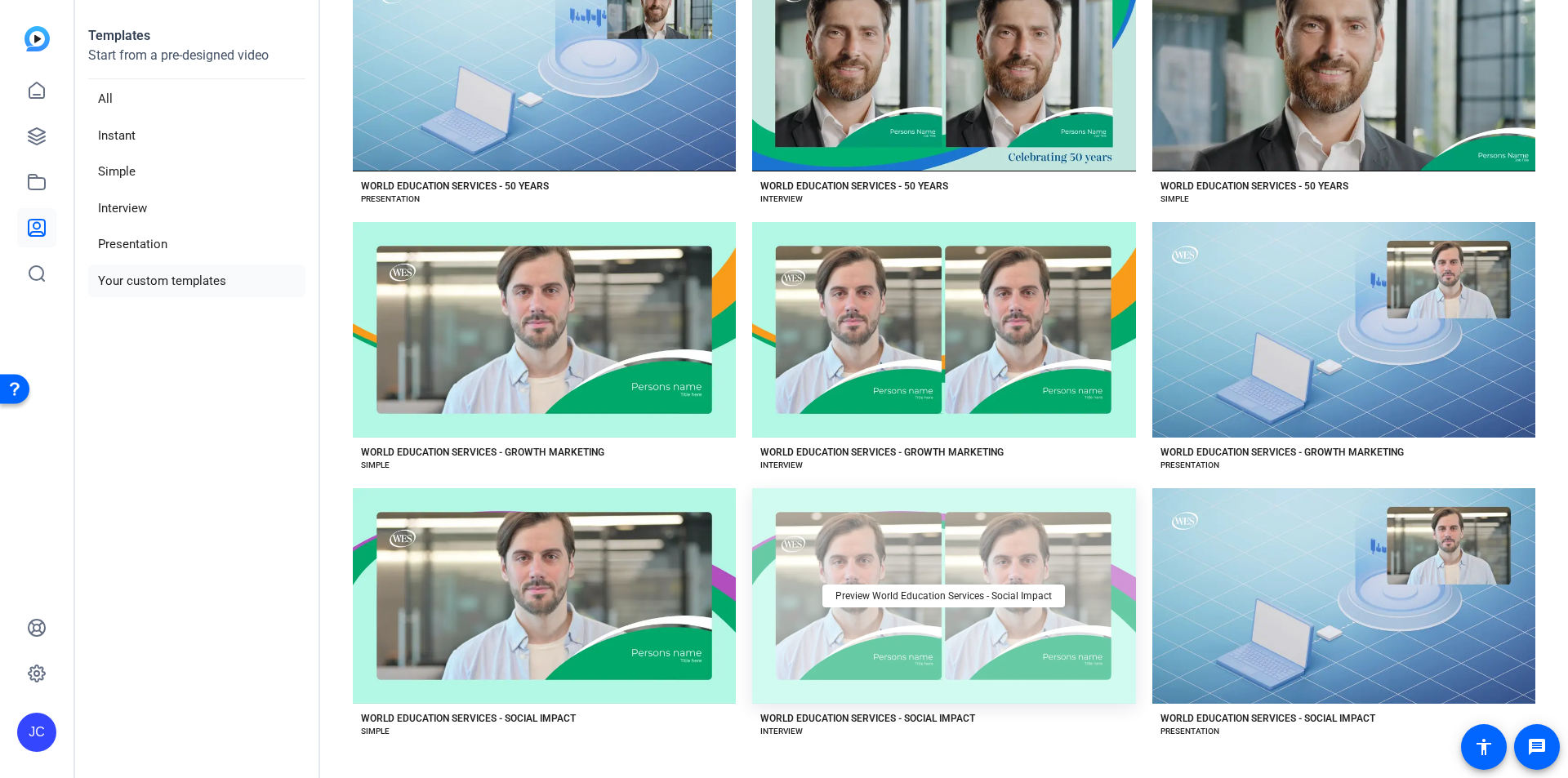
click at [912, 626] on div "Preview World Education Services - Social Impact" at bounding box center [944, 596] width 383 height 215
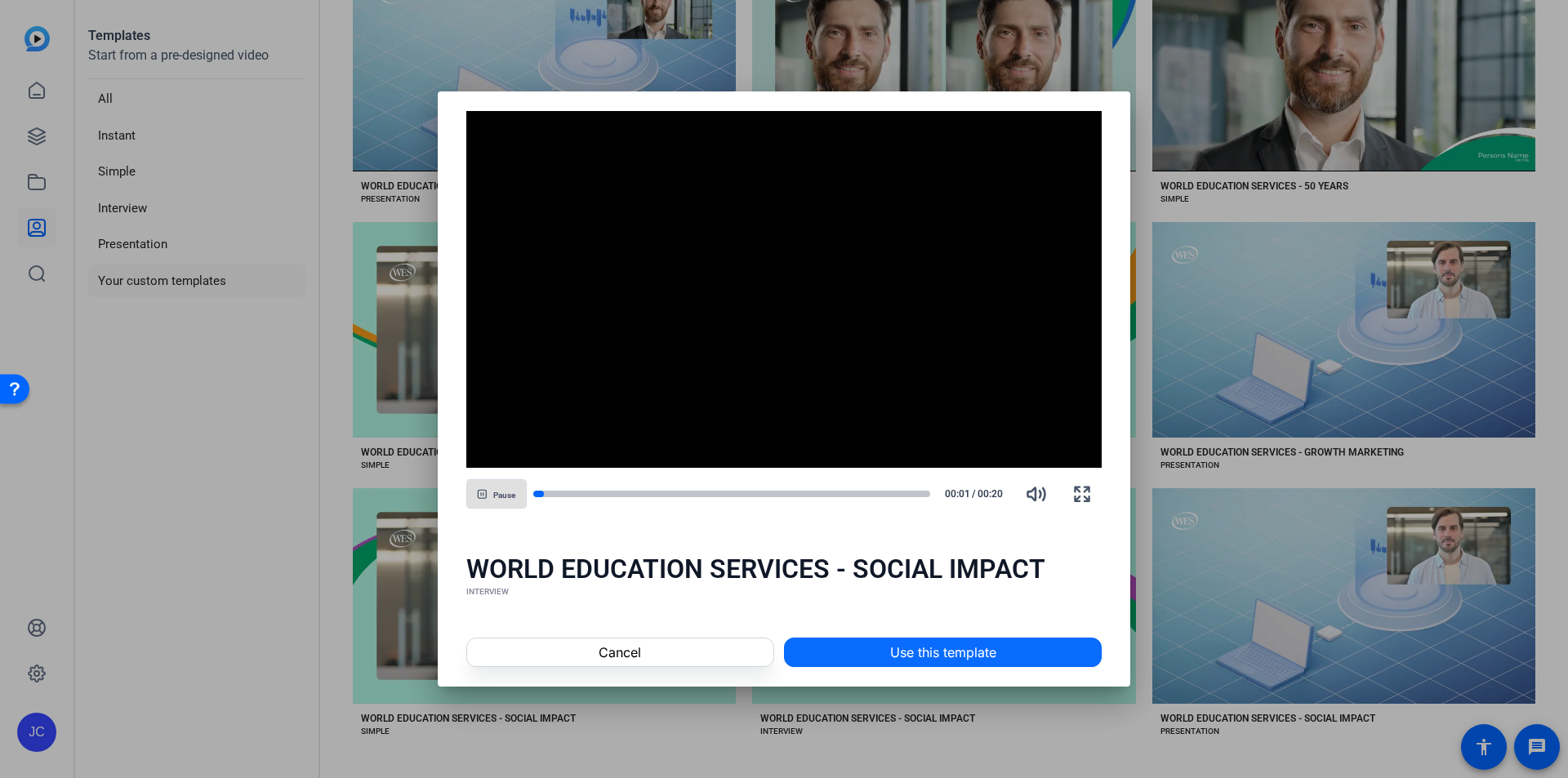
click at [858, 651] on span at bounding box center [943, 652] width 316 height 39
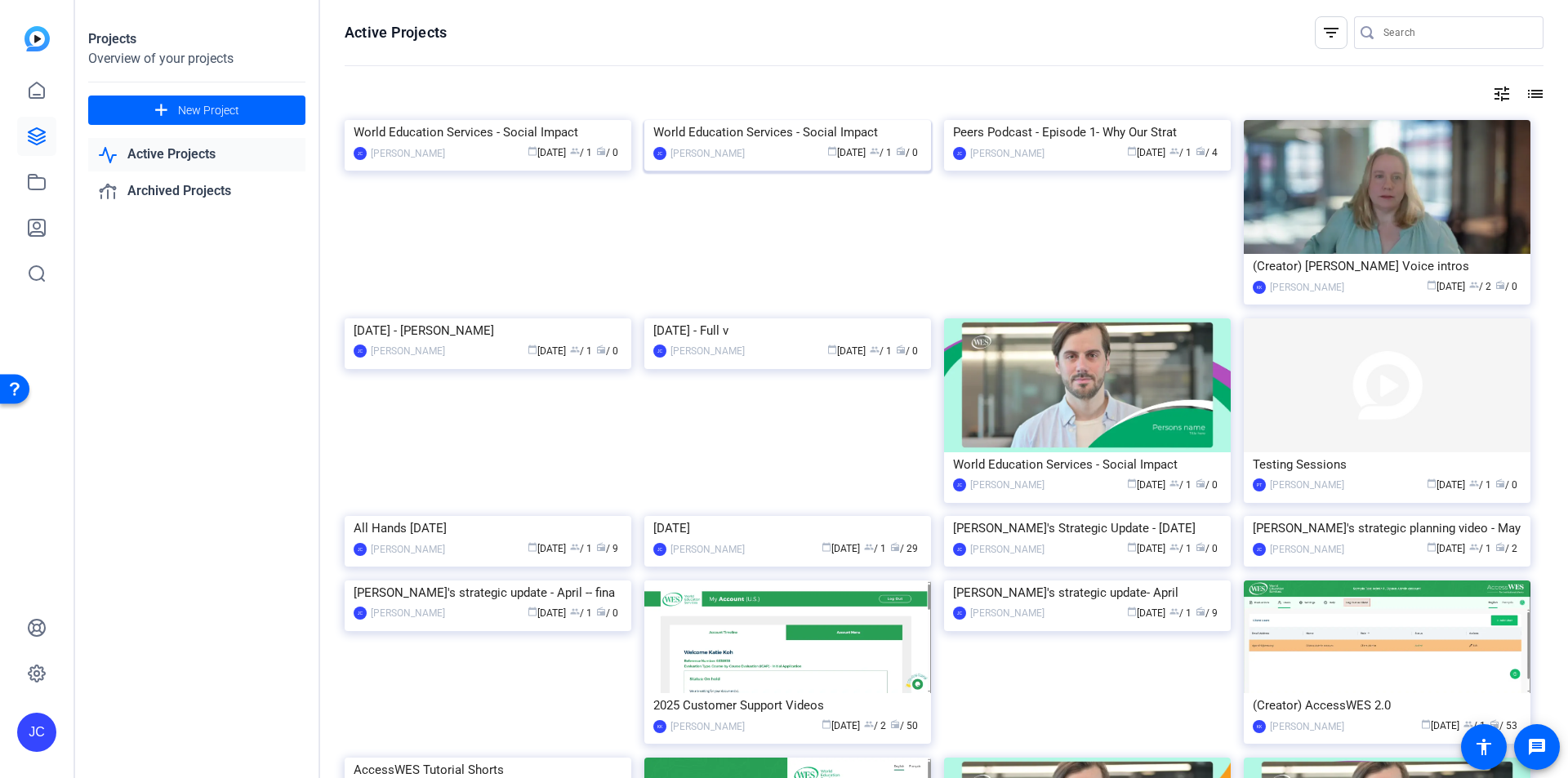
click at [847, 120] on img at bounding box center [788, 120] width 287 height 0
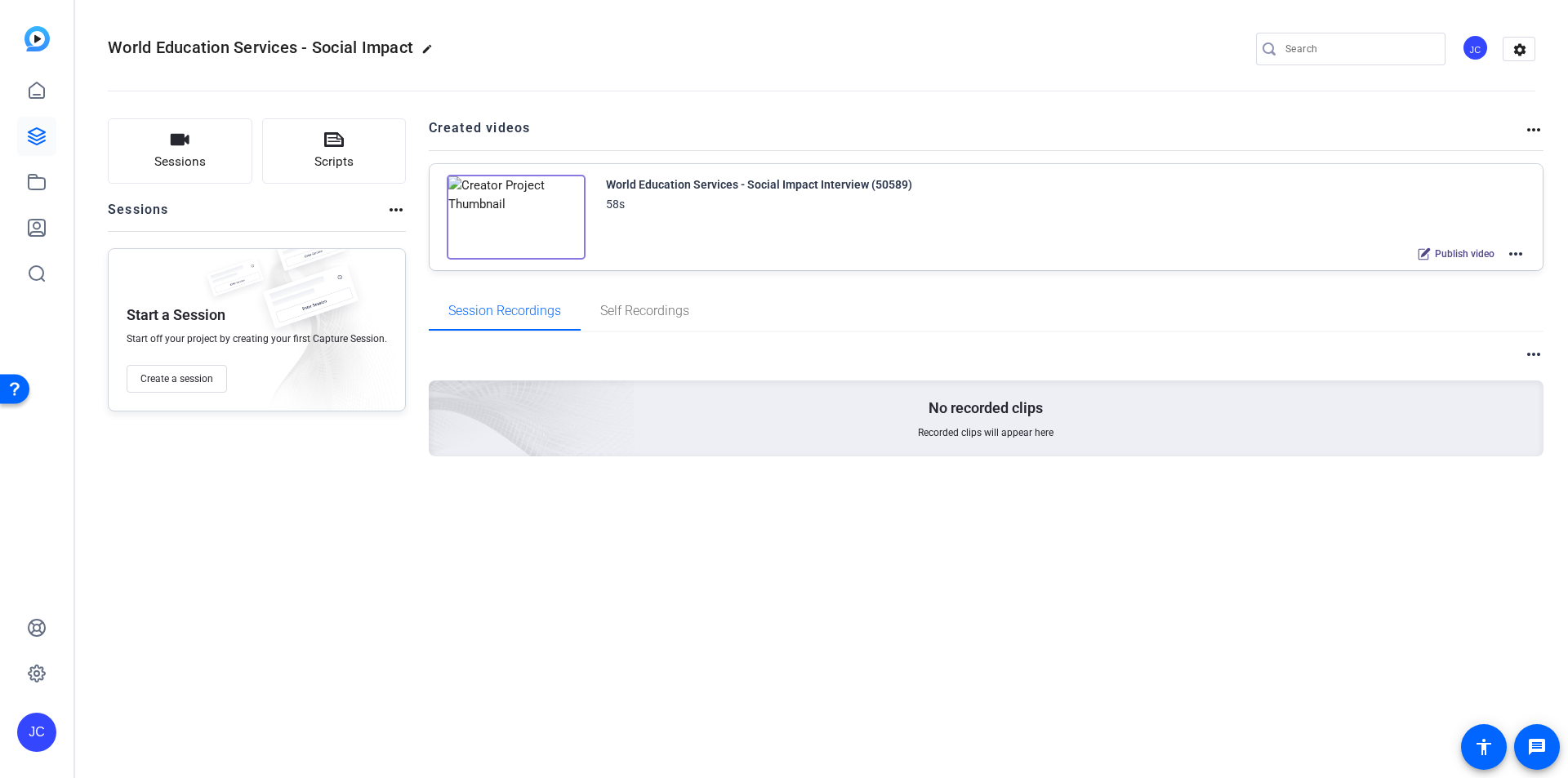
click at [1535, 133] on mat-icon "more_horiz" at bounding box center [1534, 130] width 19 height 19
click at [1530, 53] on div at bounding box center [784, 389] width 1568 height 778
click at [1527, 49] on mat-icon "settings" at bounding box center [1520, 49] width 33 height 24
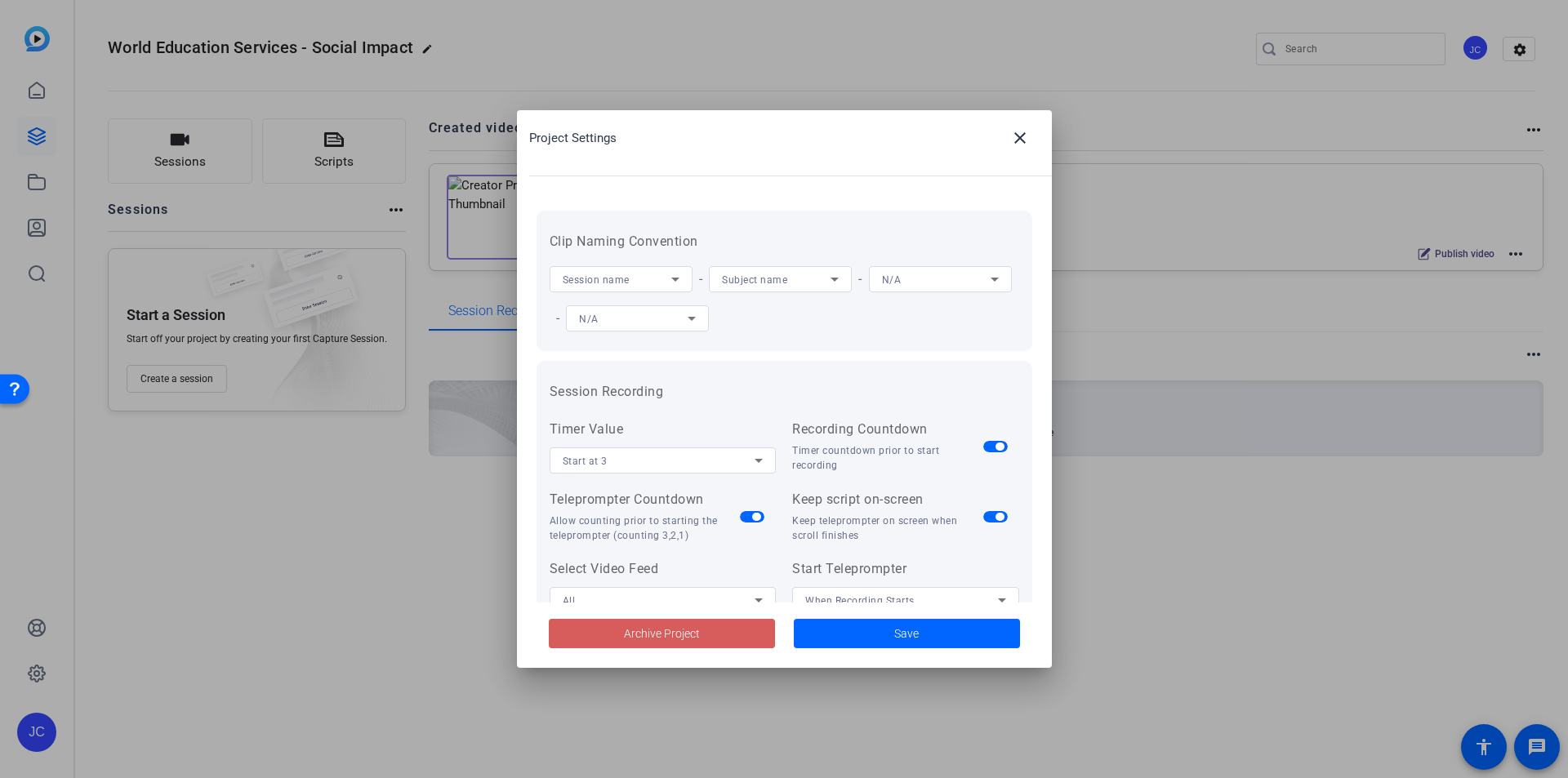
click at [720, 633] on span at bounding box center [662, 634] width 226 height 39
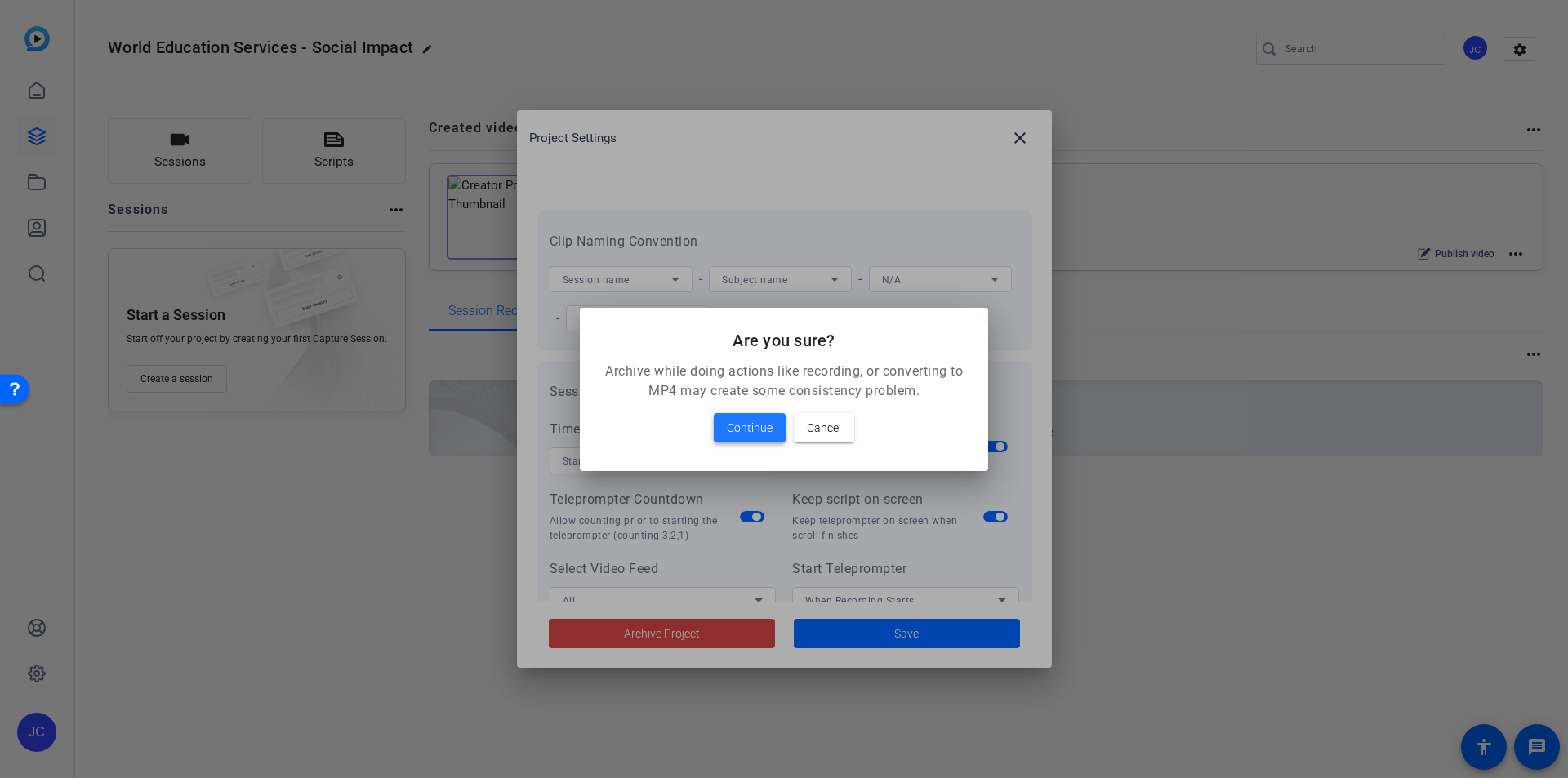
click at [737, 441] on span at bounding box center [749, 428] width 72 height 39
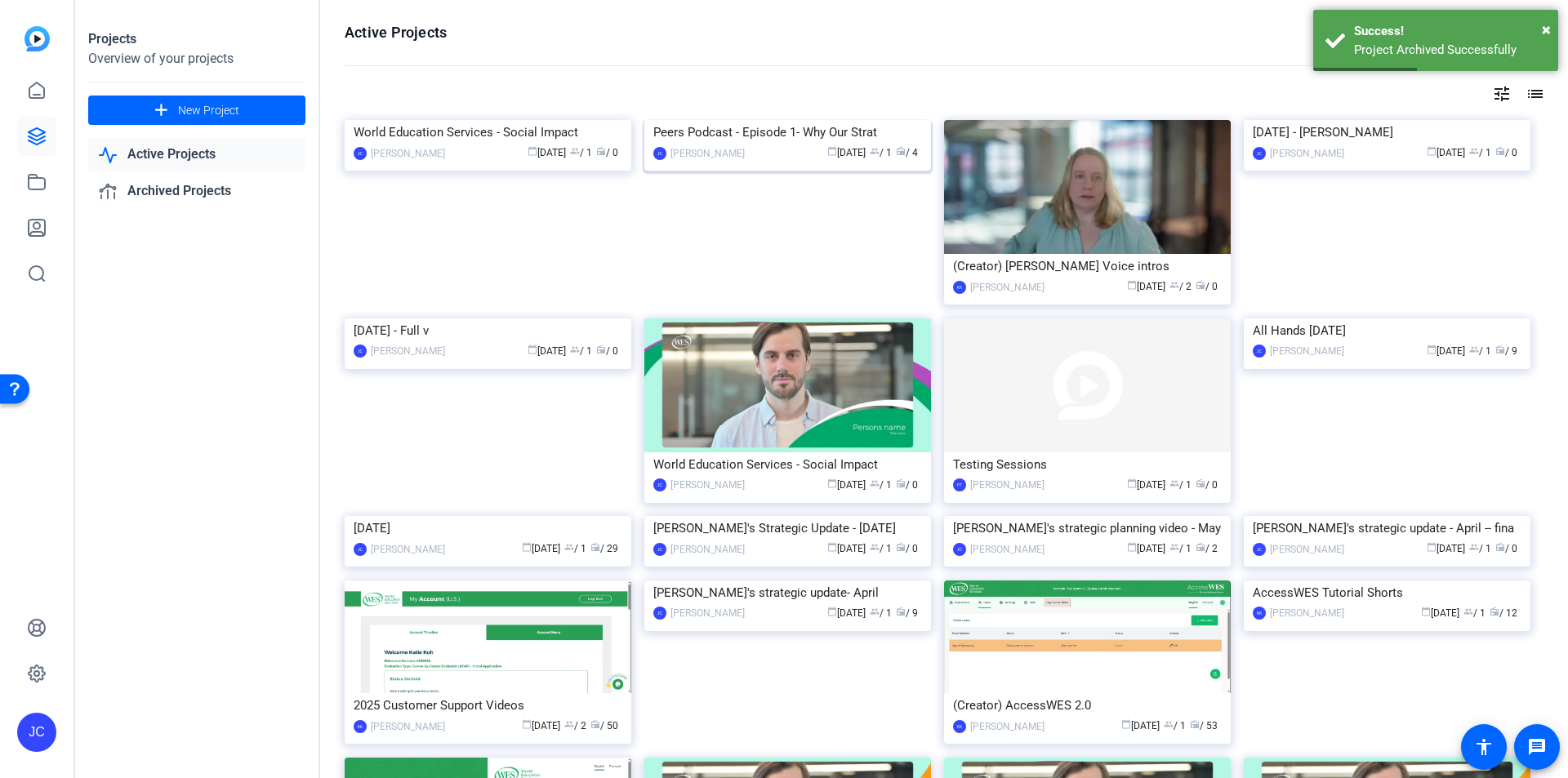
click at [831, 120] on img at bounding box center [788, 120] width 287 height 0
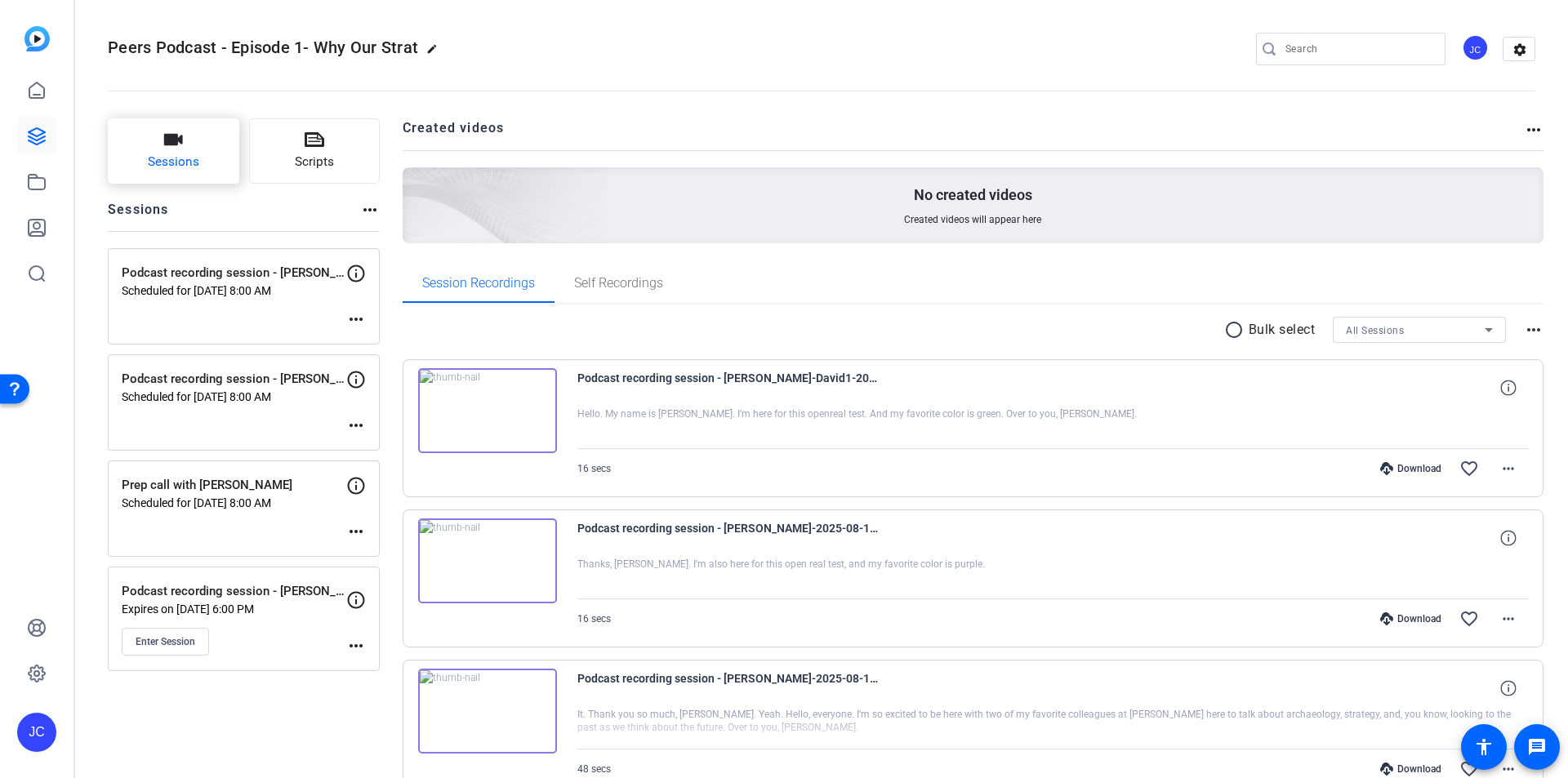
click at [176, 154] on span "Sessions" at bounding box center [173, 163] width 51 height 19
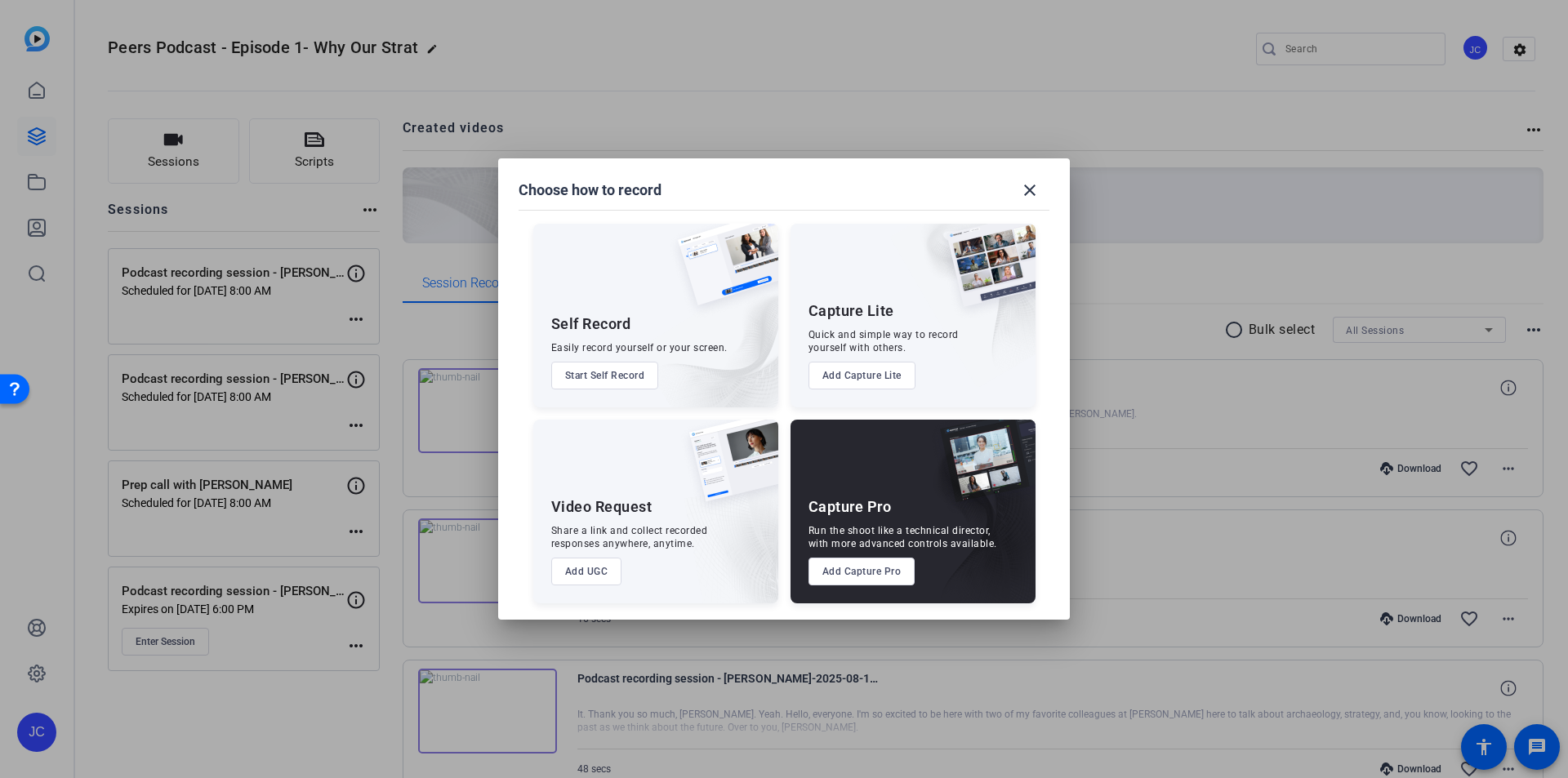
click at [867, 566] on button "Add Capture Pro" at bounding box center [862, 571] width 107 height 28
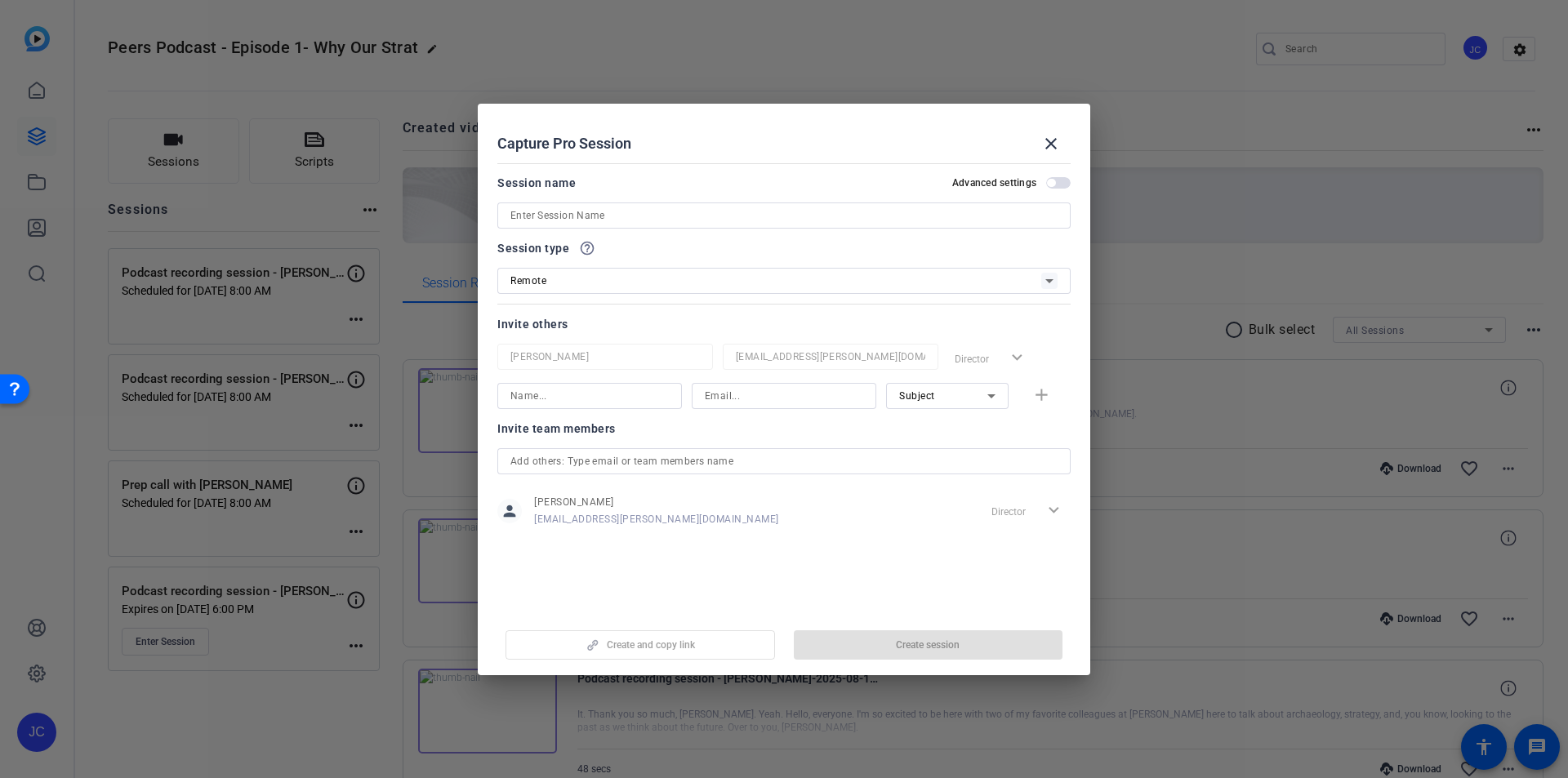
click at [632, 211] on input at bounding box center [784, 215] width 547 height 19
type input "Podcast recording session - Ladi"
click at [1053, 181] on span "button" at bounding box center [1051, 183] width 8 height 8
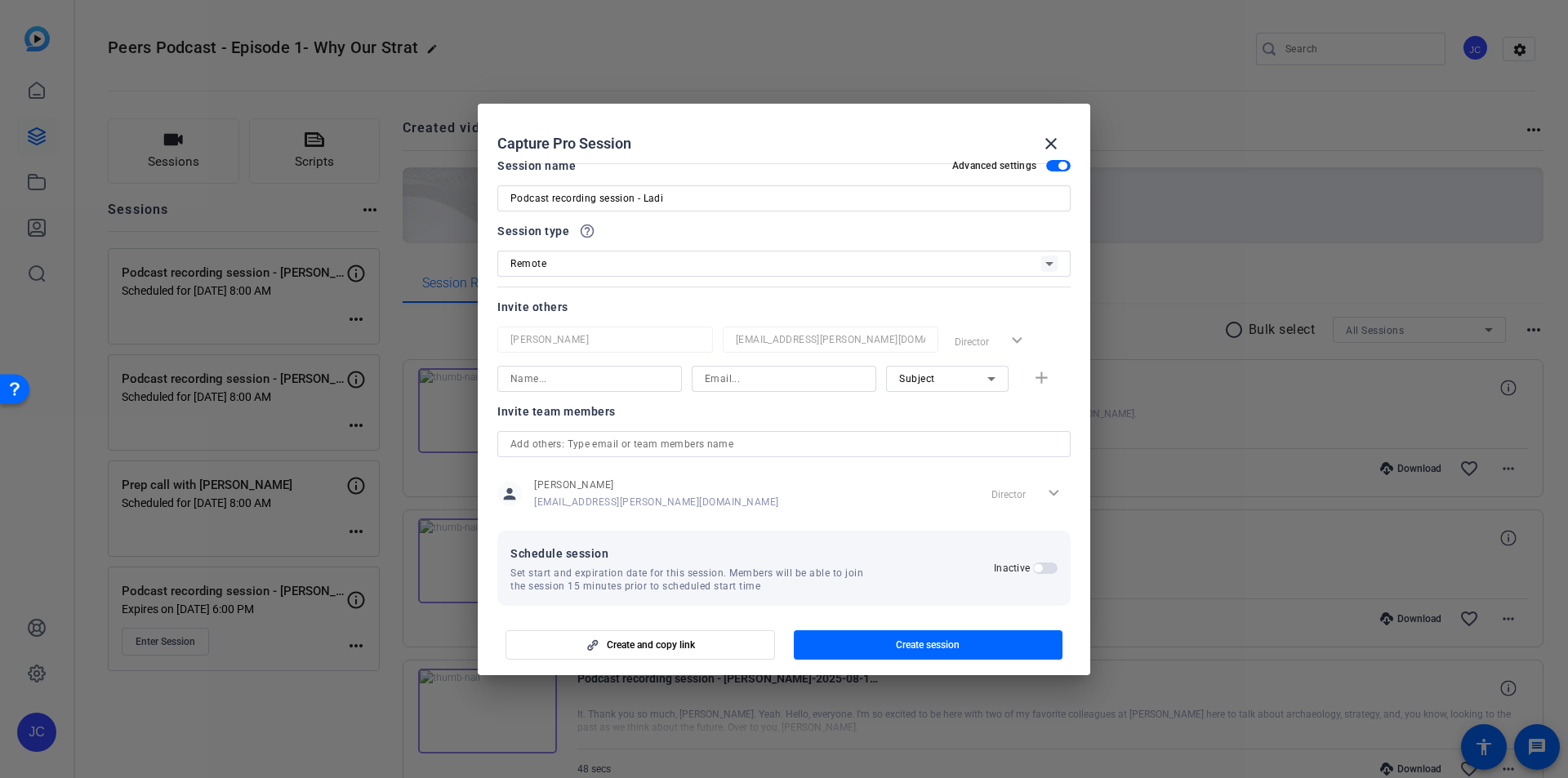
scroll to position [31, 0]
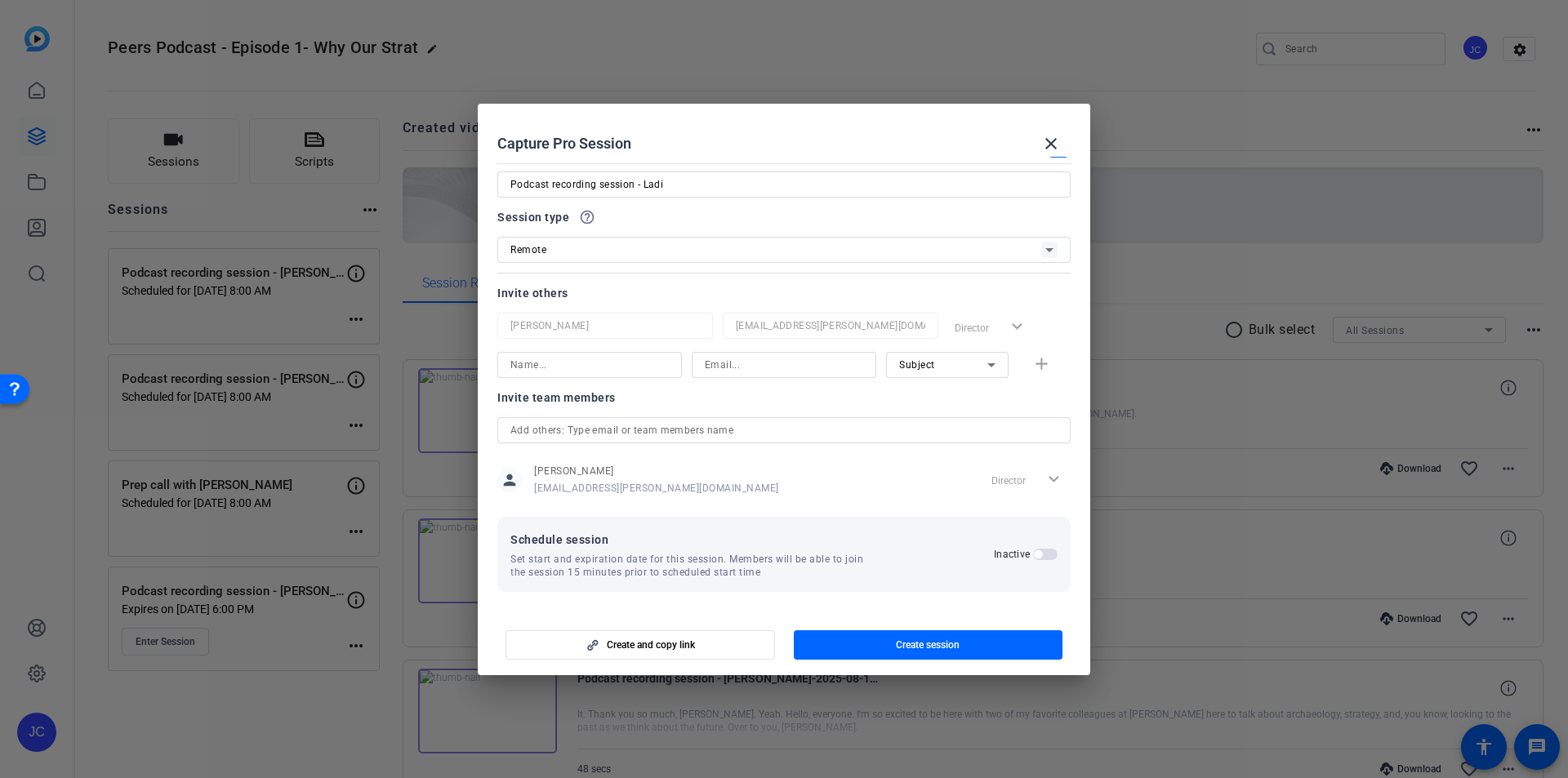
click at [1034, 553] on span "button" at bounding box center [1038, 554] width 8 height 8
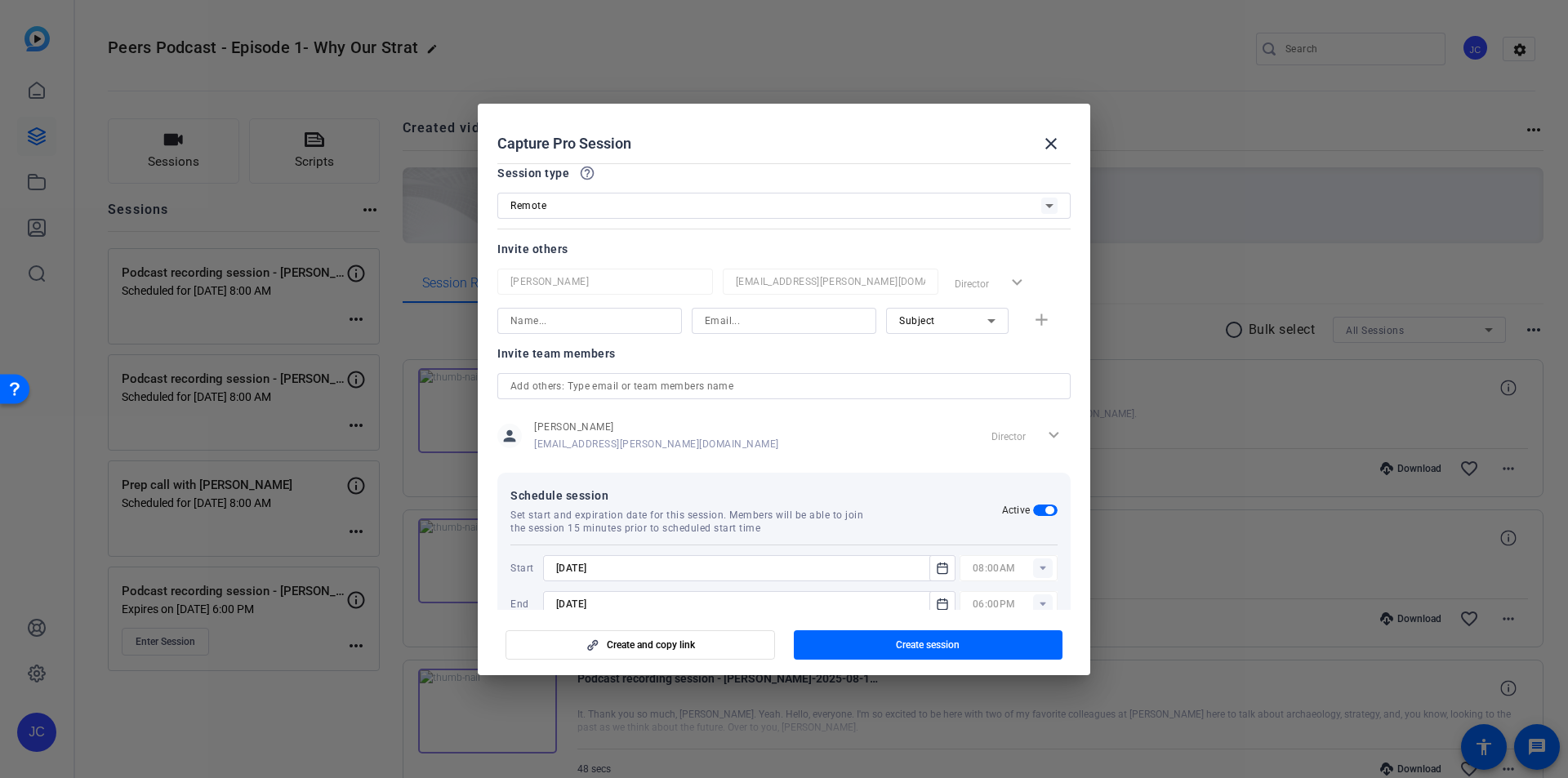
scroll to position [113, 0]
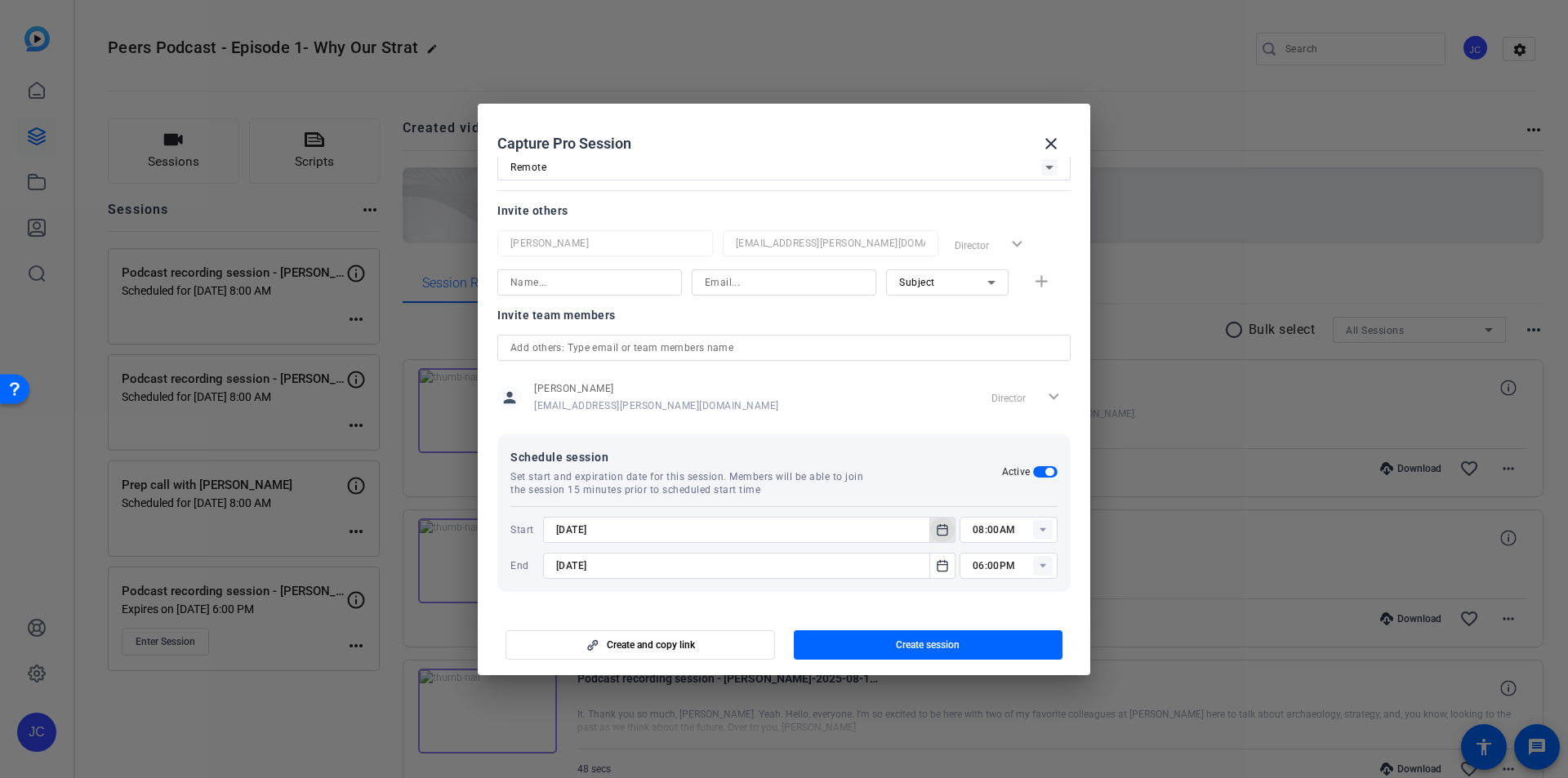
click at [936, 529] on icon "Open calendar" at bounding box center [943, 530] width 13 height 19
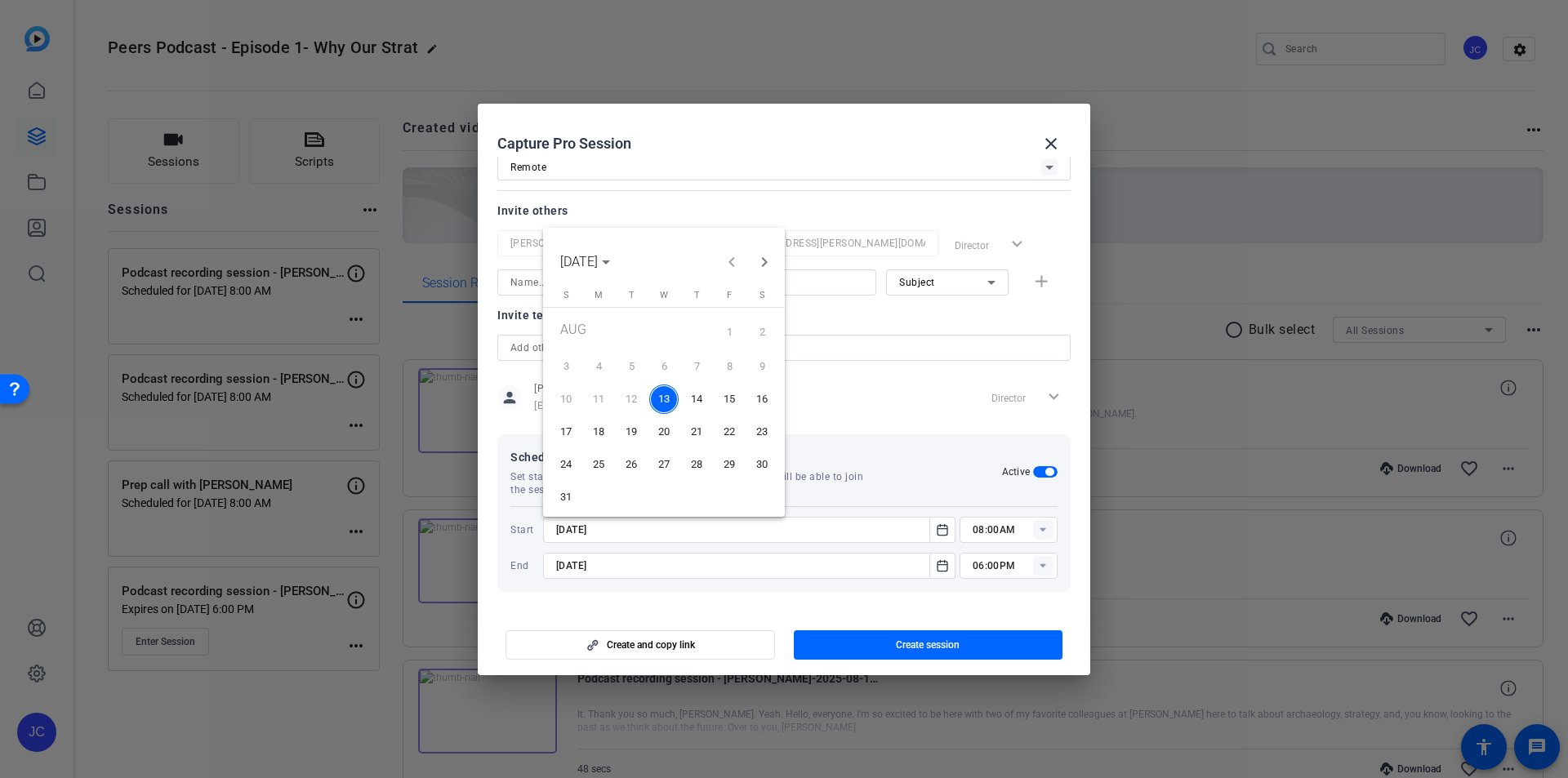
click at [604, 433] on span "18" at bounding box center [598, 432] width 30 height 30
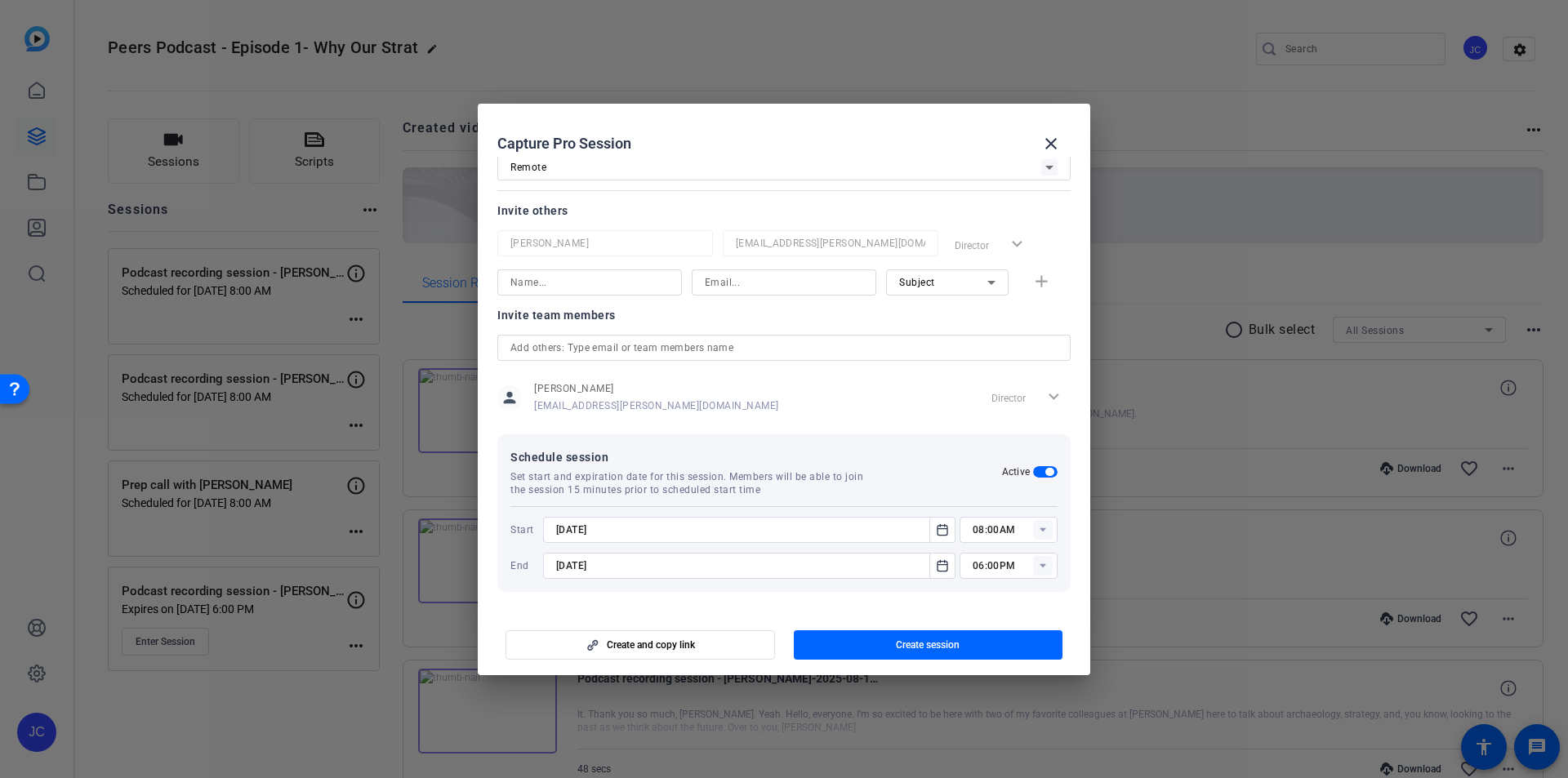
type input "8/18/2025"
click at [891, 650] on span "button" at bounding box center [928, 644] width 269 height 39
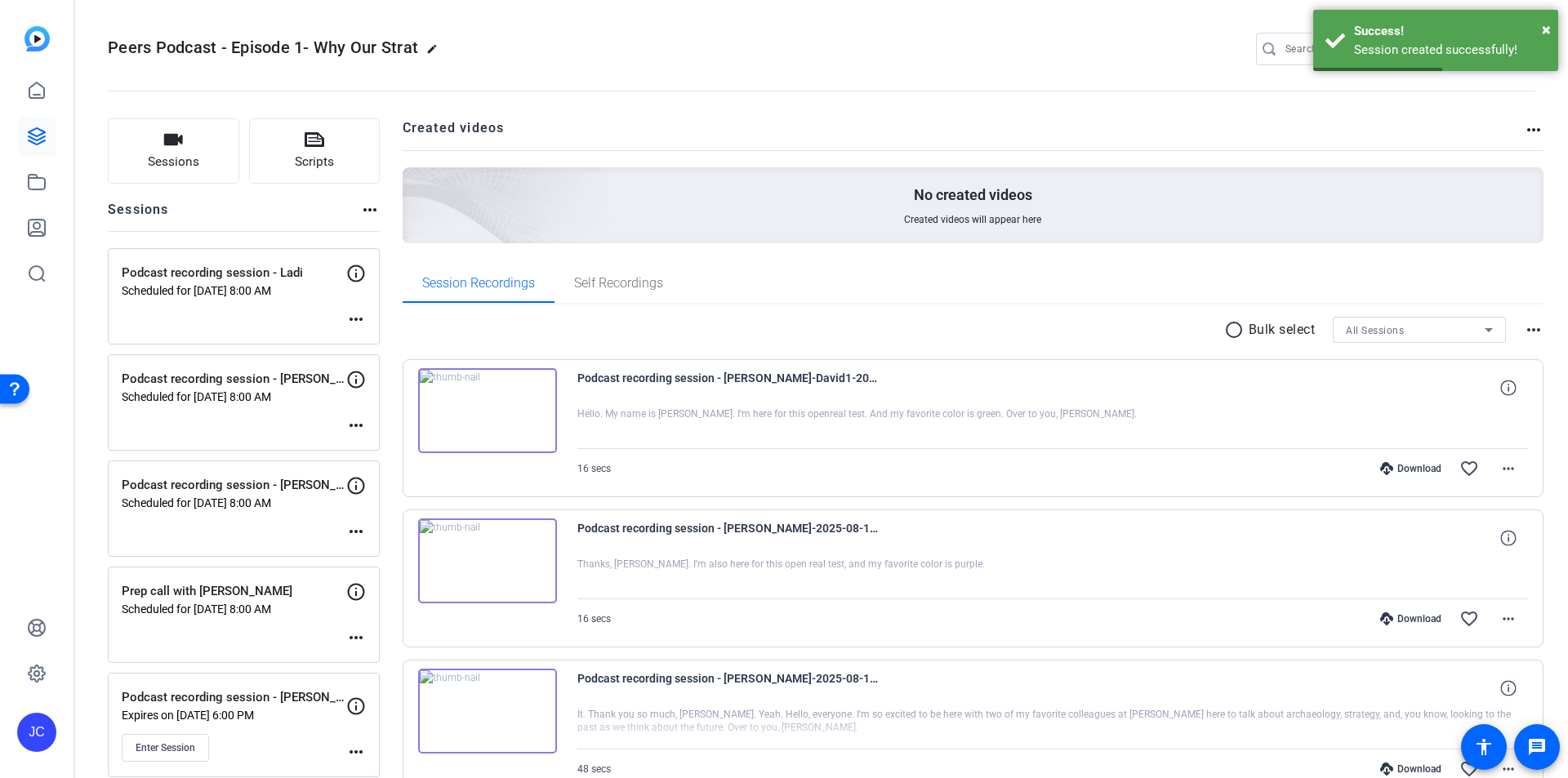
click at [350, 321] on mat-icon "more_horiz" at bounding box center [356, 319] width 19 height 19
click at [366, 342] on span "Edit Session" at bounding box center [396, 343] width 74 height 19
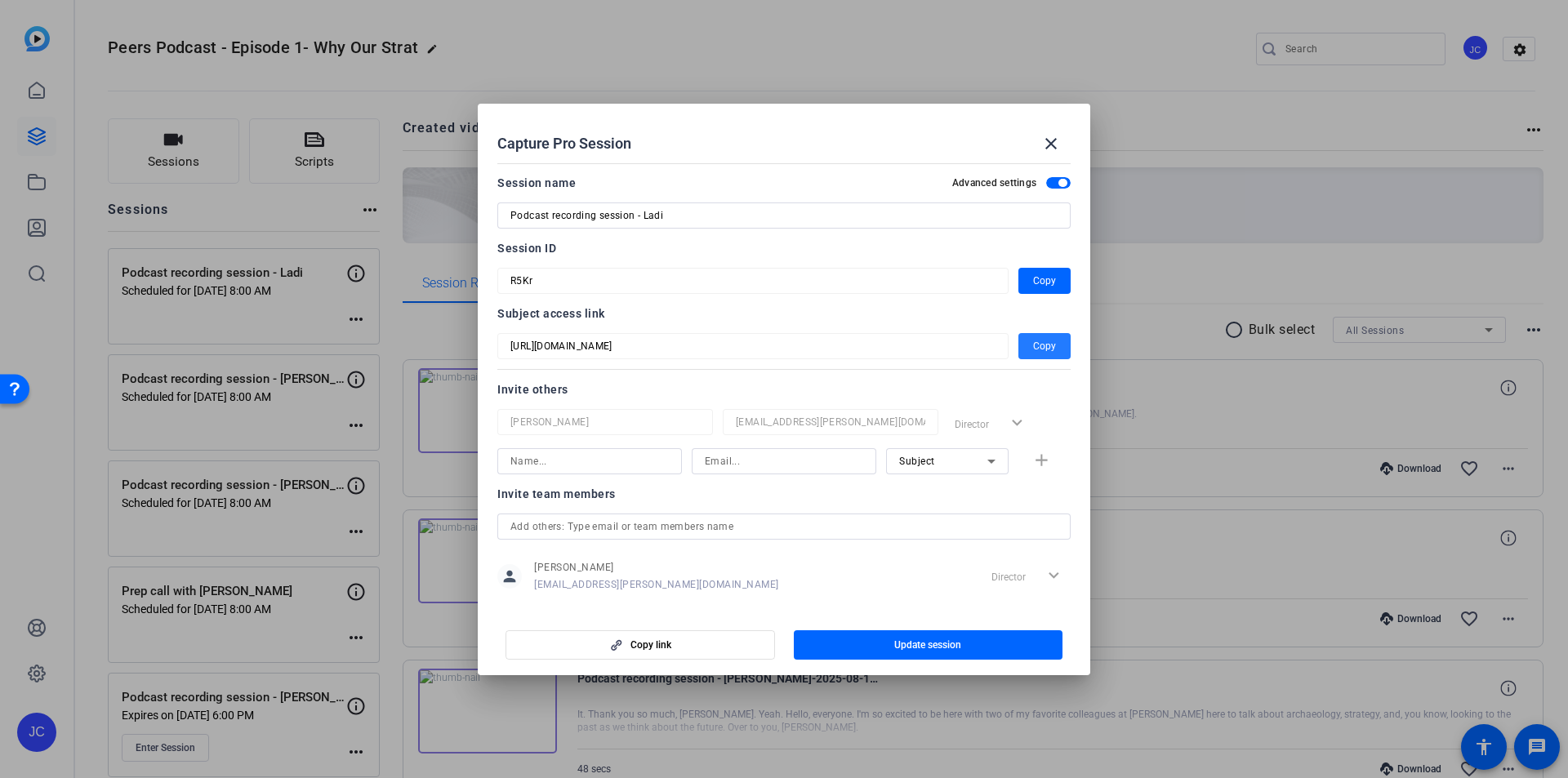
click at [1036, 347] on span "Copy" at bounding box center [1045, 346] width 23 height 19
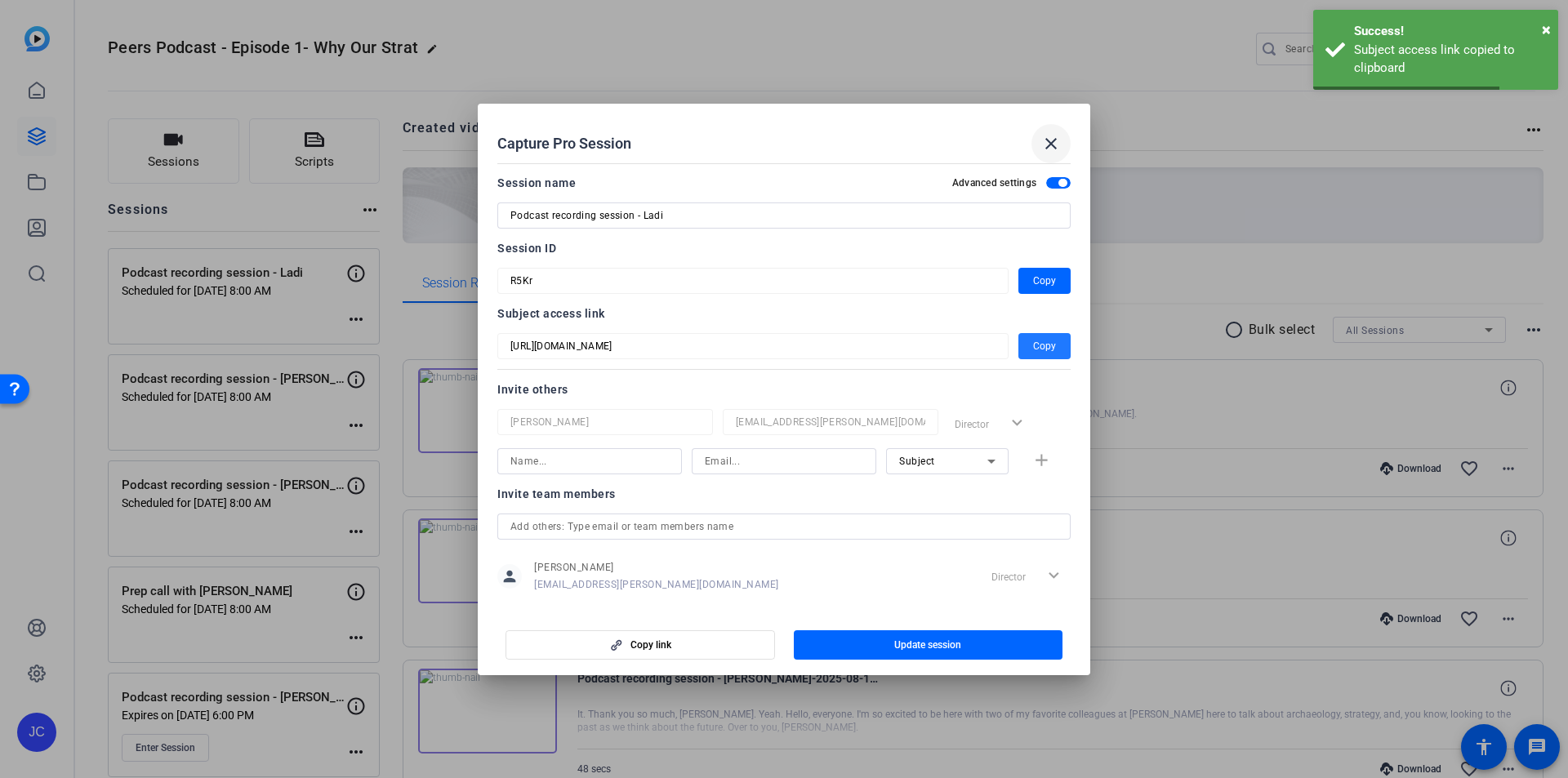
click at [1063, 138] on span at bounding box center [1051, 143] width 39 height 39
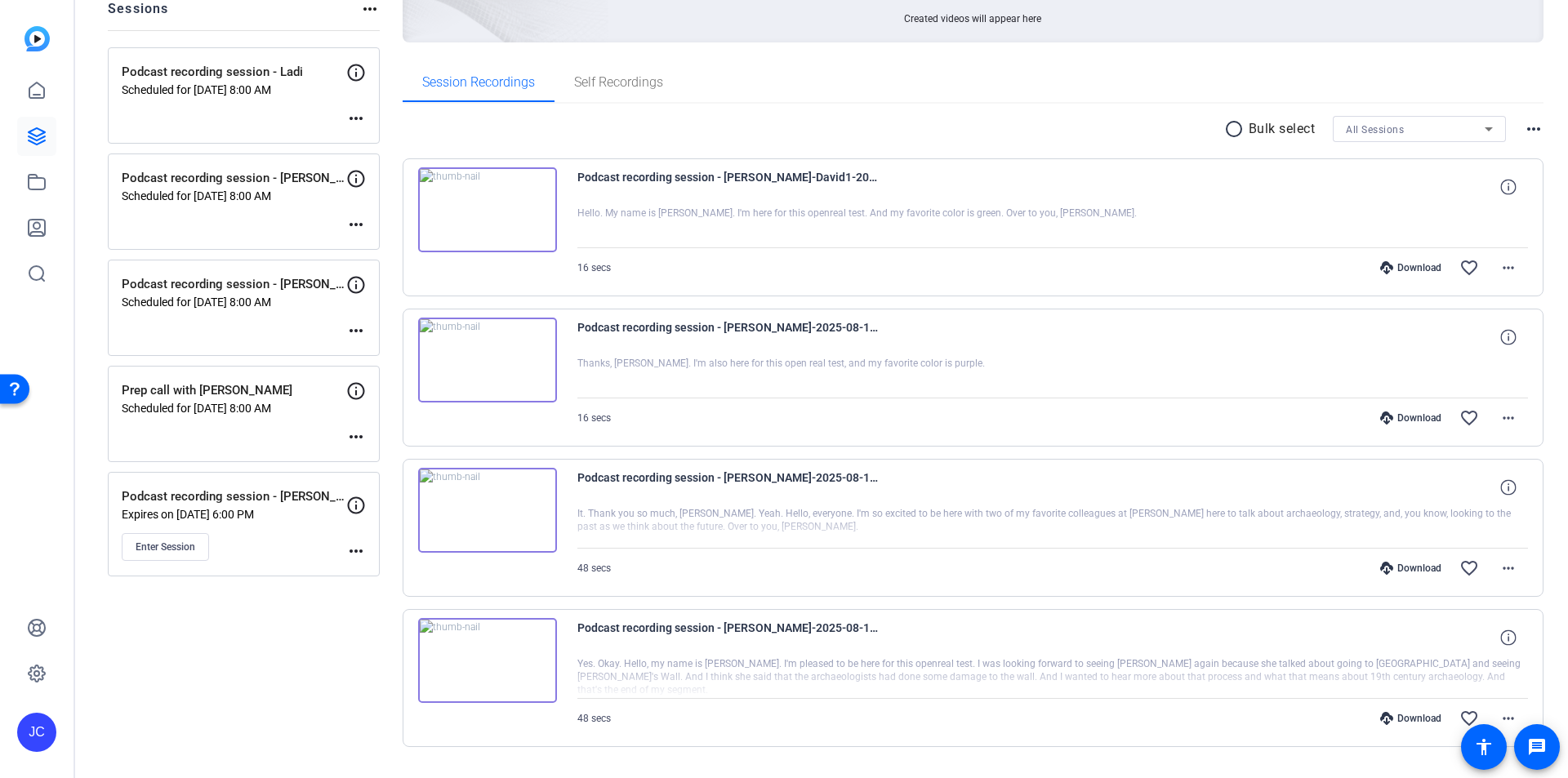
scroll to position [161, 0]
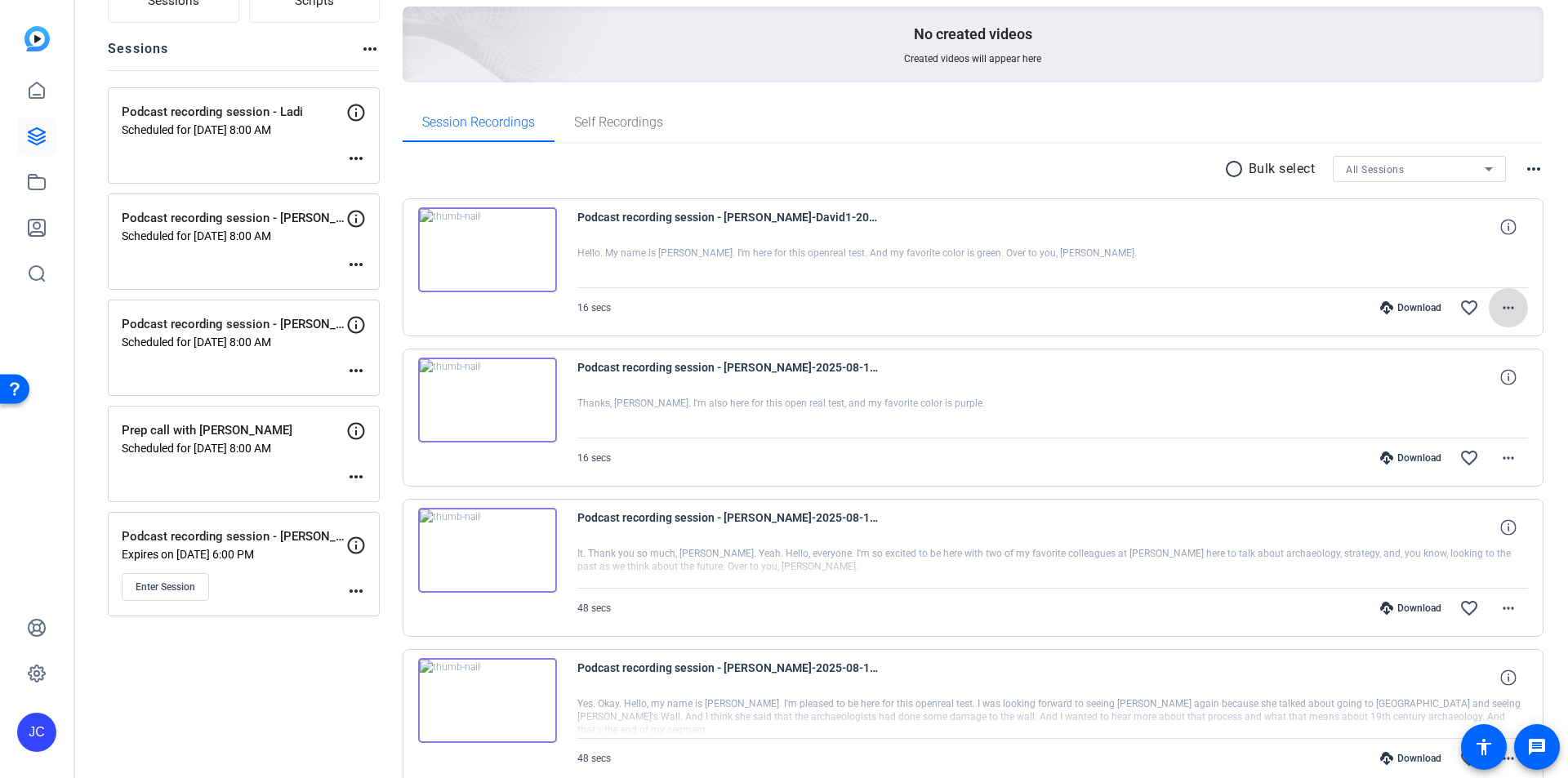
click at [1504, 313] on mat-icon "more_horiz" at bounding box center [1508, 308] width 19 height 19
click at [1472, 508] on span "Delete clip" at bounding box center [1458, 505] width 98 height 19
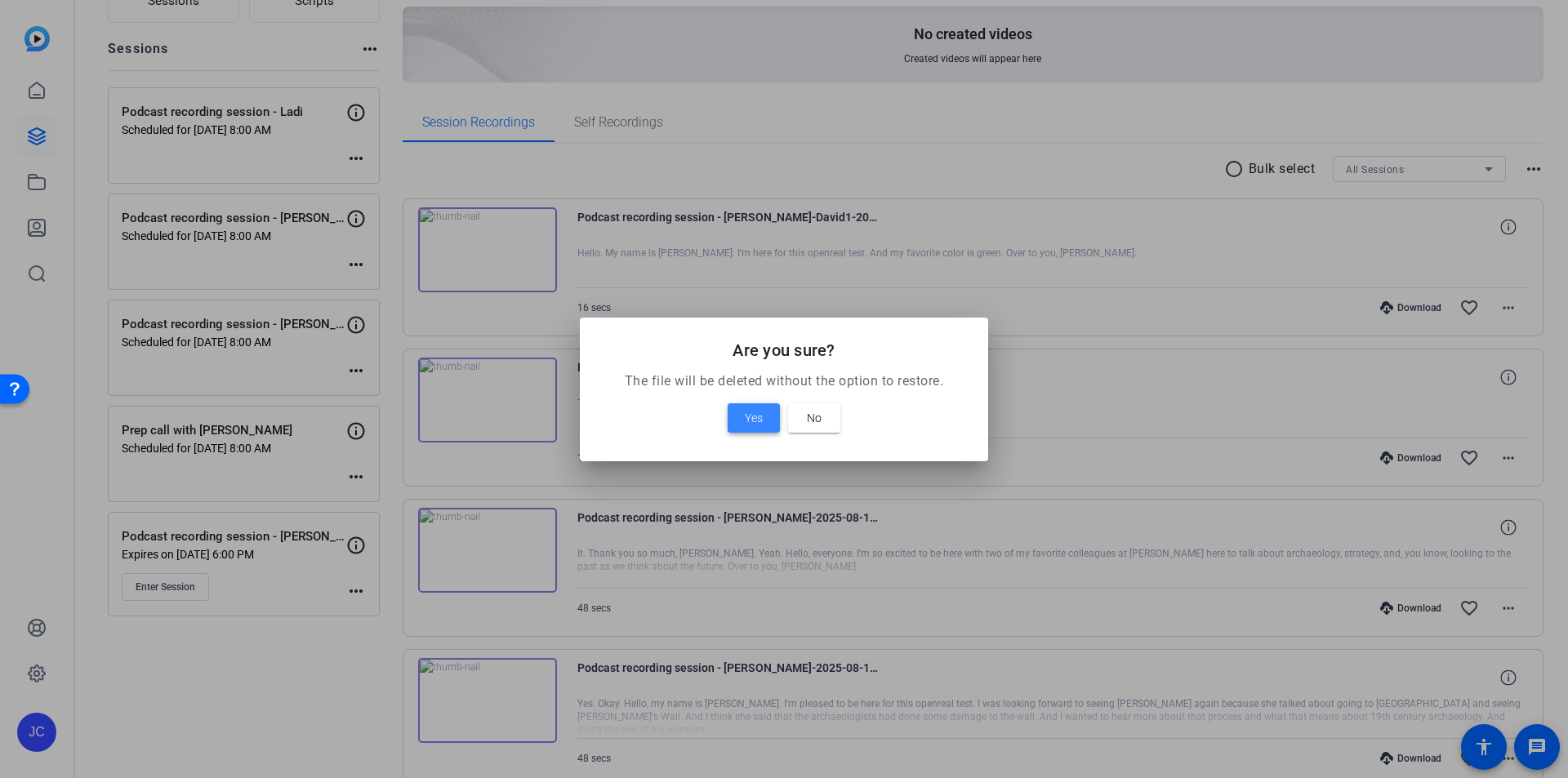
click at [750, 422] on span "Yes" at bounding box center [753, 418] width 18 height 19
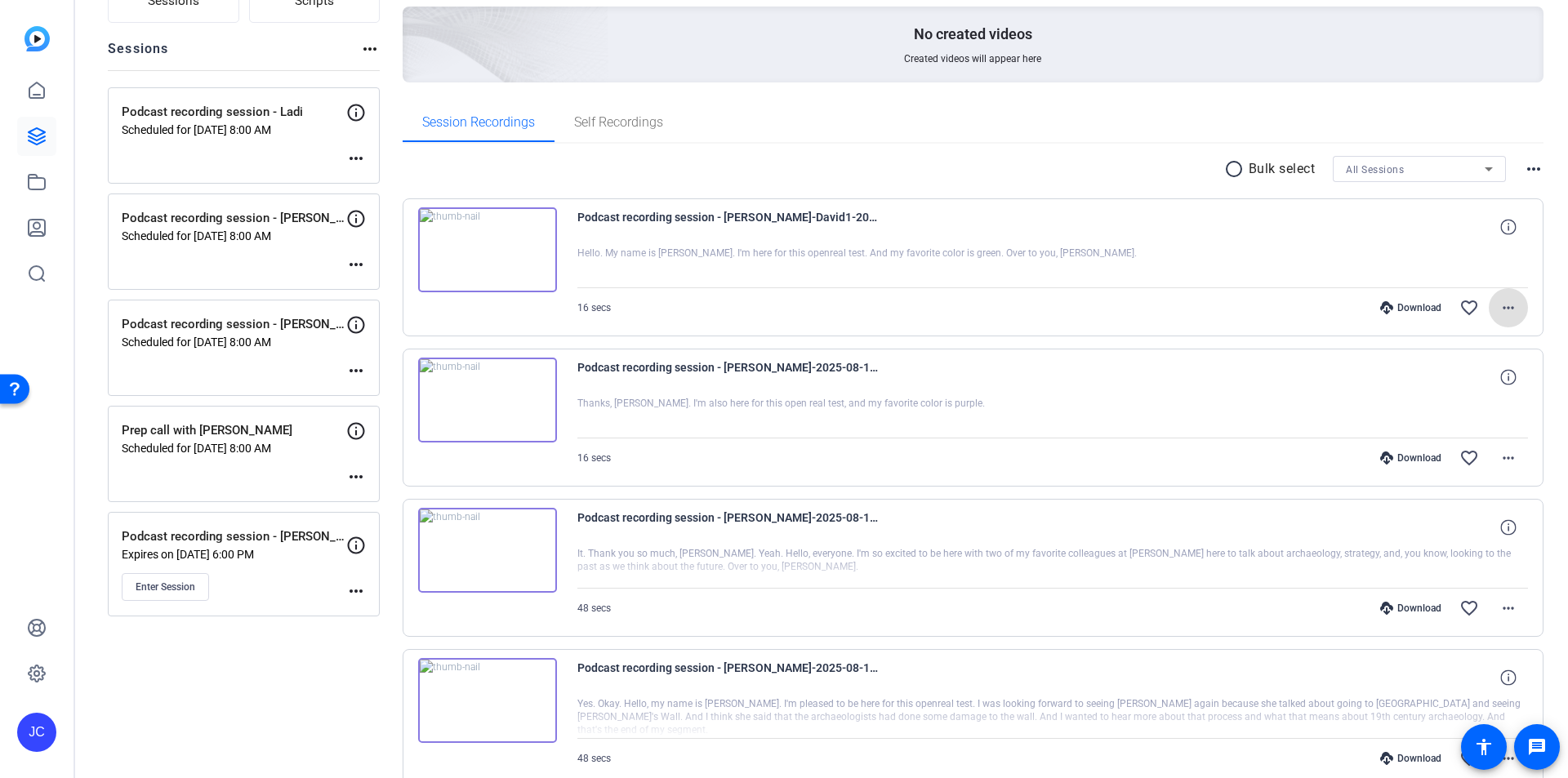
scroll to position [92, 0]
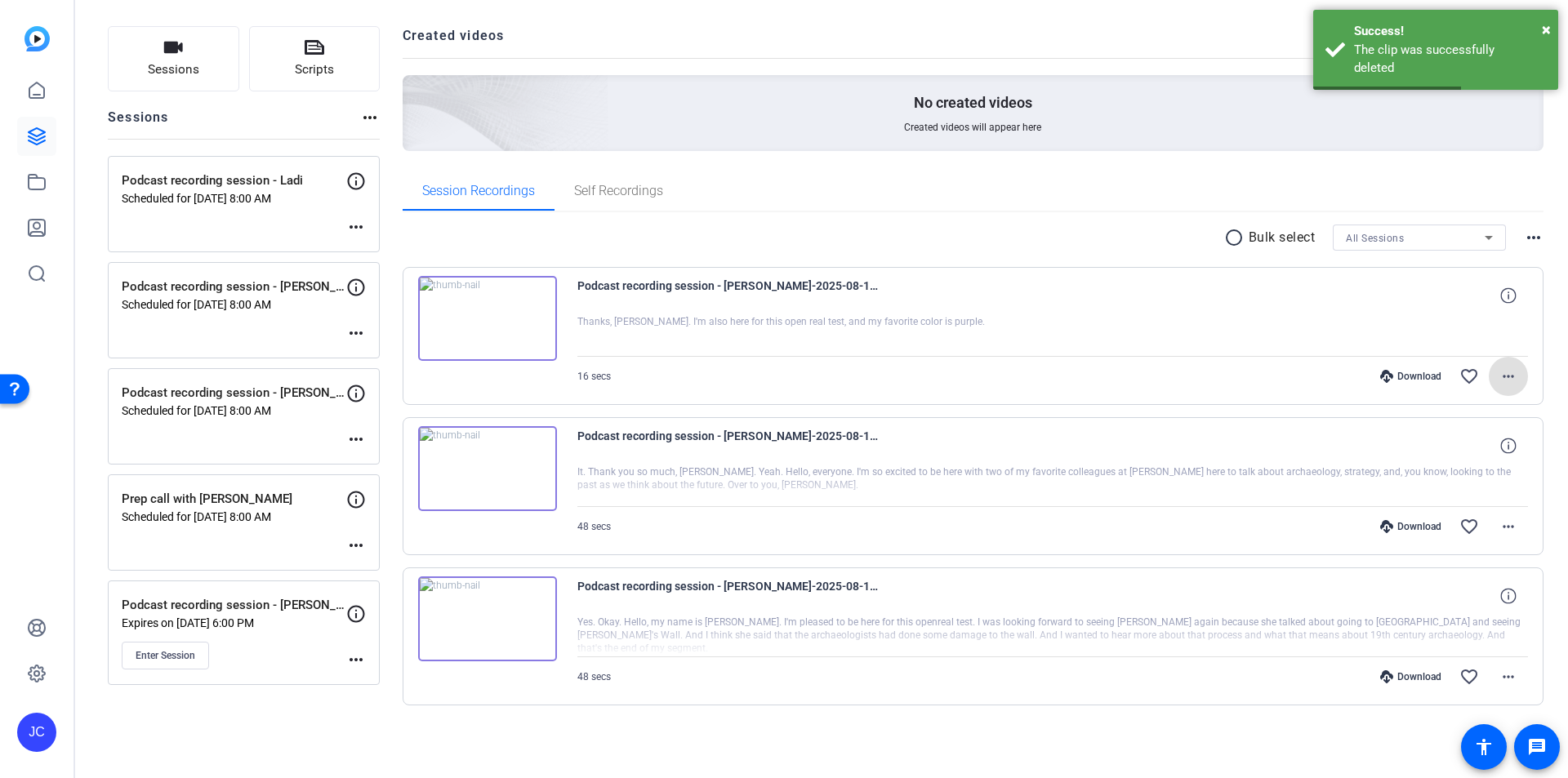
click at [1509, 382] on mat-icon "more_horiz" at bounding box center [1508, 376] width 19 height 19
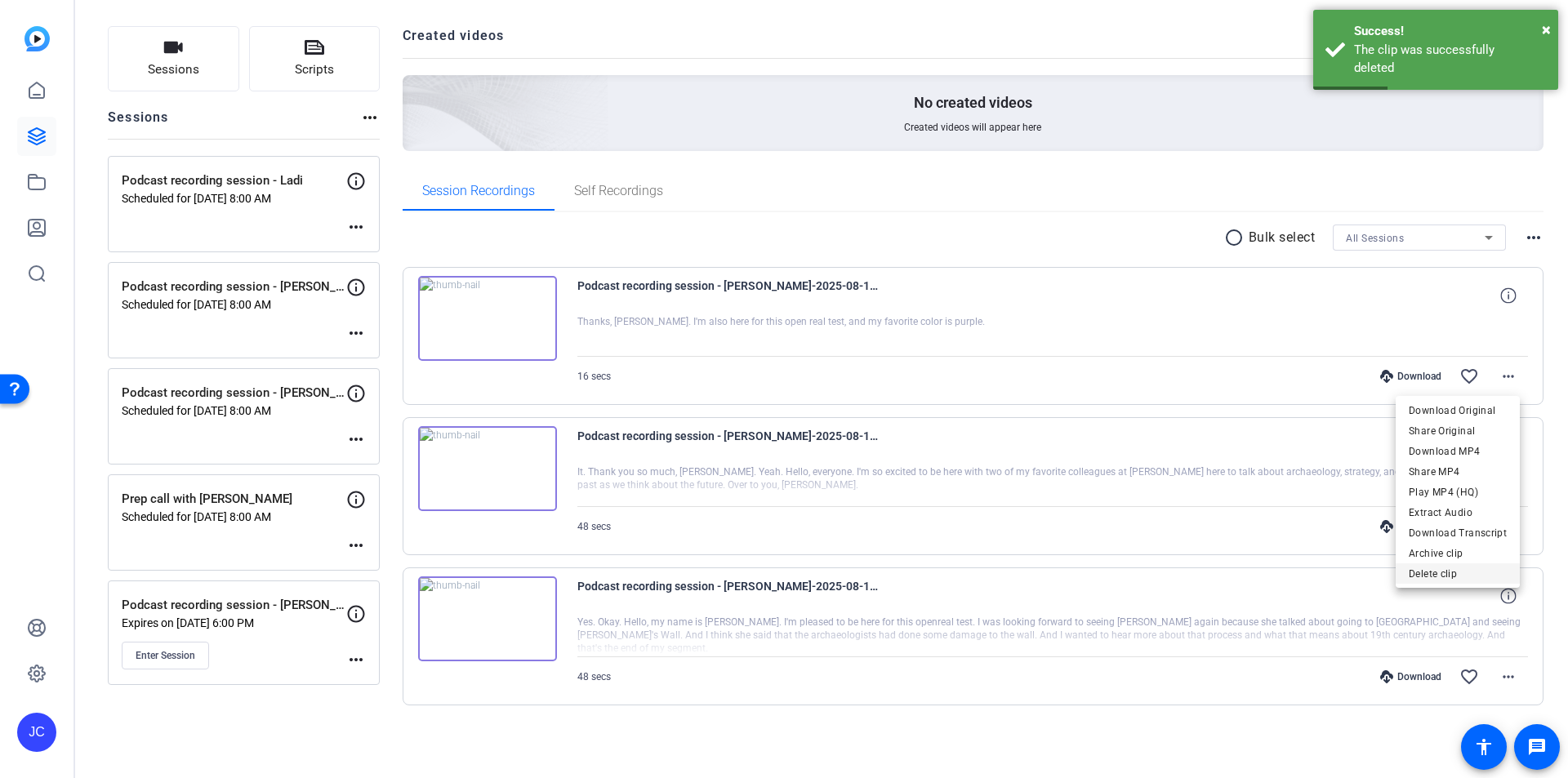
click at [1446, 570] on span "Delete clip" at bounding box center [1458, 574] width 98 height 19
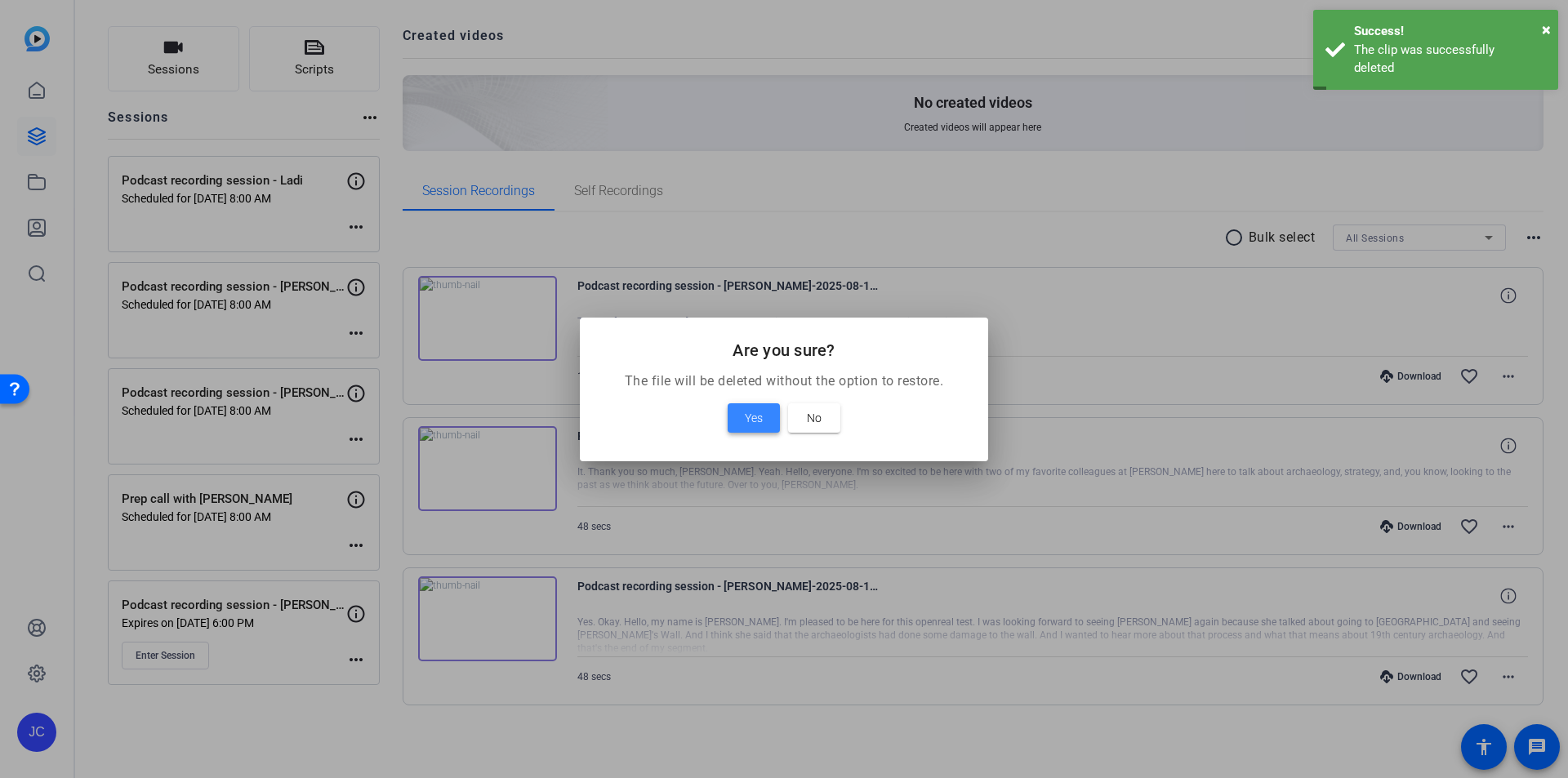
click at [750, 415] on span "Yes" at bounding box center [753, 418] width 18 height 19
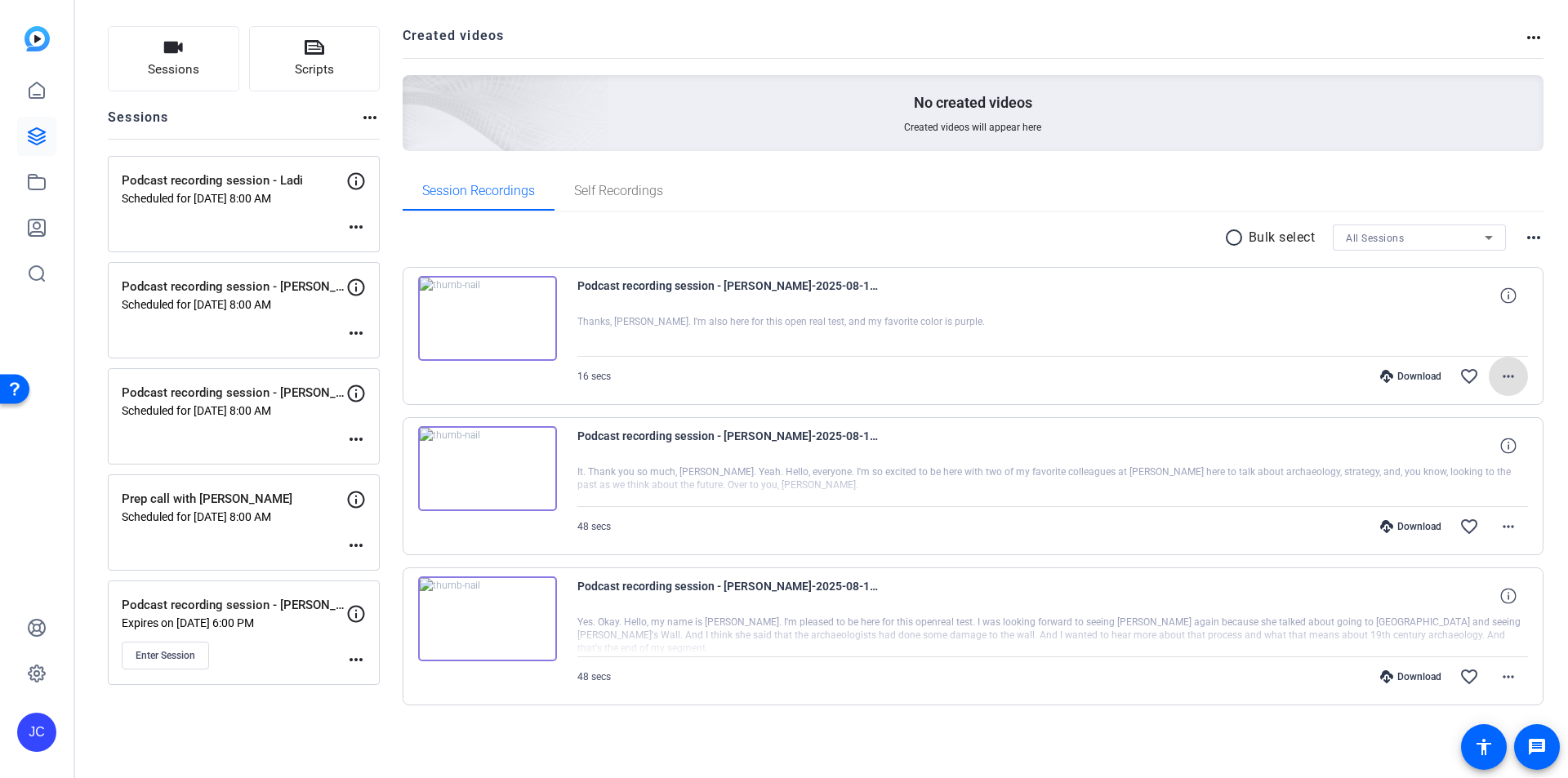
scroll to position [19, 0]
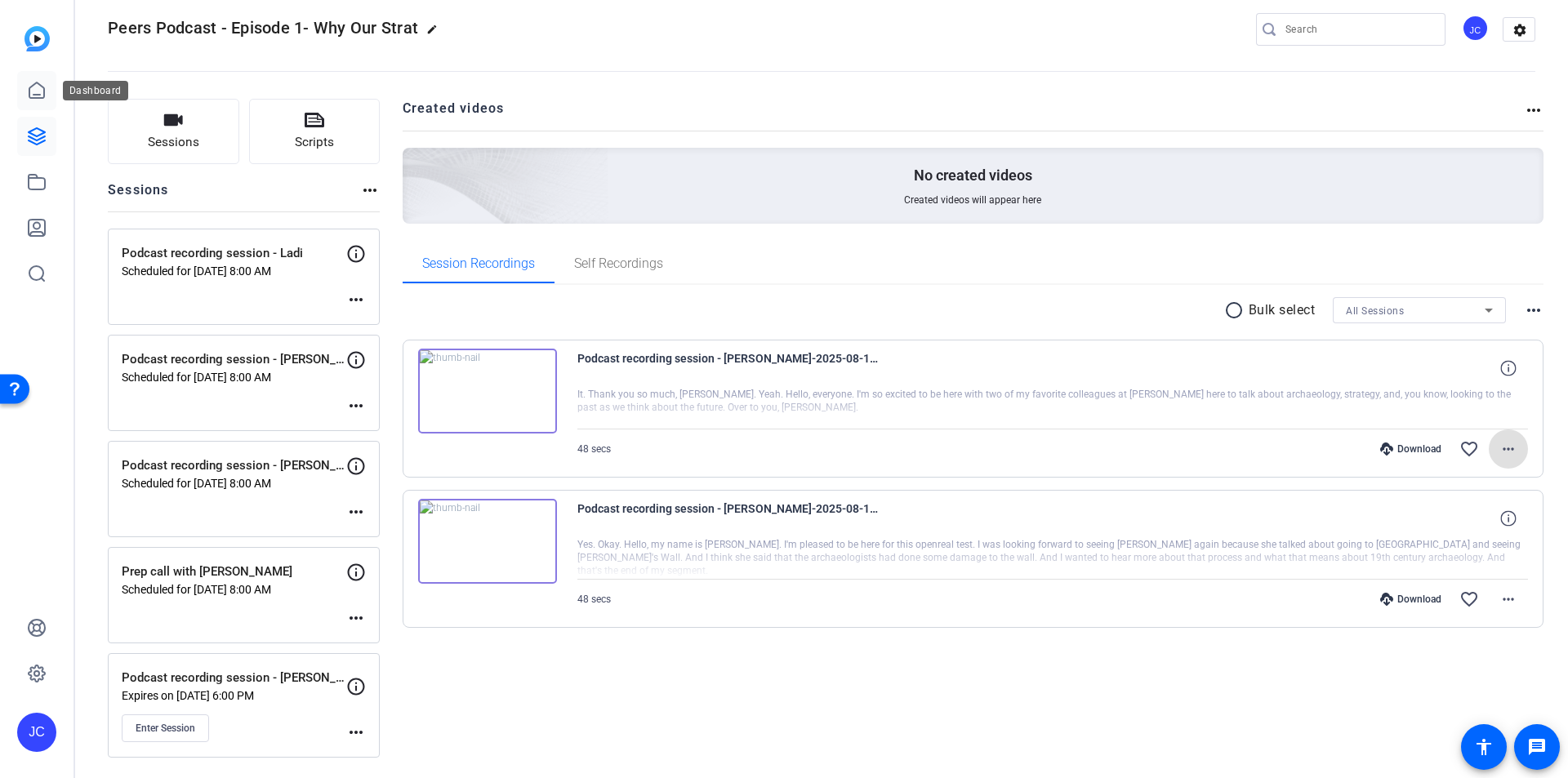
click at [41, 100] on link at bounding box center [37, 90] width 39 height 39
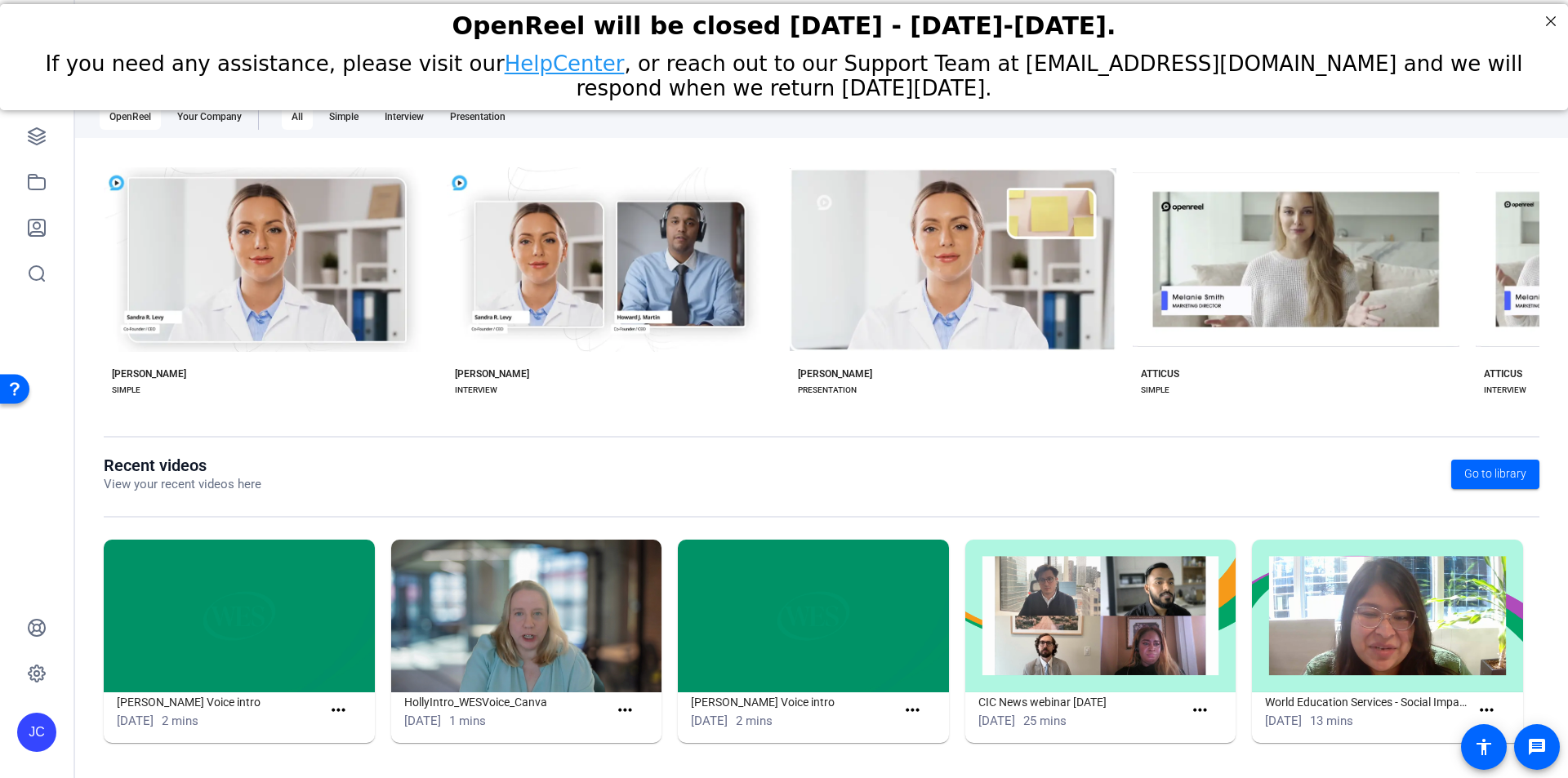
scroll to position [187, 0]
click at [554, 634] on img at bounding box center [527, 615] width 271 height 153
click at [518, 632] on img at bounding box center [527, 615] width 271 height 153
click at [625, 706] on mat-icon "more_horiz" at bounding box center [624, 710] width 20 height 20
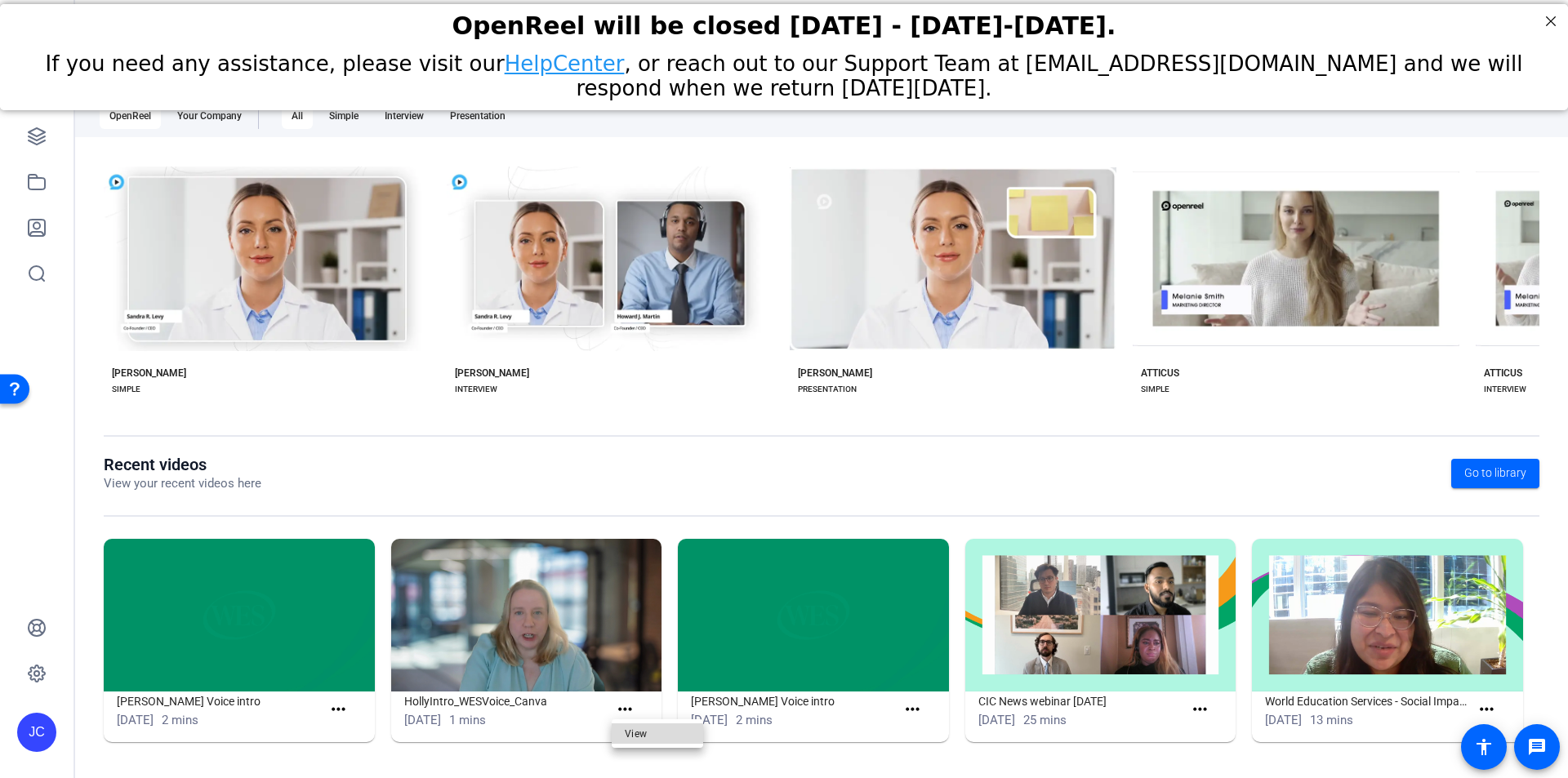
click at [623, 728] on link "View" at bounding box center [657, 733] width 91 height 20
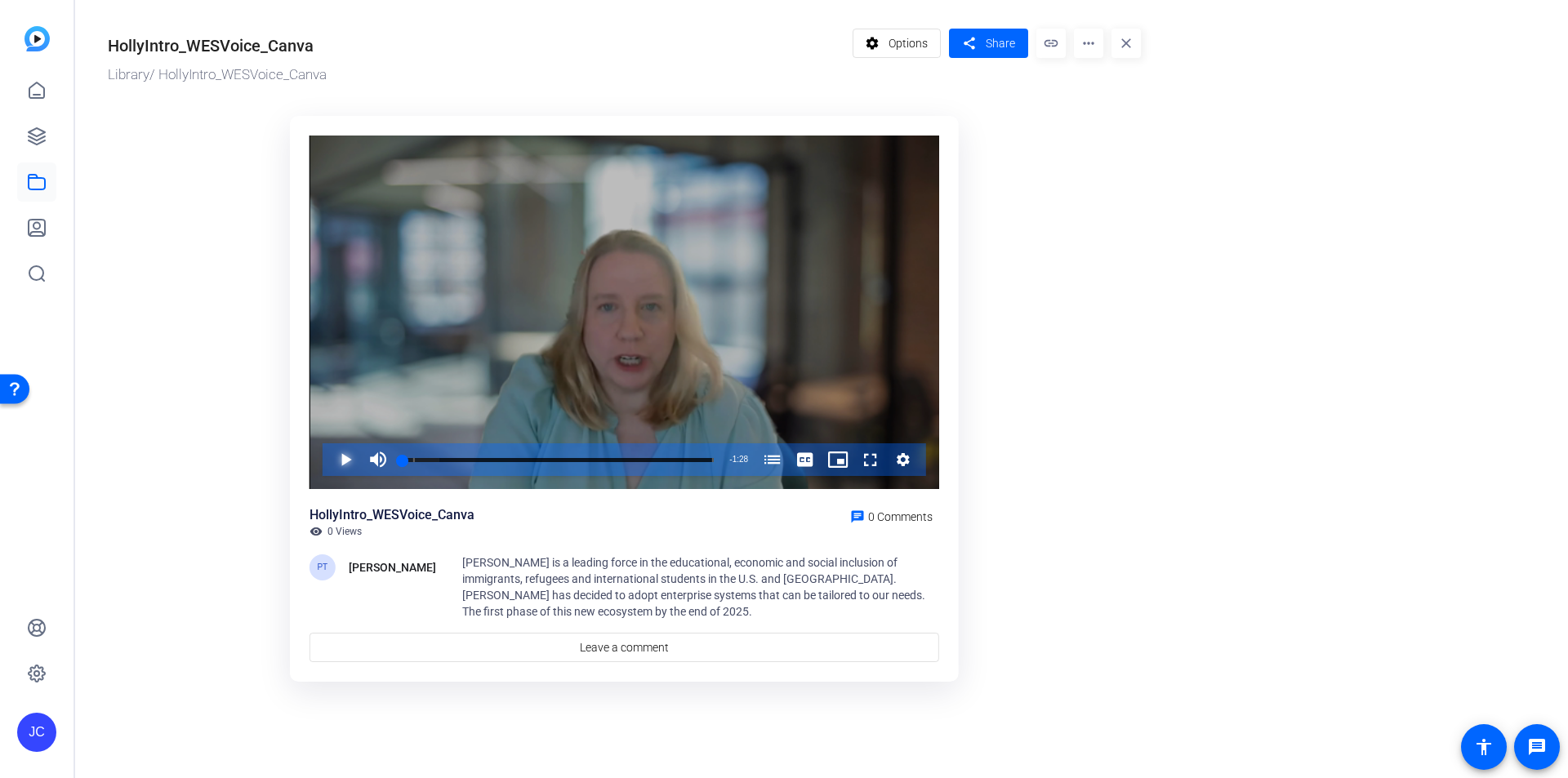
click at [329, 456] on span "Video Player" at bounding box center [329, 460] width 0 height 33
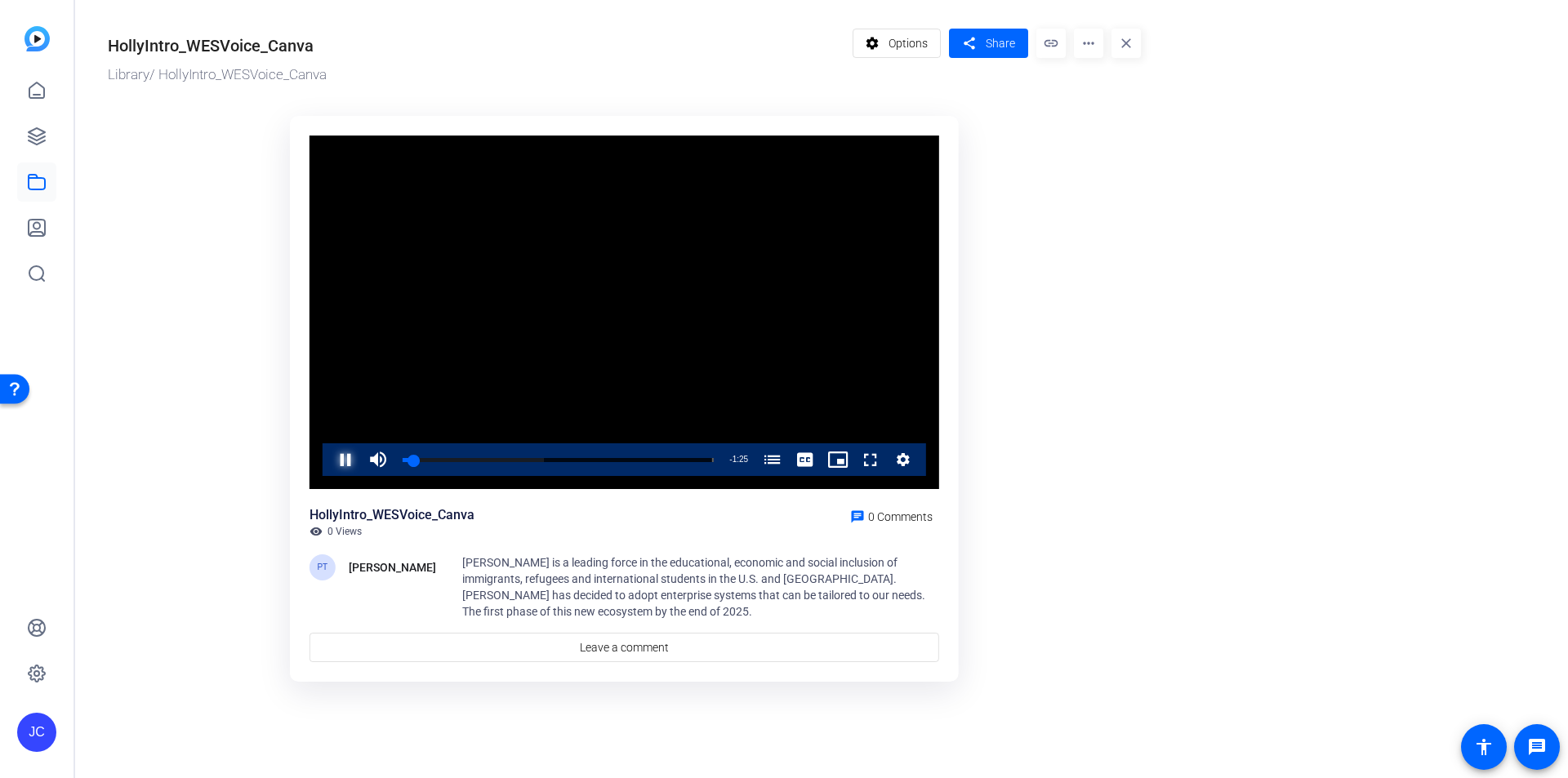
click at [329, 464] on span "Video Player" at bounding box center [329, 460] width 0 height 33
click at [37, 87] on icon at bounding box center [37, 90] width 19 height 19
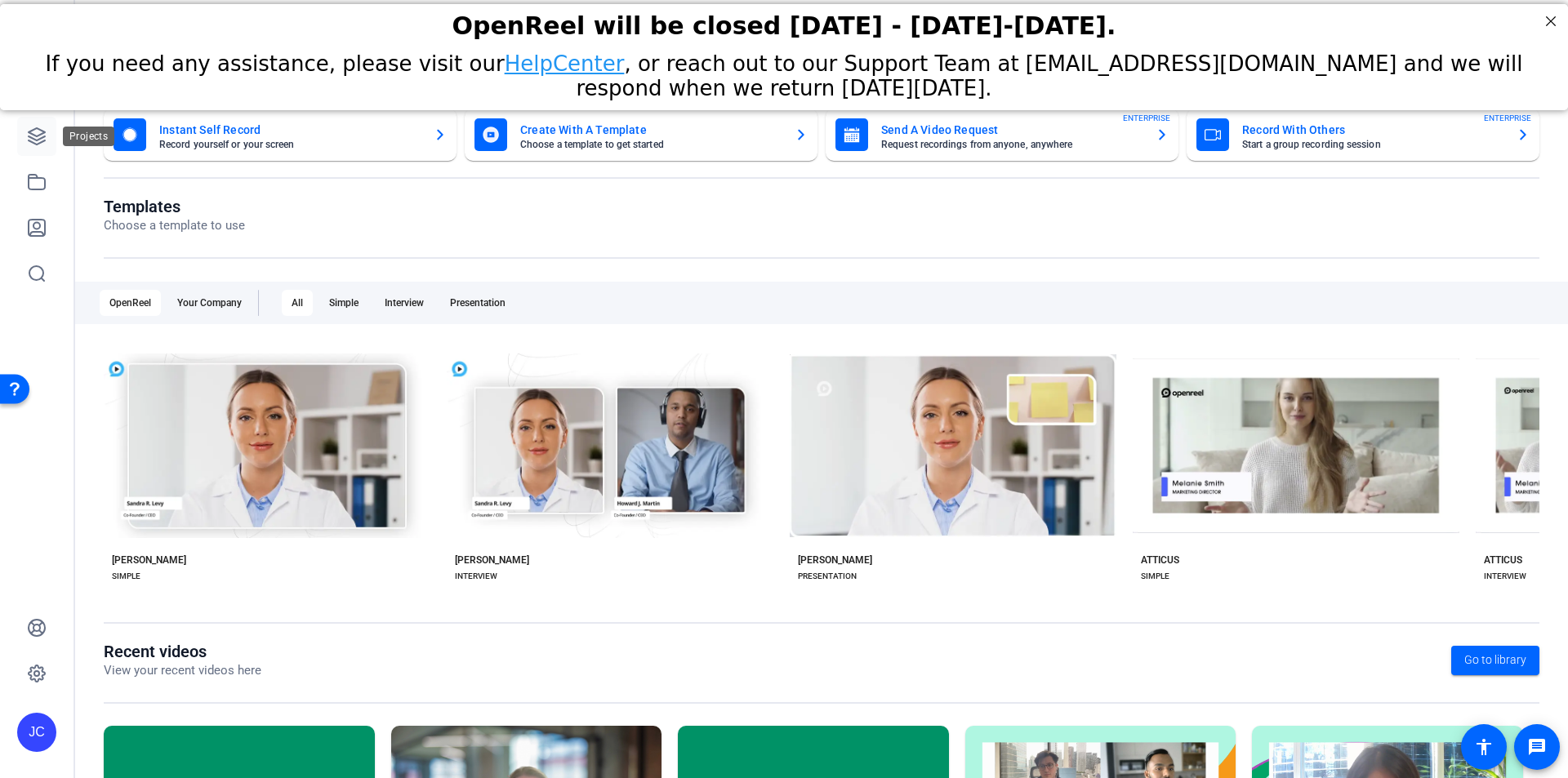
click at [36, 140] on icon at bounding box center [37, 136] width 16 height 16
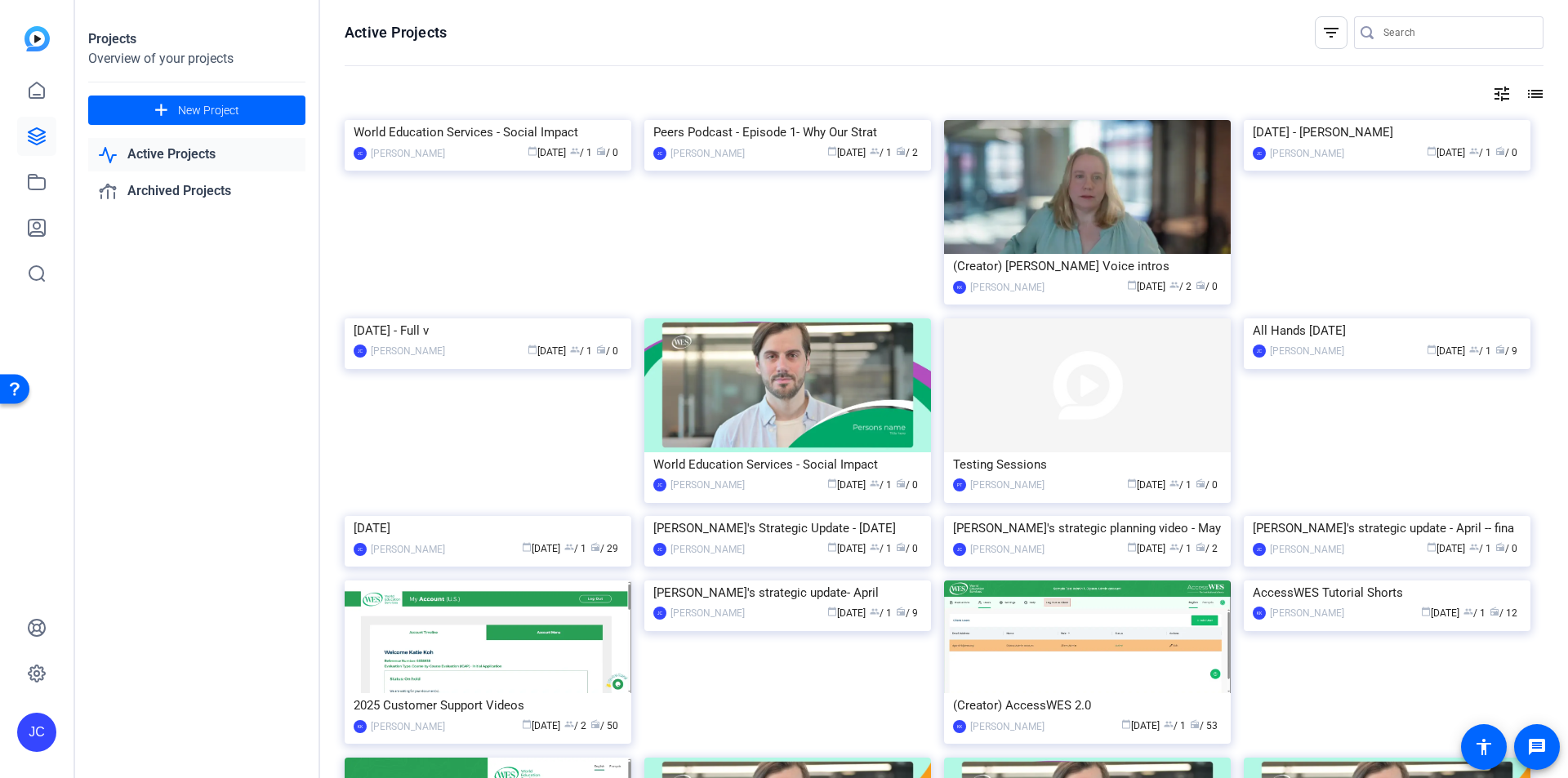
click at [729, 120] on img at bounding box center [788, 120] width 287 height 0
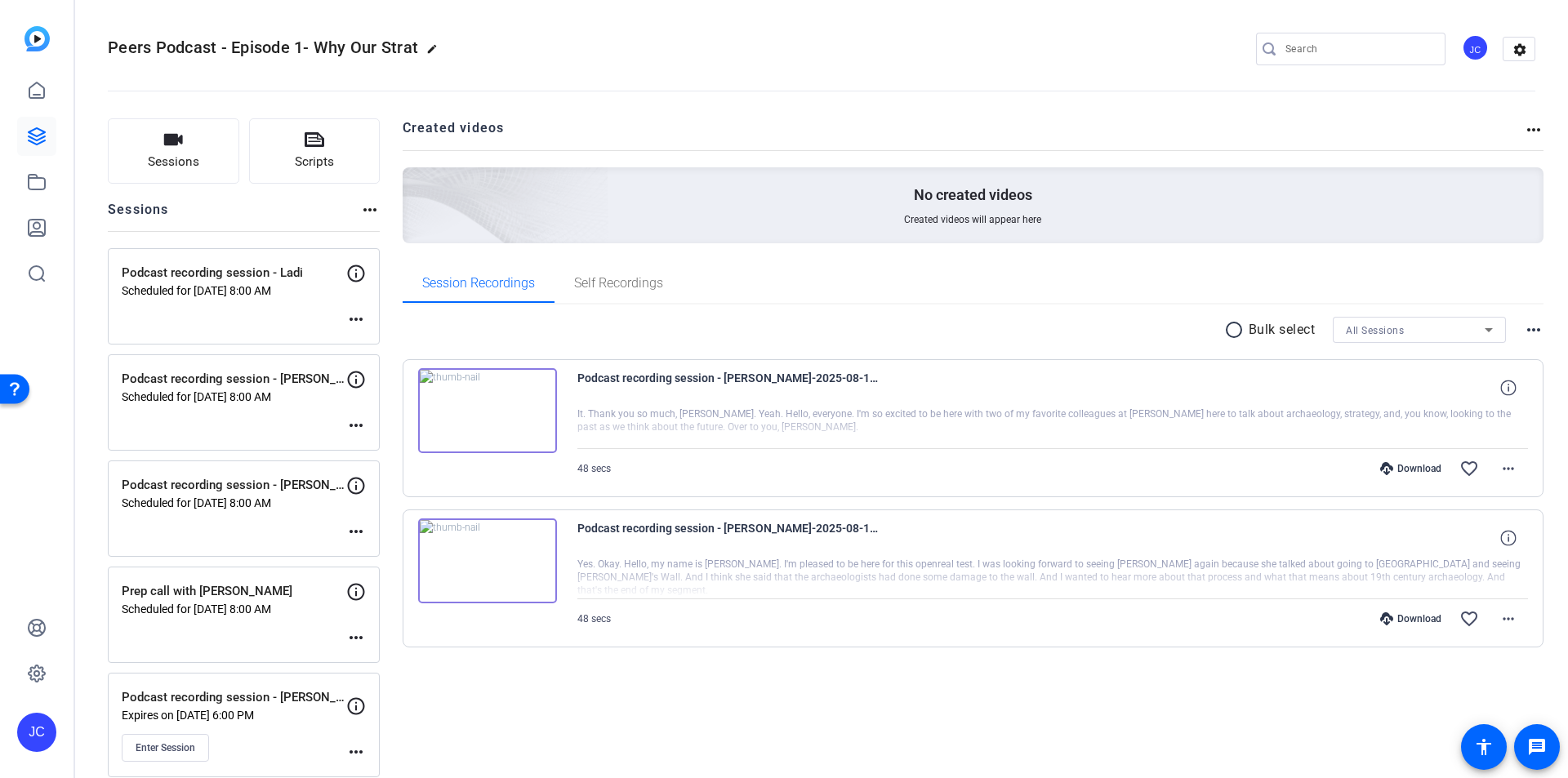
click at [362, 422] on mat-icon "more_horiz" at bounding box center [356, 425] width 19 height 19
click at [370, 446] on span "Edit Session" at bounding box center [396, 450] width 74 height 19
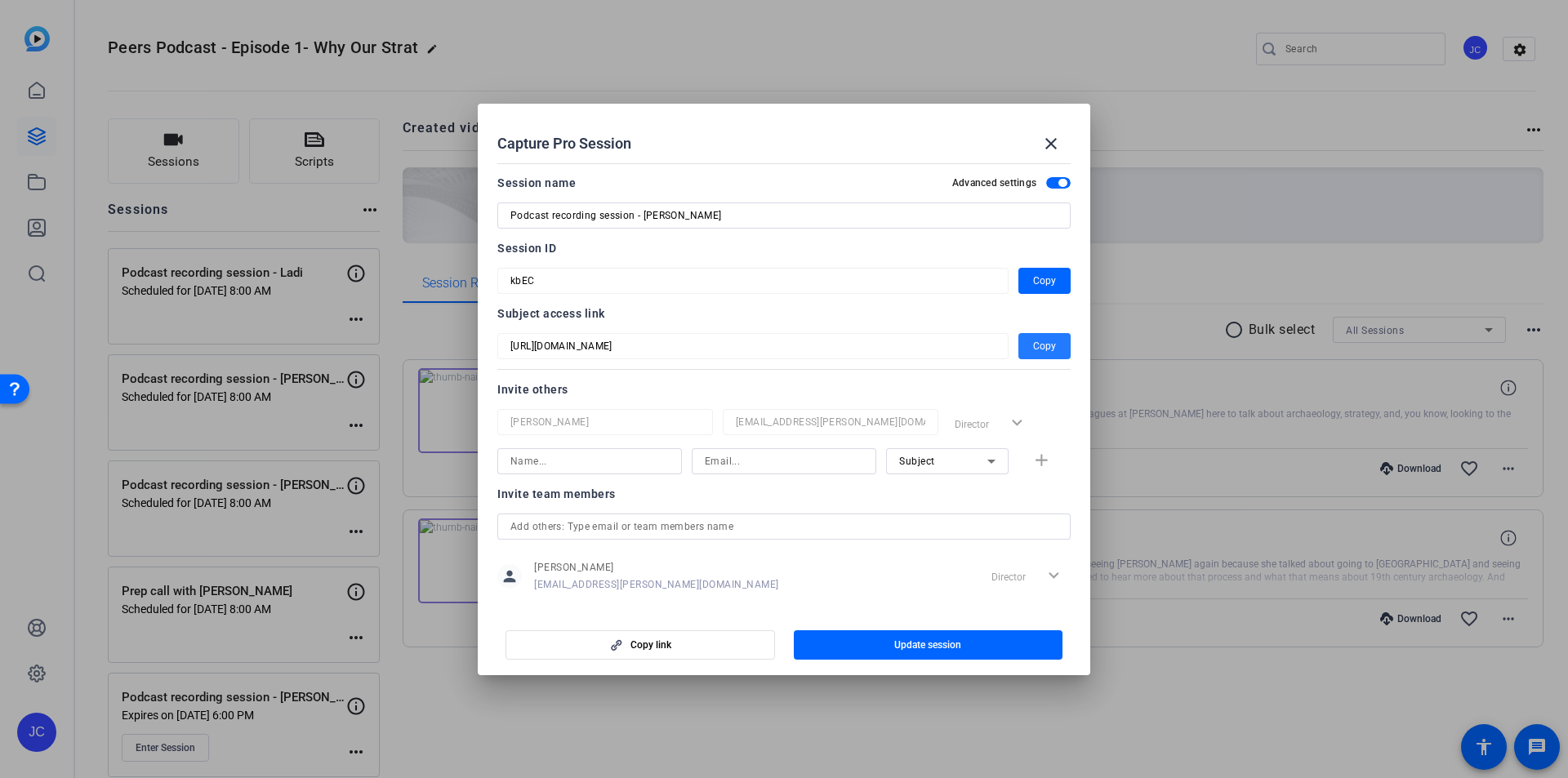
click at [1021, 348] on span "button" at bounding box center [1045, 346] width 52 height 39
click at [1047, 138] on mat-icon "close" at bounding box center [1051, 143] width 19 height 19
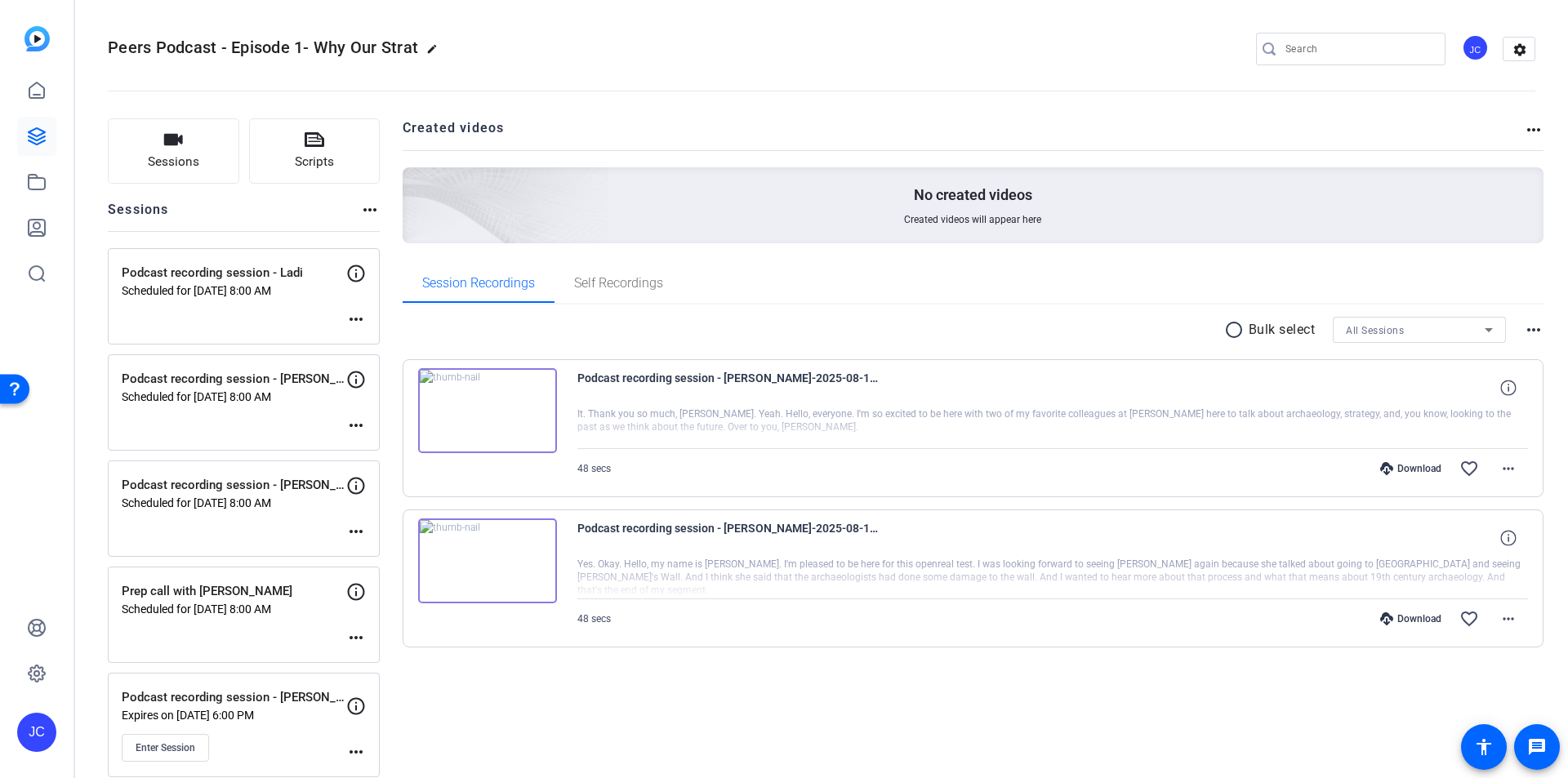
click at [364, 532] on mat-icon "more_horiz" at bounding box center [356, 532] width 19 height 19
click at [379, 551] on span "Edit Session" at bounding box center [396, 556] width 74 height 19
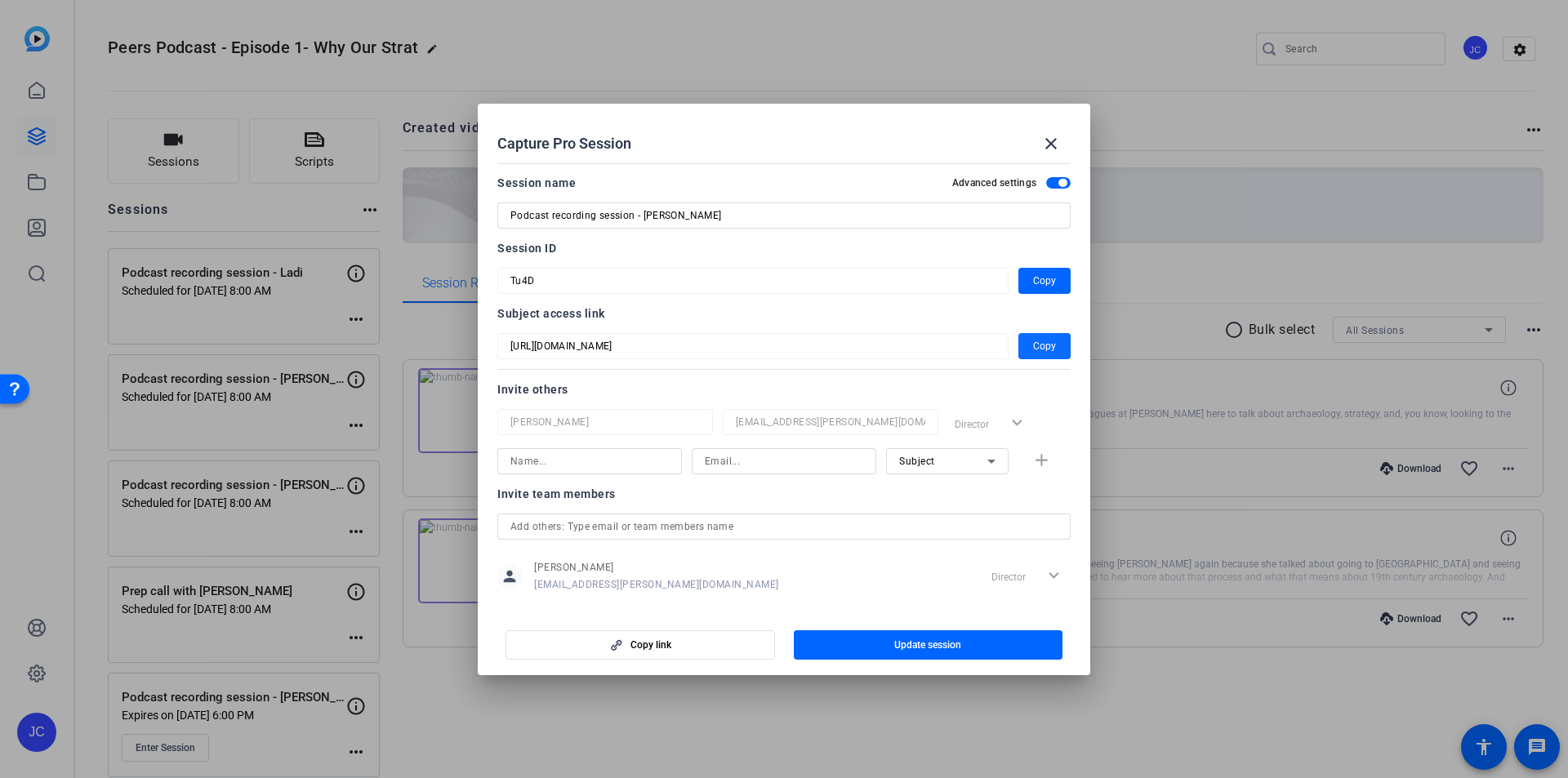
click at [1034, 346] on span "Copy" at bounding box center [1045, 346] width 23 height 19
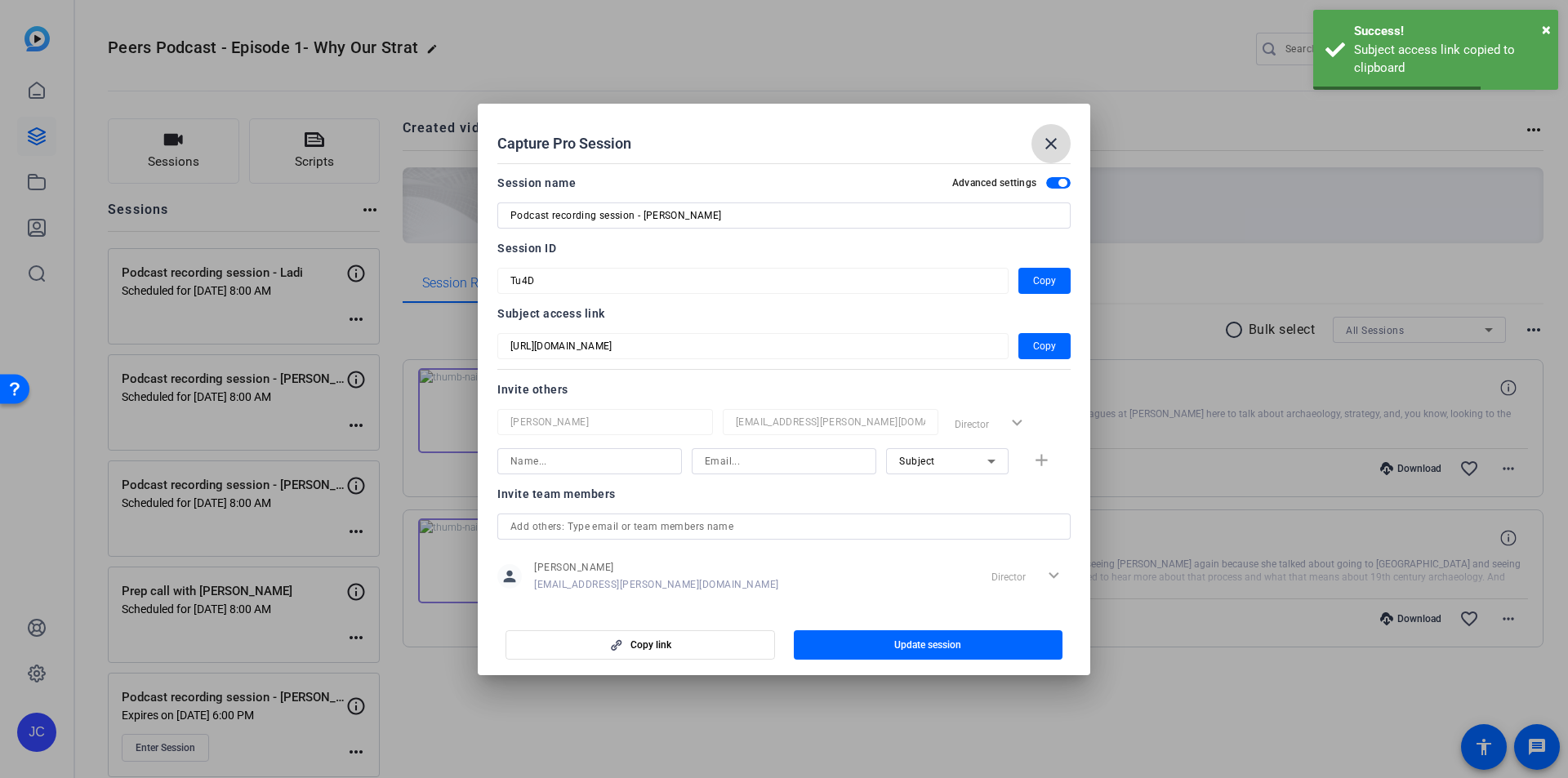
click at [1053, 138] on mat-icon "close" at bounding box center [1051, 143] width 19 height 19
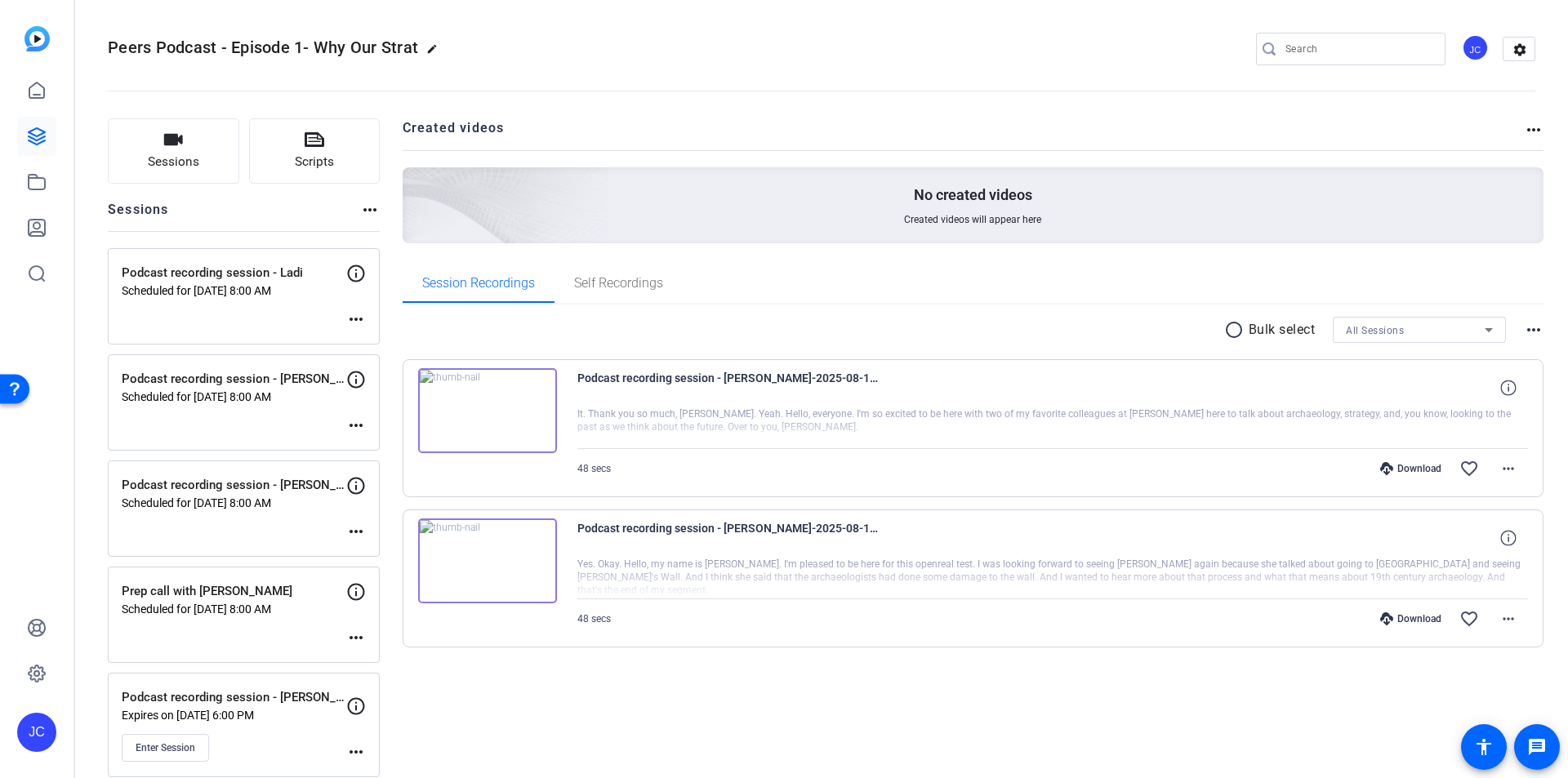
click at [346, 527] on mat-icon "more_horiz" at bounding box center [356, 532] width 19 height 19
click at [366, 548] on span "Edit Session" at bounding box center [396, 556] width 74 height 19
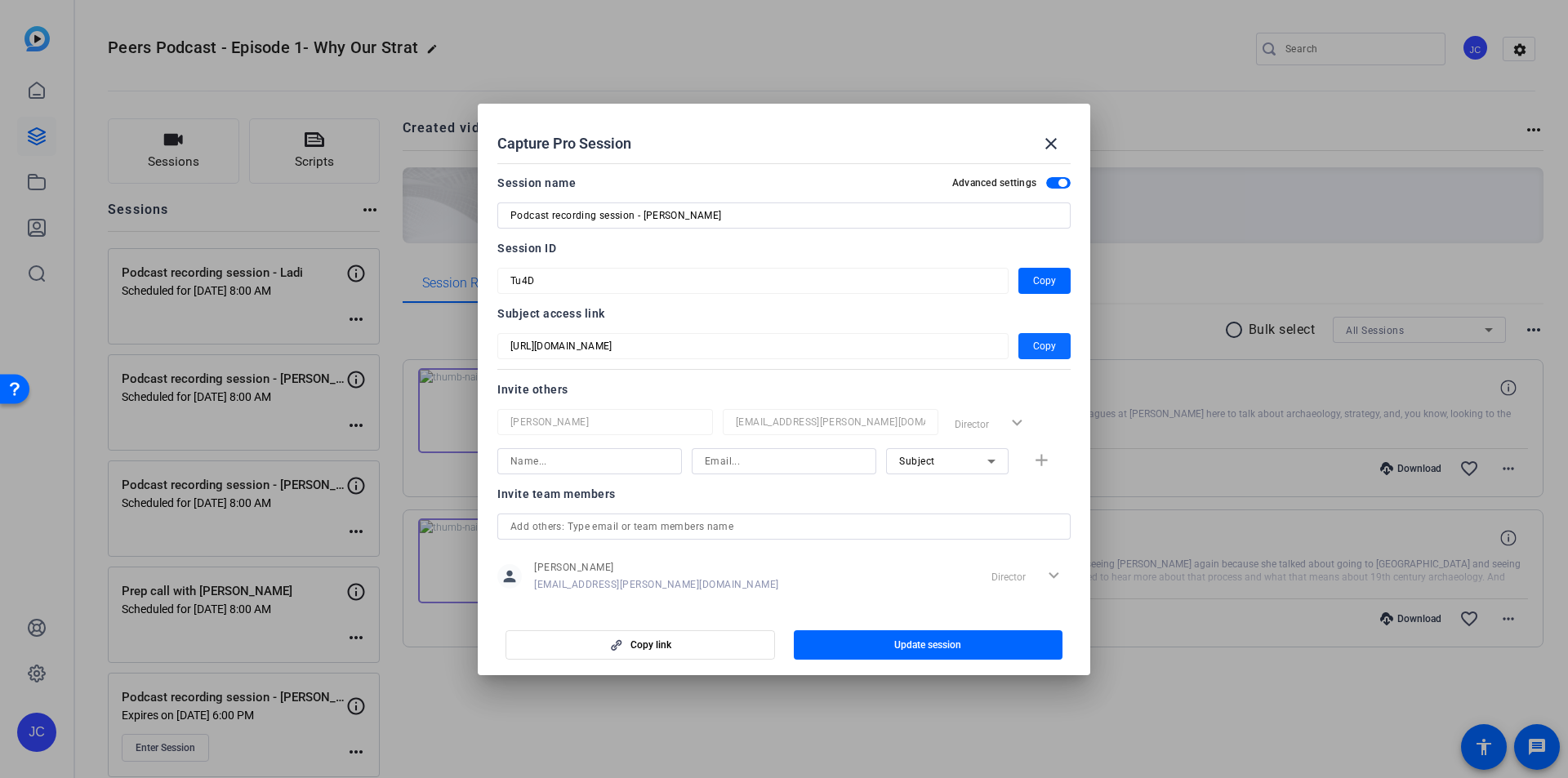
click at [1033, 345] on span "Copy" at bounding box center [1045, 346] width 23 height 19
click at [1053, 140] on mat-icon "close" at bounding box center [1051, 143] width 19 height 19
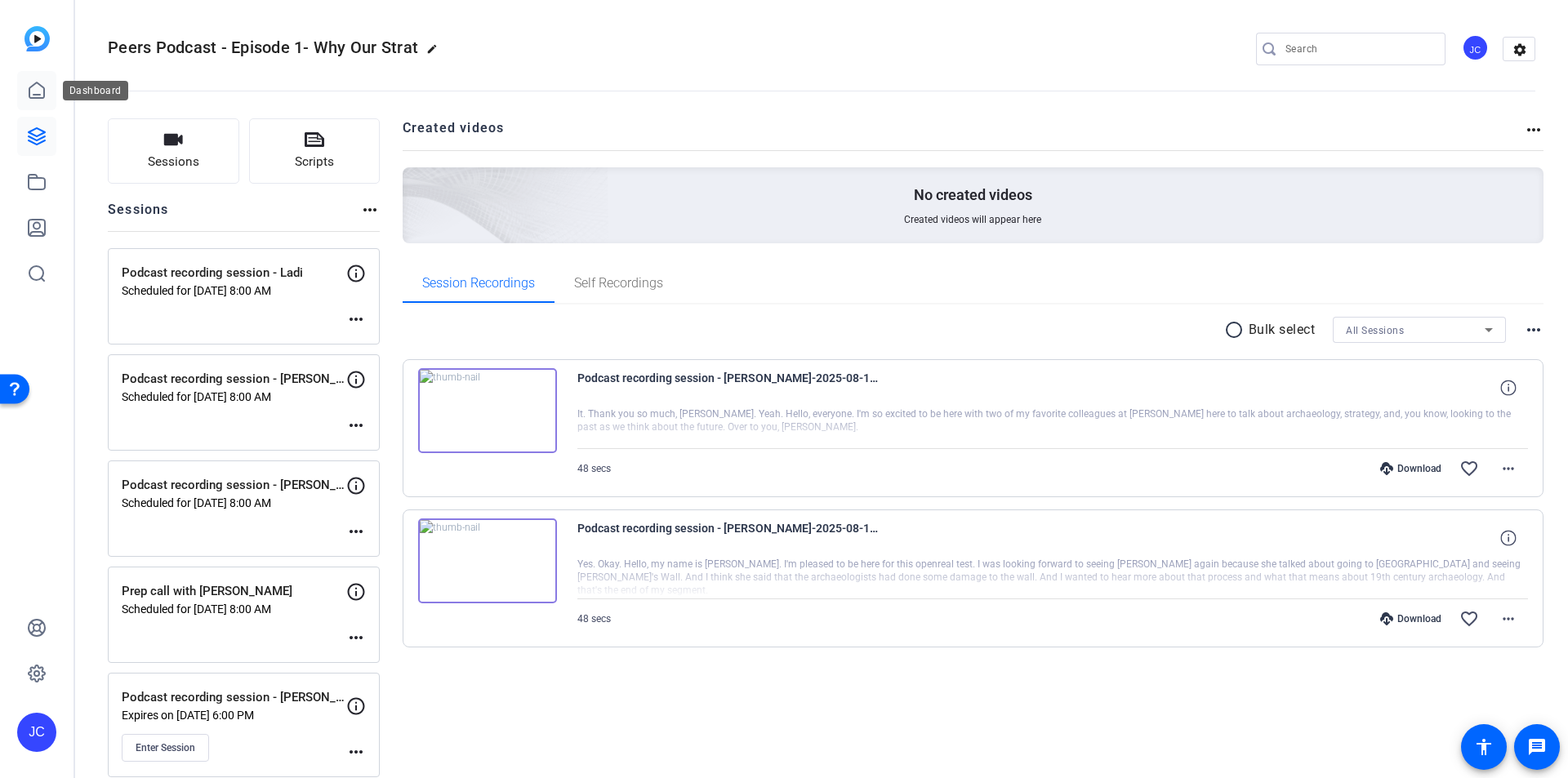
click at [40, 94] on icon at bounding box center [37, 90] width 19 height 19
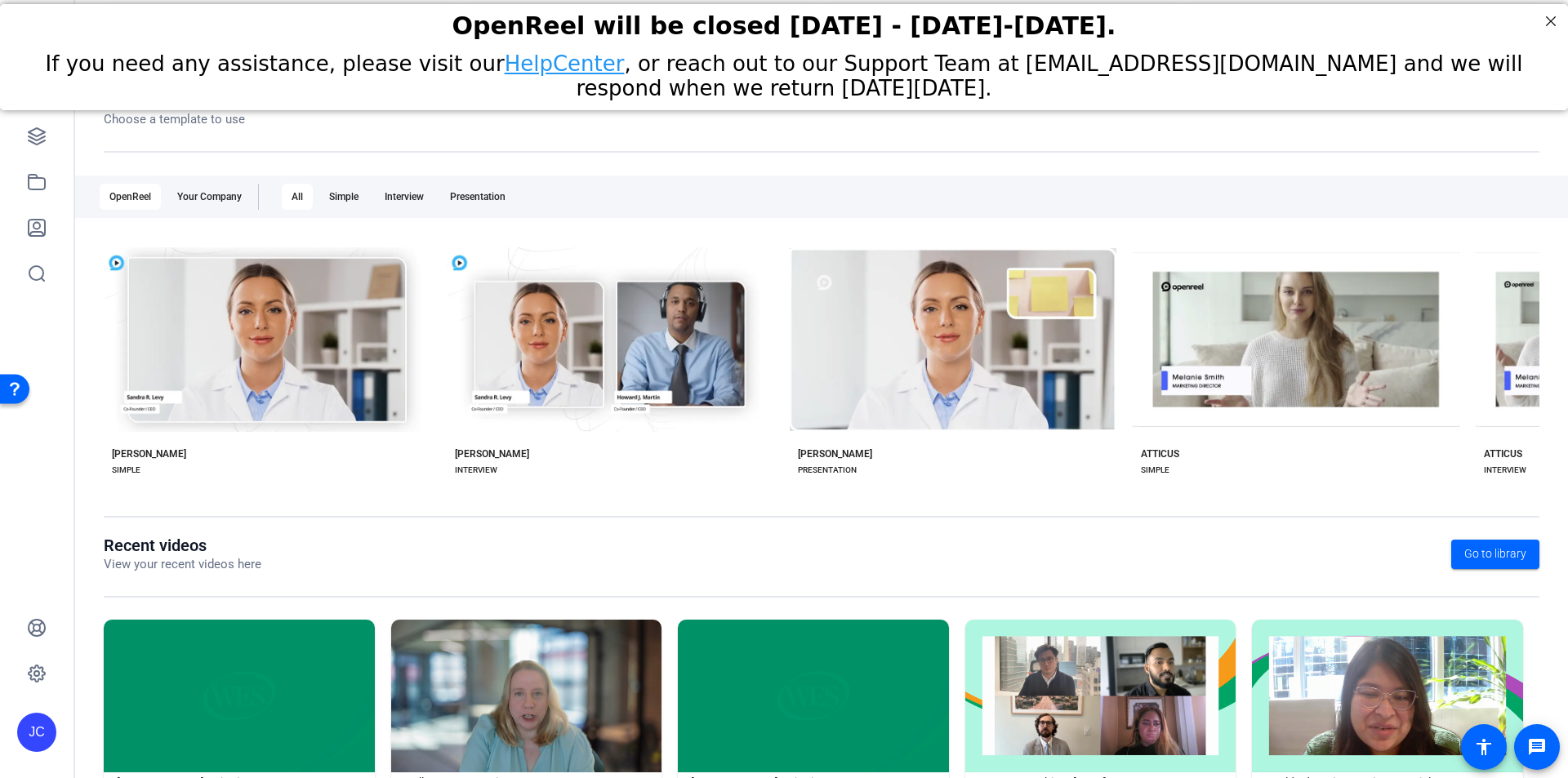
scroll to position [187, 0]
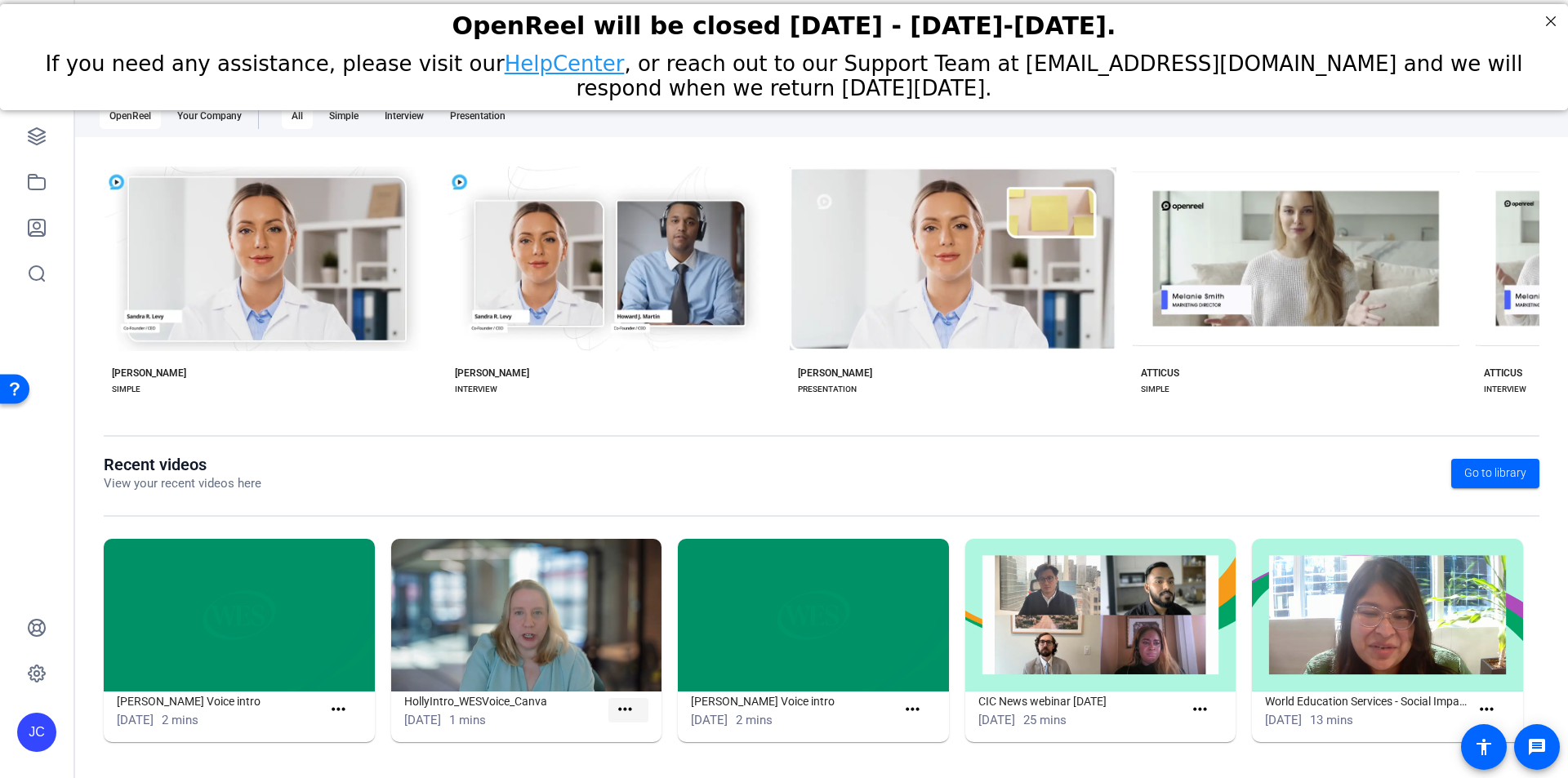
click at [619, 712] on mat-icon "more_horiz" at bounding box center [624, 710] width 20 height 20
click at [626, 730] on span "View" at bounding box center [658, 734] width 65 height 19
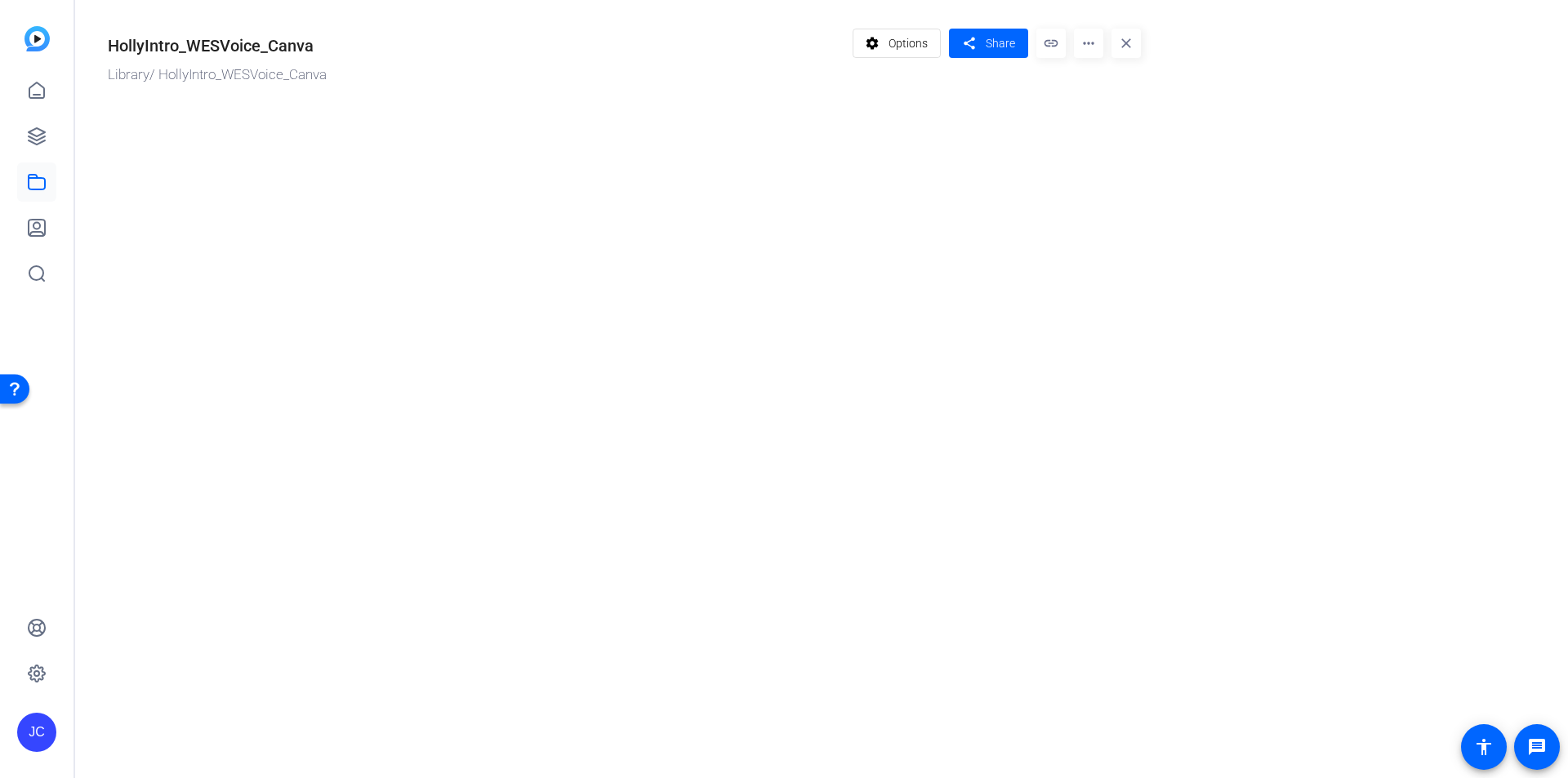
click at [498, 409] on mat-drawer-content "HollyIntro_WESVoice_Canva Library / HollyIntro_WESVoice_Canva settings Options …" at bounding box center [818, 389] width 1485 height 778
click at [434, 408] on mat-drawer-content "HollyIntro_WESVoice_Canva Library / HollyIntro_WESVoice_Canva settings Options …" at bounding box center [818, 389] width 1485 height 778
click at [434, 407] on mat-drawer-content "HollyIntro_WESVoice_Canva Library / HollyIntro_WESVoice_Canva settings Options …" at bounding box center [818, 389] width 1485 height 778
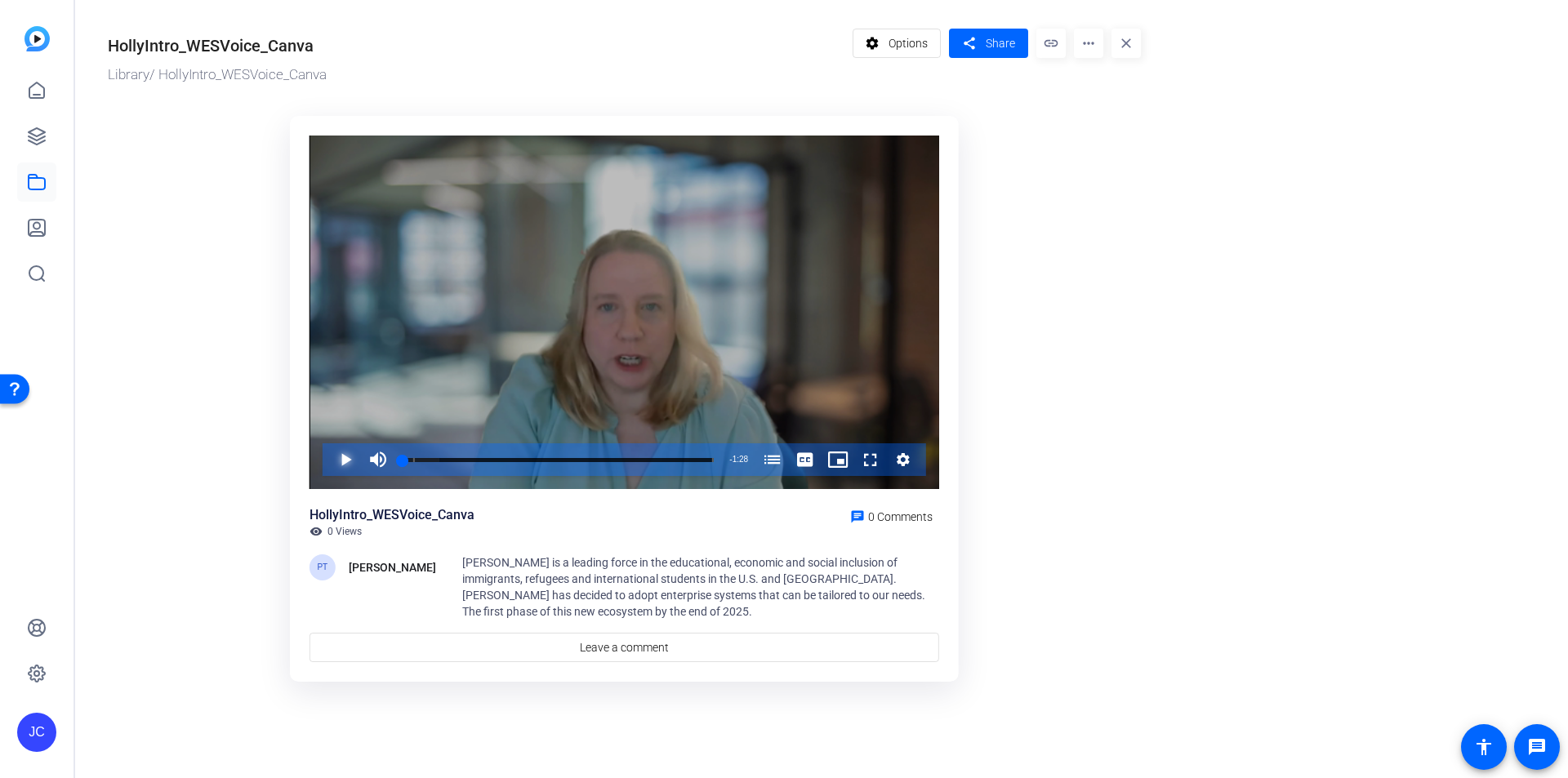
click at [329, 458] on span "Video Player" at bounding box center [329, 460] width 0 height 33
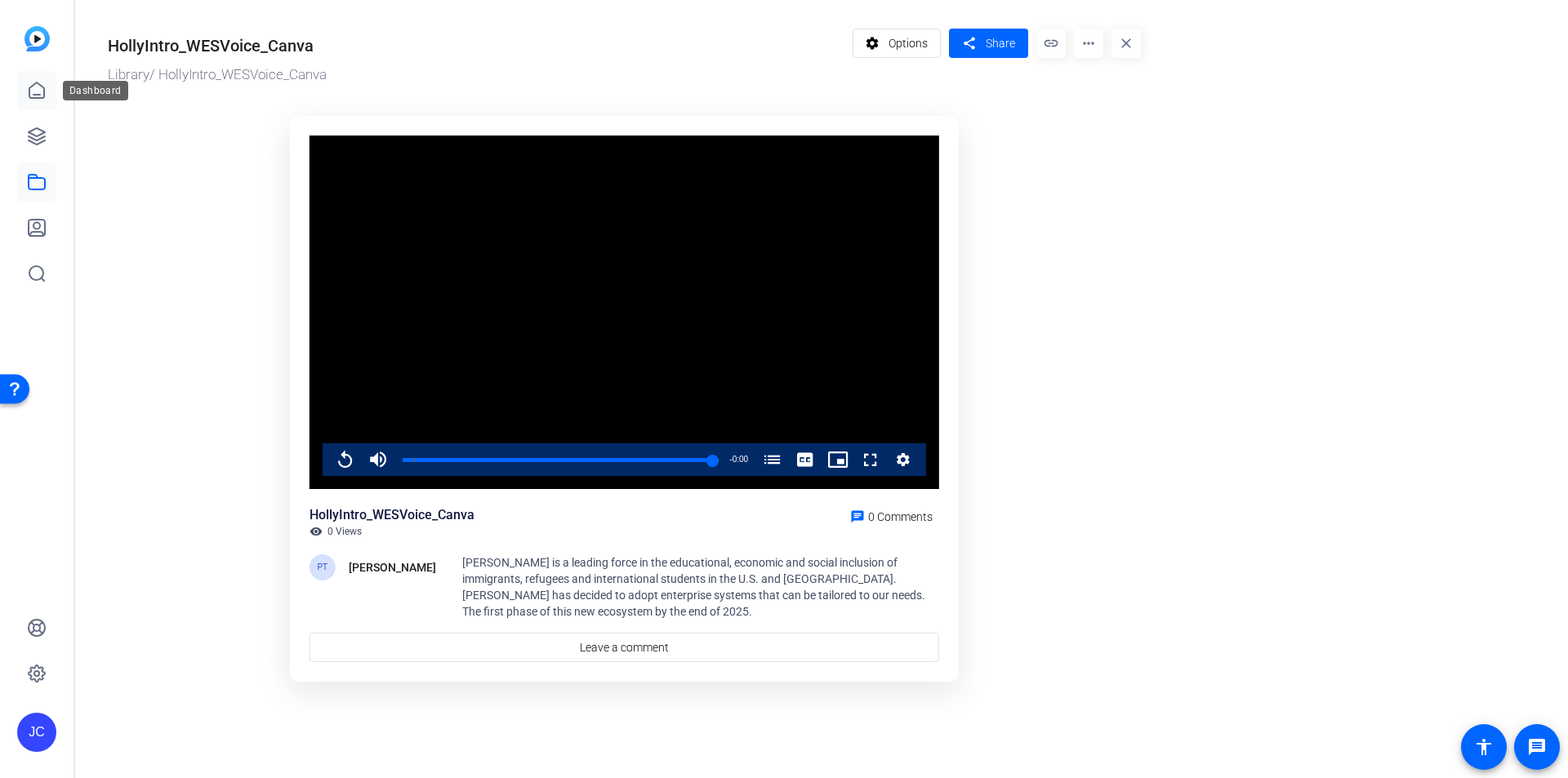
click at [35, 89] on icon at bounding box center [37, 90] width 19 height 19
